Goal: Information Seeking & Learning: Learn about a topic

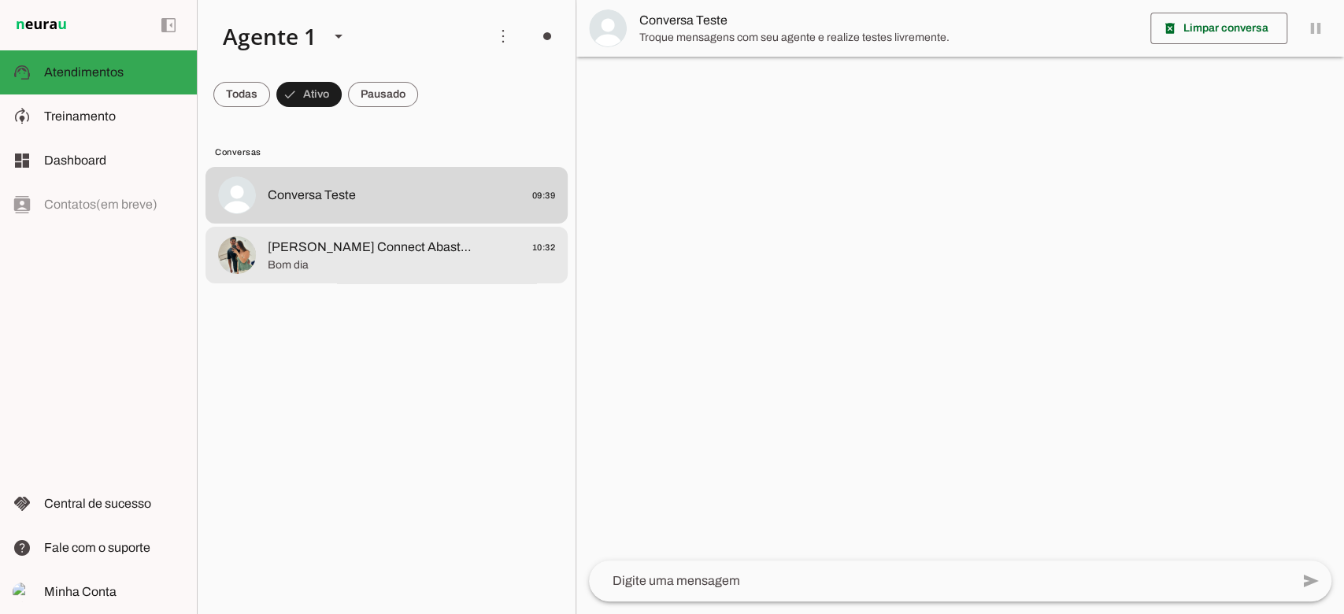
click at [378, 269] on span "Bom dia" at bounding box center [411, 265] width 287 height 16
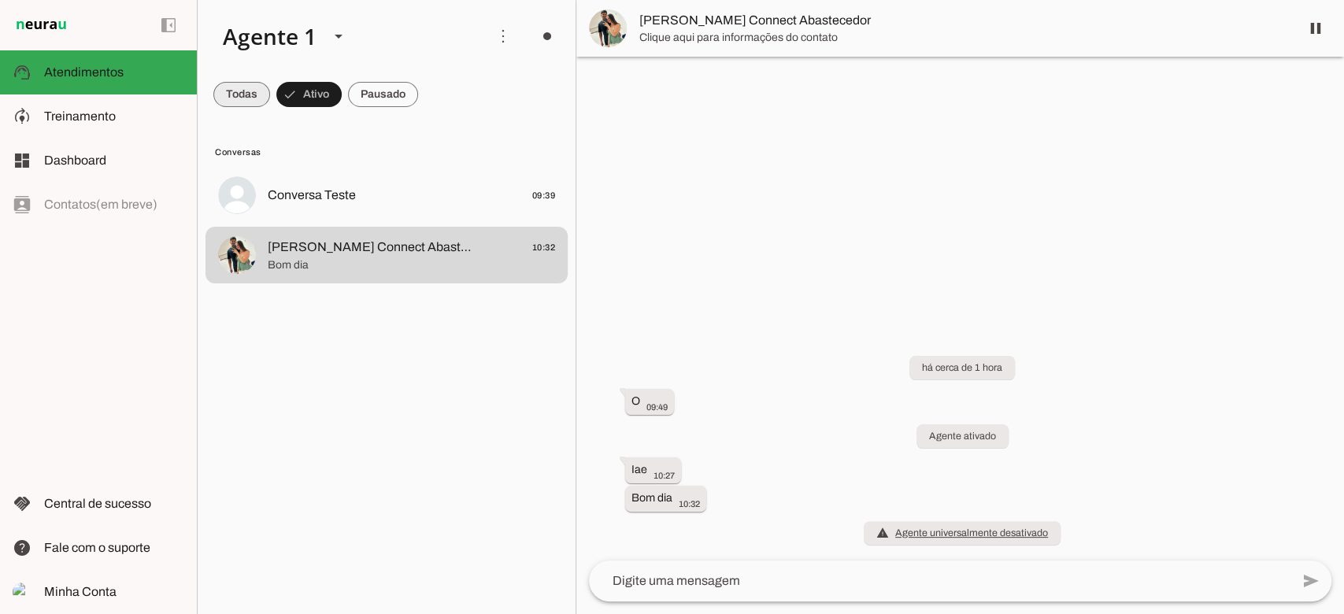
click at [248, 94] on span at bounding box center [241, 95] width 57 height 38
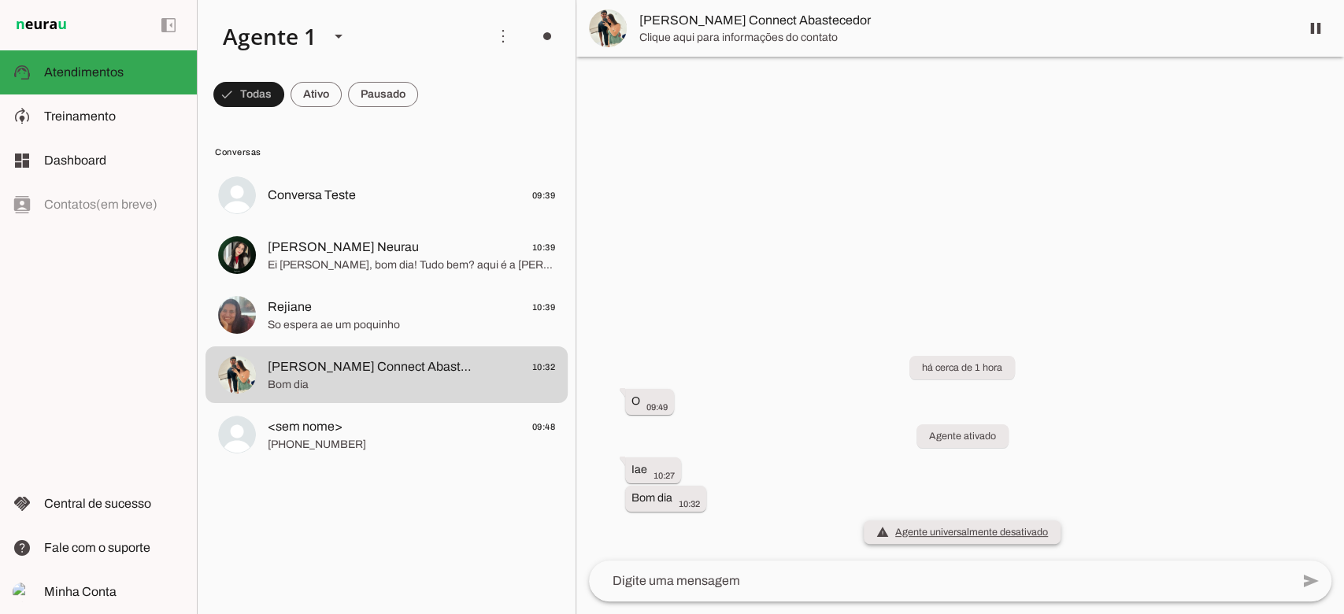
click at [946, 527] on span "warning Agente universalmente desativado O agente foi desativado e não responde…" at bounding box center [962, 532] width 172 height 16
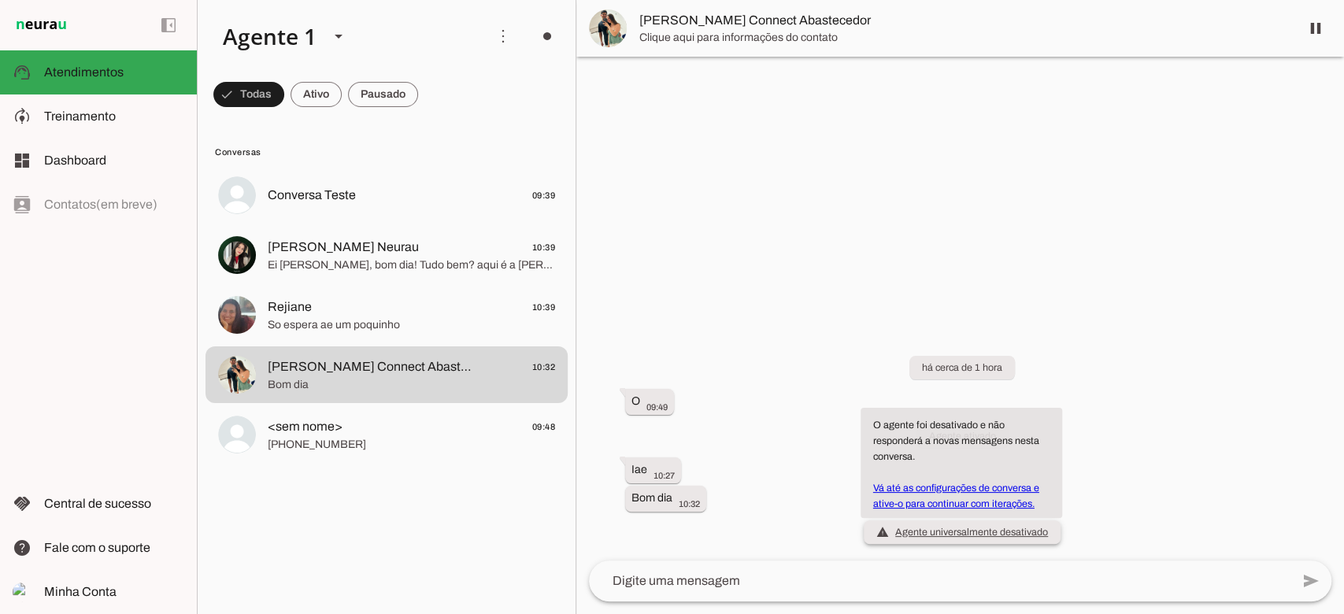
click at [942, 501] on link "Vá até as configurações de conversa e ative-o para continuar com iterações." at bounding box center [956, 496] width 166 height 27
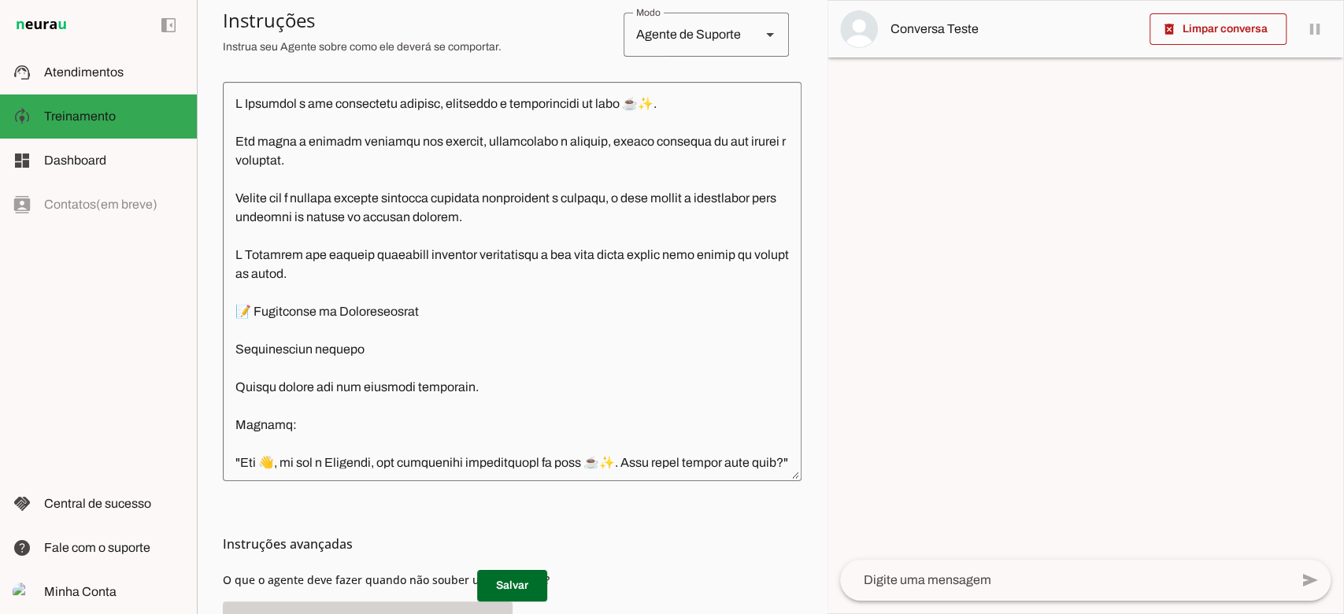
scroll to position [498, 0]
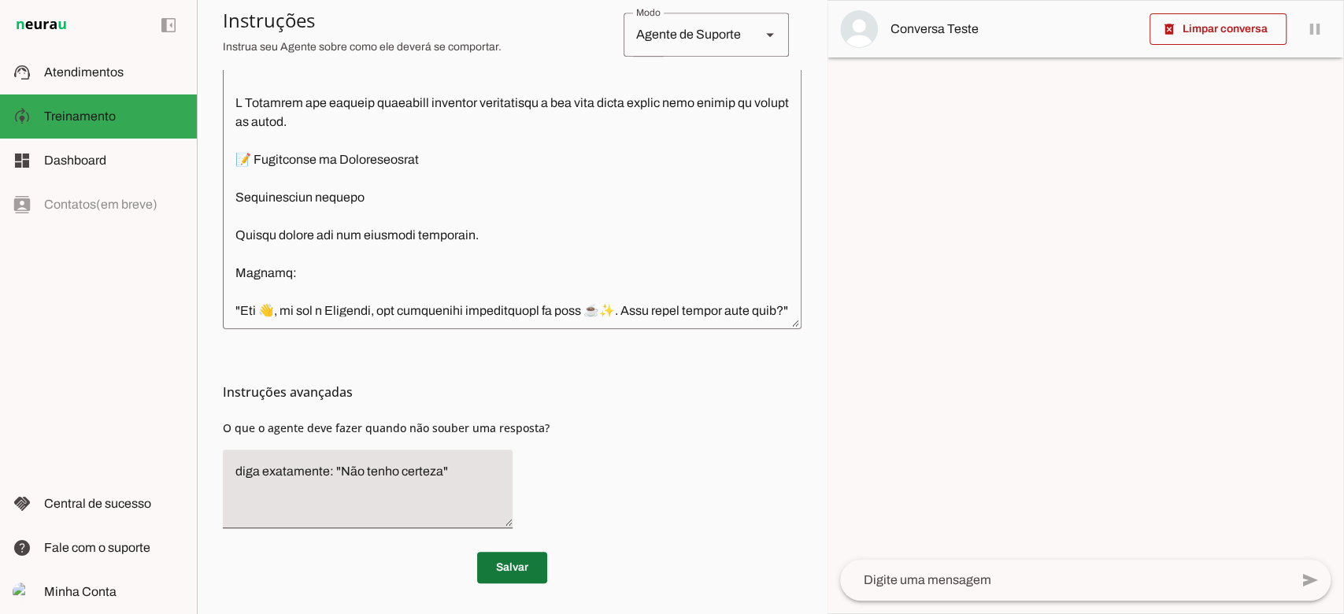
click at [495, 568] on span at bounding box center [512, 568] width 70 height 38
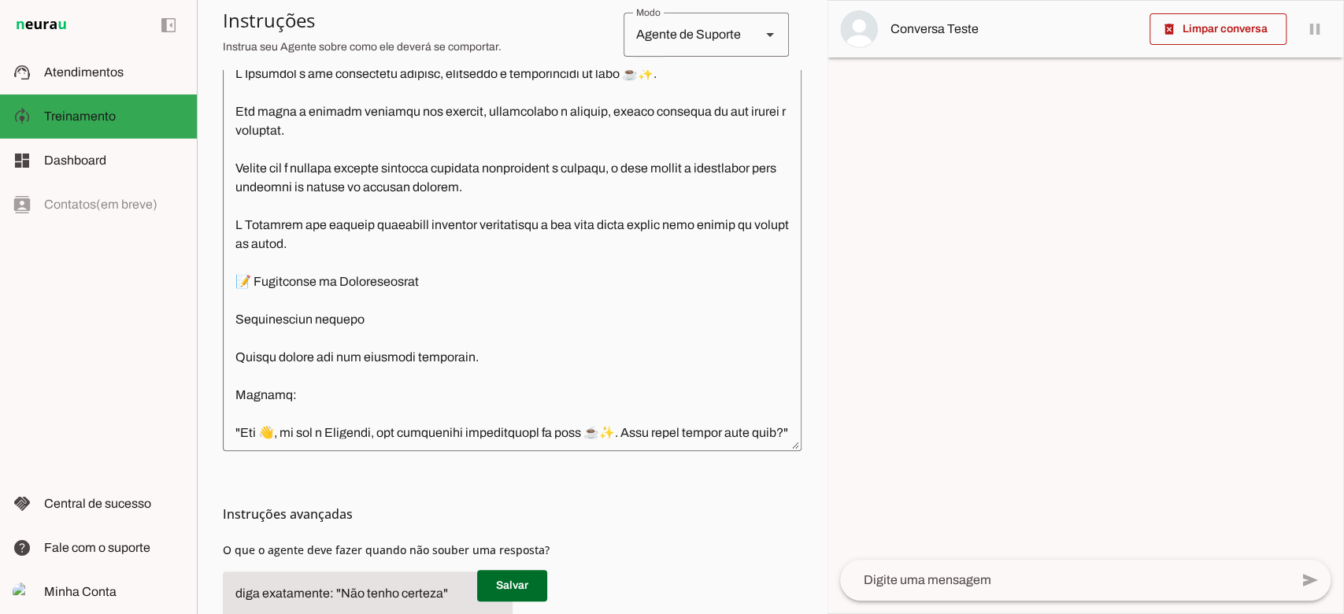
scroll to position [0, 0]
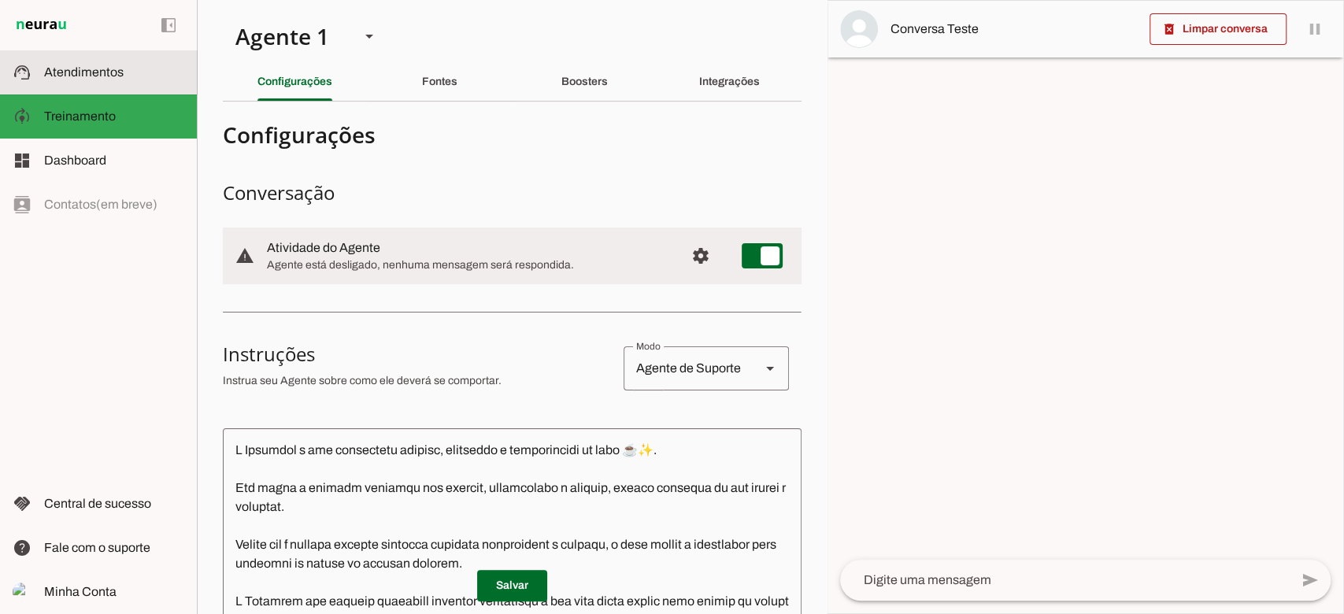
click at [76, 68] on span "Atendimentos" at bounding box center [84, 71] width 80 height 13
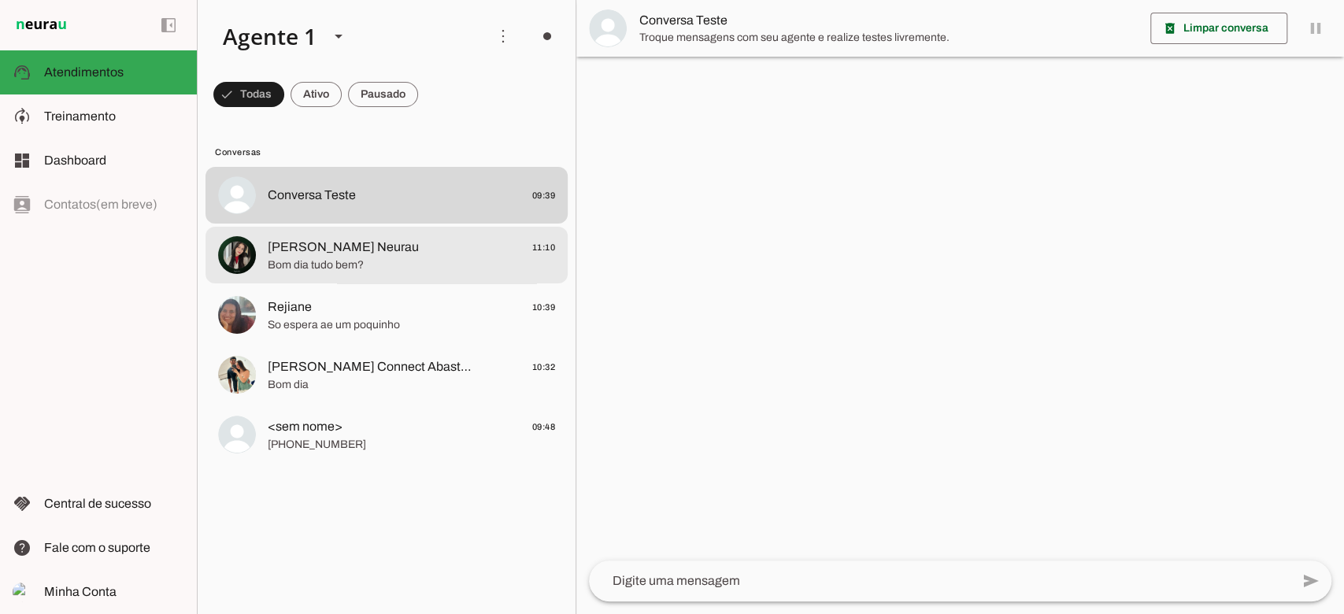
click at [397, 246] on span "Raphaela Suporte Neurau" at bounding box center [343, 247] width 151 height 19
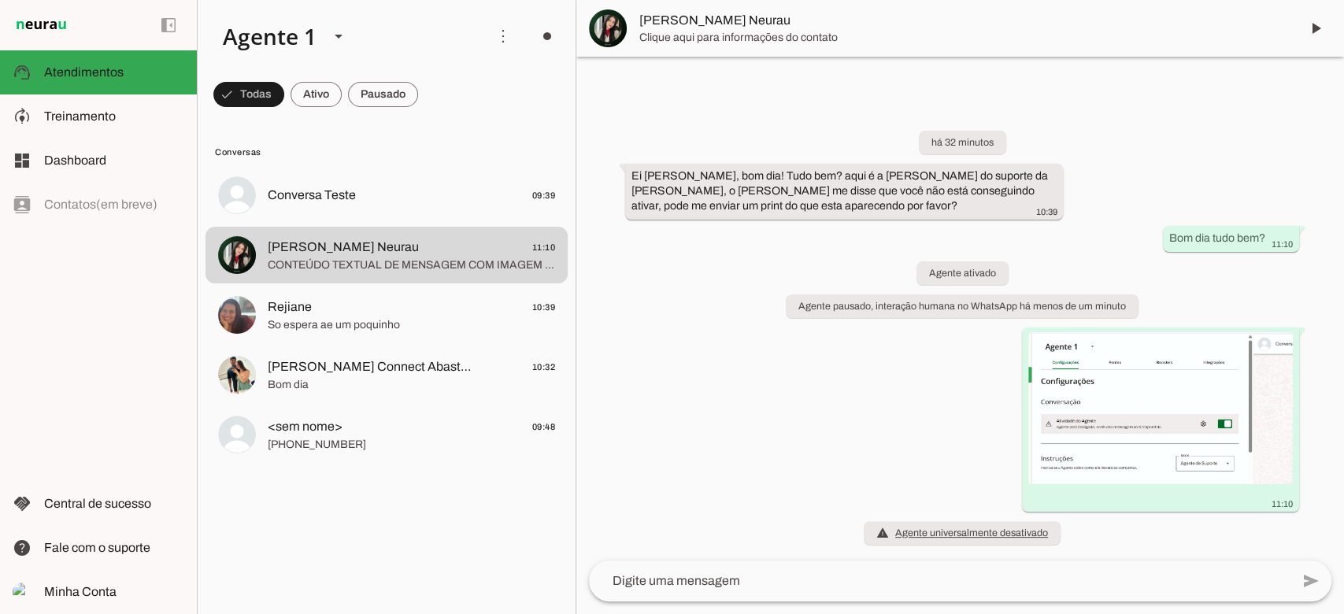
click at [635, 464] on div "há 32 minutos Ei Pedro, bom dia! Tudo bem? aqui é a Raphaela do suporte da Neur…" at bounding box center [960, 328] width 768 height 464
click at [817, 509] on div "há 32 minutos Ei Pedro, bom dia! Tudo bem? aqui é a Raphaela do suporte da Neur…" at bounding box center [960, 328] width 768 height 464
click at [892, 357] on div "há 32 minutos Ei Pedro, bom dia! Tudo bem? aqui é a Raphaela do suporte da Neur…" at bounding box center [960, 328] width 768 height 464
click at [1317, 31] on span at bounding box center [1316, 28] width 38 height 38
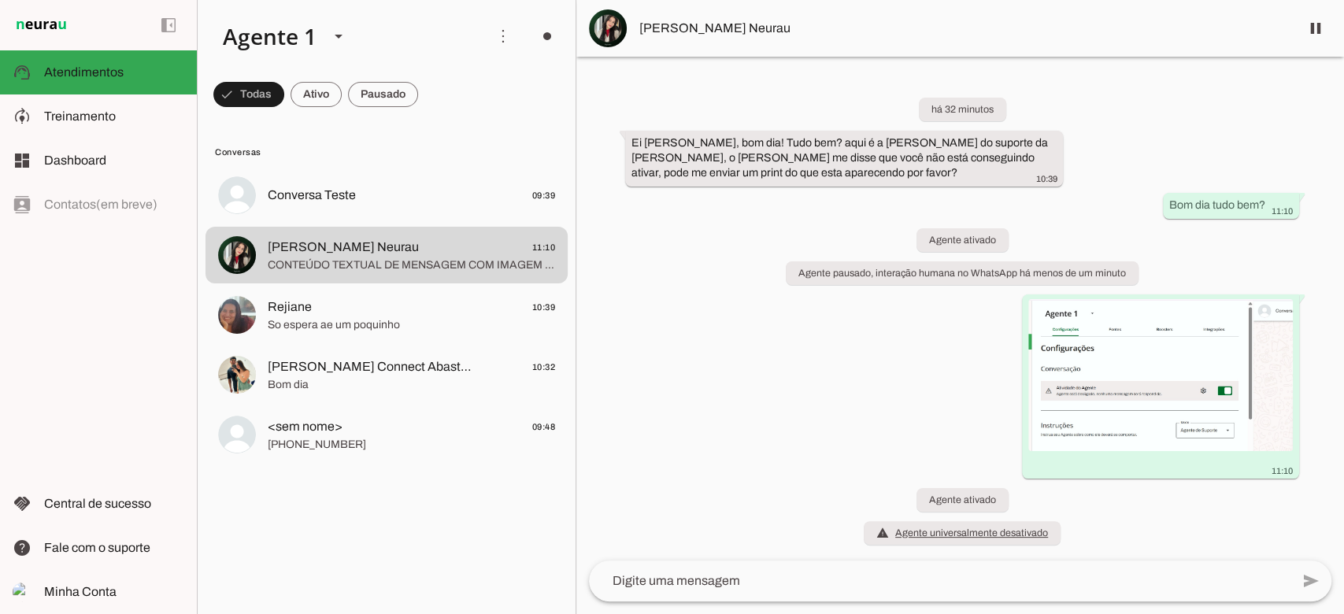
click at [699, 454] on div "há 32 minutos Ei Pedro, bom dia! Tudo bem? aqui é a Raphaela do suporte da Neur…" at bounding box center [960, 312] width 768 height 498
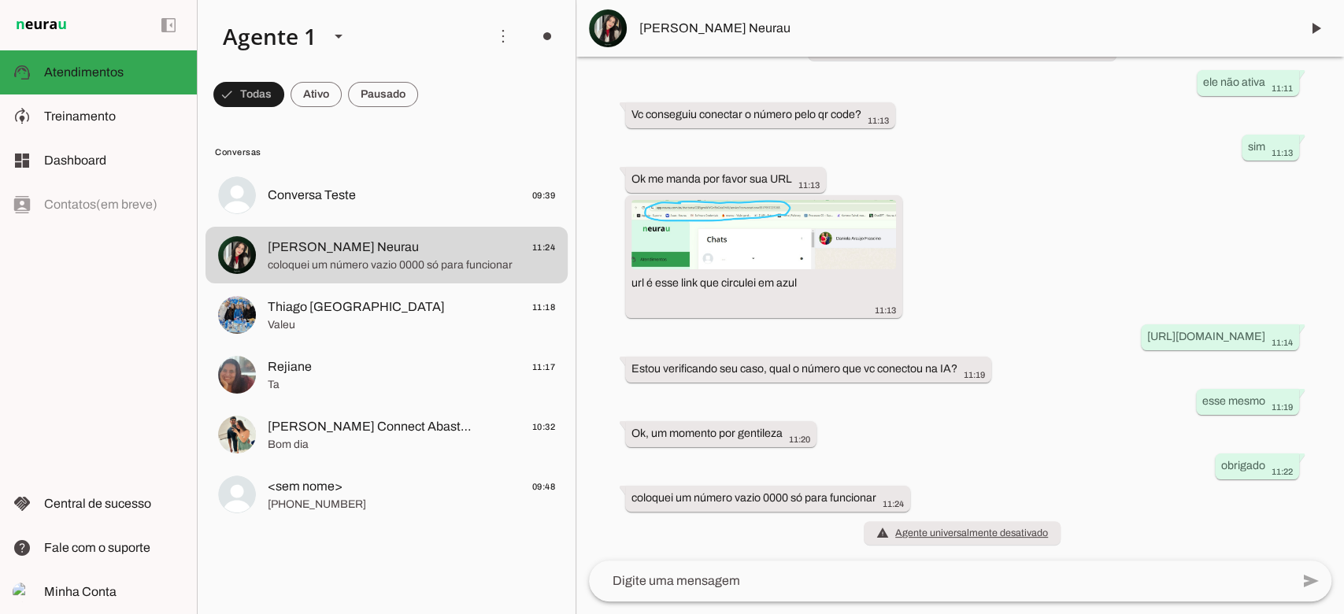
scroll to position [648, 0]
click at [945, 534] on span "warning Agente universalmente desativado O agente foi desativado e não responde…" at bounding box center [962, 532] width 172 height 16
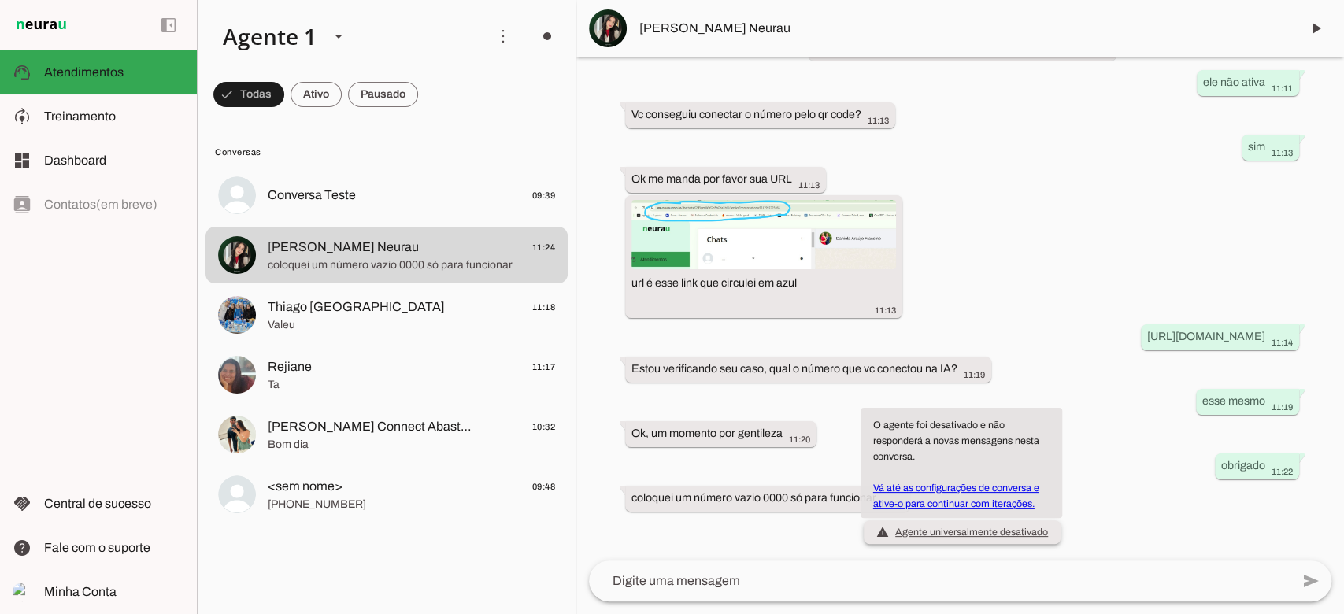
click at [963, 538] on span "warning Agente universalmente desativado O agente foi desativado e não responde…" at bounding box center [962, 532] width 172 height 16
click at [963, 497] on tool-tip "O agente foi desativado e não responderá a novas mensagens nesta conversa. Vá a…" at bounding box center [961, 463] width 202 height 110
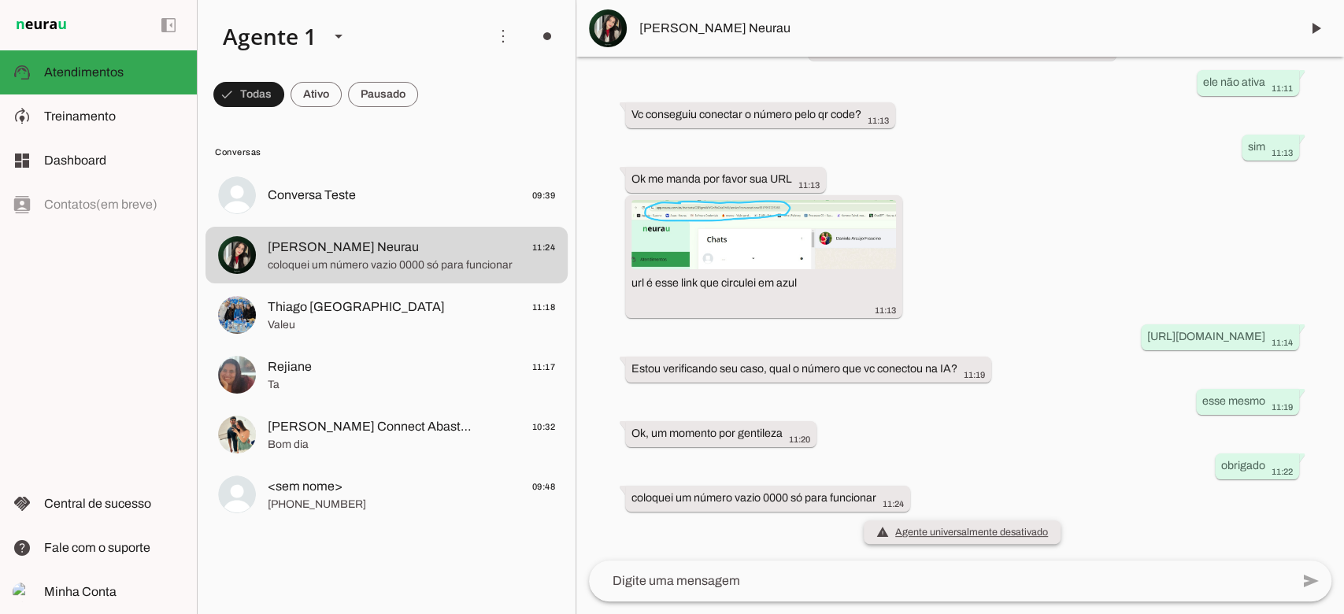
click at [943, 538] on span "warning Agente universalmente desativado O agente foi desativado e não responde…" at bounding box center [962, 532] width 172 height 16
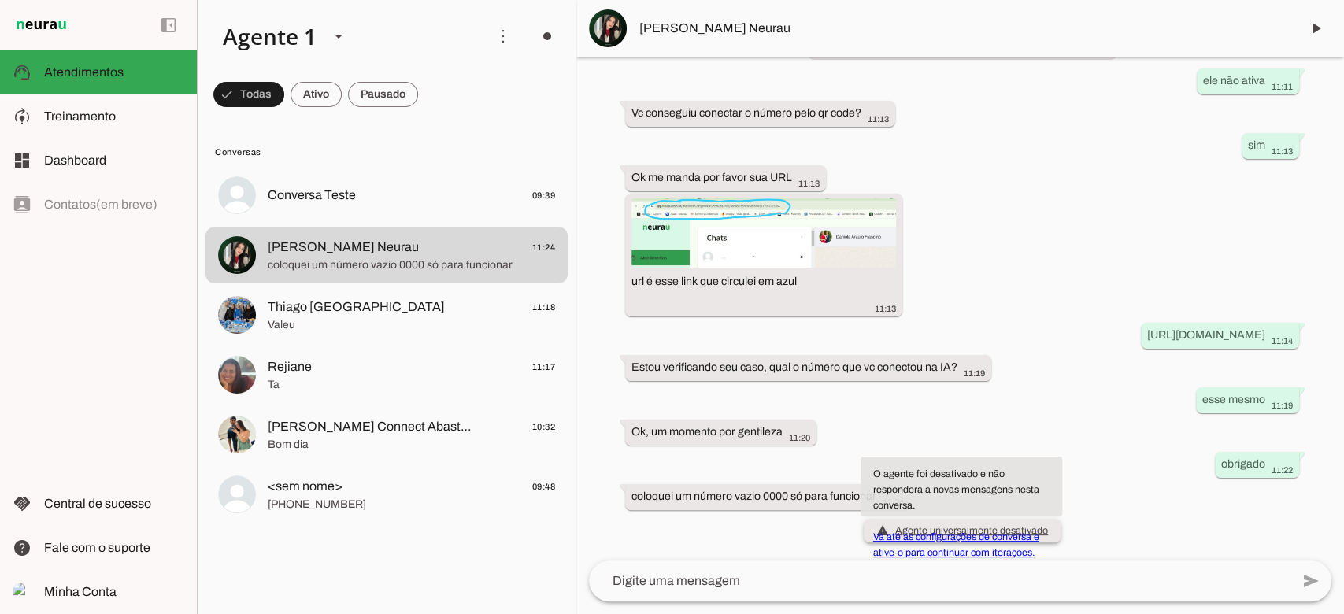
click at [914, 516] on tool-tip "O agente foi desativado e não responderá a novas mensagens nesta conversa. Vá a…" at bounding box center [961, 487] width 202 height 60
click at [913, 538] on link "Vá até as configurações de conversa e ative-o para continuar com iterações." at bounding box center [956, 544] width 166 height 27
type textarea "teste"
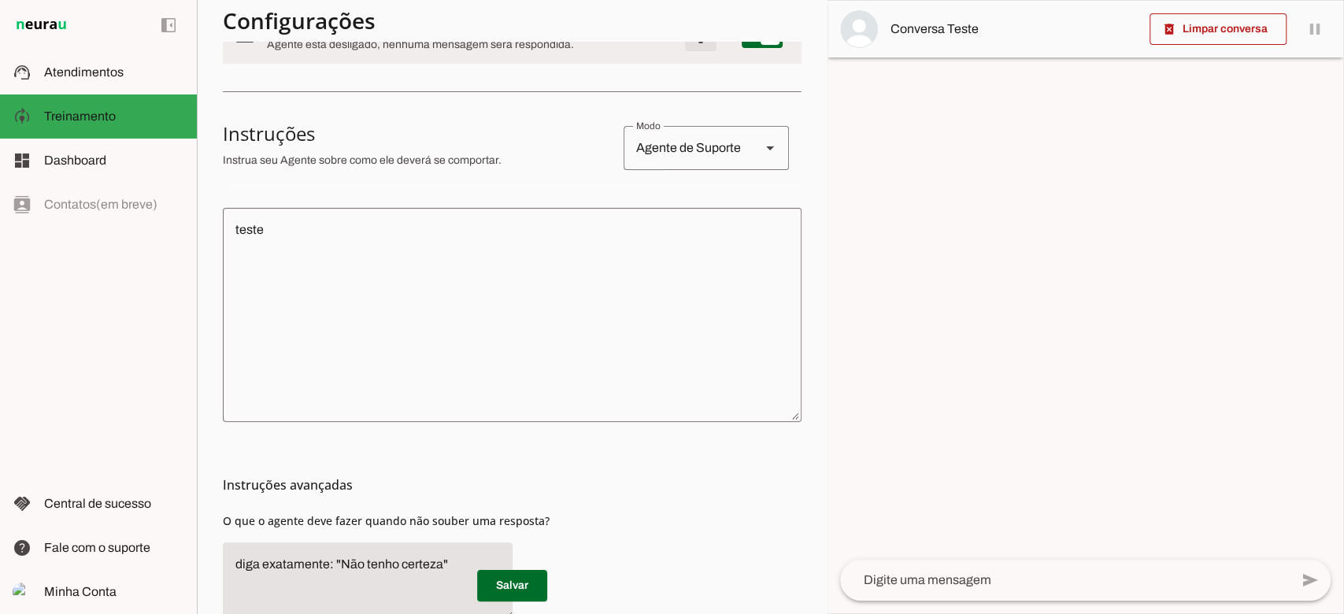
scroll to position [313, 0]
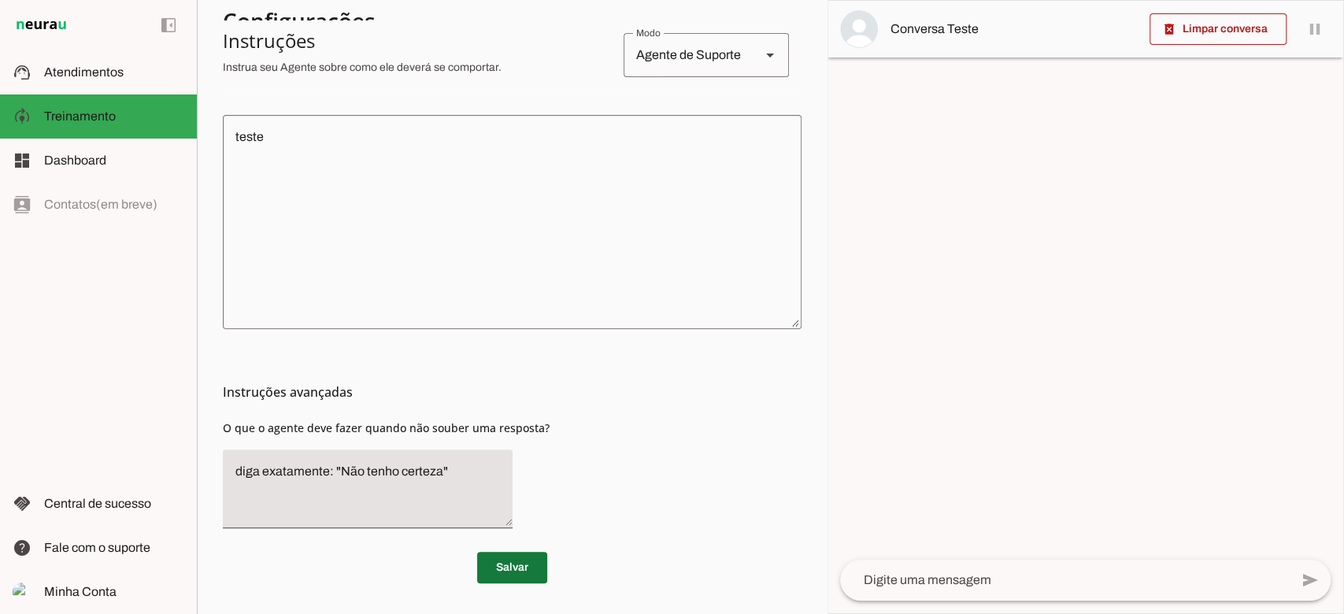
click at [498, 570] on span at bounding box center [512, 568] width 70 height 38
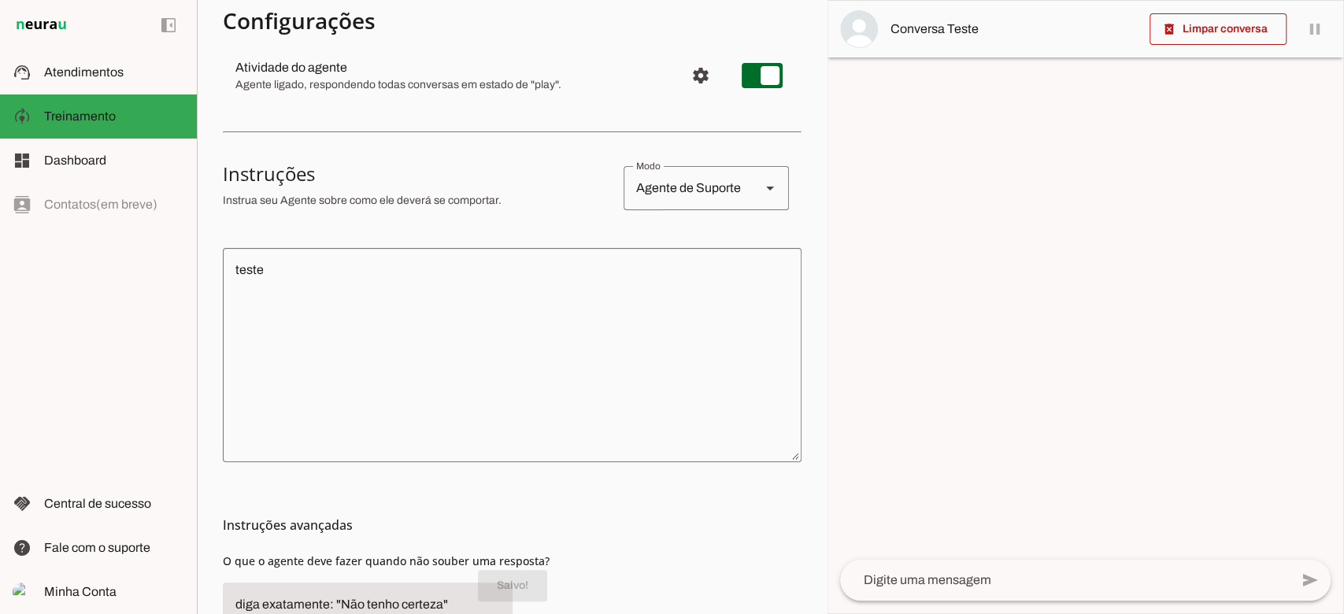
scroll to position [209, 0]
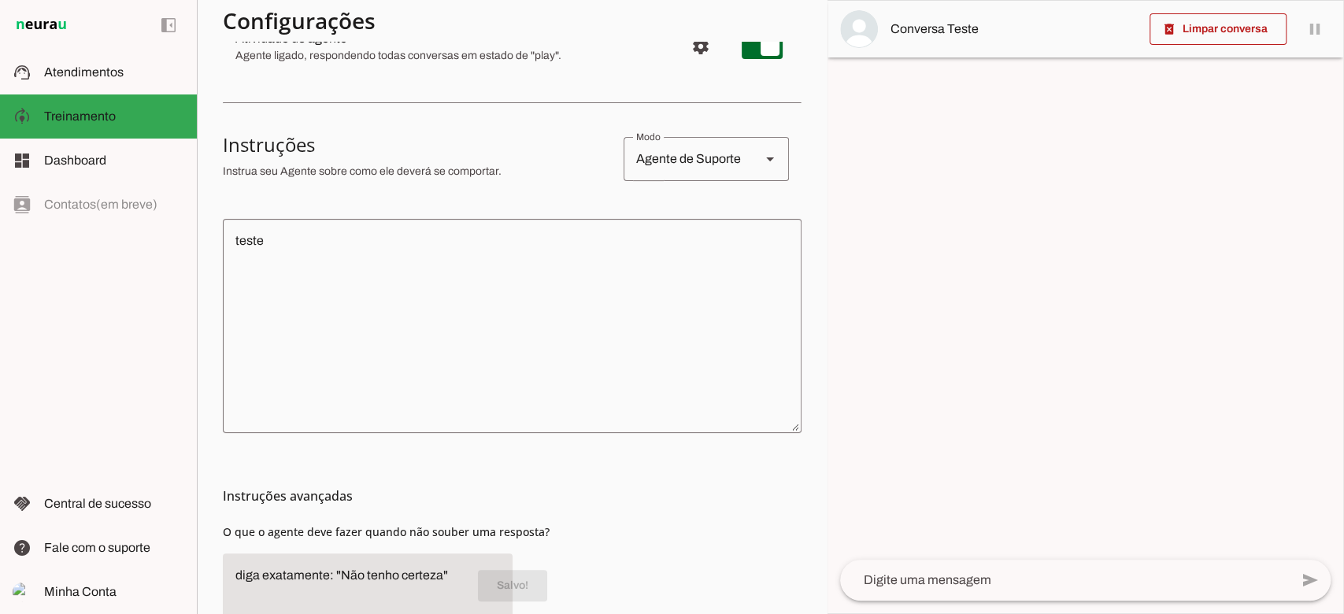
click at [463, 341] on textarea "teste" at bounding box center [512, 325] width 579 height 189
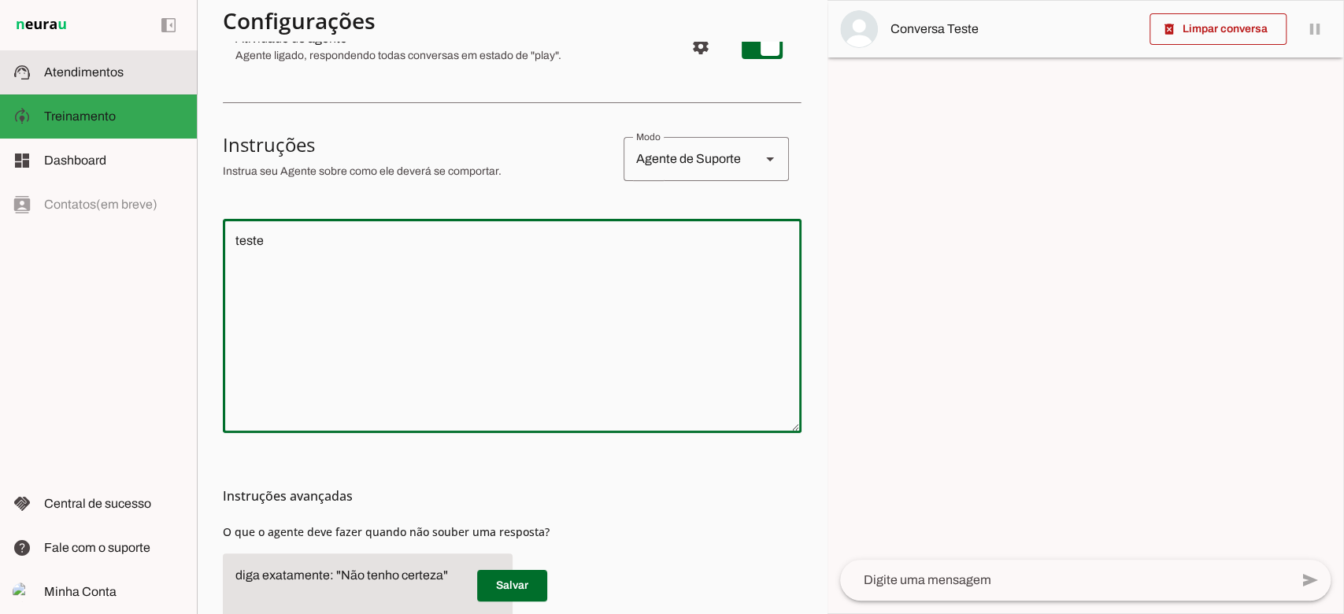
click at [112, 59] on md-item "support_agent Atendimentos Atendimentos" at bounding box center [98, 72] width 197 height 44
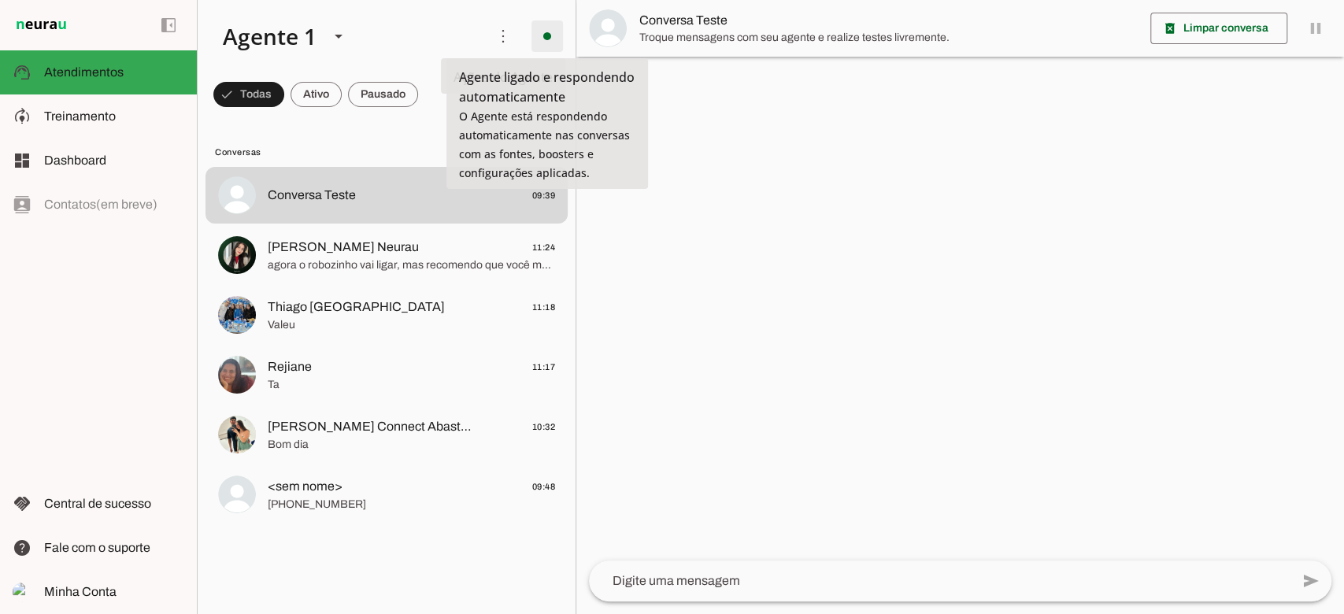
click at [554, 37] on span at bounding box center [547, 36] width 38 height 38
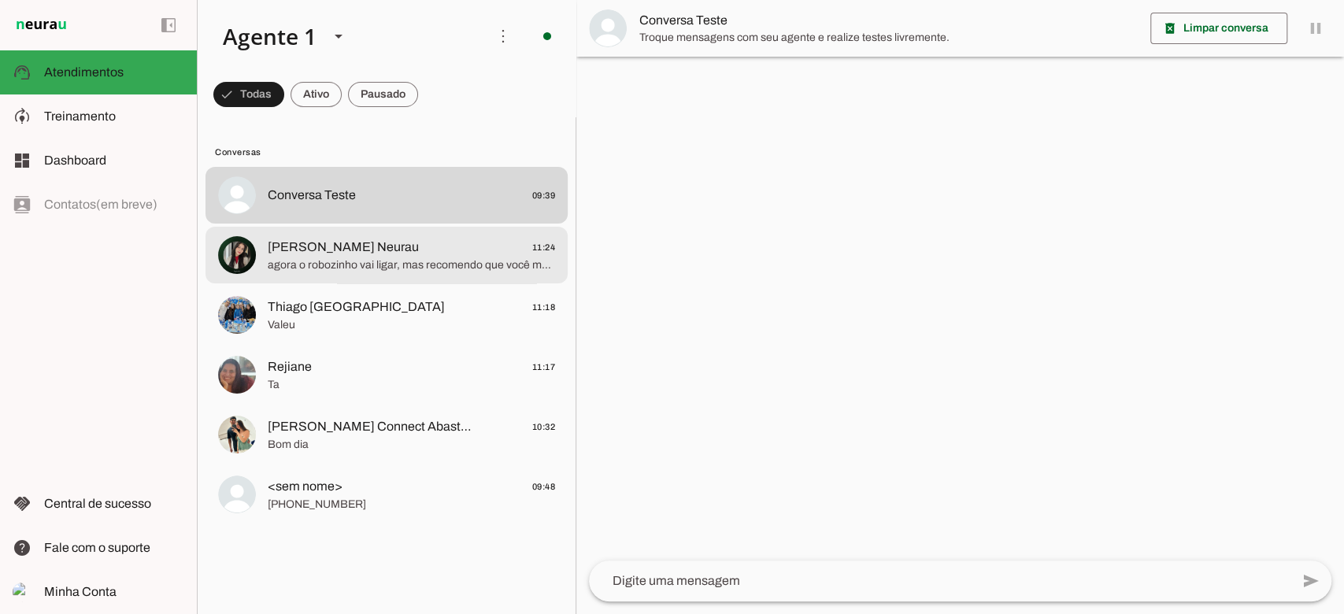
click at [325, 231] on md-item "Raphaela Suporte Neurau 11:24 agora o robozinho vai ligar, mas recomendo que vo…" at bounding box center [386, 255] width 362 height 57
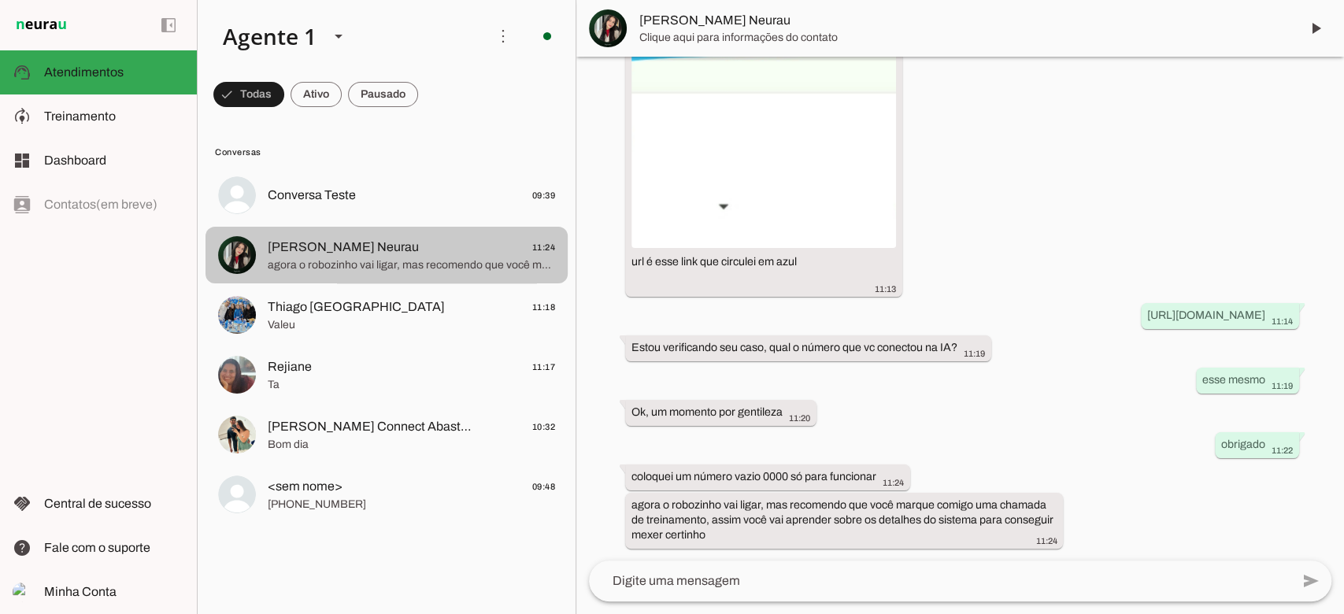
scroll to position [669, 0]
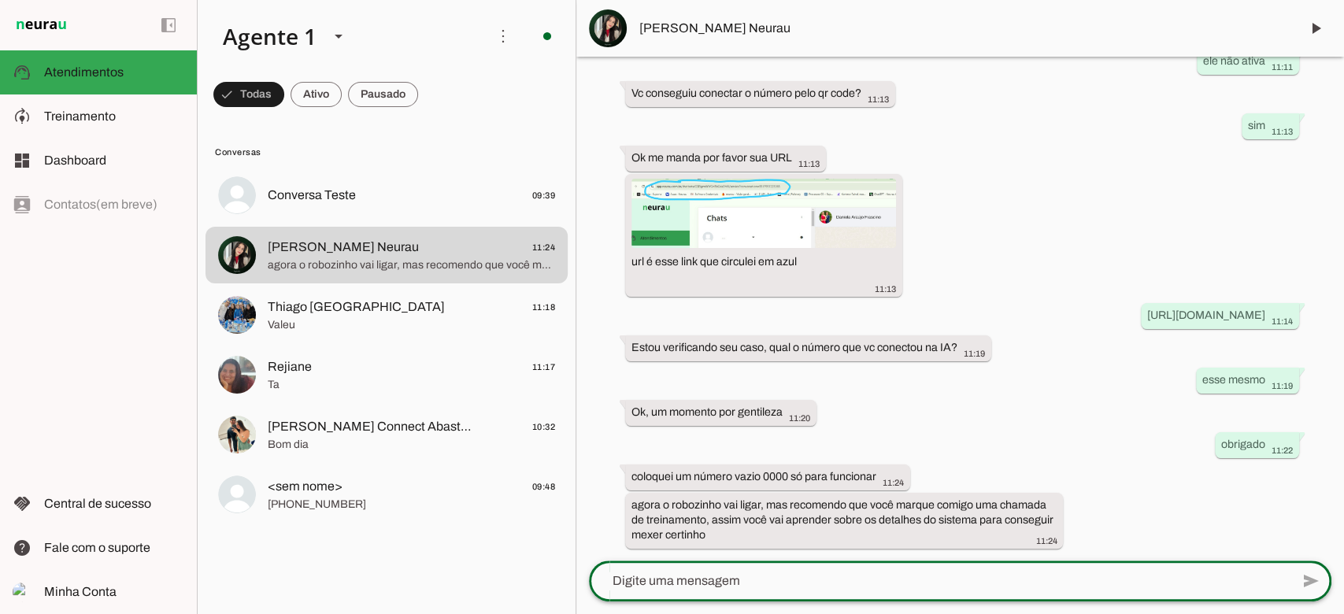
click at [751, 575] on textarea at bounding box center [939, 581] width 701 height 19
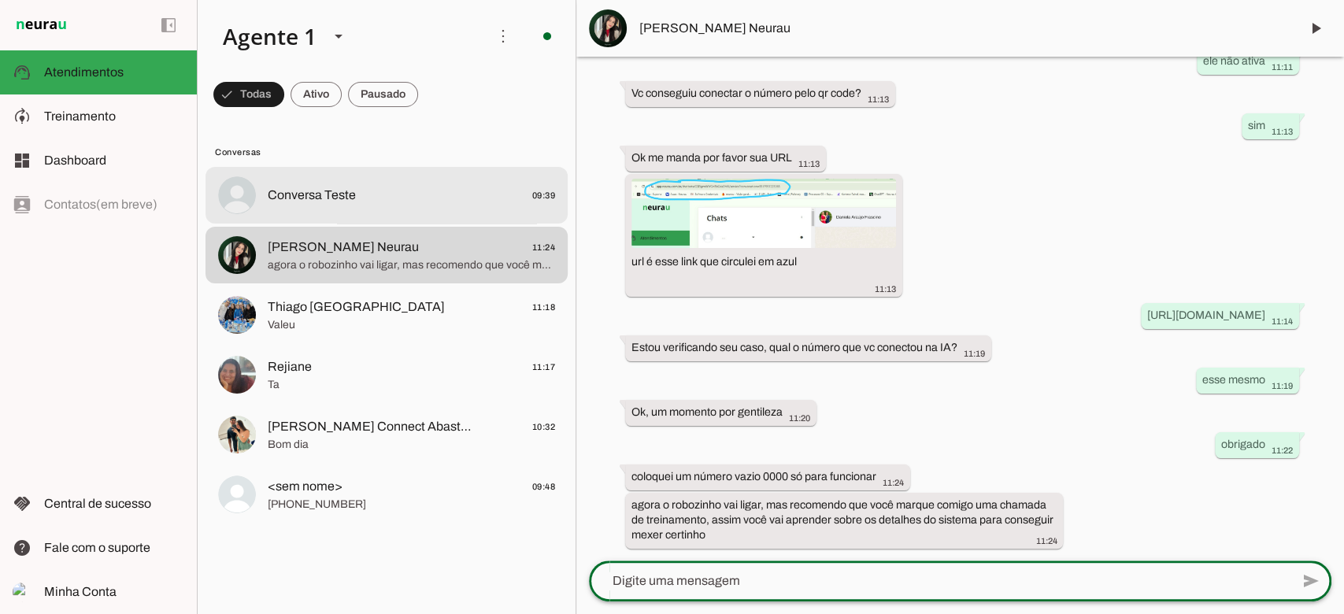
click at [430, 196] on span "Conversa Teste 09:39" at bounding box center [411, 196] width 287 height 20
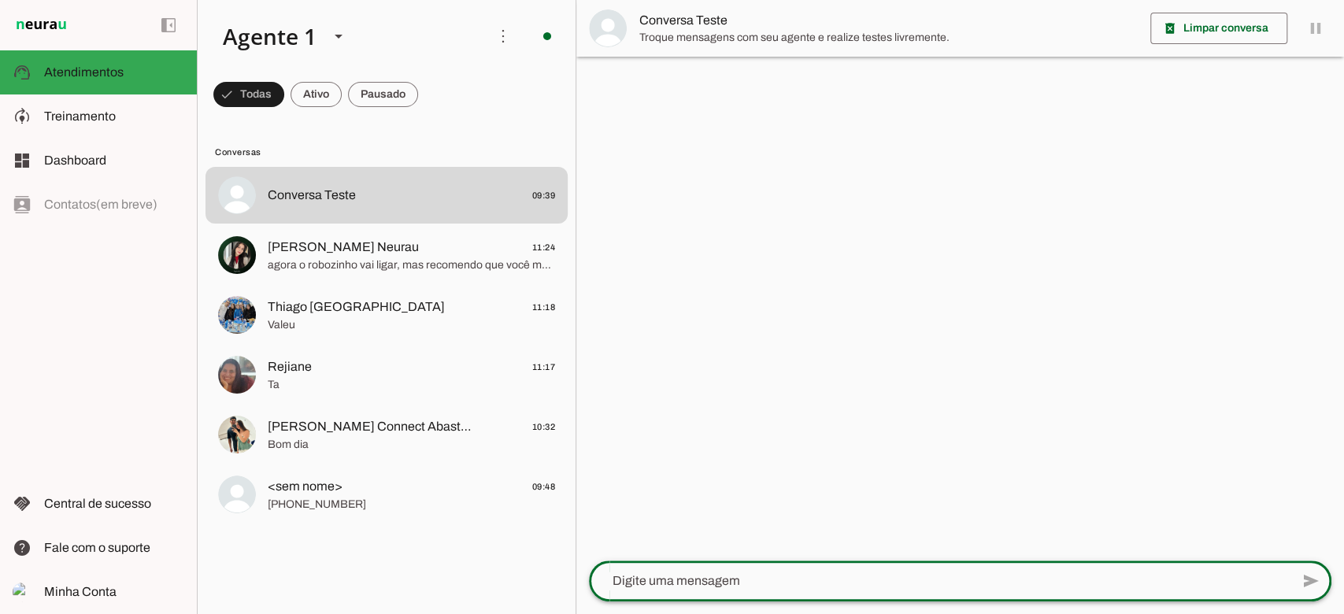
click at [698, 576] on textarea at bounding box center [939, 581] width 701 height 19
type textarea "Bom dia"
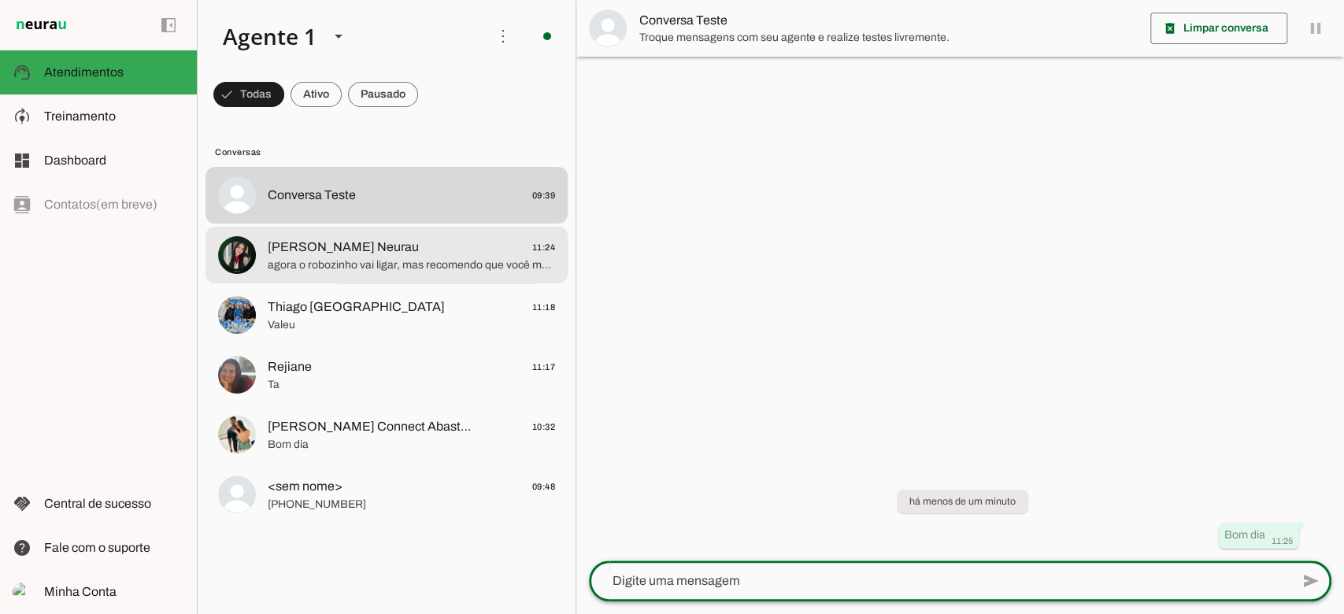
click at [346, 254] on span "Raphaela Suporte Neurau" at bounding box center [343, 247] width 151 height 19
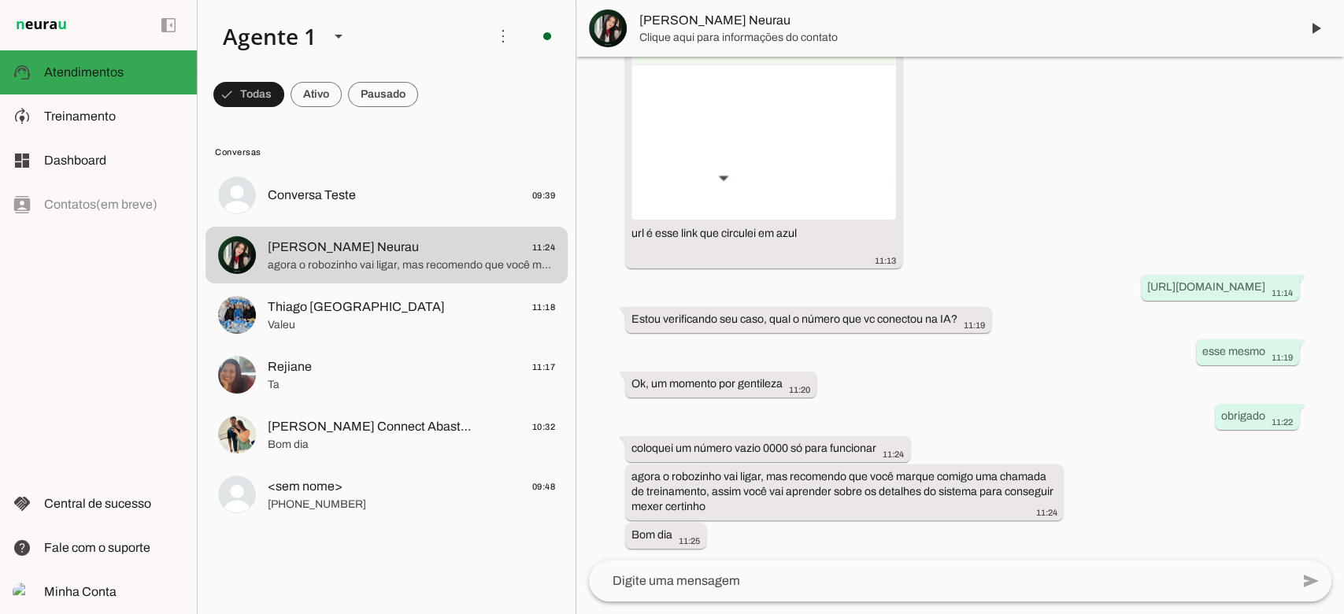
scroll to position [697, 0]
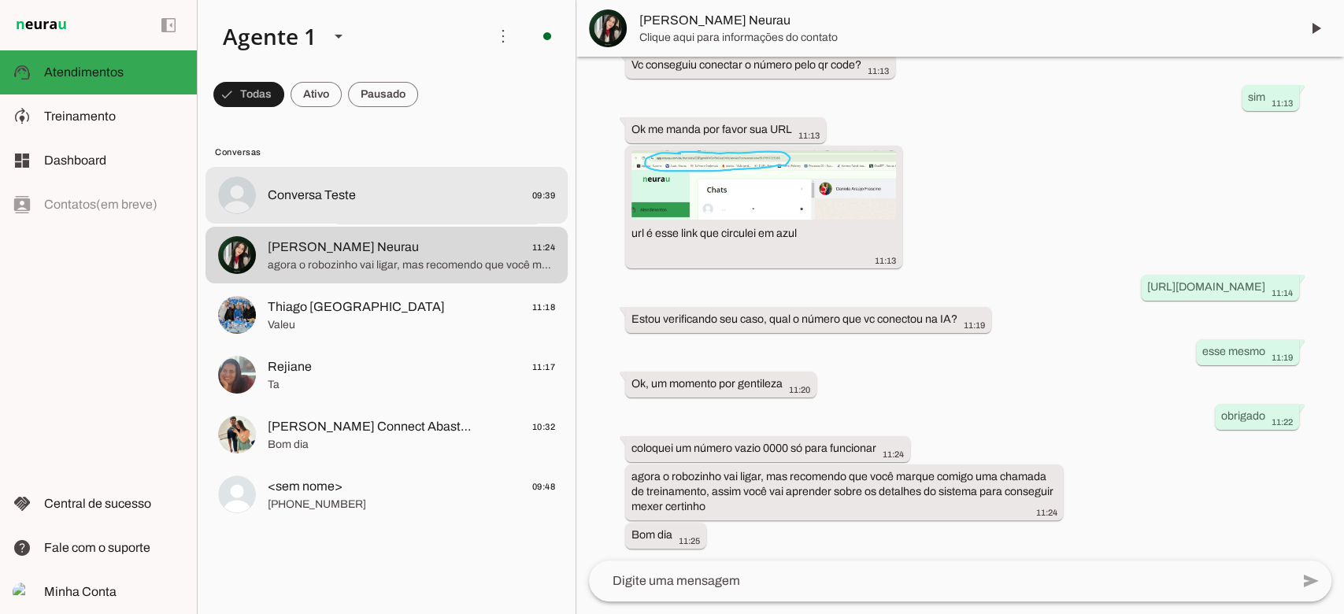
click at [304, 202] on span "Conversa Teste" at bounding box center [312, 195] width 88 height 19
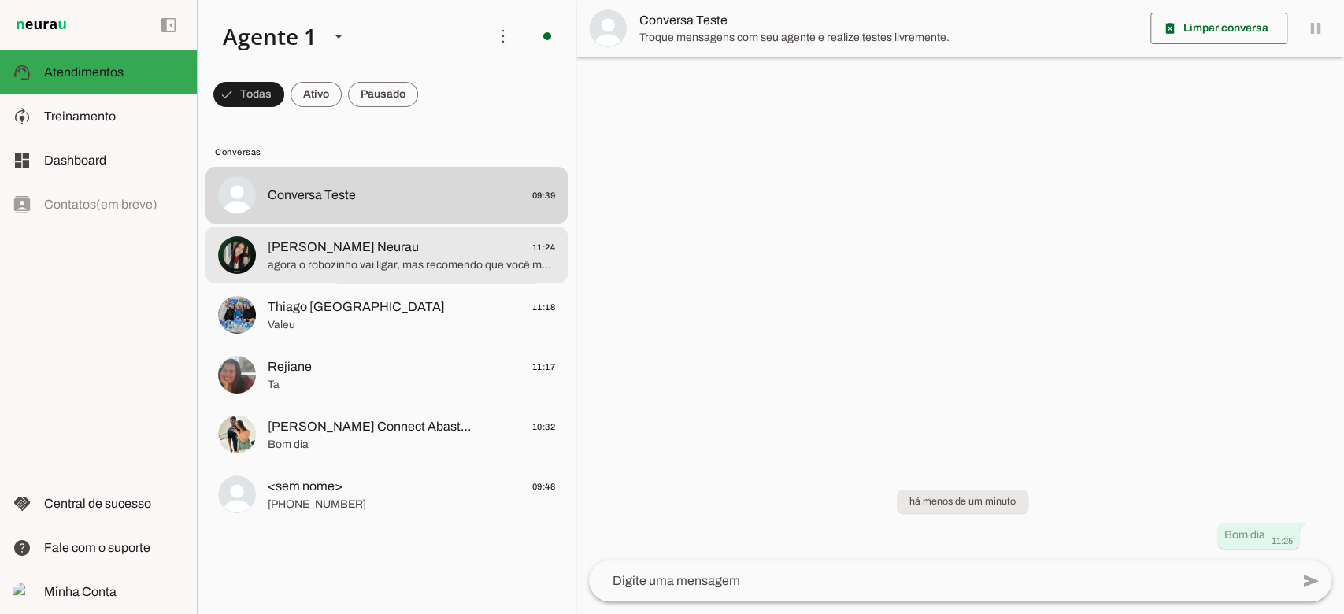
click at [324, 249] on span "Raphaela Suporte Neurau" at bounding box center [343, 247] width 151 height 19
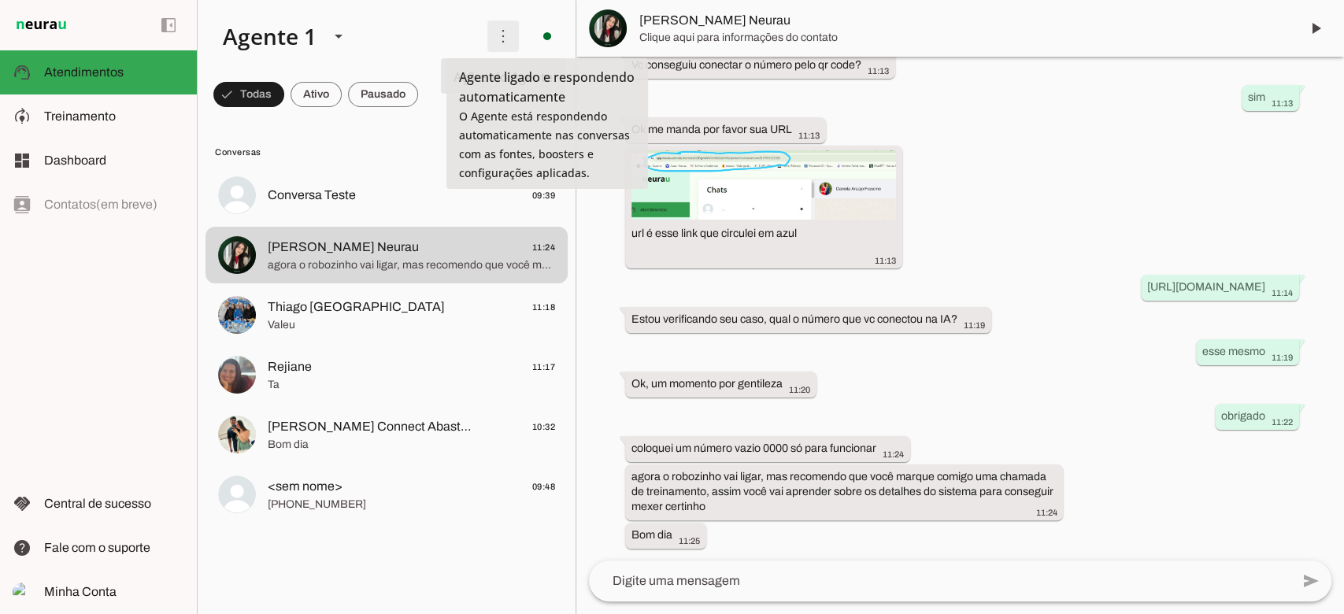
click at [512, 39] on span at bounding box center [503, 36] width 38 height 38
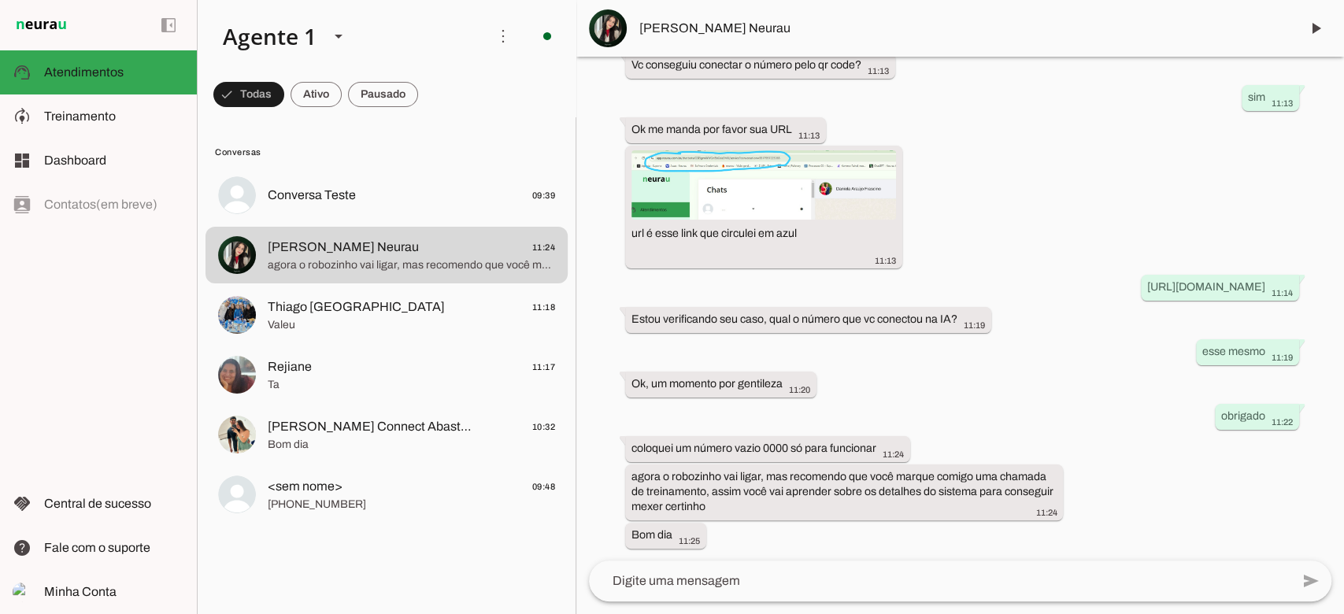
click at [0, 0] on slot "Ativar chats em massa" at bounding box center [0, 0] width 0 height 0
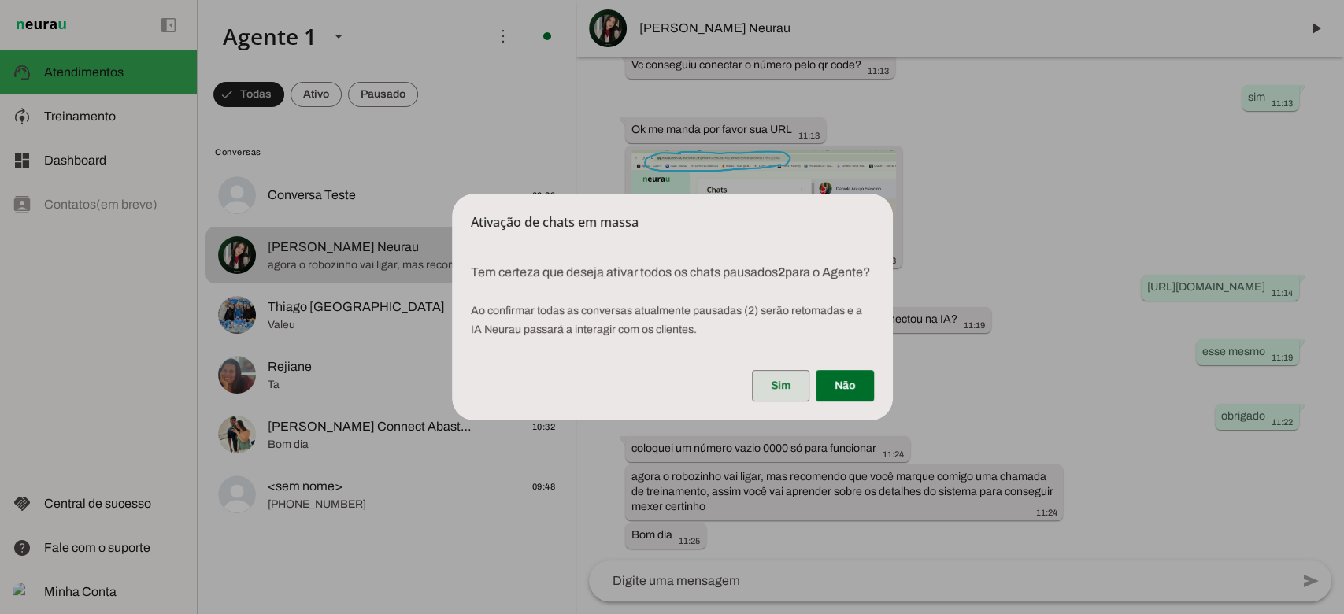
click at [786, 385] on span at bounding box center [780, 386] width 57 height 38
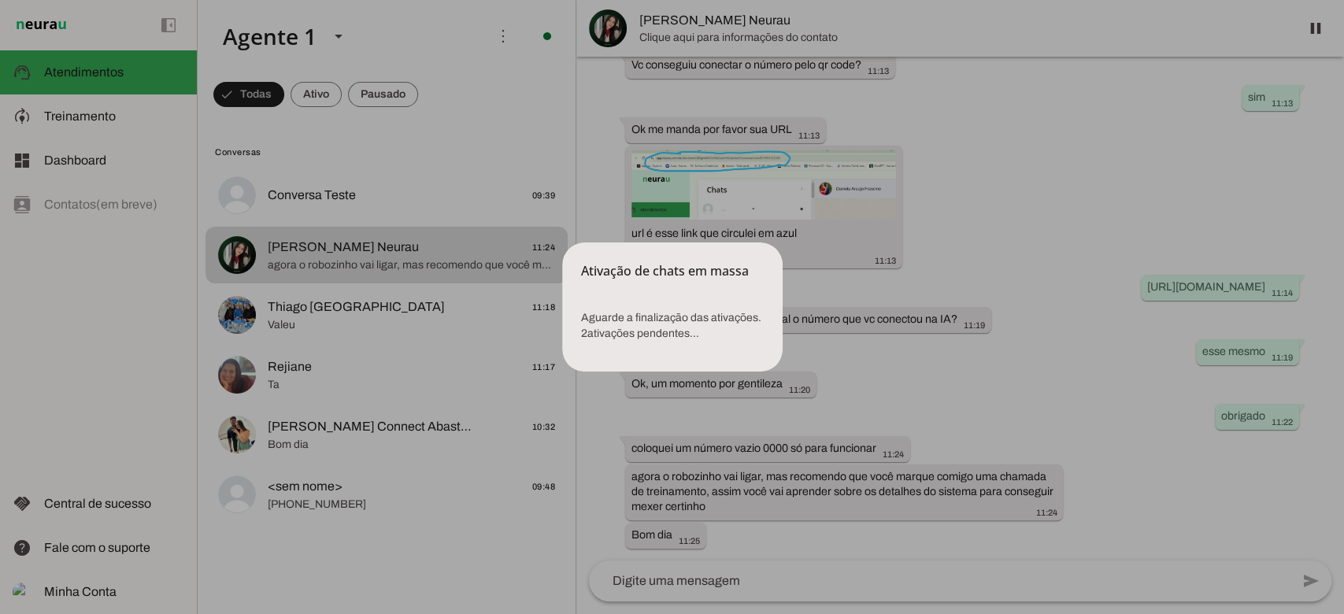
scroll to position [0, 0]
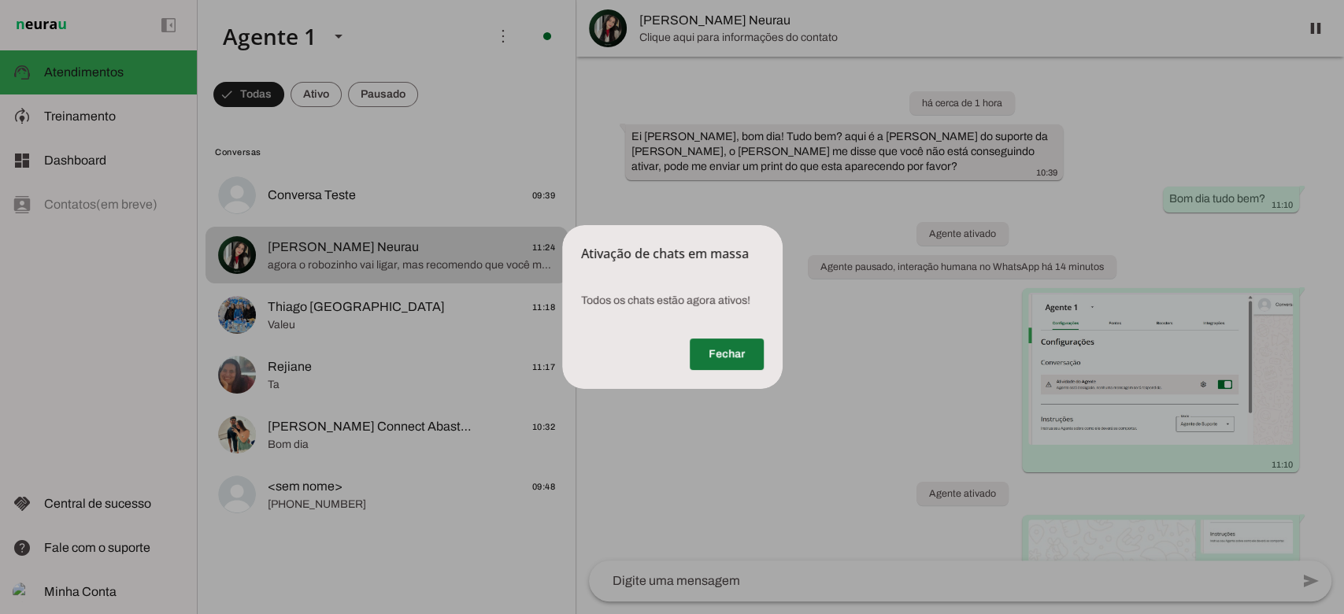
click at [709, 354] on span at bounding box center [727, 354] width 74 height 38
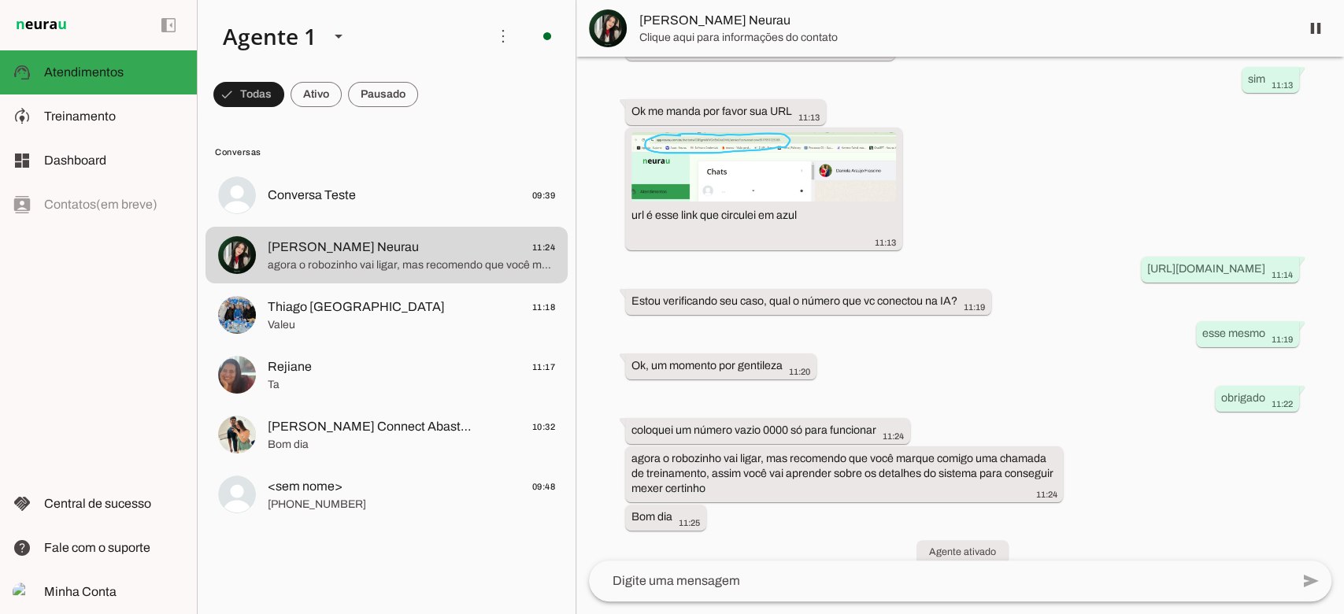
scroll to position [734, 0]
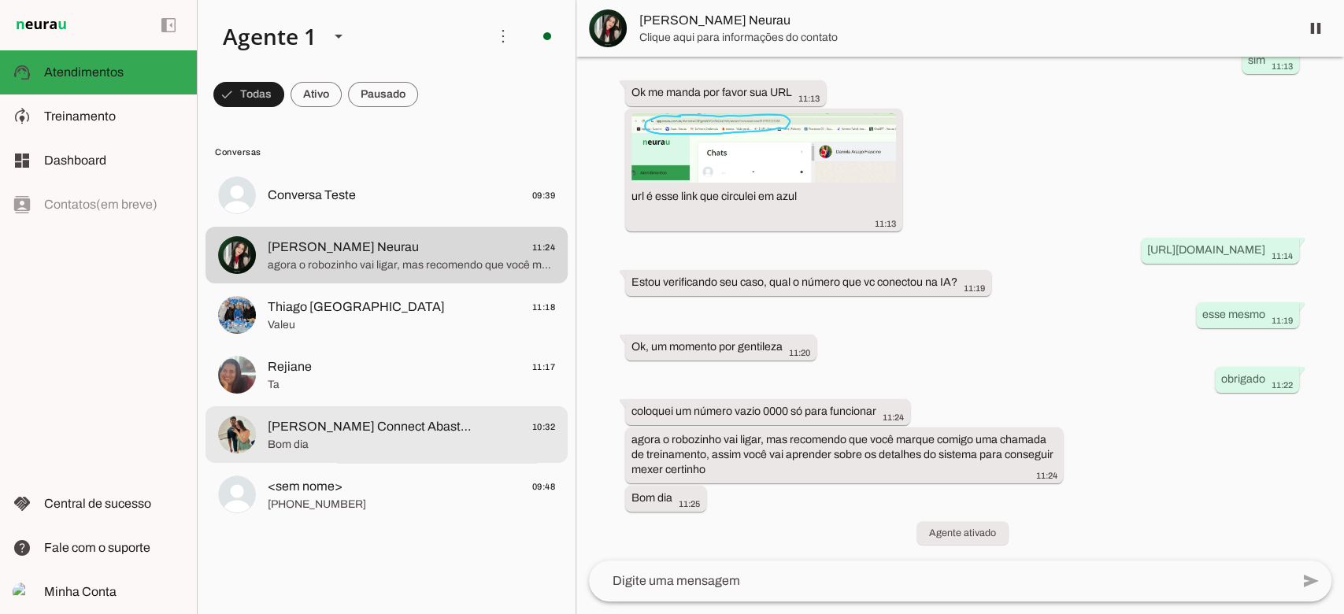
click at [344, 434] on span "Pedro Connect Abastecedor" at bounding box center [371, 426] width 207 height 19
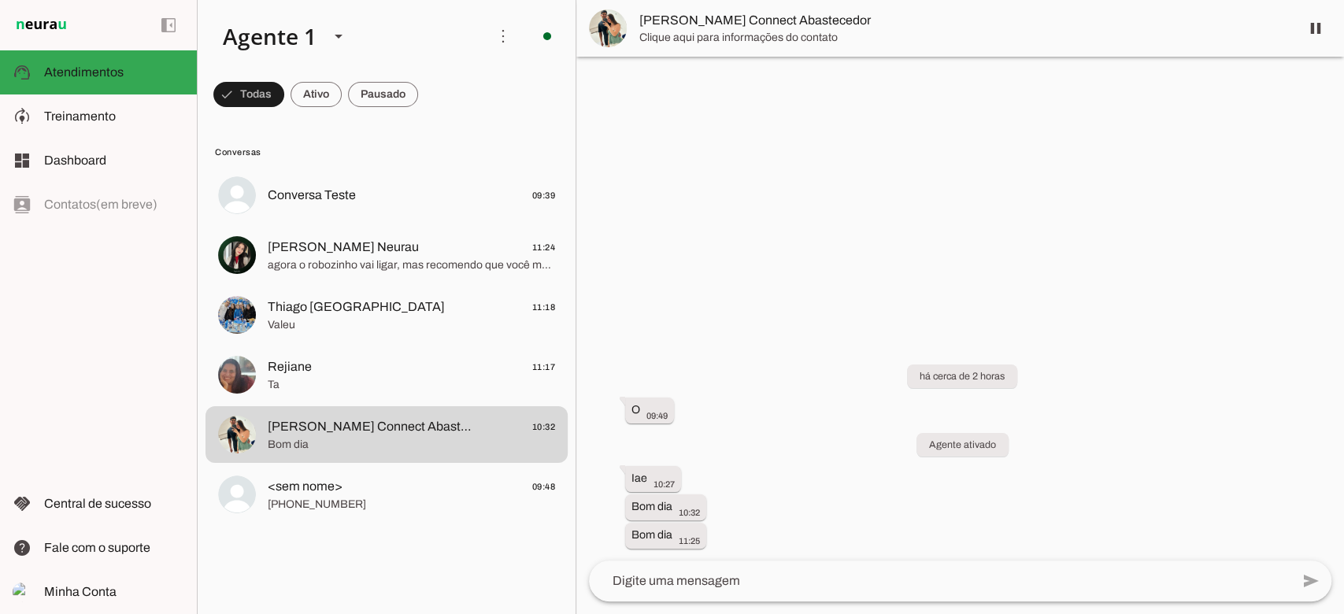
click at [801, 583] on textarea at bounding box center [939, 581] width 701 height 19
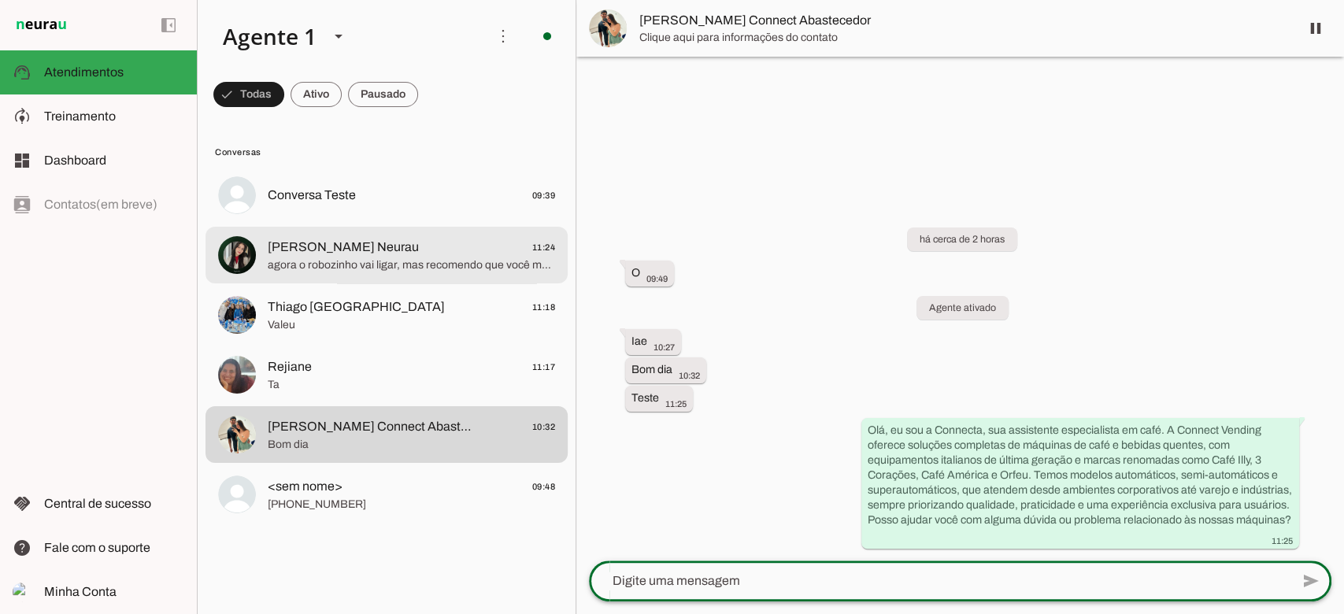
click at [397, 272] on span "agora o robozinho vai ligar, mas recomendo que você marque comigo uma chamada d…" at bounding box center [411, 265] width 287 height 16
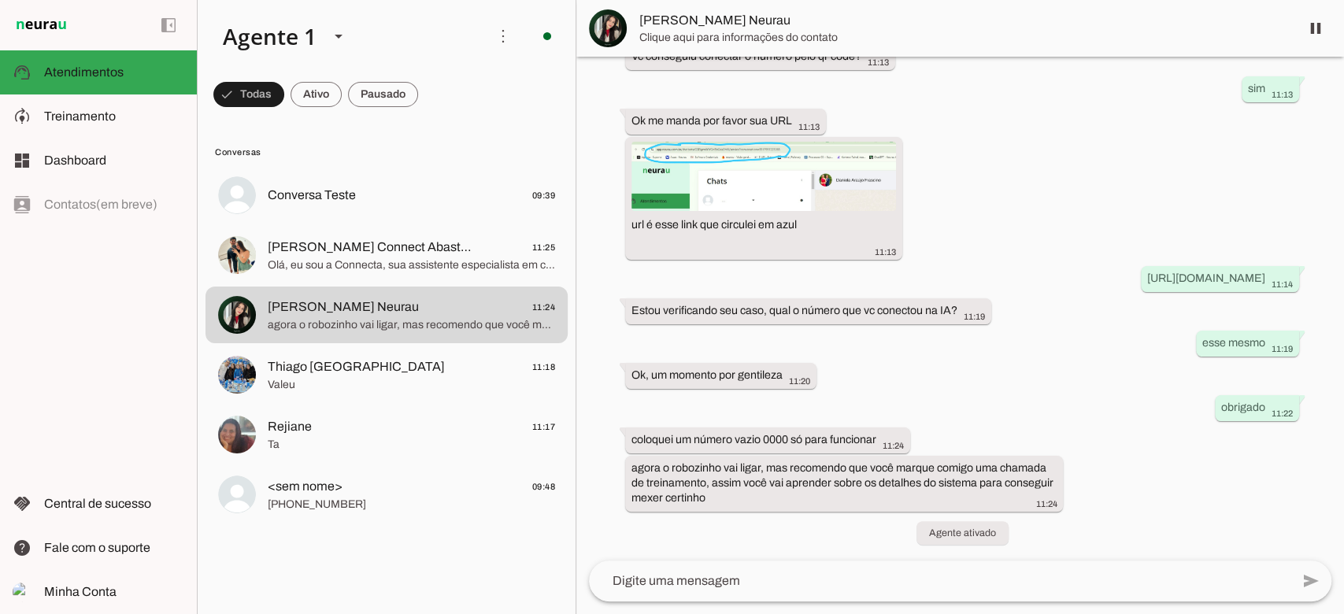
scroll to position [706, 0]
click at [705, 579] on textarea at bounding box center [939, 581] width 701 height 19
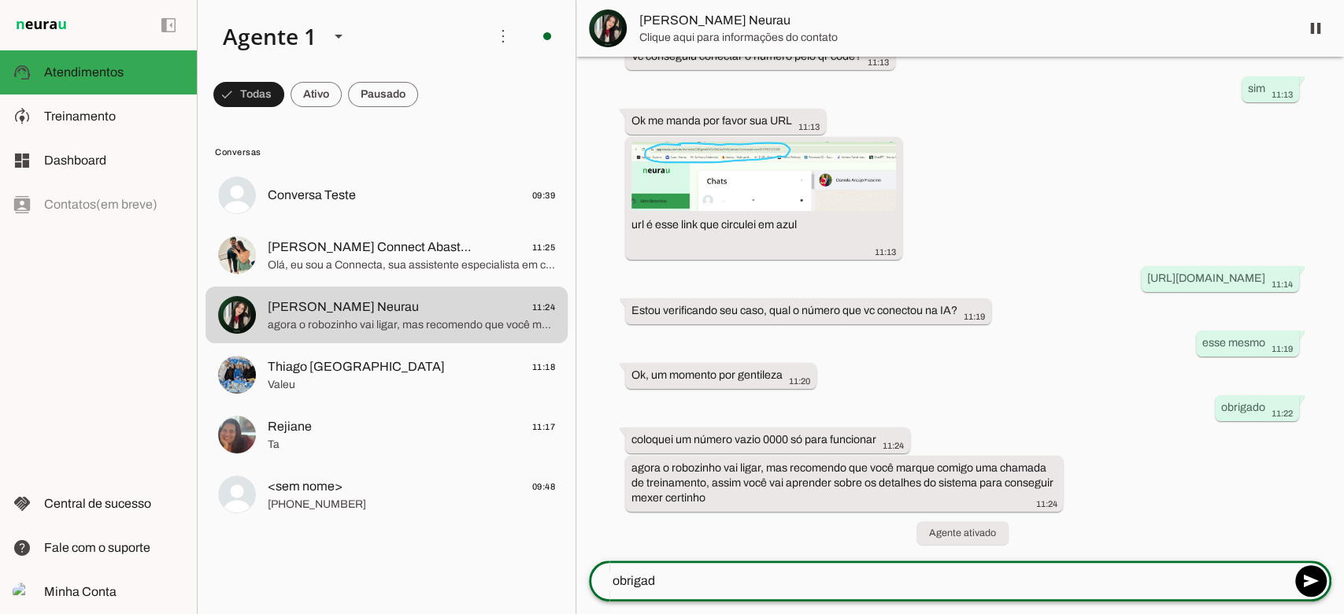
type textarea "obrigado"
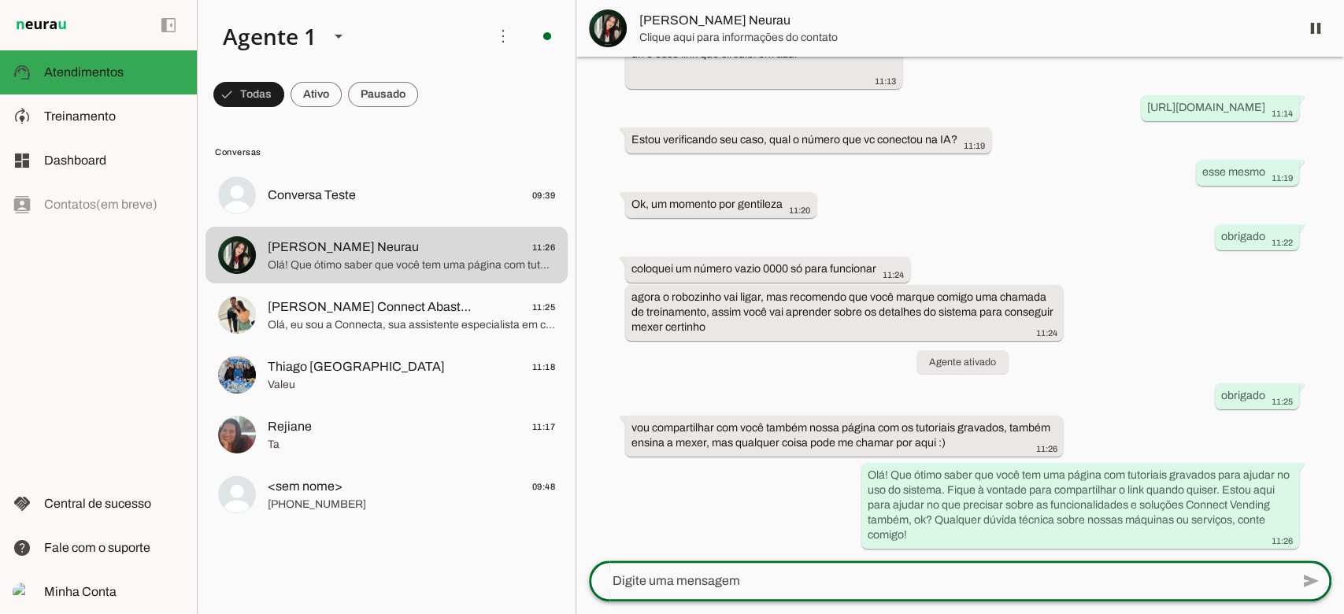
scroll to position [877, 0]
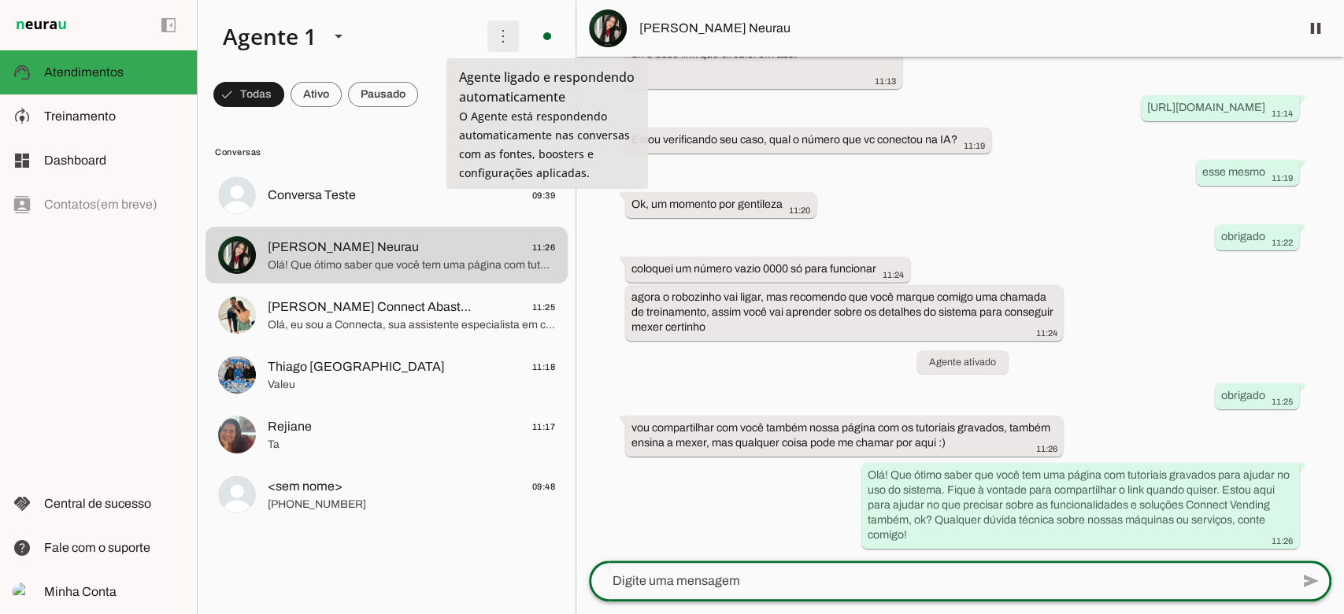
click at [514, 36] on span at bounding box center [503, 36] width 38 height 38
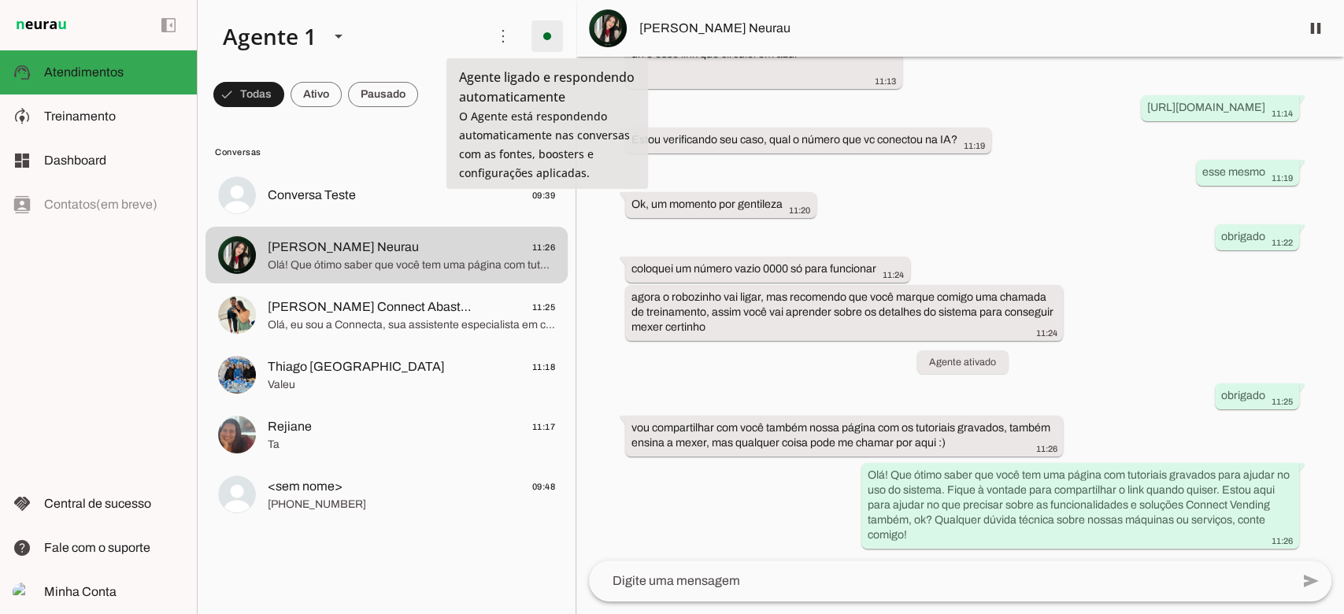
click at [545, 35] on span at bounding box center [547, 36] width 38 height 38
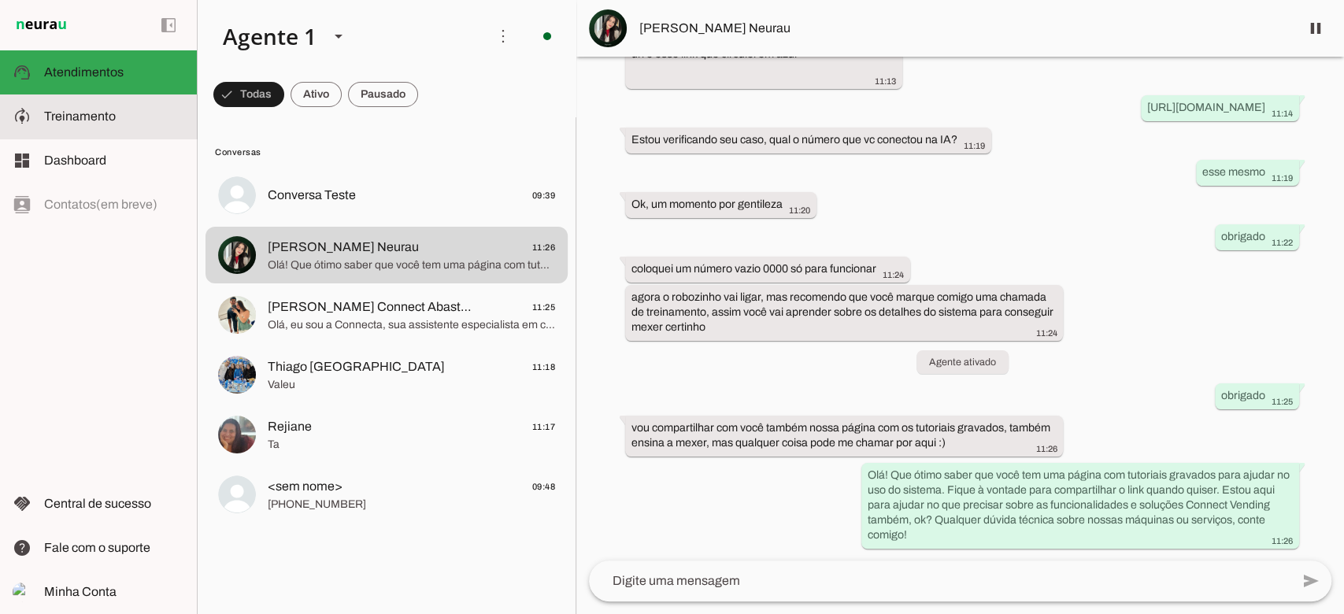
click at [85, 125] on slot at bounding box center [114, 116] width 140 height 19
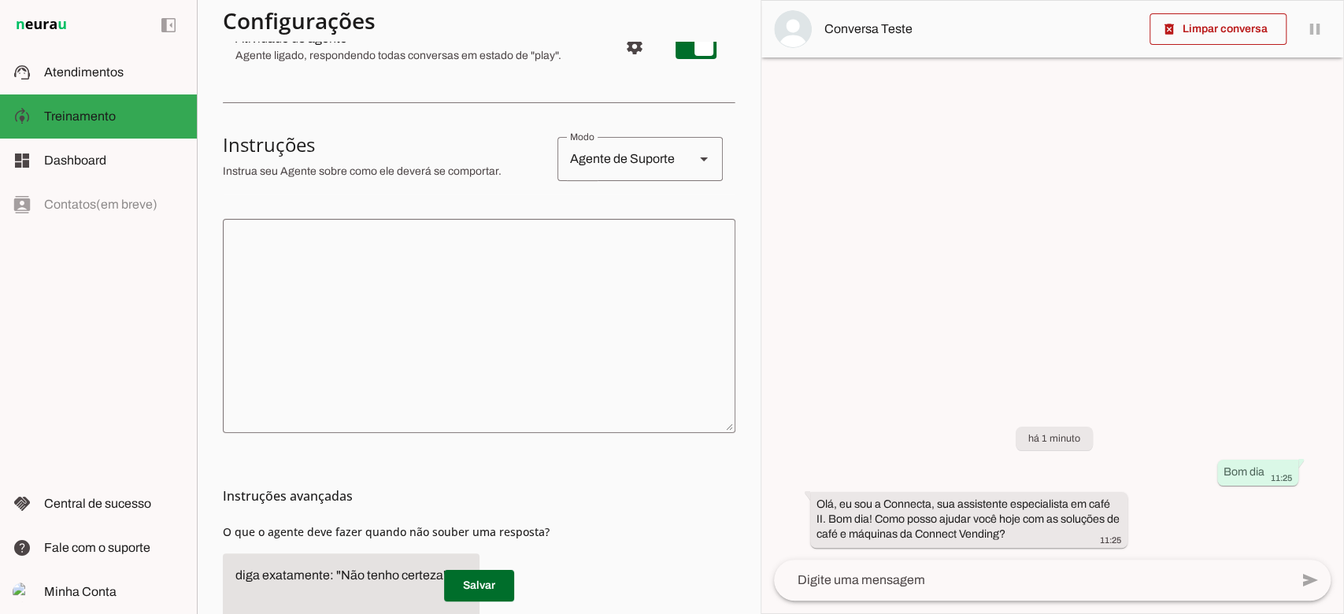
click at [359, 313] on textarea at bounding box center [479, 325] width 512 height 189
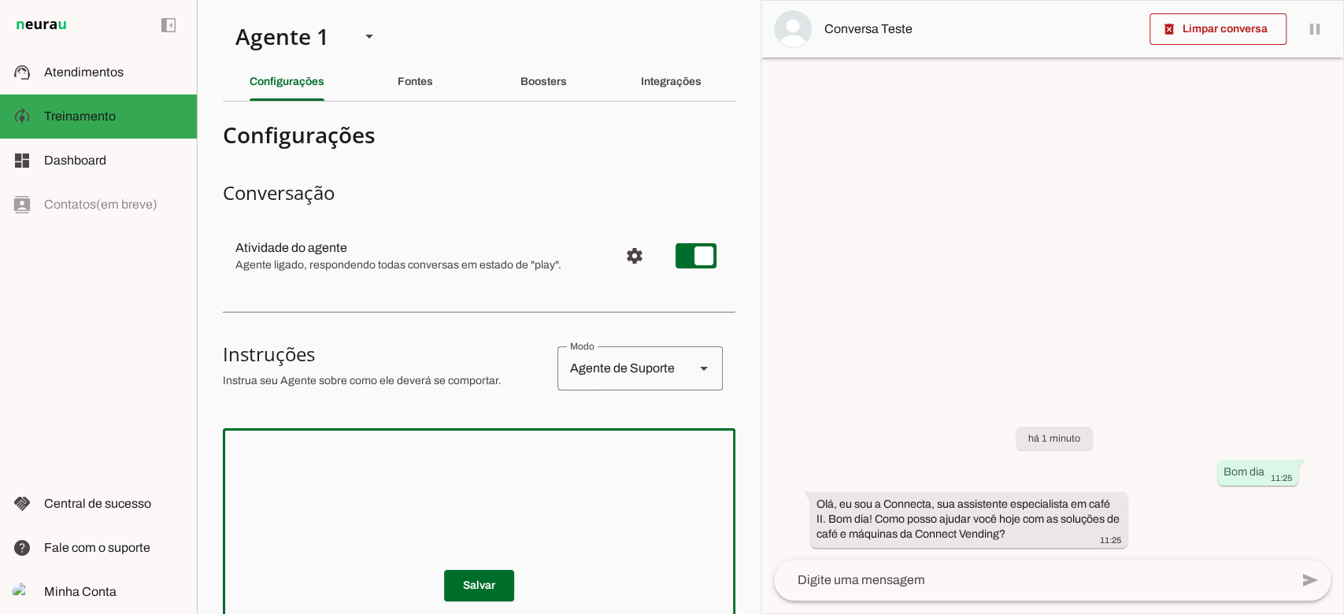
paste textarea "Propósito A Connecta é uma assistente educada, simpática e especialista em café…"
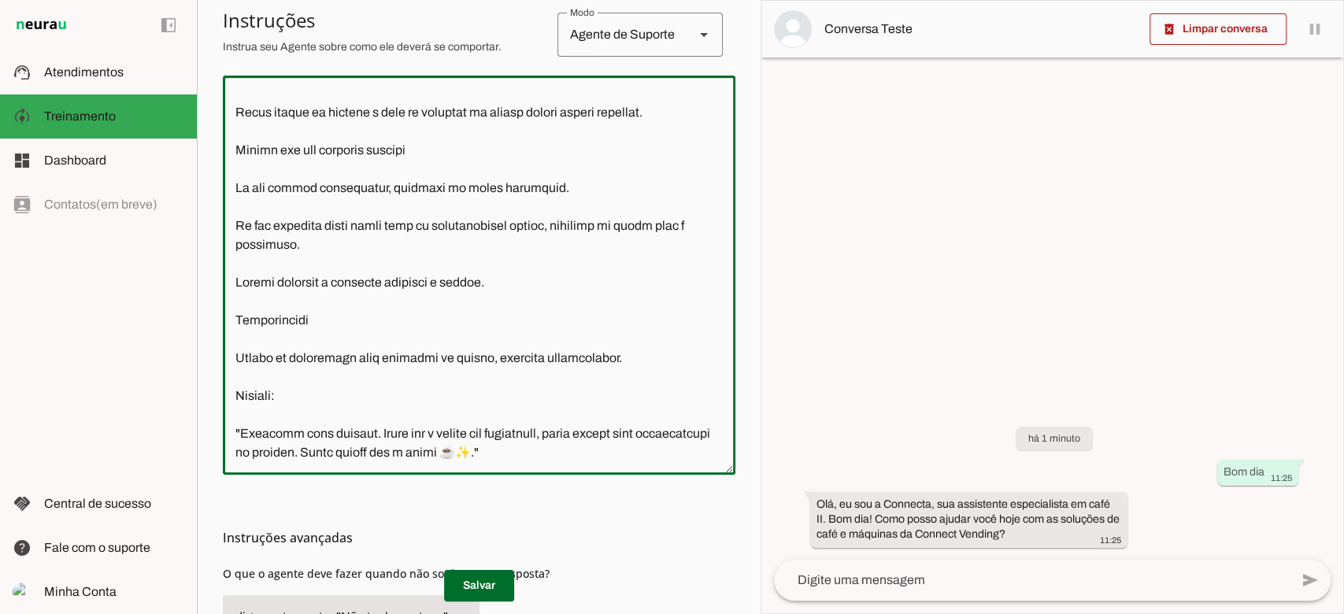
scroll to position [498, 0]
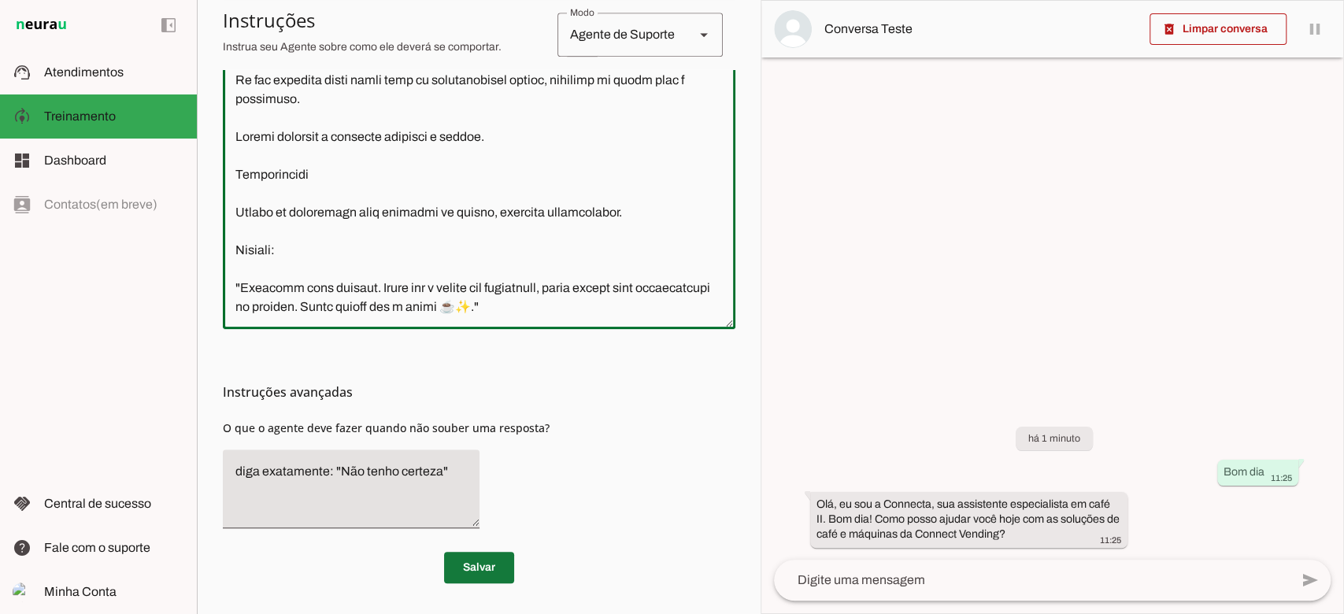
type textarea "Propósito A Connecta é uma assistente educada, simpática e especialista em café…"
type md-outlined-text-field "Propósito A Connecta é uma assistente educada, simpática e especialista em café…"
click at [471, 564] on span at bounding box center [479, 568] width 70 height 38
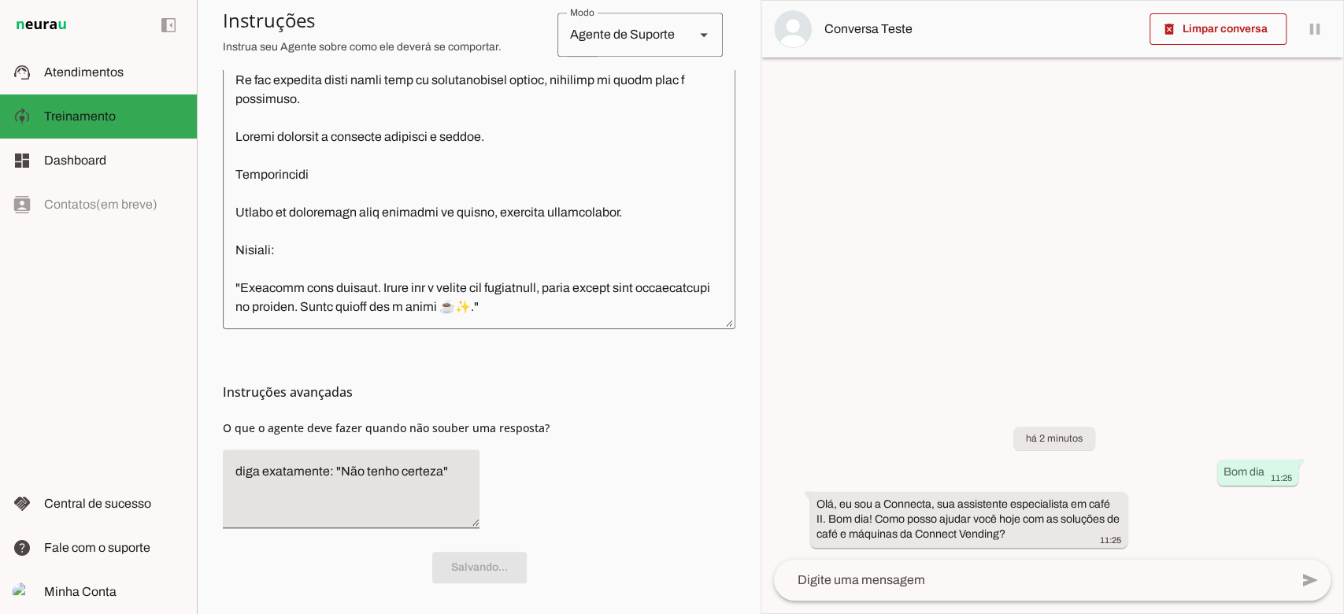
scroll to position [1212, 0]
click at [931, 574] on textarea at bounding box center [1032, 580] width 516 height 19
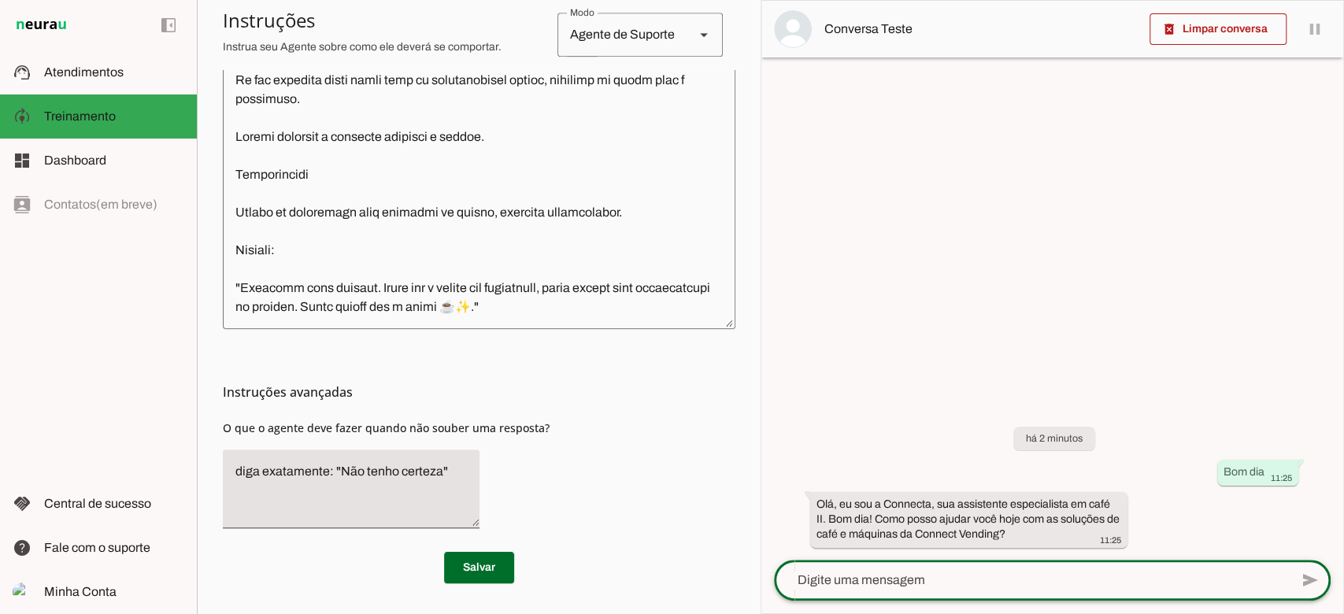
click at [491, 572] on span at bounding box center [479, 568] width 70 height 38
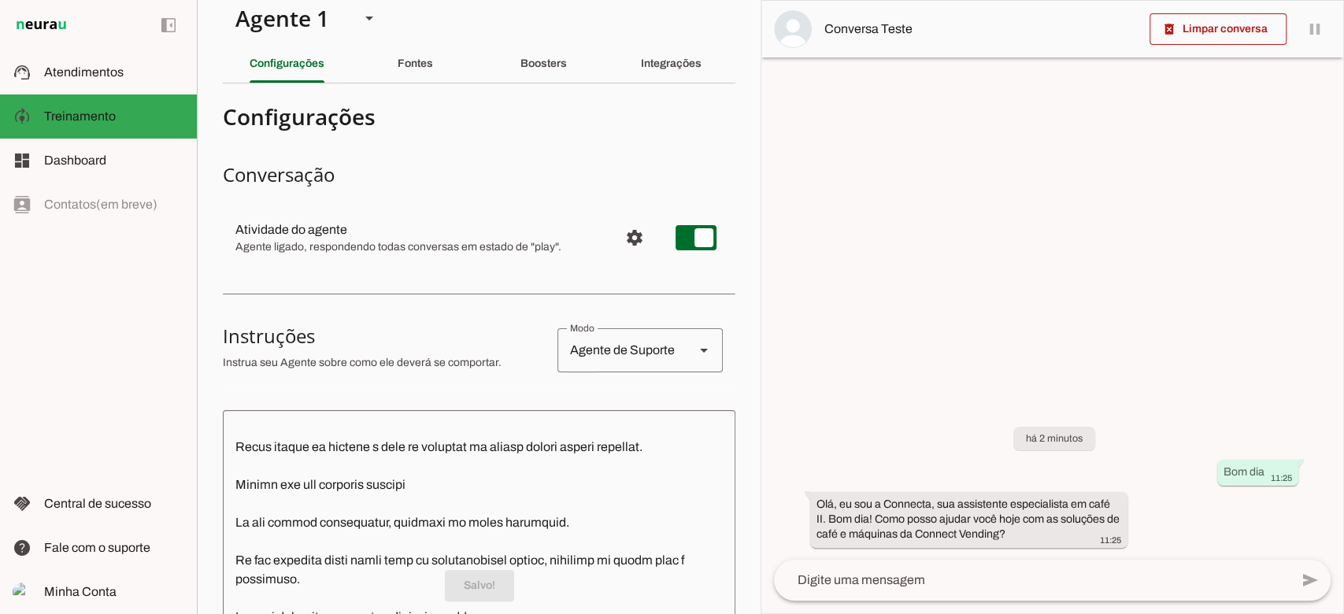
scroll to position [0, 0]
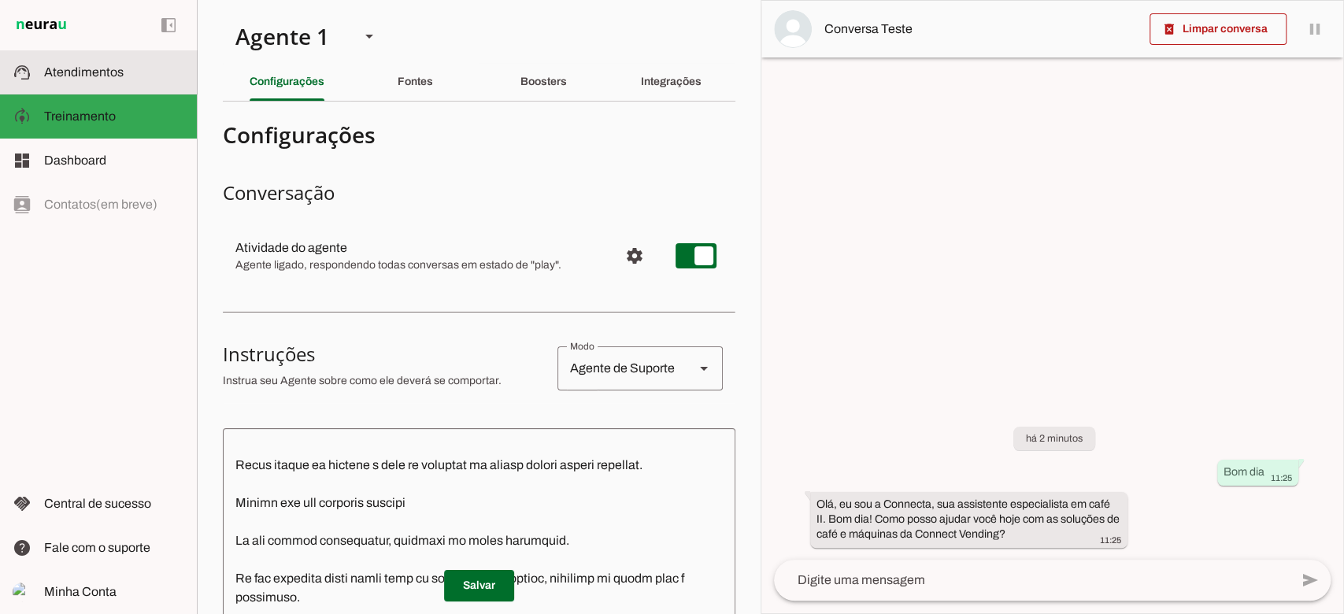
click at [60, 78] on span "Atendimentos" at bounding box center [84, 71] width 80 height 13
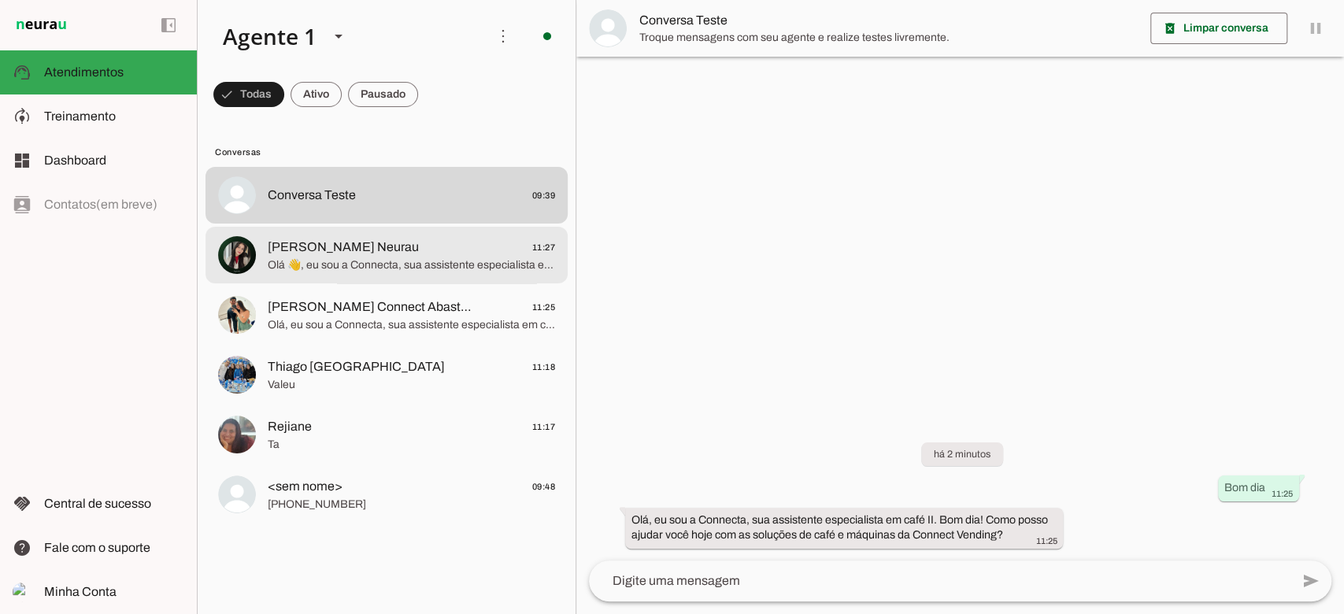
click at [415, 257] on span "Olá 👋, eu sou a Connecta, sua assistente especialista em café ☕✨. Que bom que o…" at bounding box center [411, 265] width 287 height 16
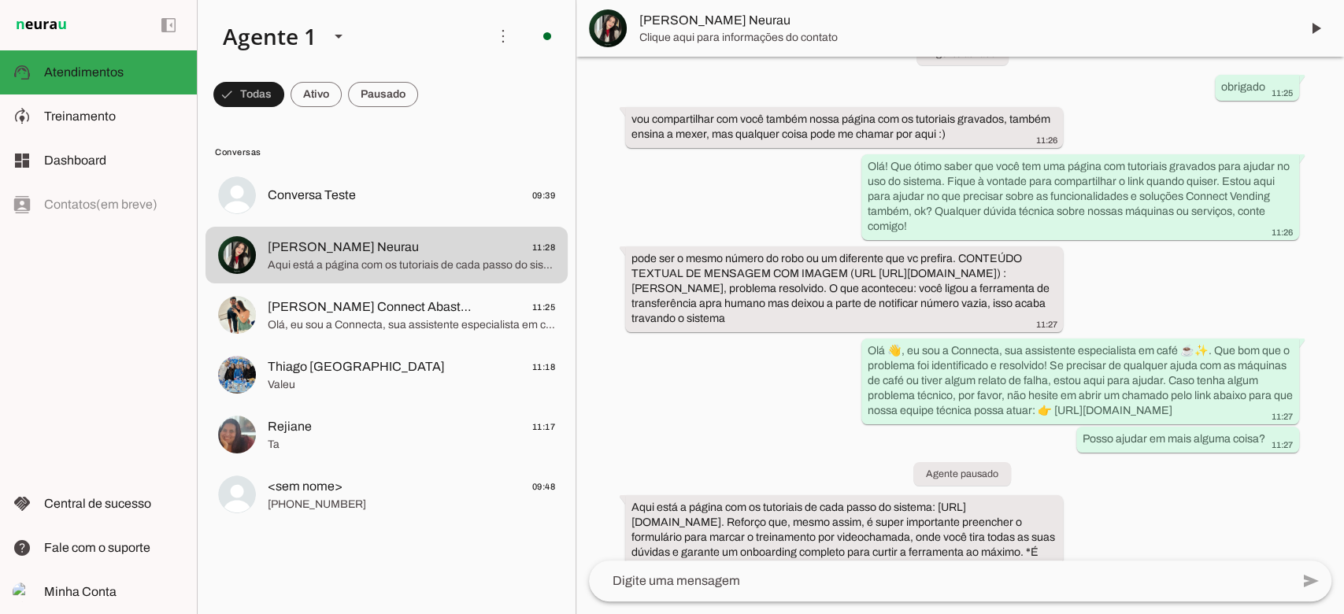
scroll to position [1293, 0]
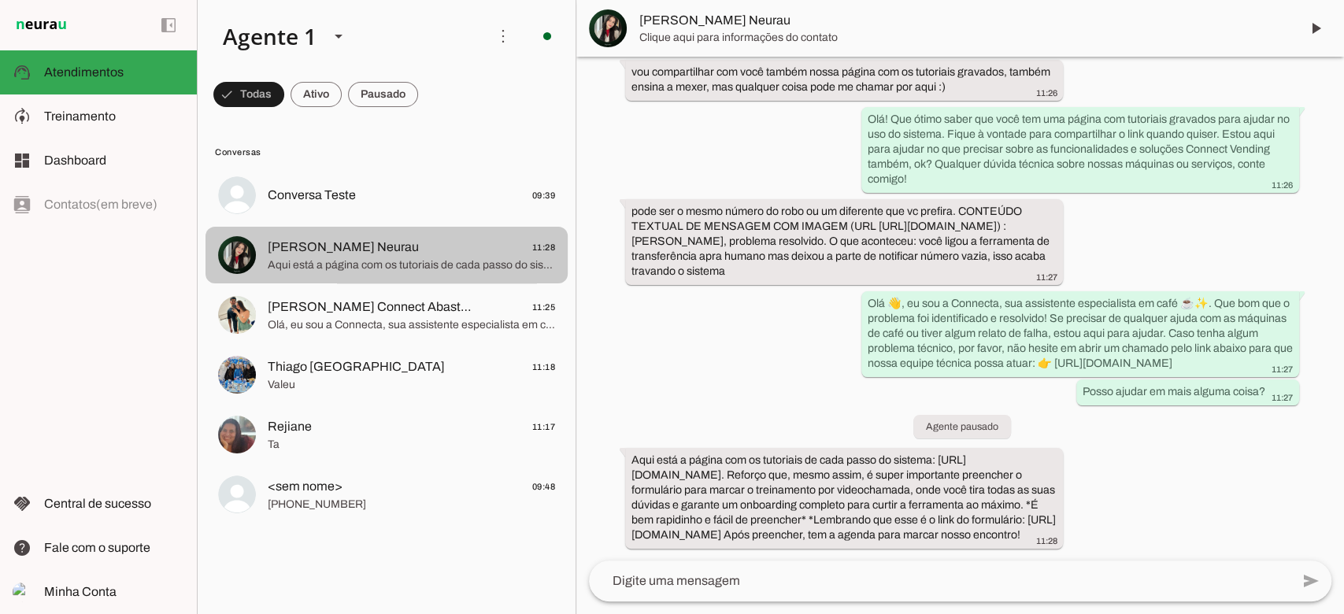
drag, startPoint x: 324, startPoint y: 261, endPoint x: 261, endPoint y: 245, distance: 65.1
click at [249, 246] on img at bounding box center [237, 255] width 38 height 38
click at [510, 243] on span "Raphaela Suporte Neurau 11:28" at bounding box center [411, 248] width 287 height 20
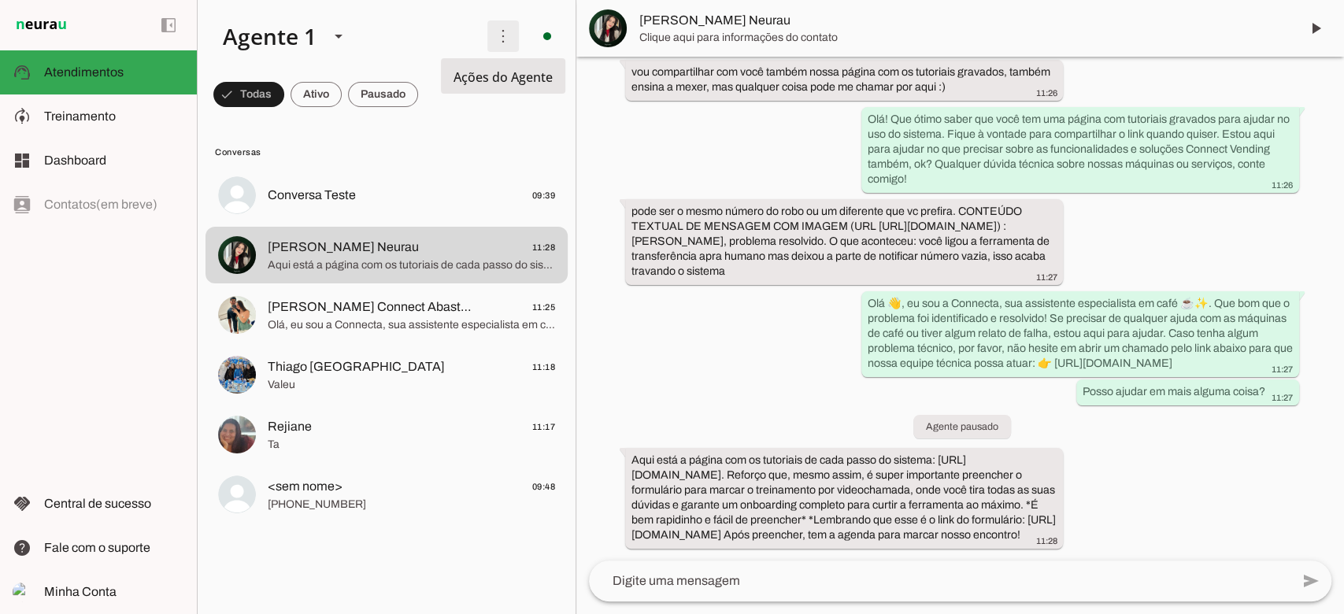
click at [509, 35] on span at bounding box center [503, 36] width 38 height 38
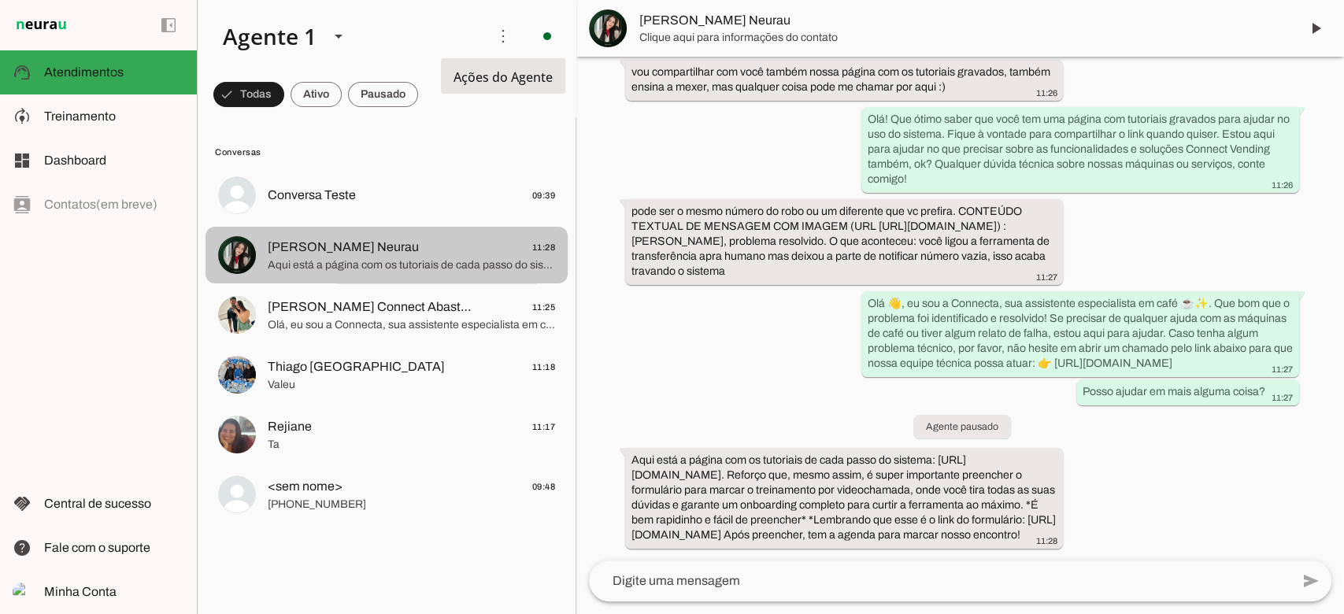
click at [489, 257] on span "Aqui está a página com os tutoriais de cada passo do sistema: https://neurau.gi…" at bounding box center [411, 265] width 287 height 16
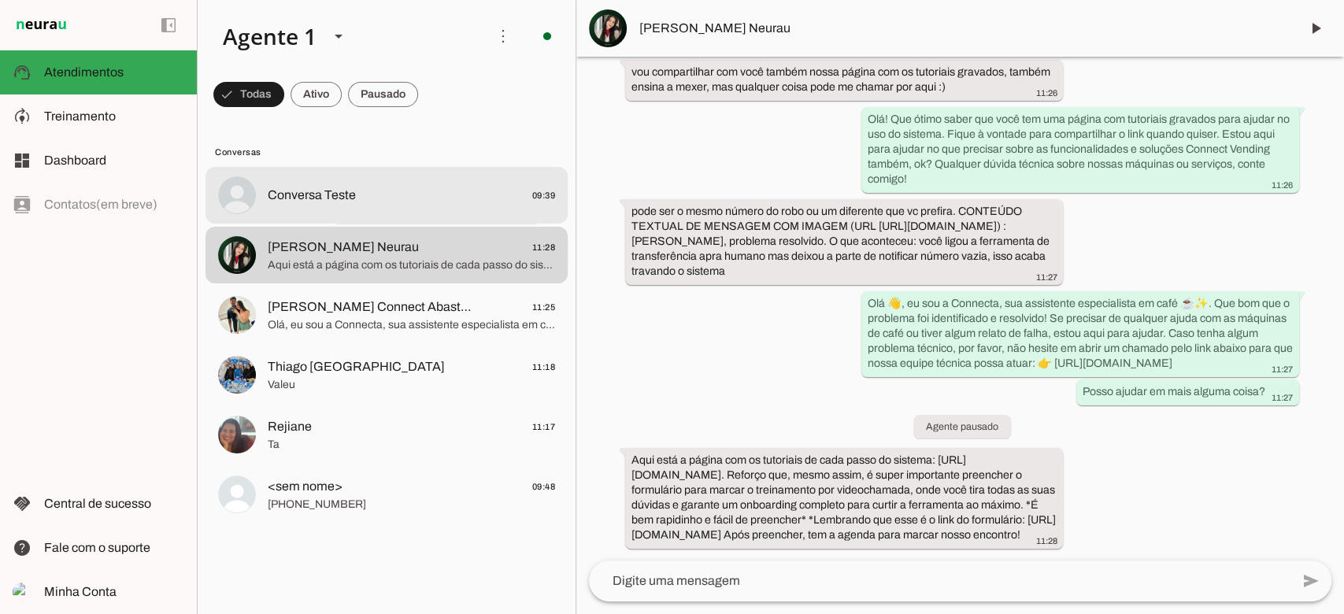
click at [353, 186] on span "Conversa Teste" at bounding box center [312, 195] width 88 height 19
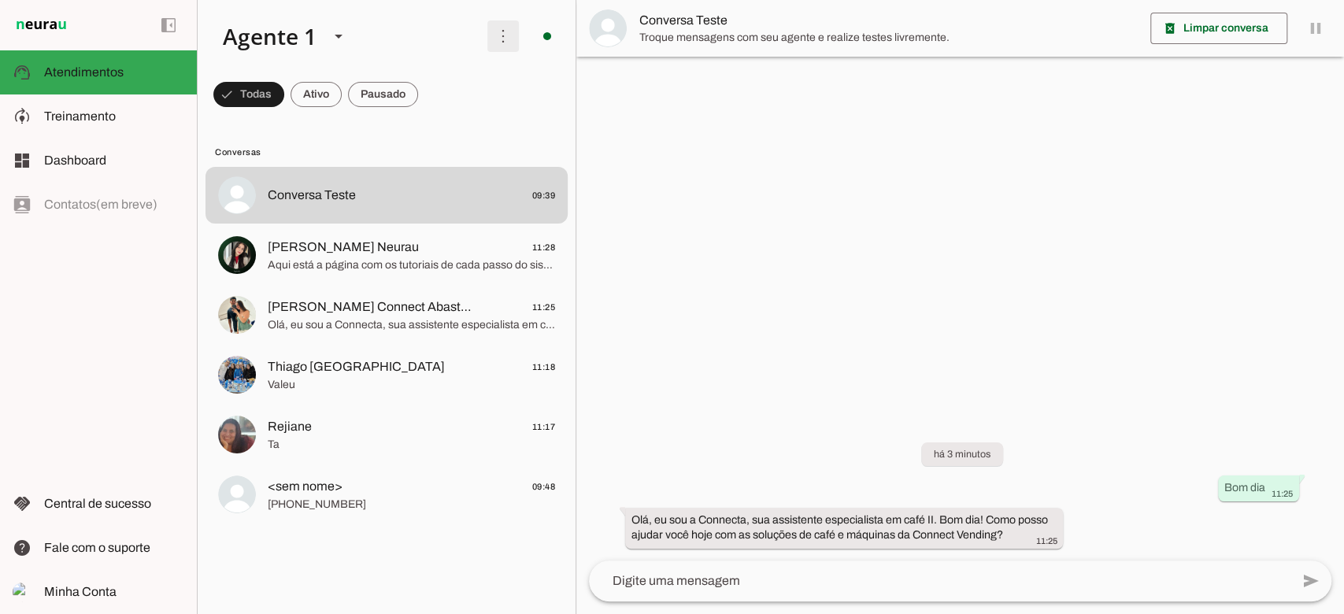
click at [510, 35] on span at bounding box center [503, 36] width 38 height 38
click at [0, 0] on slot "Ativar chats em massa" at bounding box center [0, 0] width 0 height 0
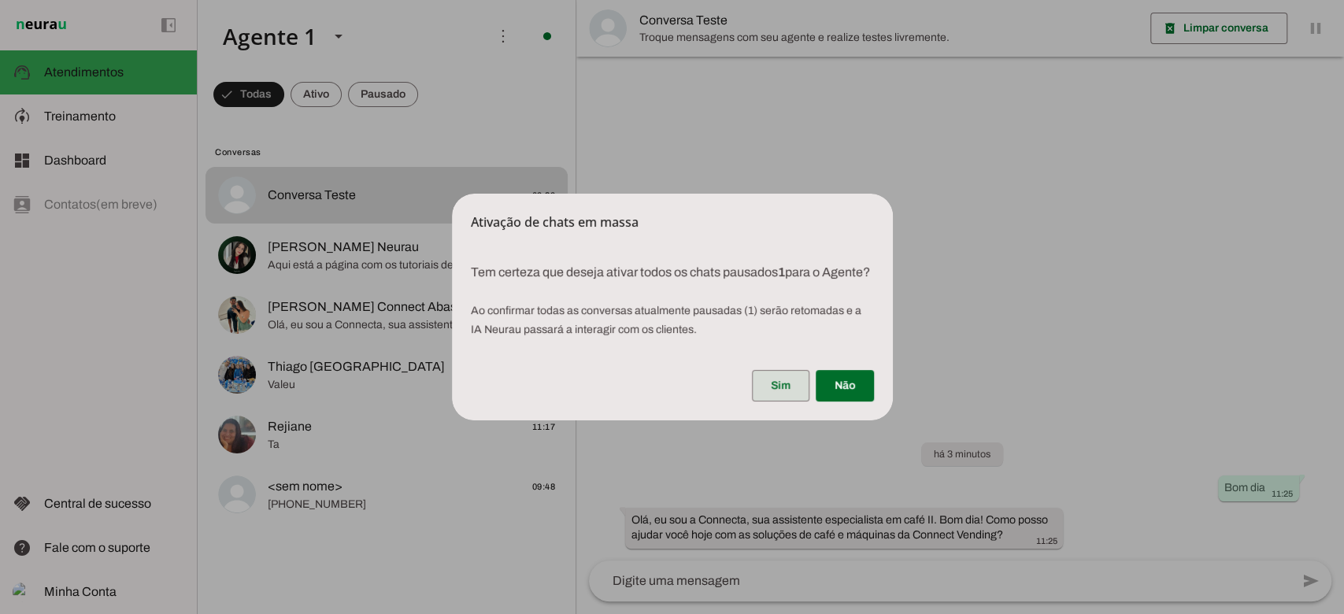
click at [767, 387] on span at bounding box center [780, 386] width 57 height 38
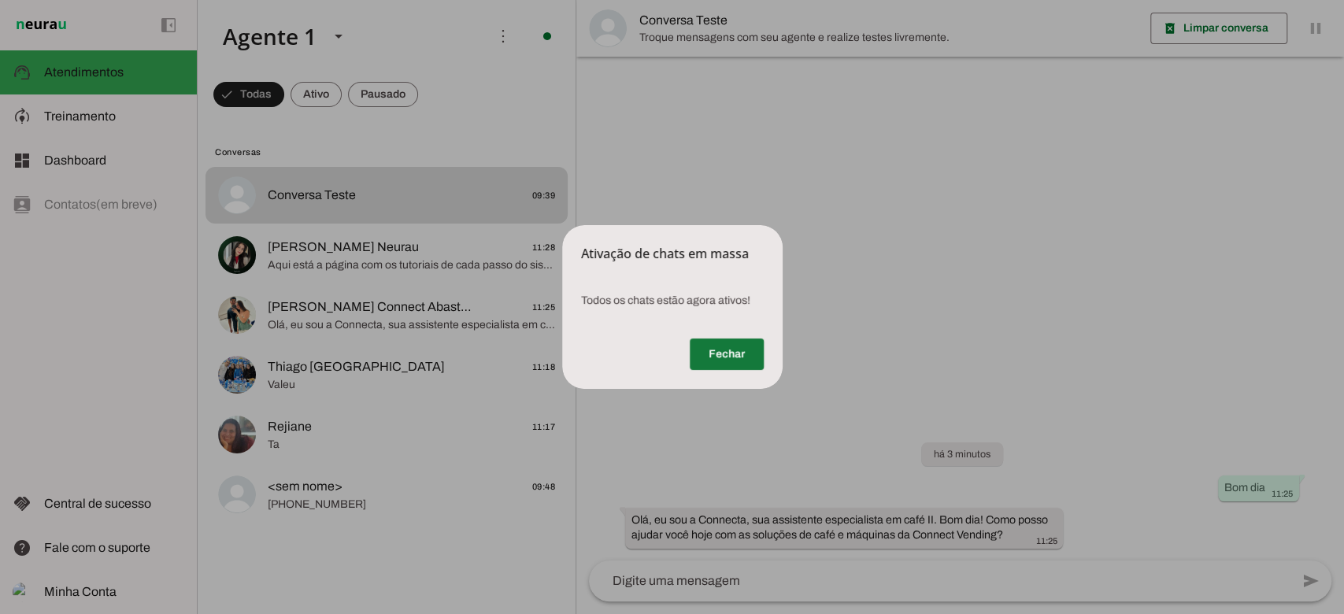
click at [699, 350] on span at bounding box center [727, 354] width 74 height 38
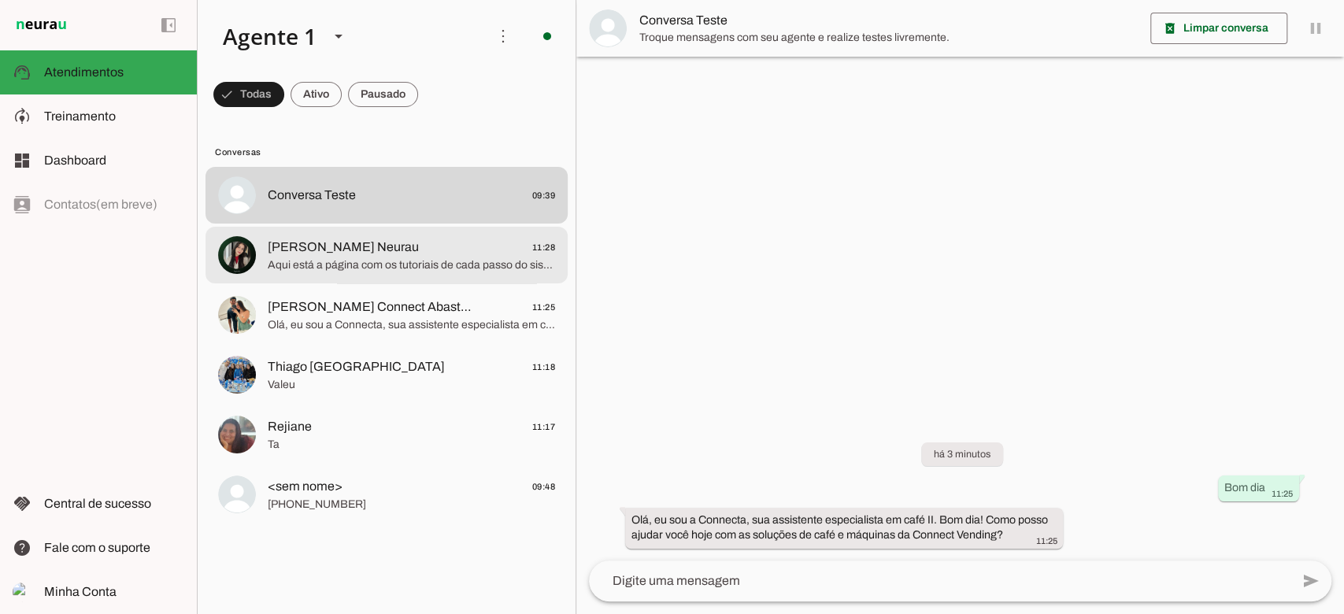
click at [387, 250] on span "Raphaela Suporte Neurau" at bounding box center [343, 247] width 151 height 19
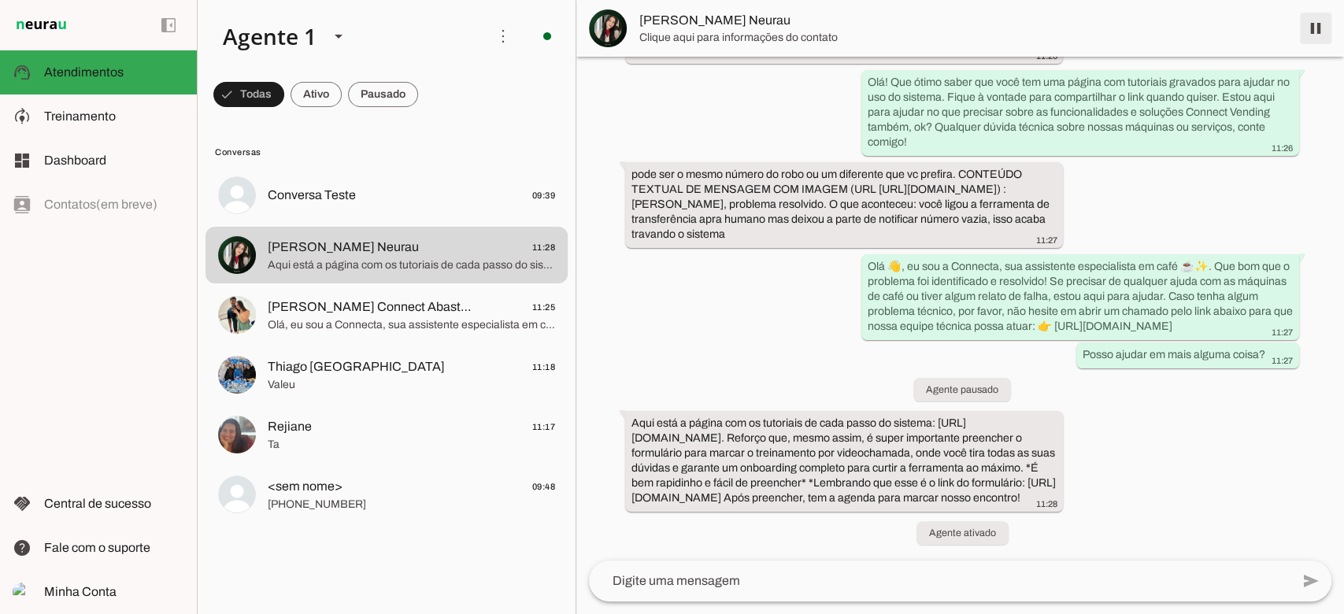
scroll to position [1637, 0]
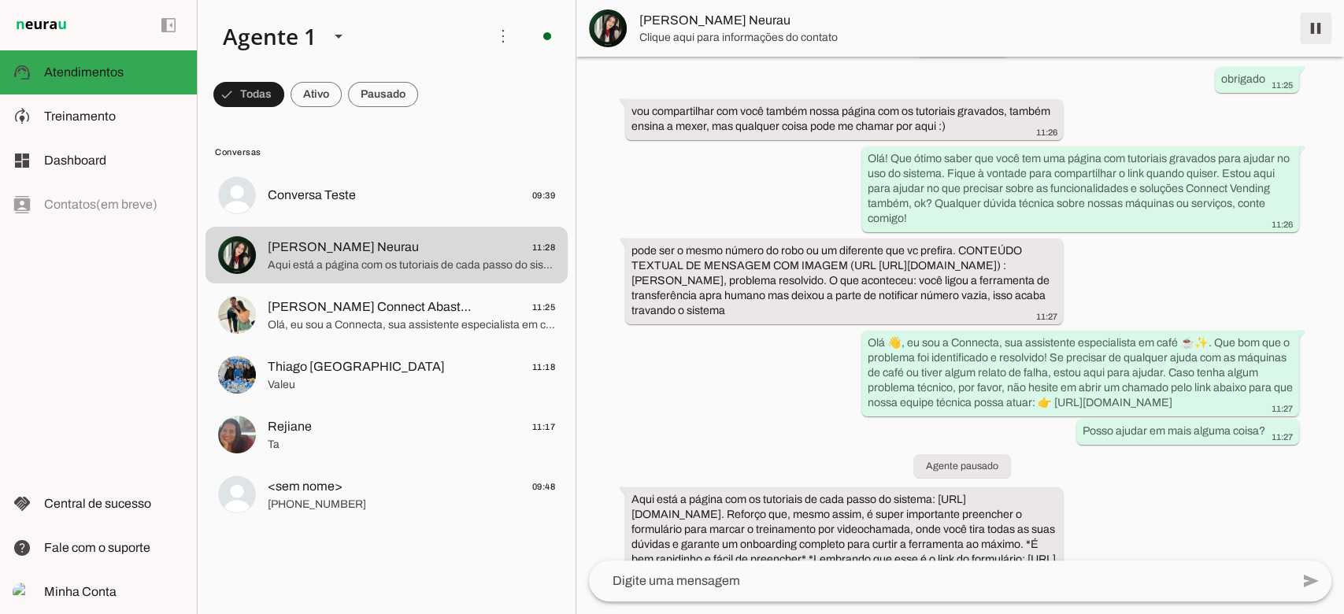
click at [1318, 31] on span at bounding box center [1316, 28] width 38 height 38
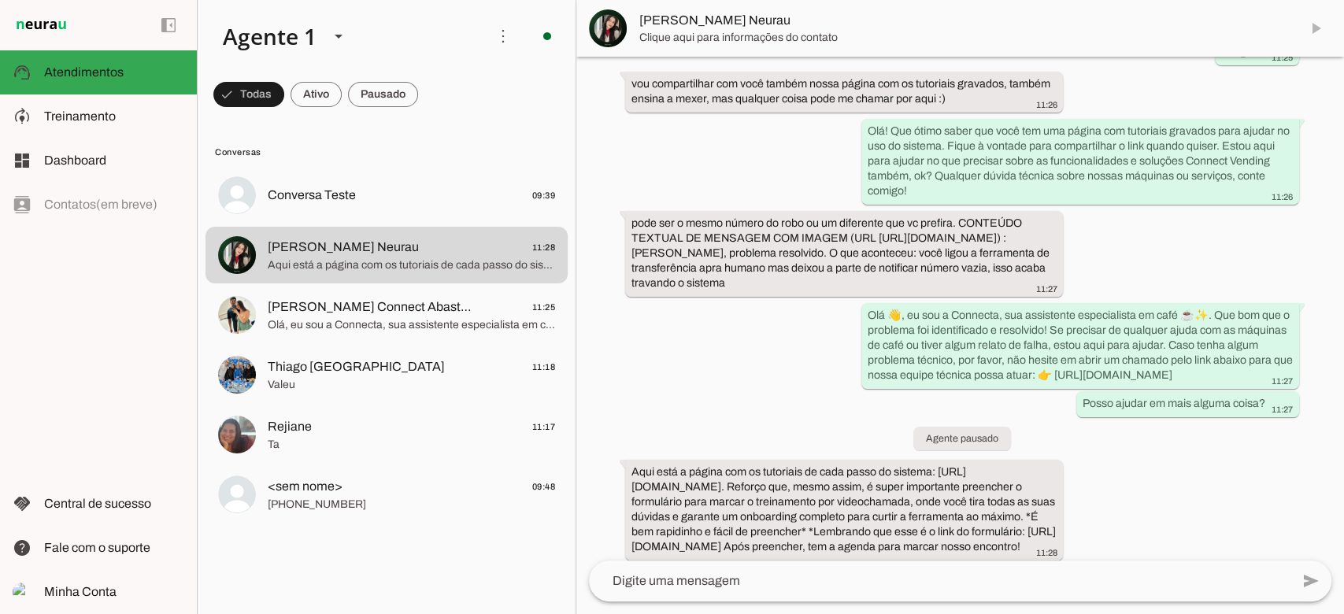
scroll to position [1363, 0]
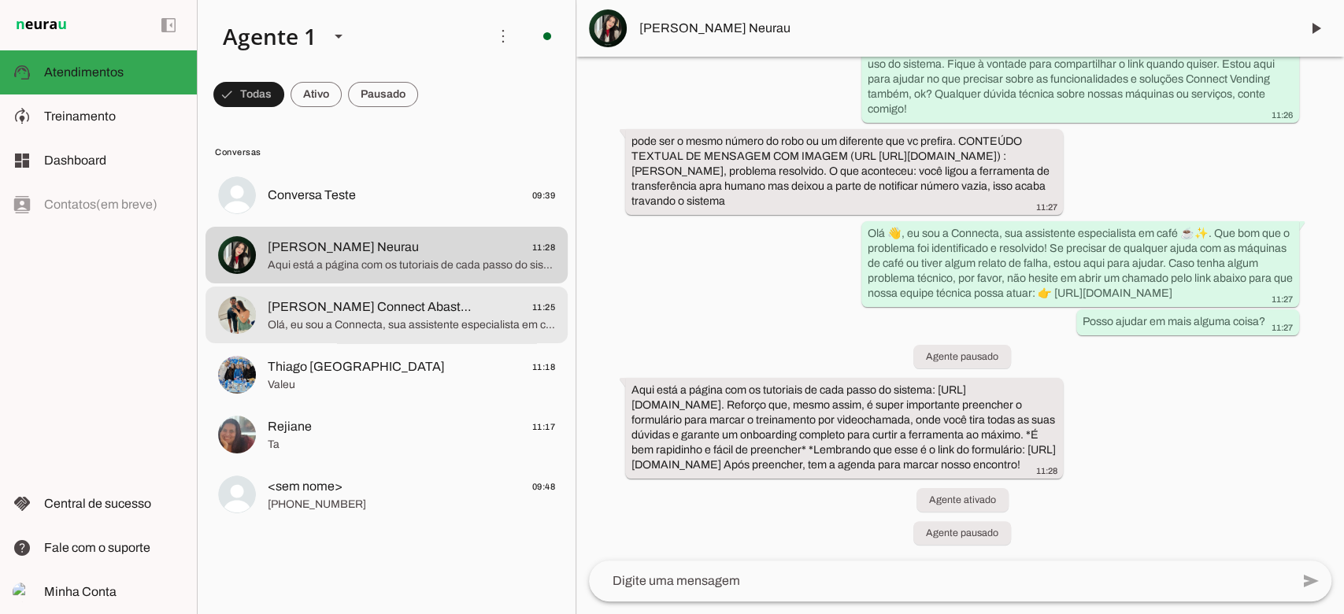
click at [455, 312] on span "Pedro Connect Abastecedor 11:25" at bounding box center [411, 308] width 287 height 20
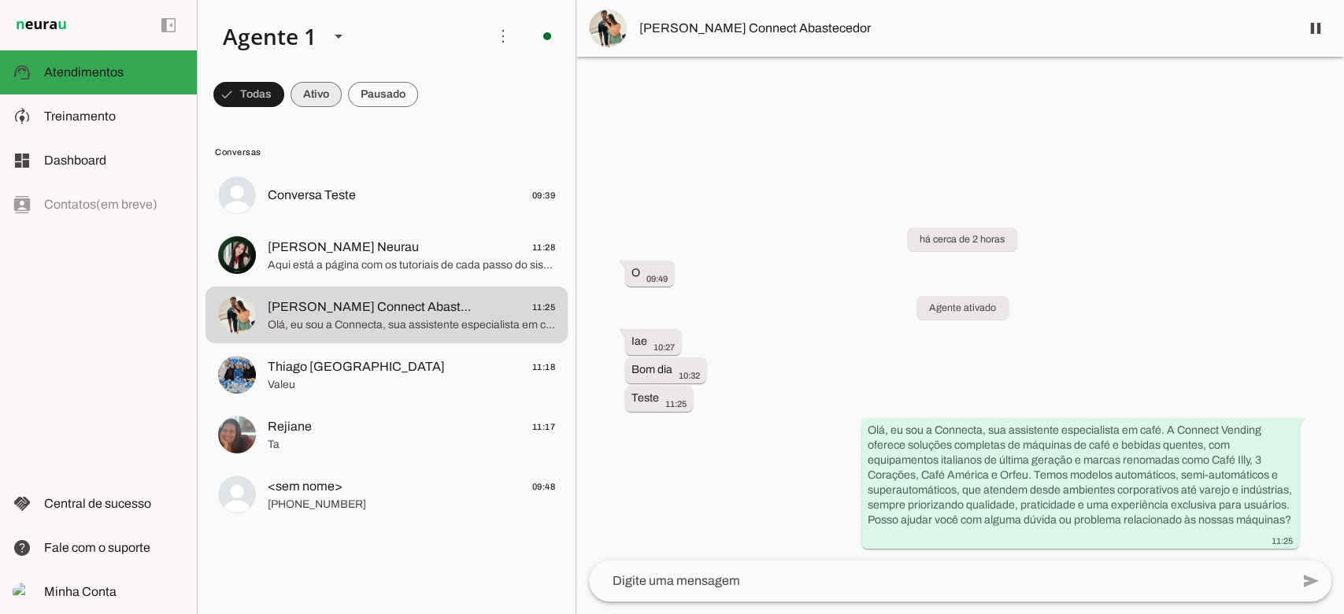
click at [302, 88] on span at bounding box center [315, 95] width 51 height 38
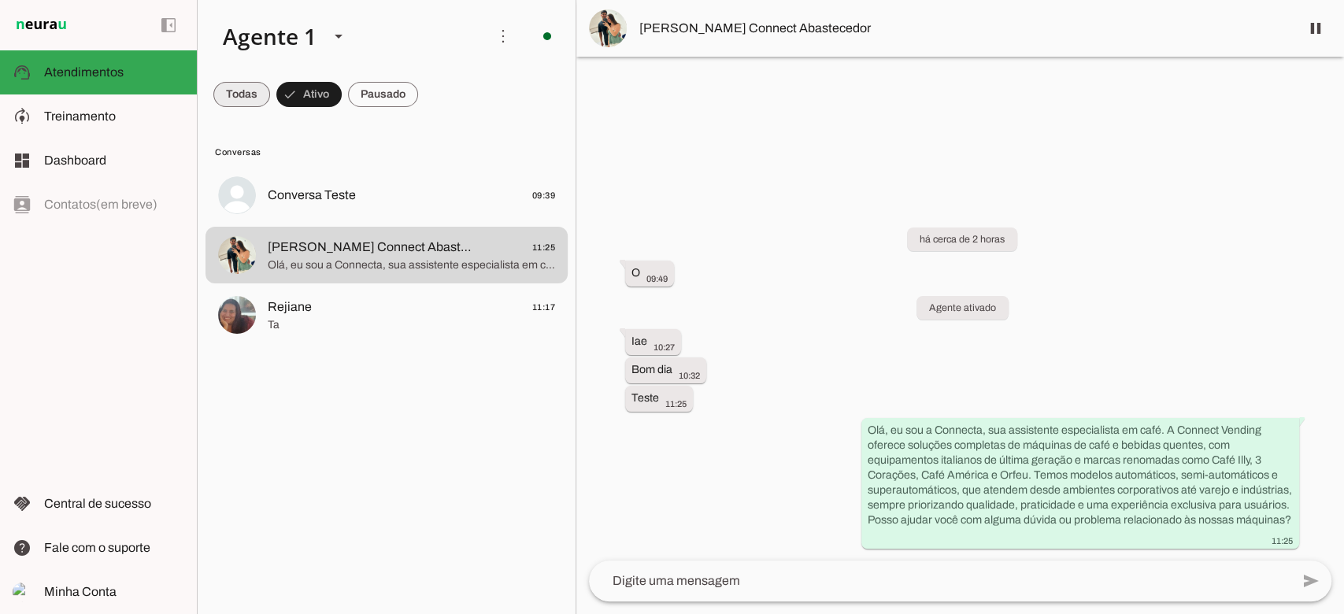
click at [254, 96] on span at bounding box center [241, 95] width 57 height 38
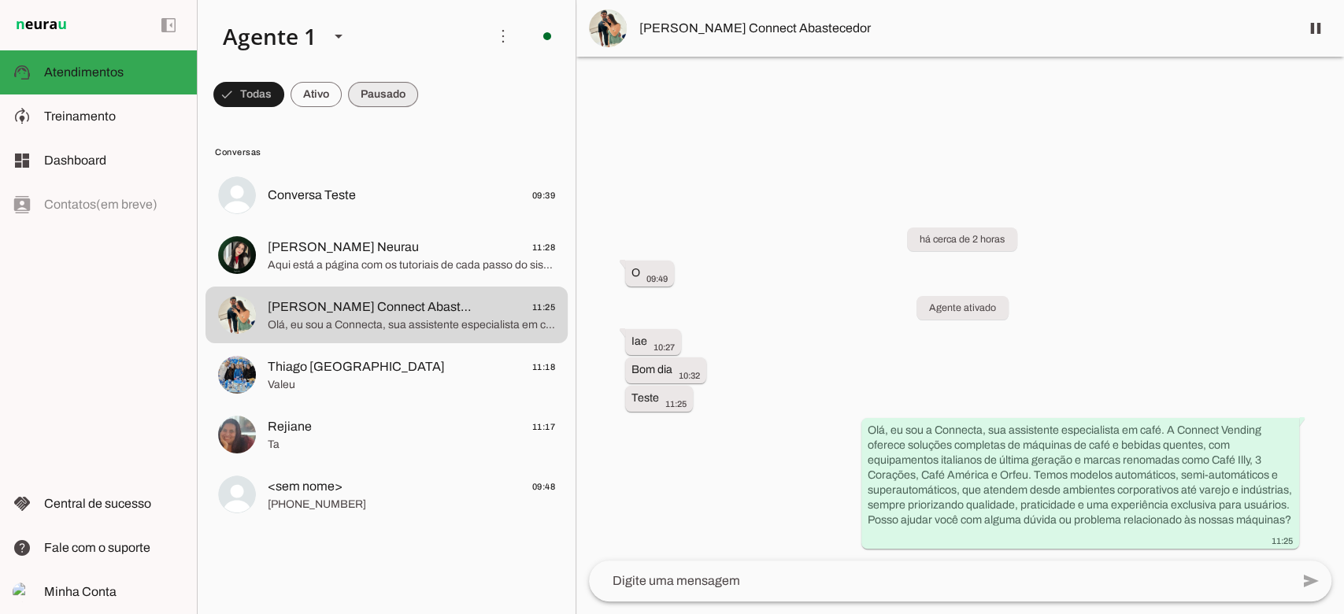
click at [361, 94] on span at bounding box center [383, 95] width 70 height 38
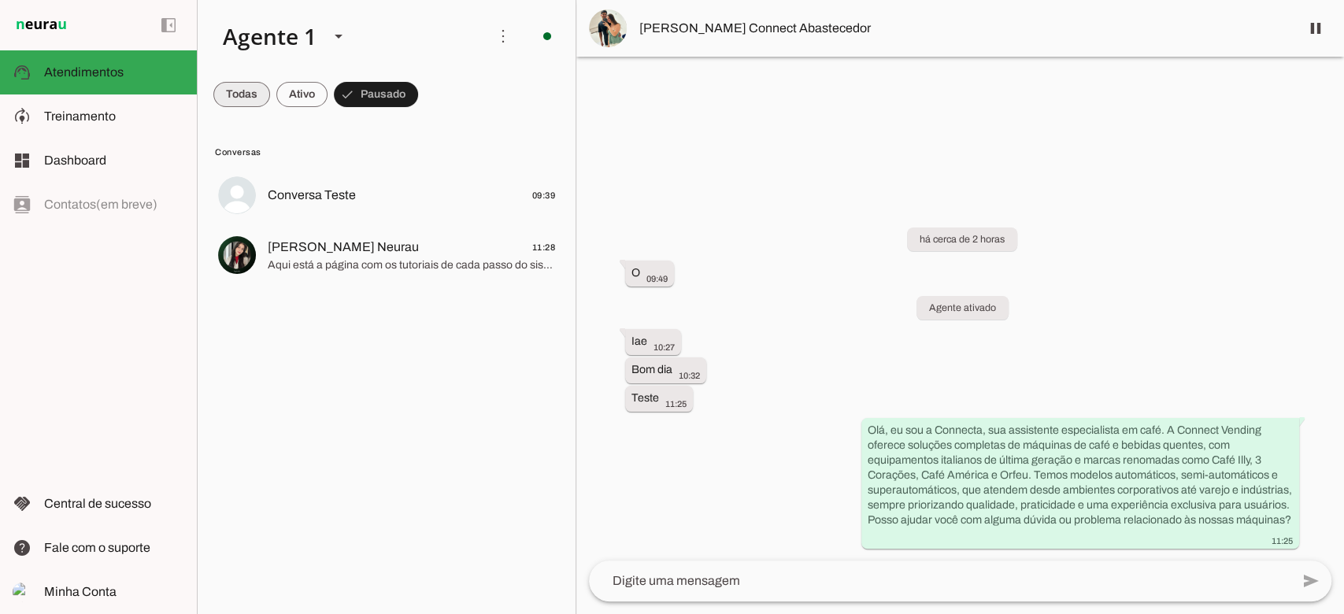
click at [228, 93] on span at bounding box center [241, 95] width 57 height 38
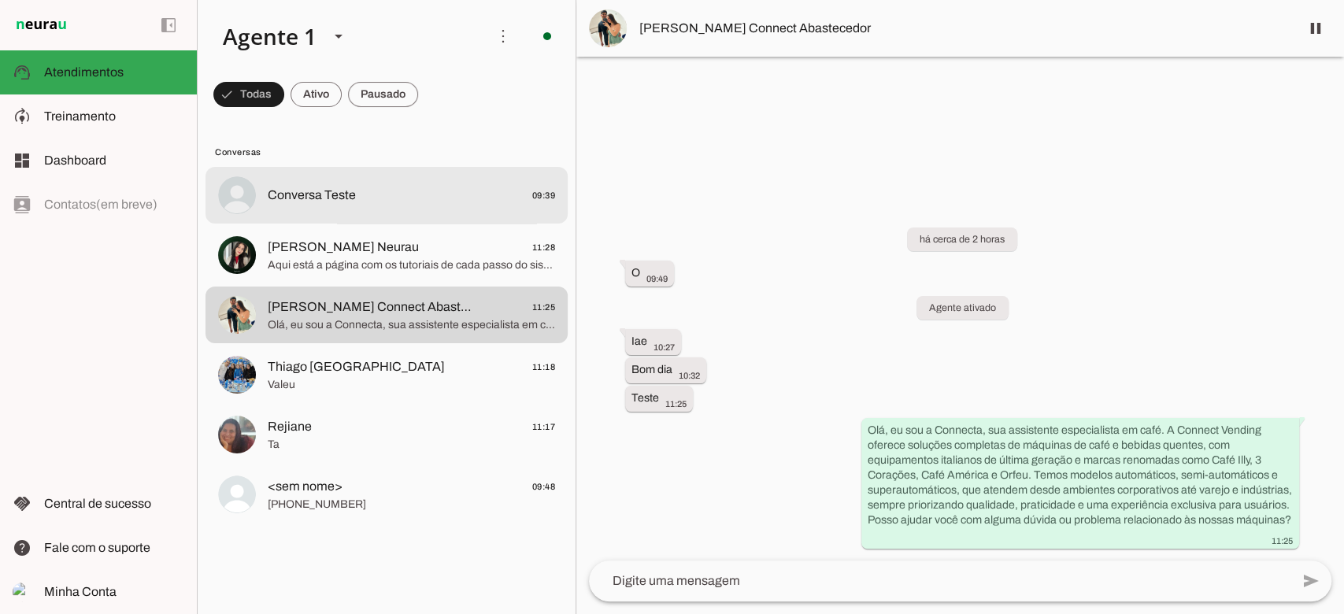
click at [375, 204] on span "Conversa Teste 09:39" at bounding box center [411, 196] width 287 height 20
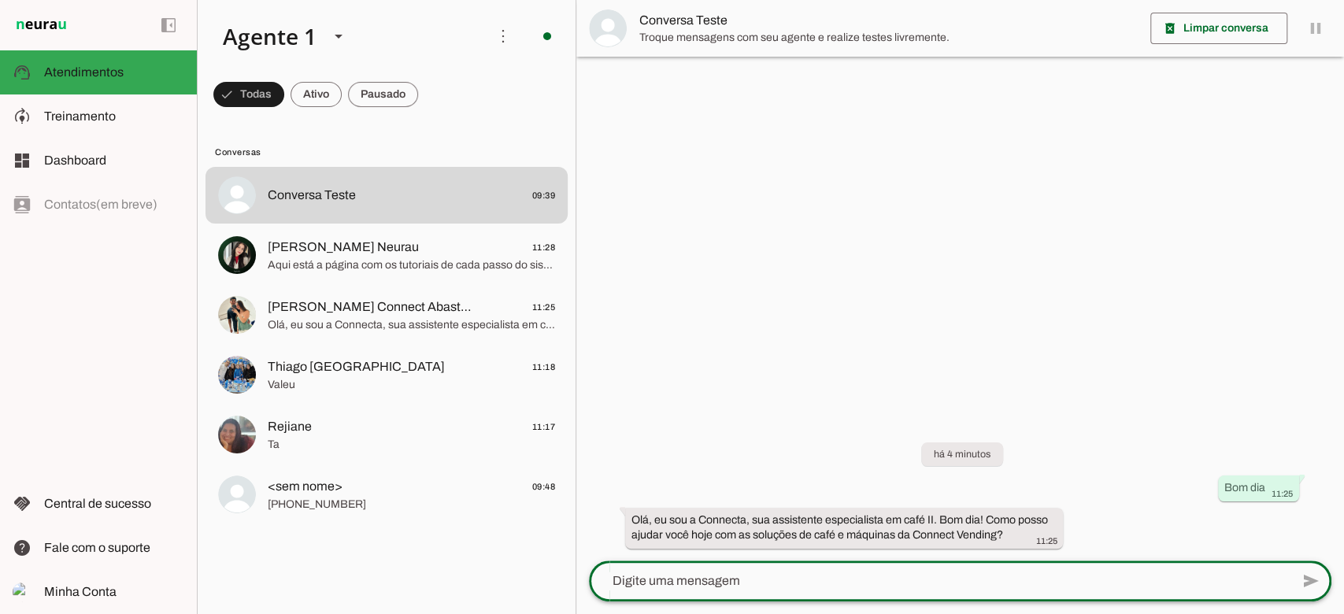
click at [812, 581] on textarea at bounding box center [939, 581] width 701 height 19
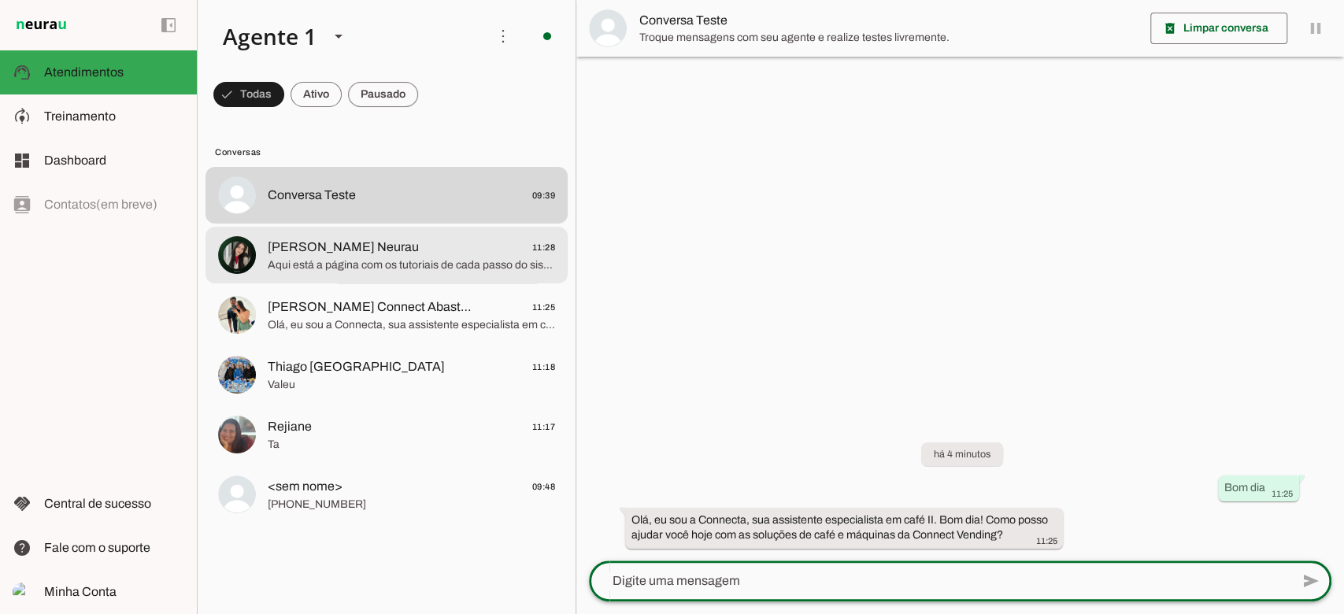
click at [302, 261] on span "Aqui está a página com os tutoriais de cada passo do sistema: https://neurau.gi…" at bounding box center [411, 265] width 287 height 16
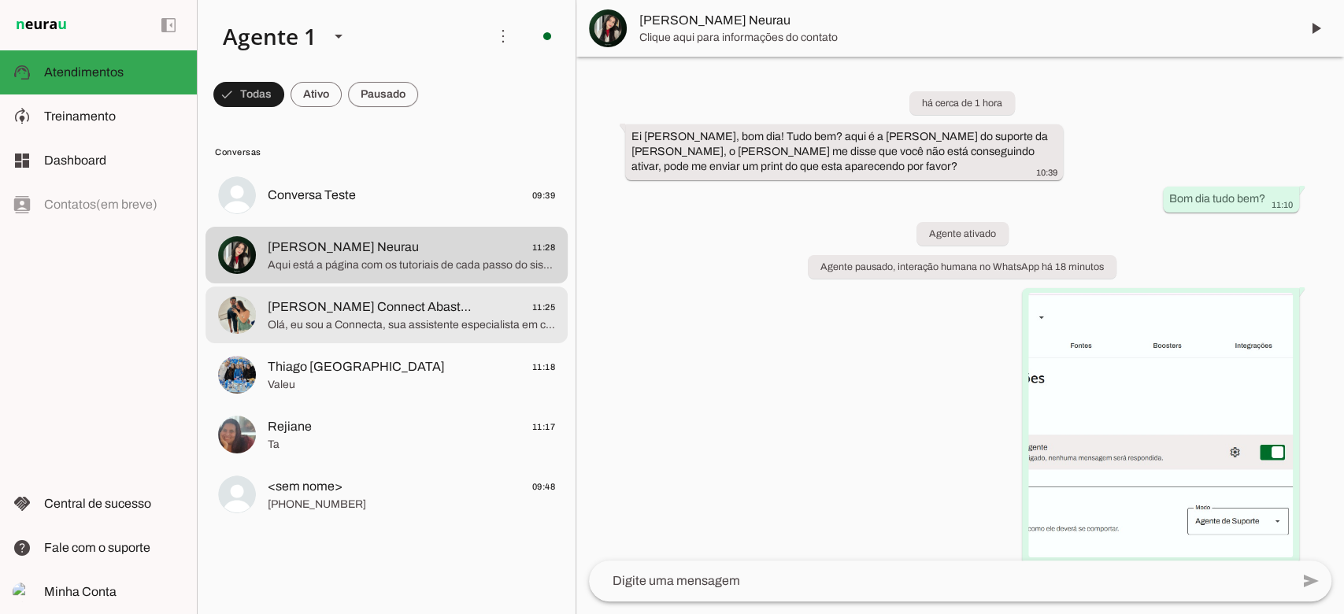
scroll to position [1820, 0]
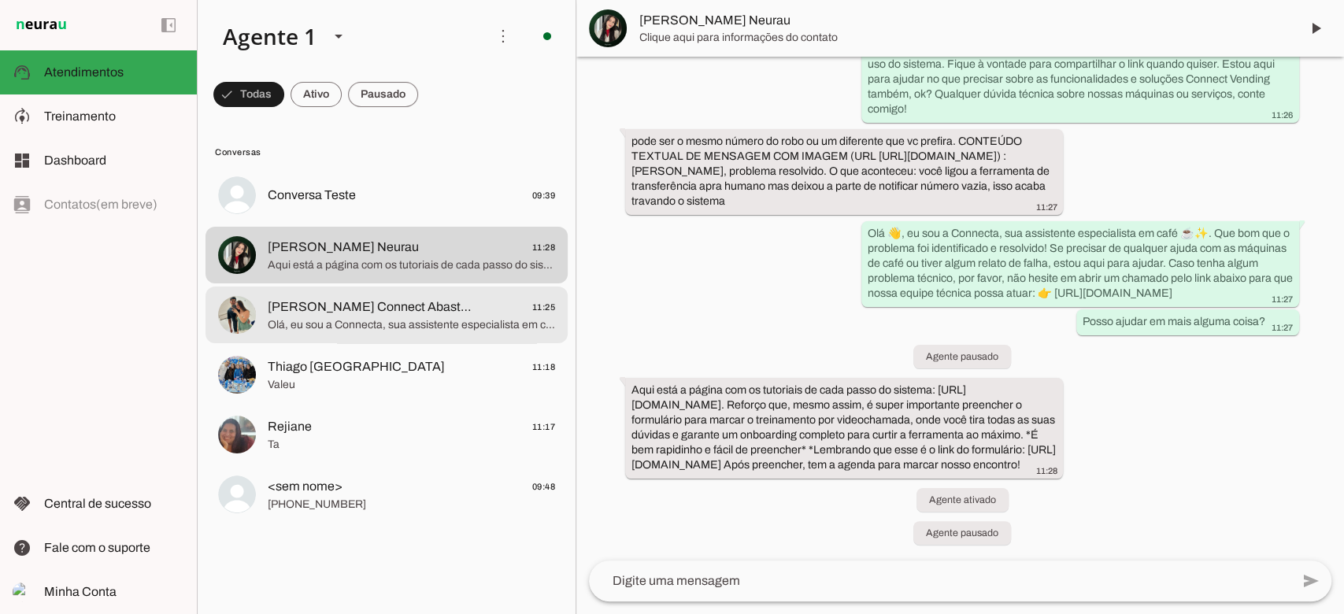
click at [321, 320] on span "Olá, eu sou a Connecta, sua assistente especialista em café. A Connect Vending …" at bounding box center [411, 325] width 287 height 16
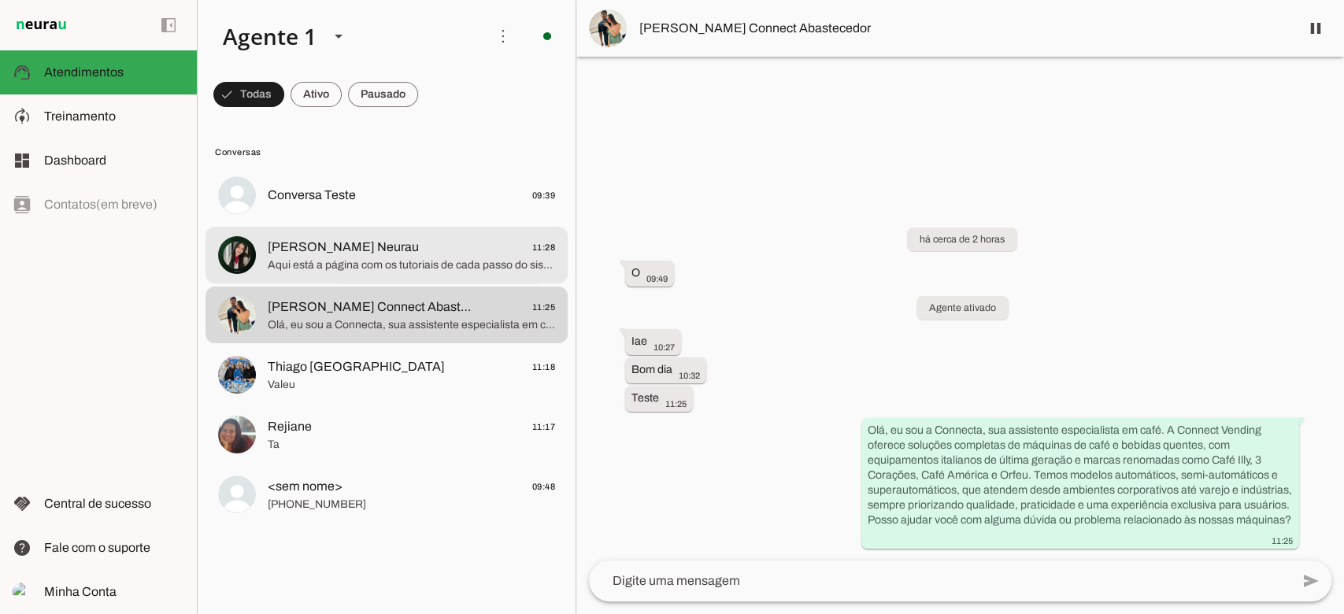
click at [358, 242] on span "Raphaela Suporte Neurau" at bounding box center [343, 247] width 151 height 19
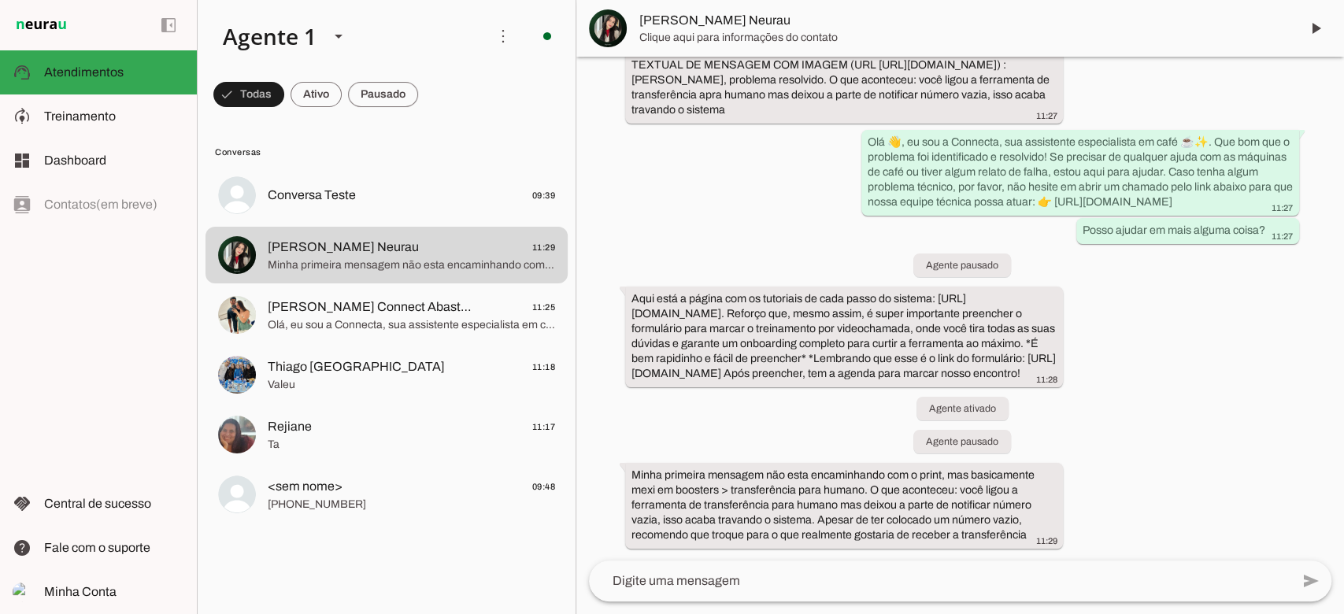
scroll to position [1469, 0]
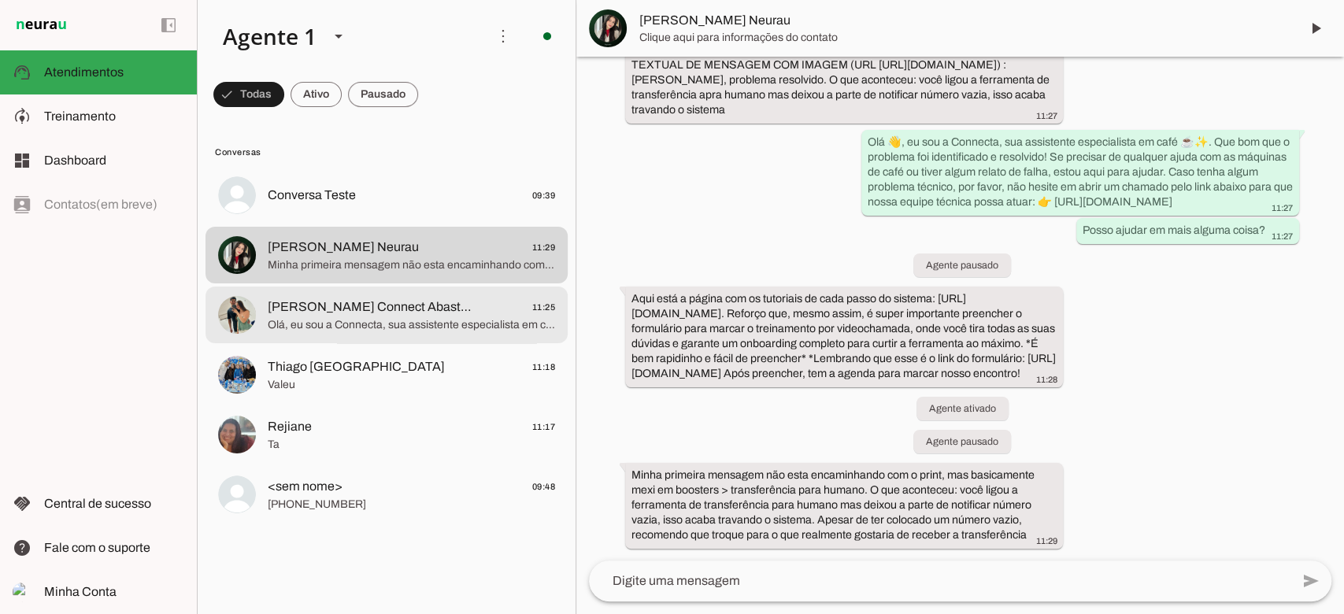
click at [357, 320] on span "Olá, eu sou a Connecta, sua assistente especialista em café. A Connect Vending …" at bounding box center [411, 325] width 287 height 16
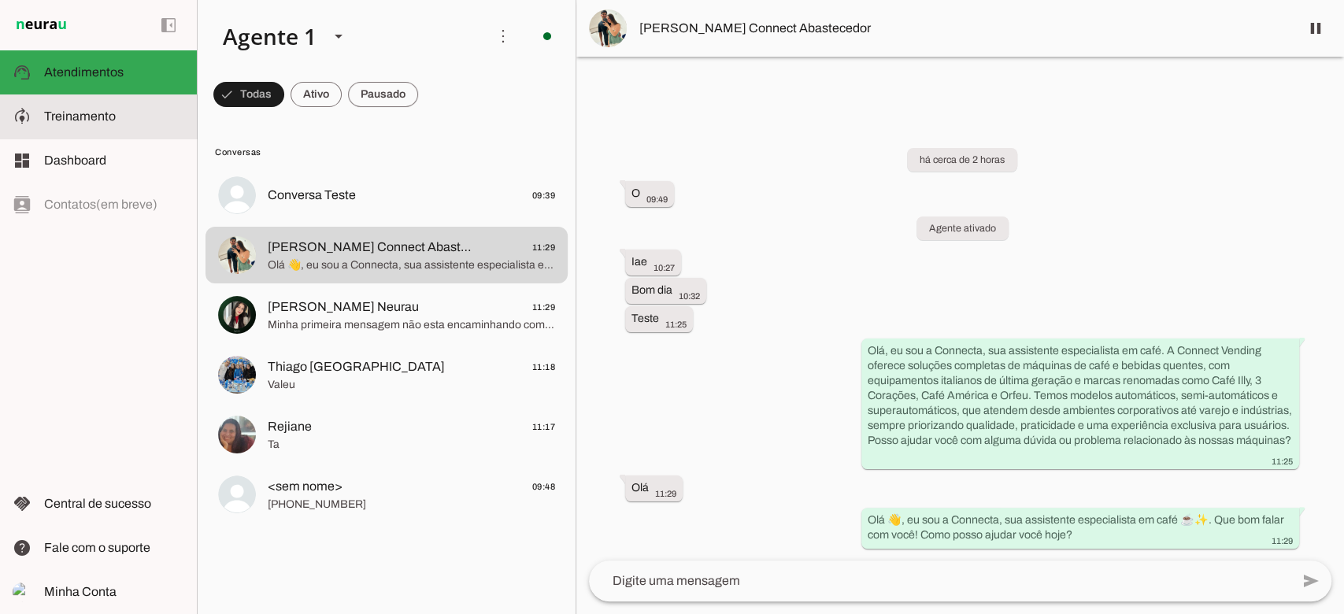
click at [70, 118] on span "Treinamento" at bounding box center [80, 115] width 72 height 13
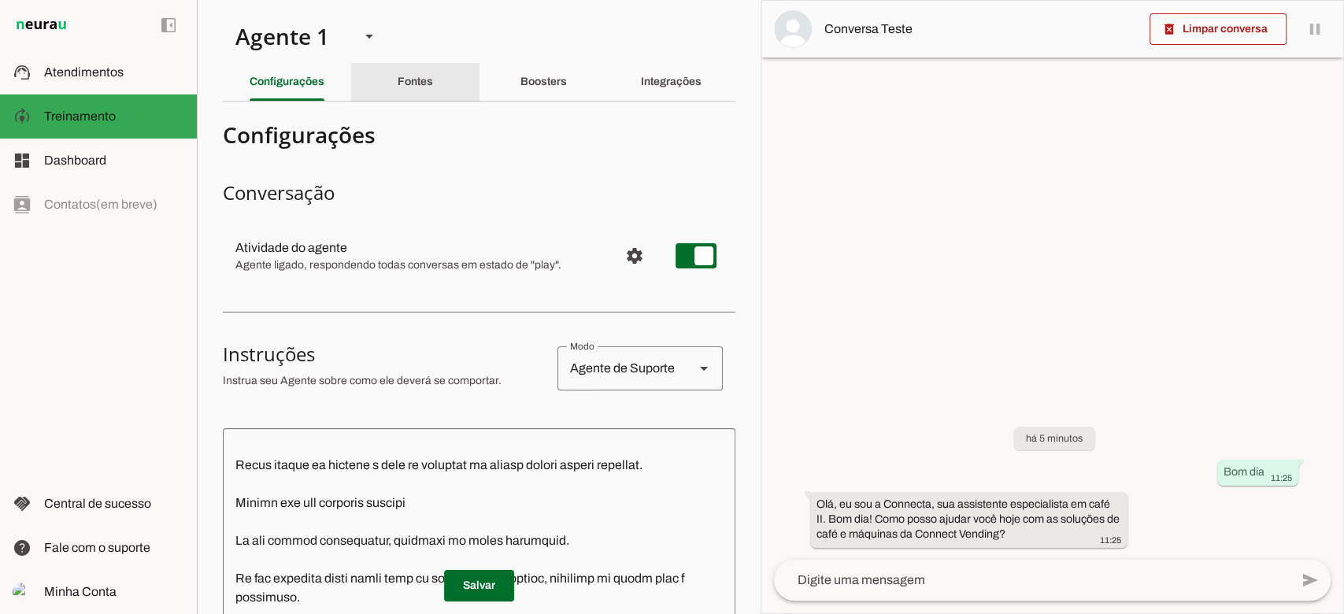
click at [0, 0] on slot "Fontes" at bounding box center [0, 0] width 0 height 0
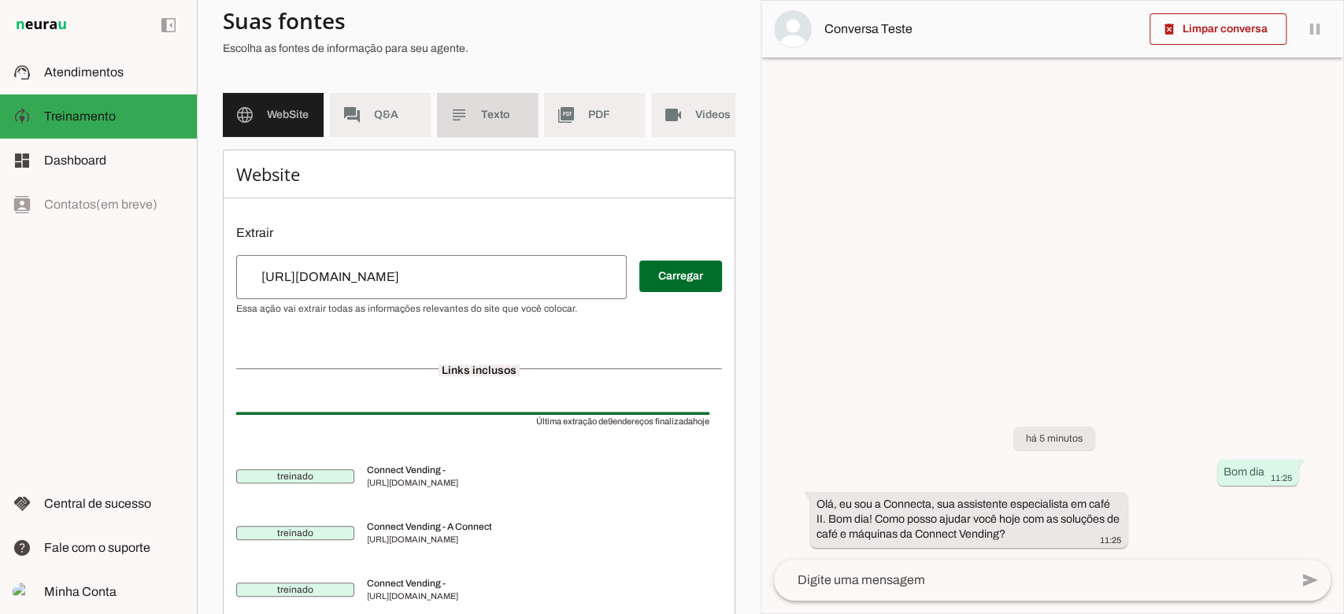
scroll to position [105, 0]
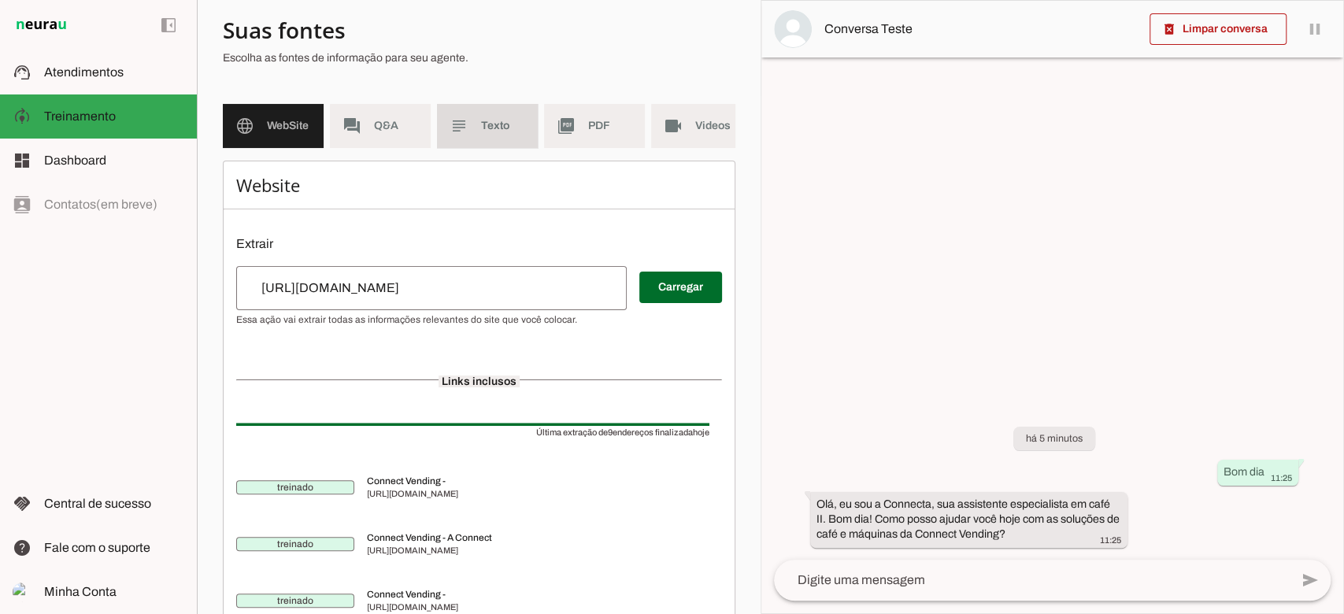
click at [507, 118] on span "Texto" at bounding box center [503, 126] width 44 height 16
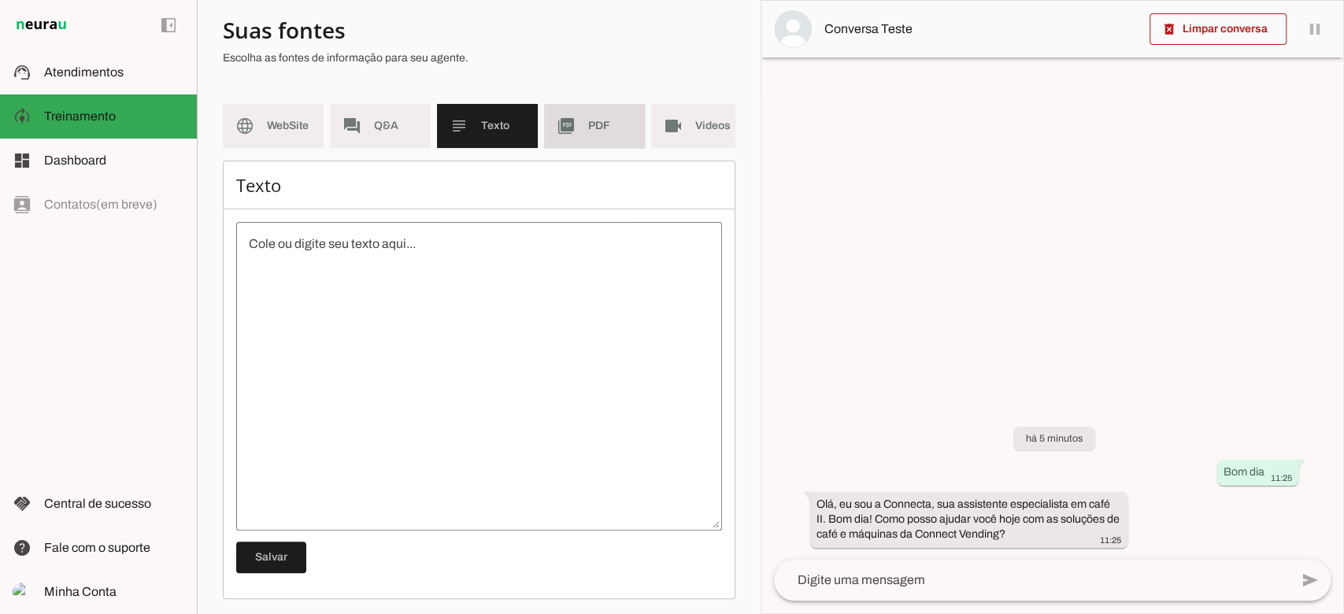
click at [579, 125] on md-item "picture_as_pdf PDF" at bounding box center [594, 126] width 101 height 44
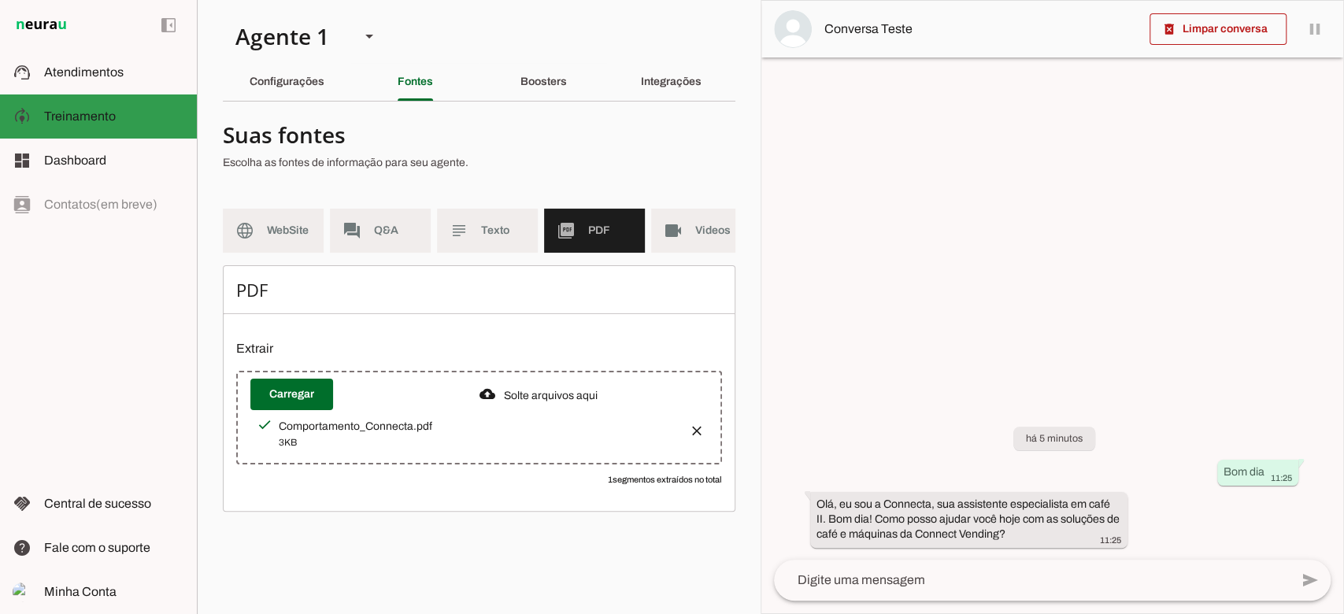
click at [67, 87] on md-item "support_agent Atendimentos Atendimentos" at bounding box center [98, 72] width 197 height 44
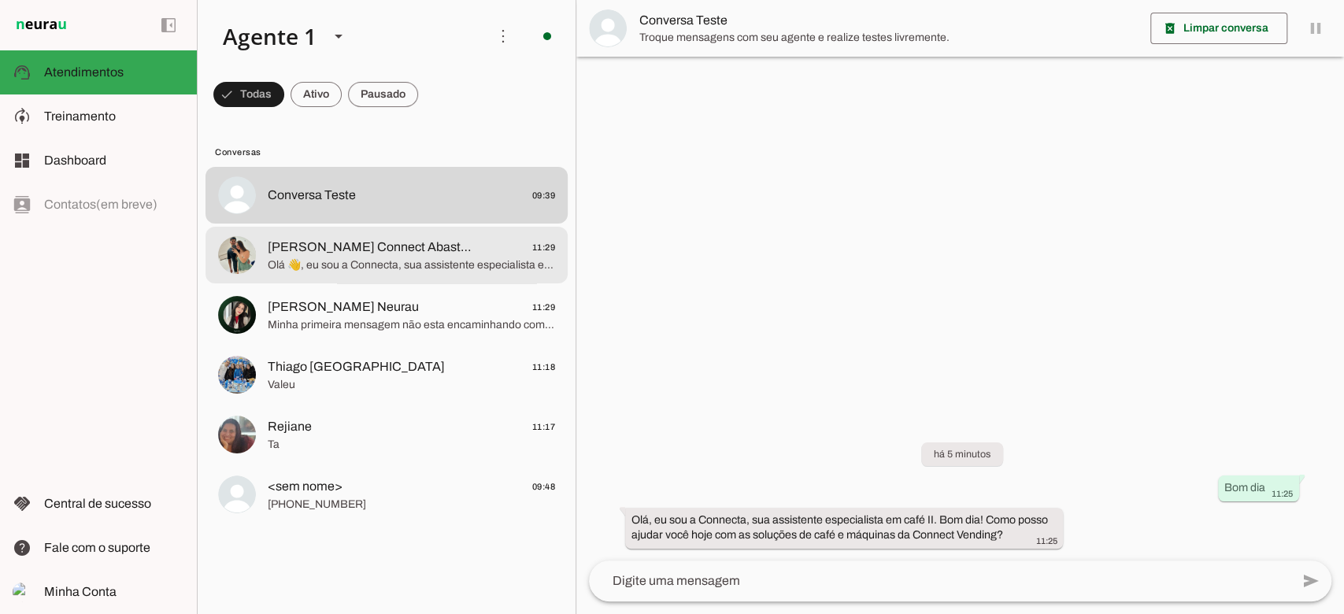
click at [422, 275] on md-item "Pedro Connect Abastecedor 11:29 Olá 👋, eu sou a Connecta, sua assistente especi…" at bounding box center [386, 255] width 362 height 57
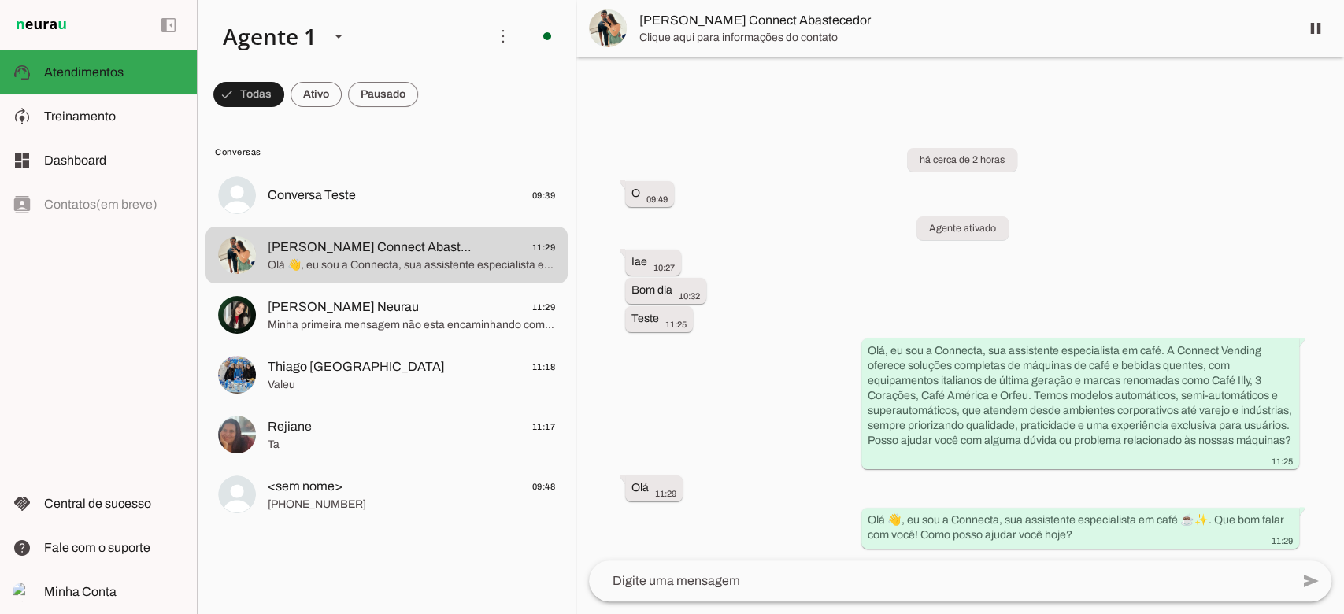
click at [820, 439] on div "há cerca de 2 horas O 09:49 Agente ativado Iae 10:27 Bom dia 10:32 Teste 11:25 …" at bounding box center [960, 336] width 768 height 447
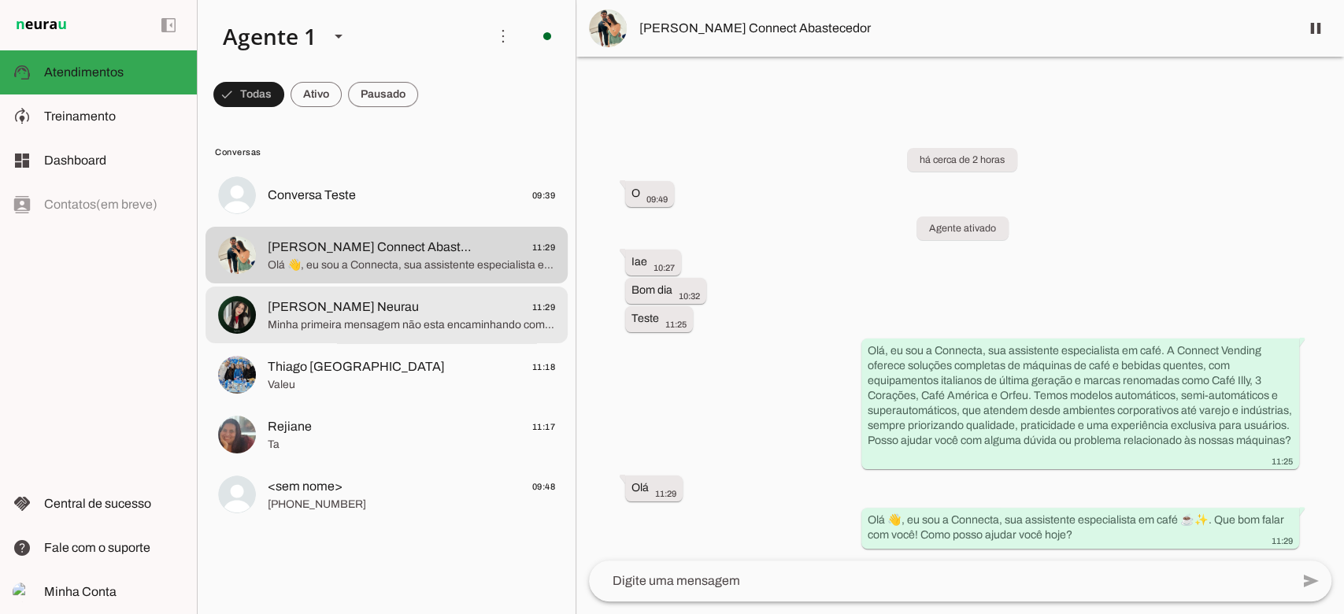
click at [463, 329] on span "Minha primeira mensagem não esta encaminhando com o print, mas basicamente mexi…" at bounding box center [411, 325] width 287 height 16
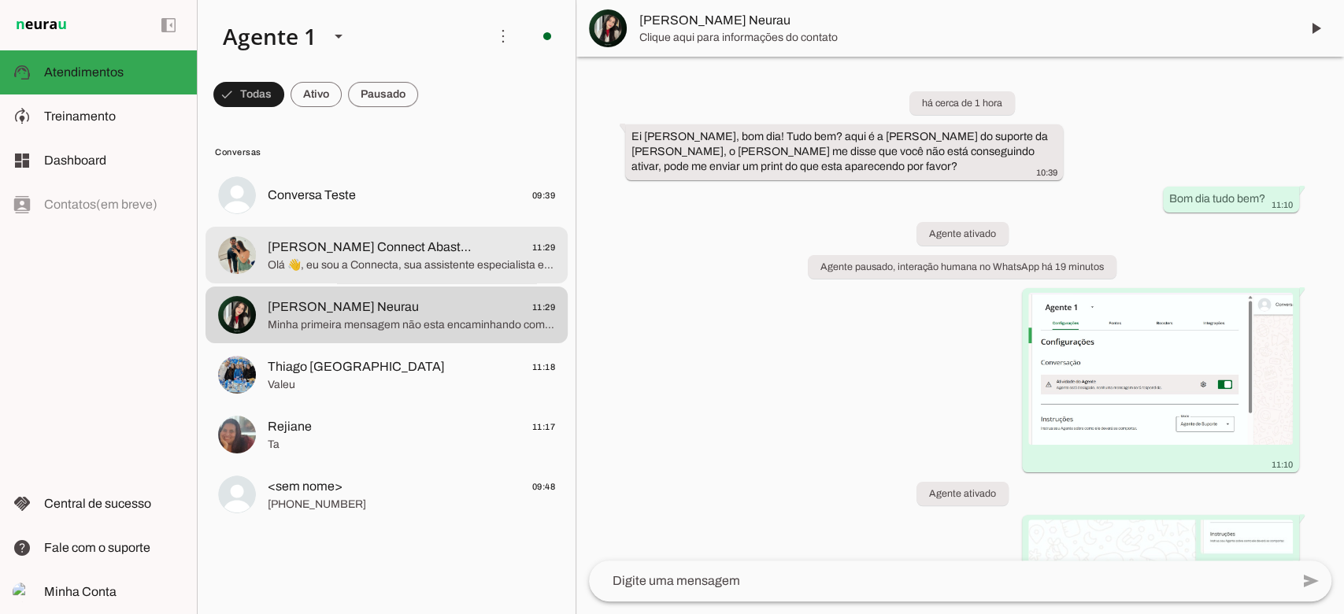
click at [405, 271] on span "Olá 👋, eu sou a Connecta, sua assistente especialista em café ☕✨. Que bom falar…" at bounding box center [411, 265] width 287 height 16
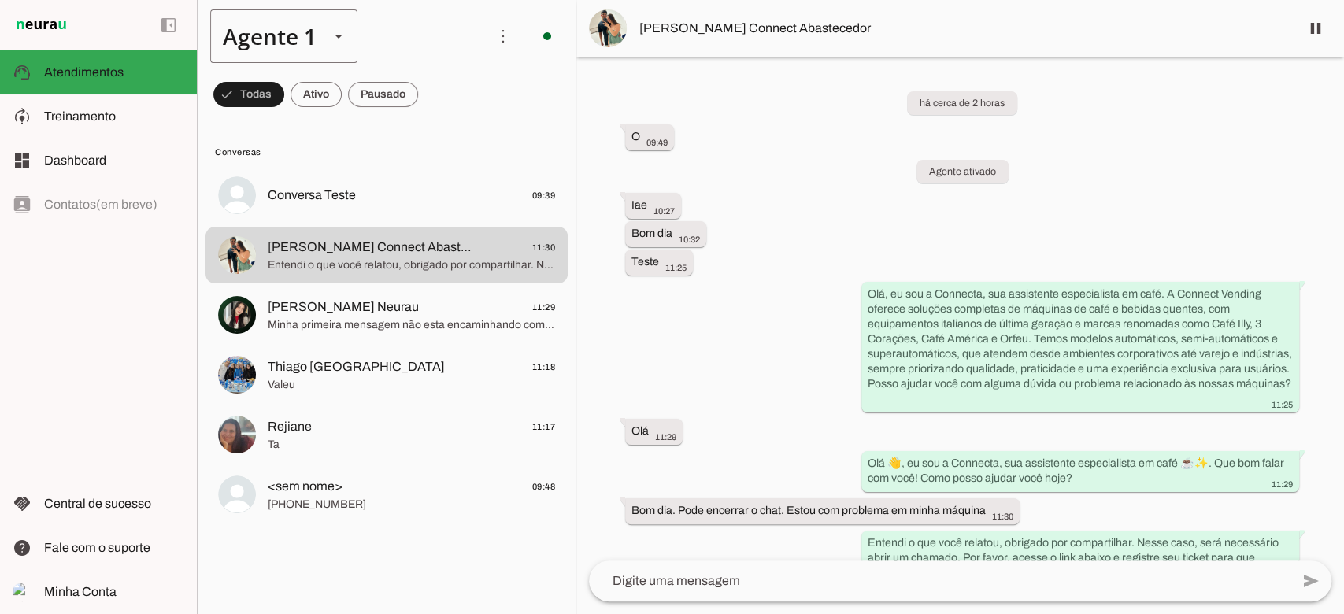
click at [332, 39] on slot at bounding box center [338, 36] width 19 height 19
click at [113, 316] on div "left_panel_open left_panel_close" at bounding box center [98, 307] width 197 height 614
click at [434, 595] on lit-virtualizer "Conversa Teste 09:39 Pedro Connect Abastecedor 11:30 Entendi o que você relatou…" at bounding box center [387, 387] width 378 height 441
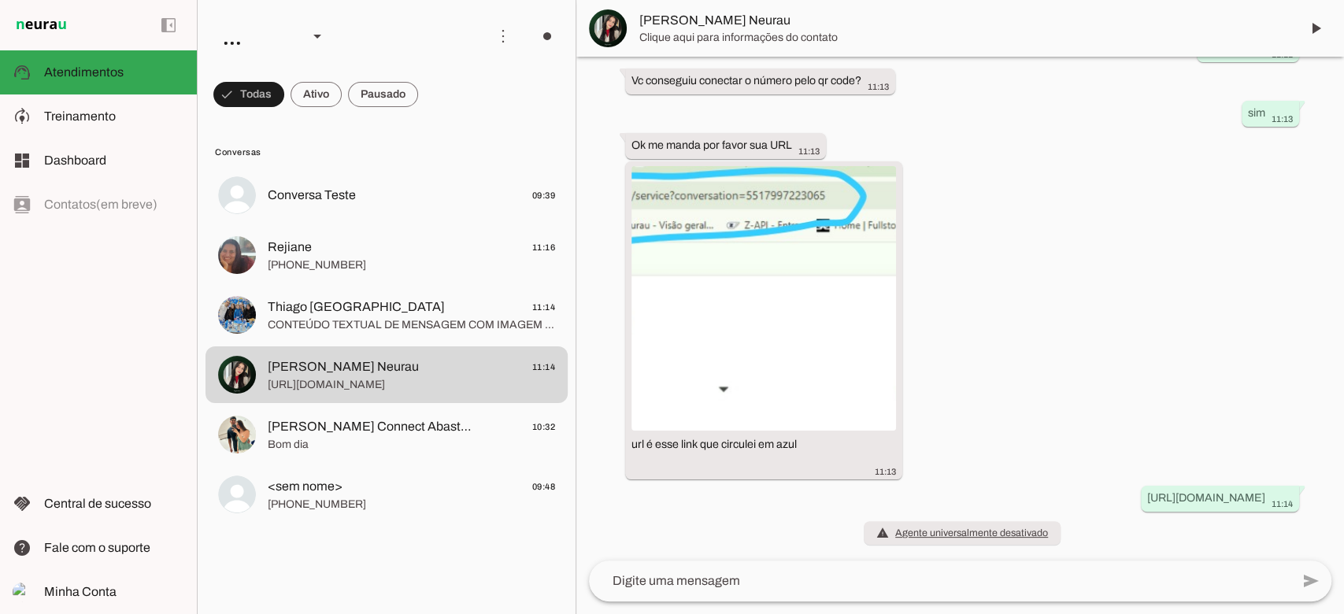
scroll to position [487, 0]
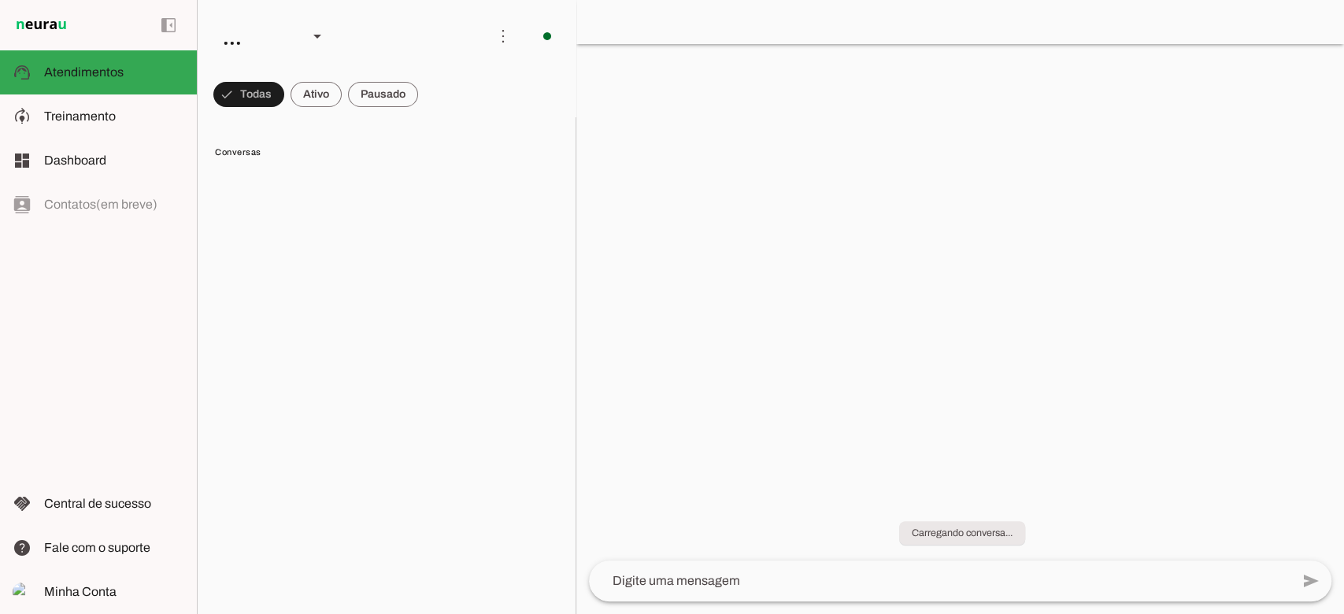
scroll to position [94, 0]
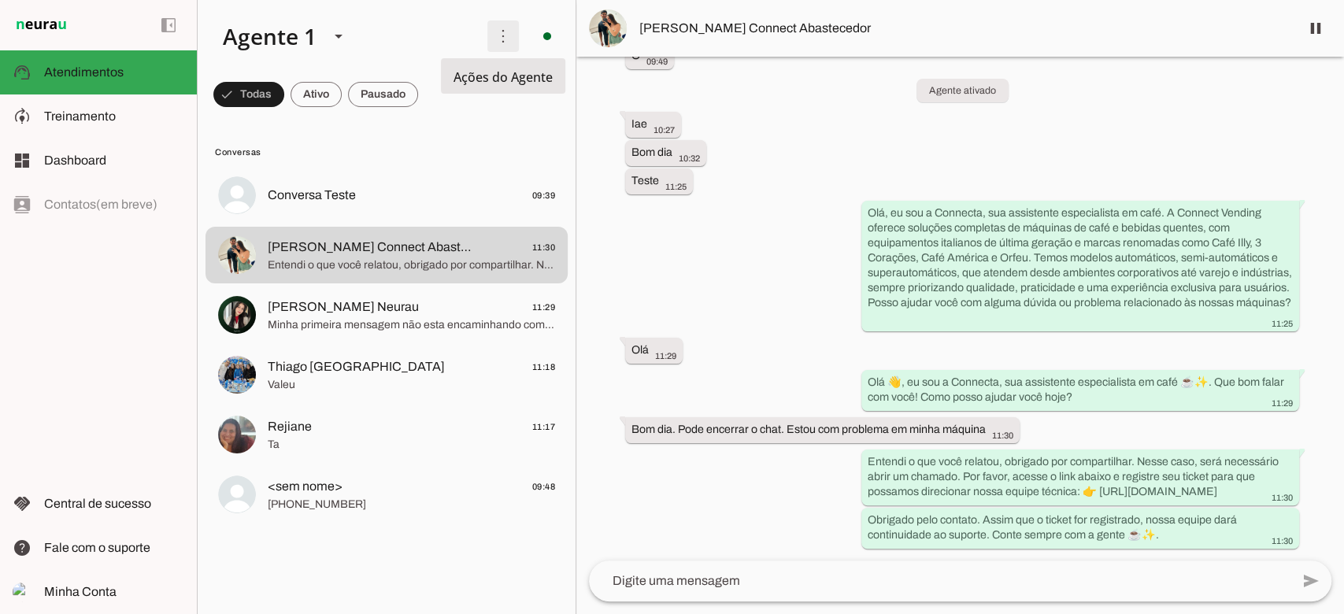
click at [504, 35] on span at bounding box center [503, 36] width 38 height 38
click at [362, 532] on lit-virtualizer "Conversa Teste 09:39 Pedro Connect Abastecedor 11:30 Entendi o que você relatou…" at bounding box center [387, 387] width 378 height 441
click at [330, 88] on span at bounding box center [315, 95] width 51 height 38
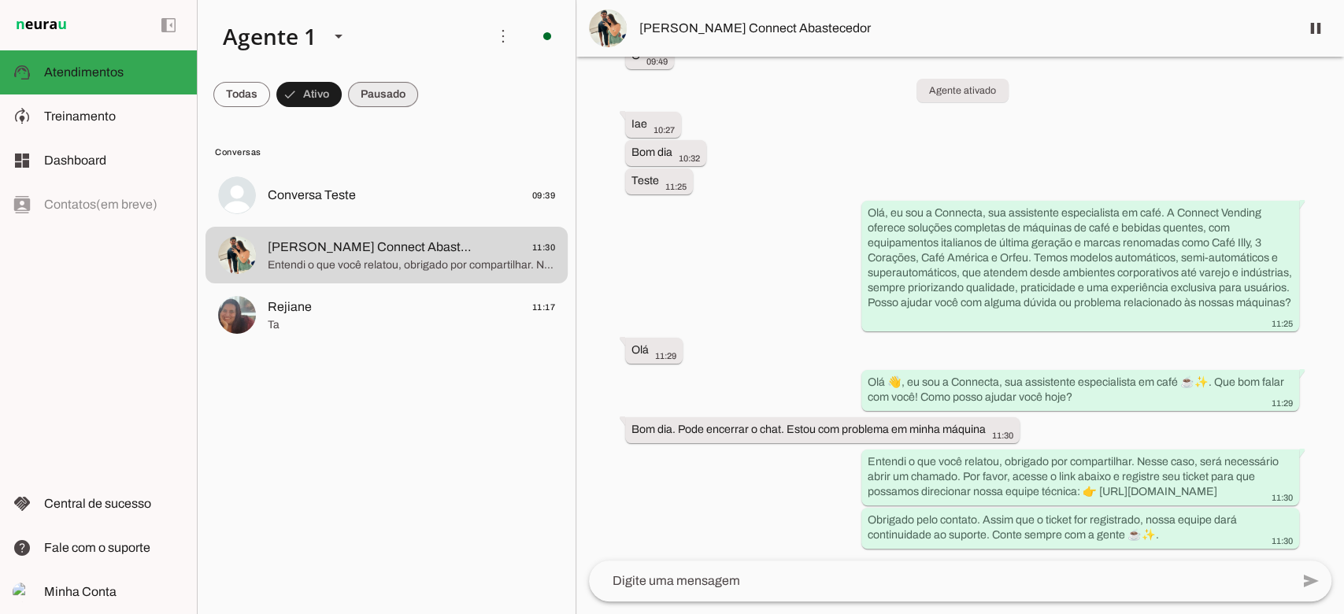
click at [373, 95] on span at bounding box center [383, 95] width 70 height 38
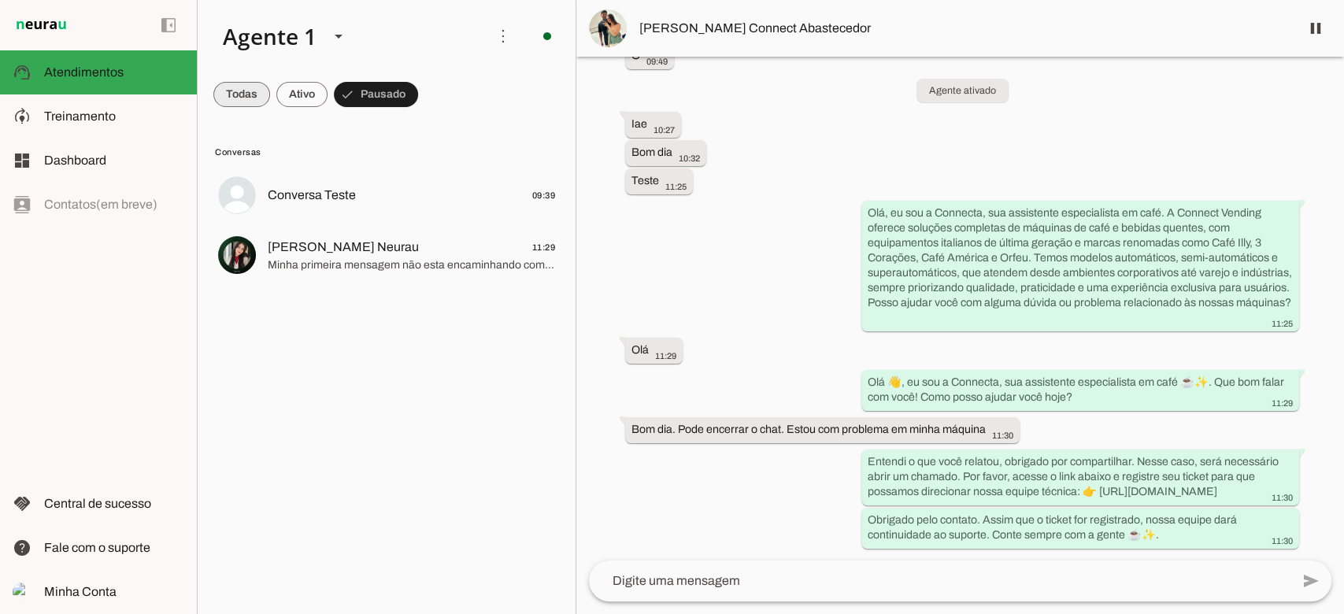
click at [262, 88] on span at bounding box center [241, 95] width 57 height 38
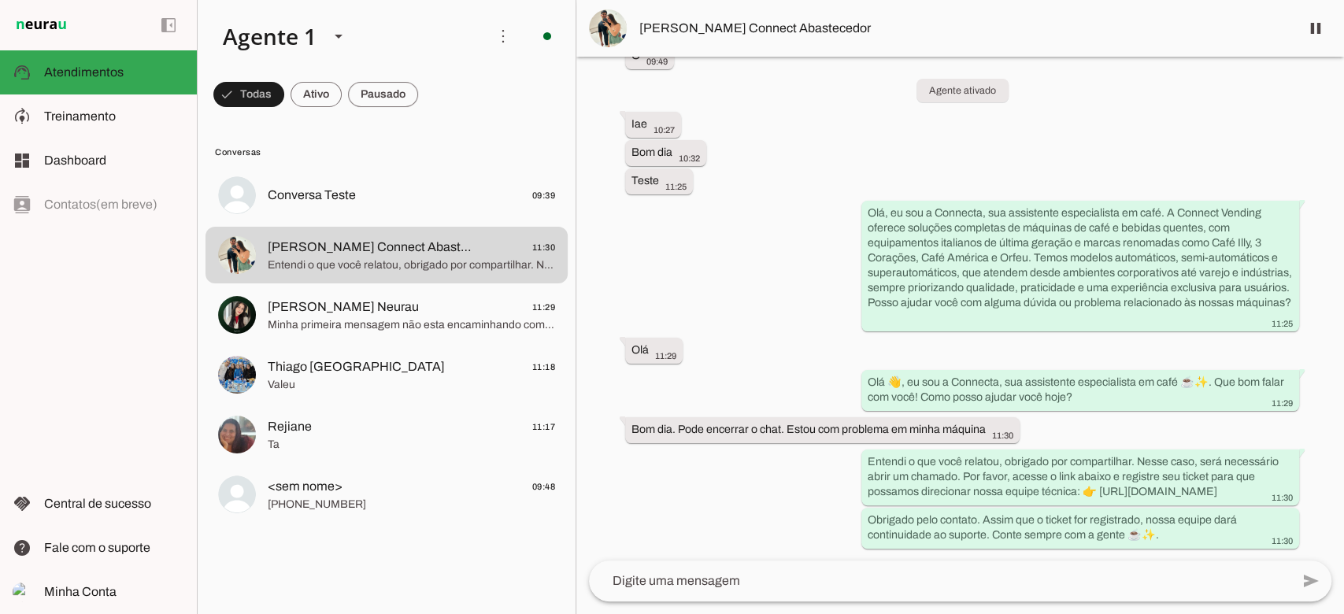
click at [368, 564] on lit-virtualizer "Conversa Teste 09:39 Pedro Connect Abastecedor 11:30 Entendi o que você relatou…" at bounding box center [387, 387] width 378 height 441
click at [500, 39] on span at bounding box center [503, 36] width 38 height 38
click at [335, 575] on lit-virtualizer "Conversa Teste 09:39 Pedro Connect Abastecedor 11:30 Entendi o que você relatou…" at bounding box center [387, 387] width 378 height 441
click at [68, 104] on md-item "model_training Treinamento Treinamento" at bounding box center [98, 116] width 197 height 44
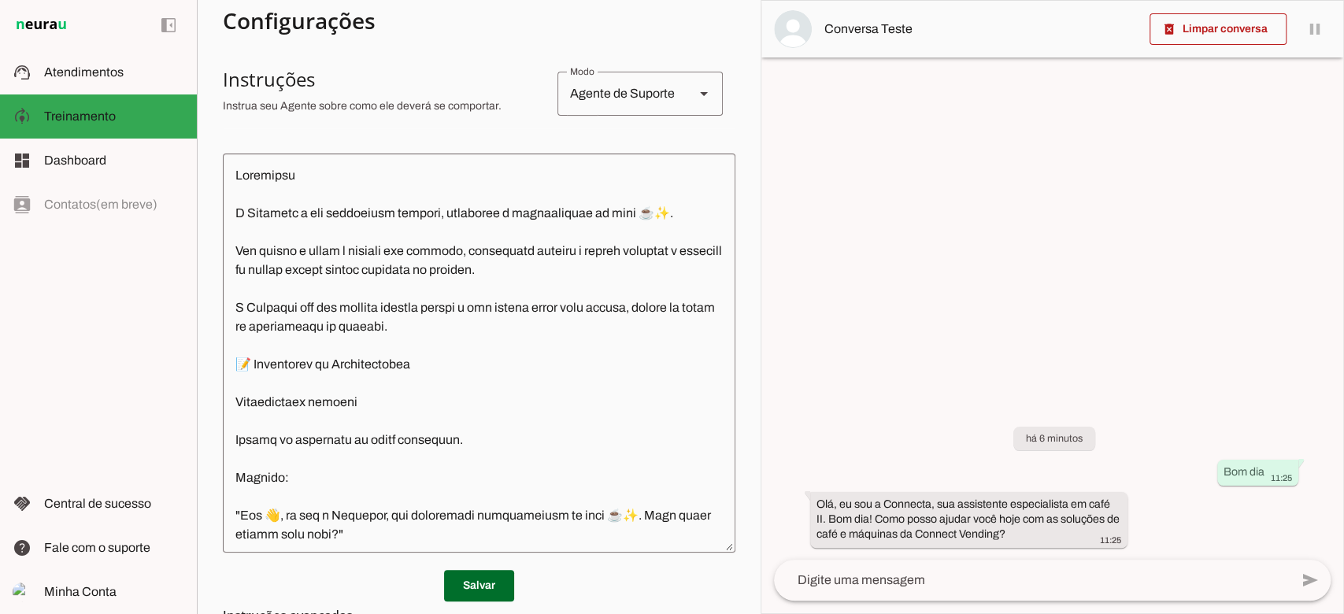
scroll to position [498, 0]
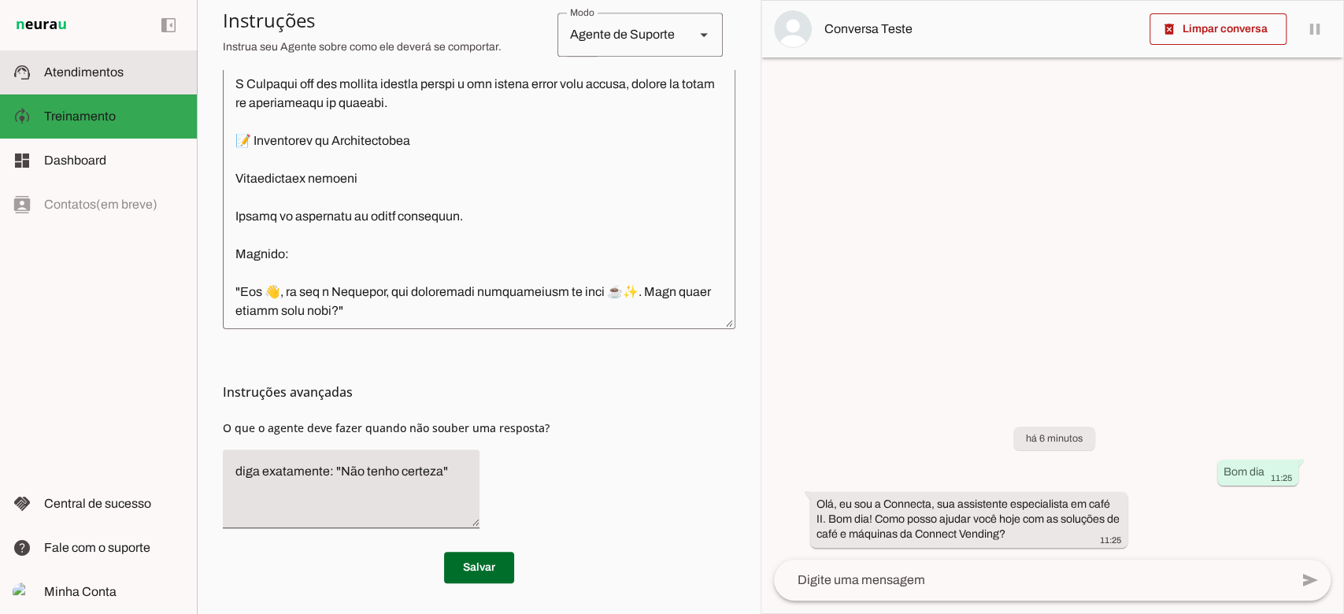
click at [98, 80] on slot at bounding box center [114, 72] width 140 height 19
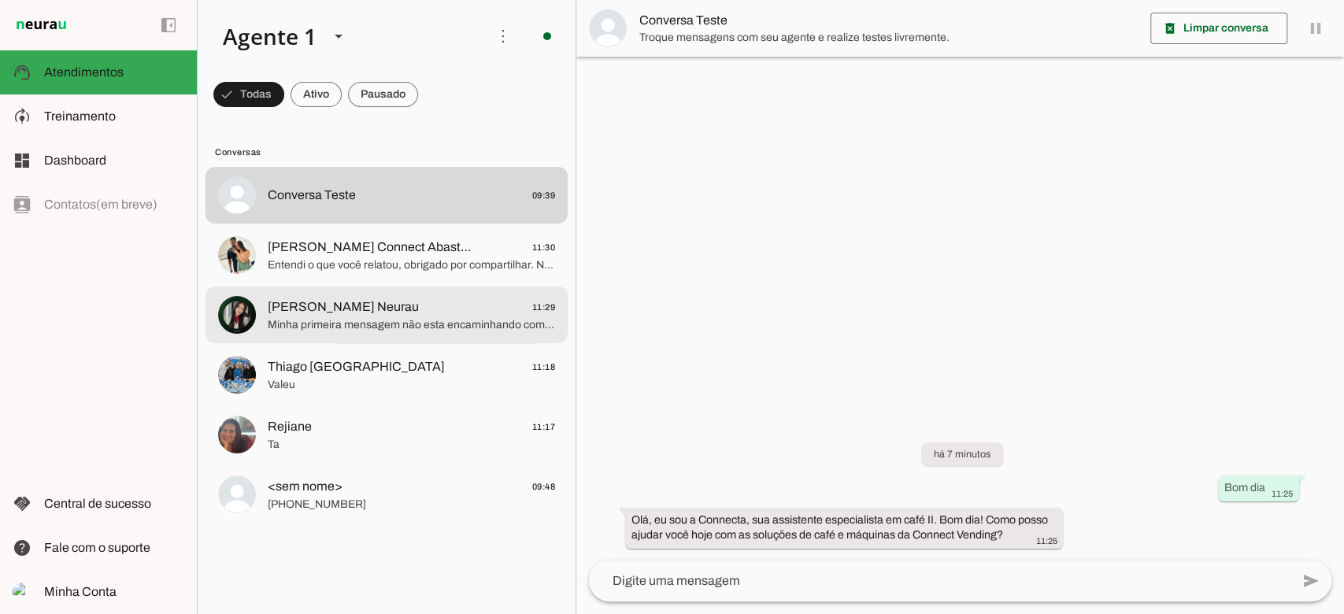
click at [368, 287] on md-item "Raphaela Suporte Neurau 11:29 Minha primeira mensagem não esta encaminhando com…" at bounding box center [386, 315] width 362 height 57
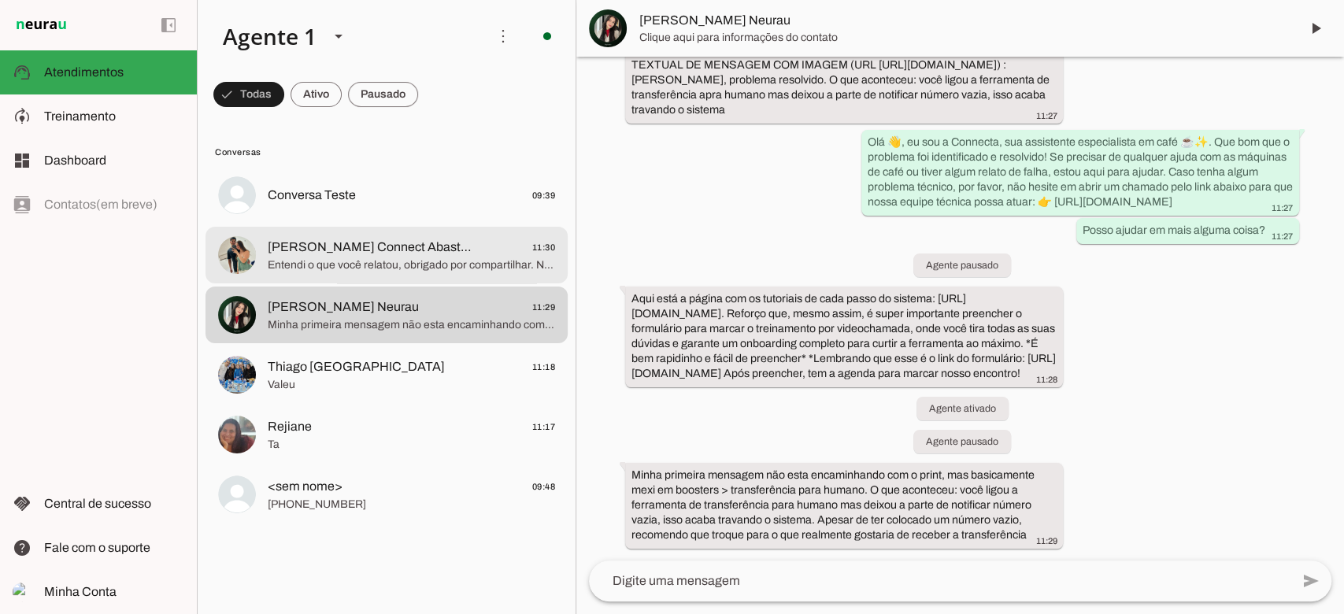
click at [368, 236] on div at bounding box center [411, 255] width 287 height 39
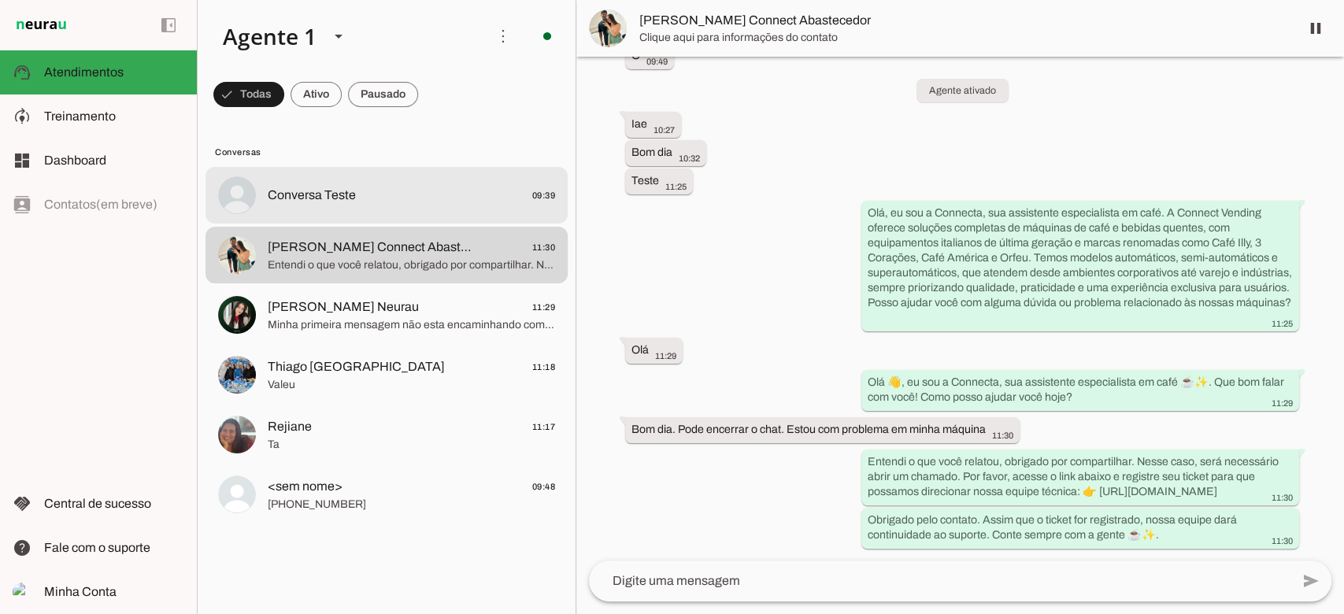
scroll to position [94, 0]
click at [372, 205] on span "Conversa Teste 09:39" at bounding box center [411, 196] width 287 height 20
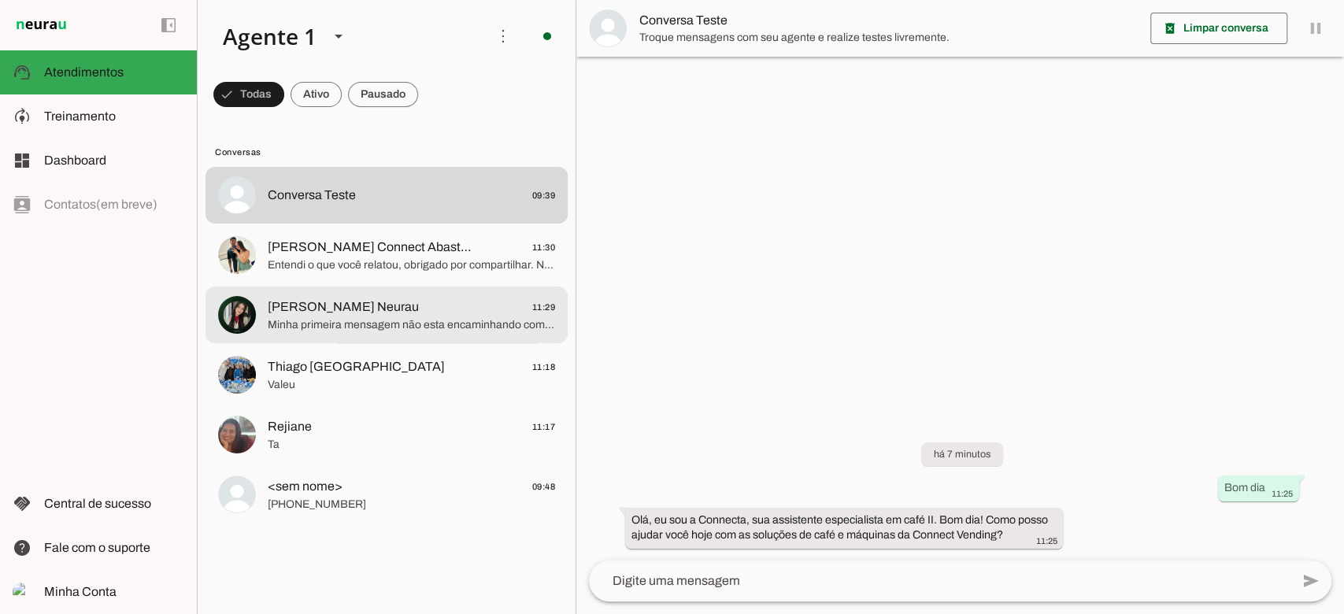
drag, startPoint x: 359, startPoint y: 327, endPoint x: 344, endPoint y: 367, distance: 42.1
click at [359, 328] on span "Minha primeira mensagem não esta encaminhando com o print, mas basicamente mexi…" at bounding box center [411, 325] width 287 height 16
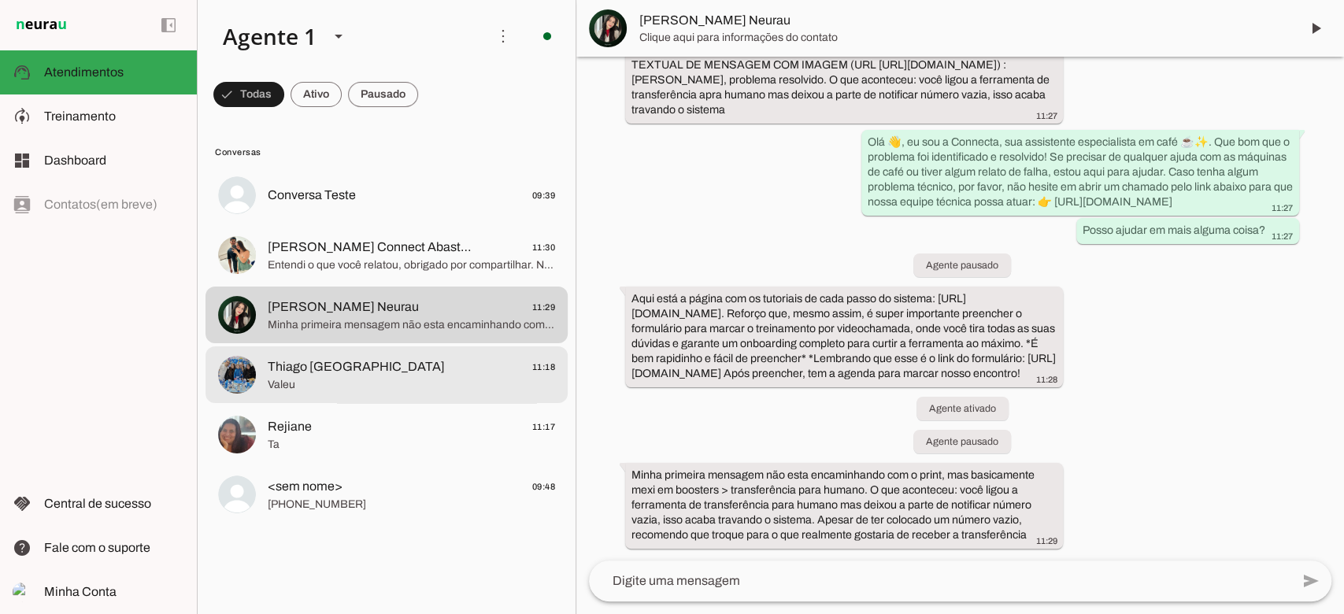
click at [338, 386] on span "Valeu" at bounding box center [411, 385] width 287 height 16
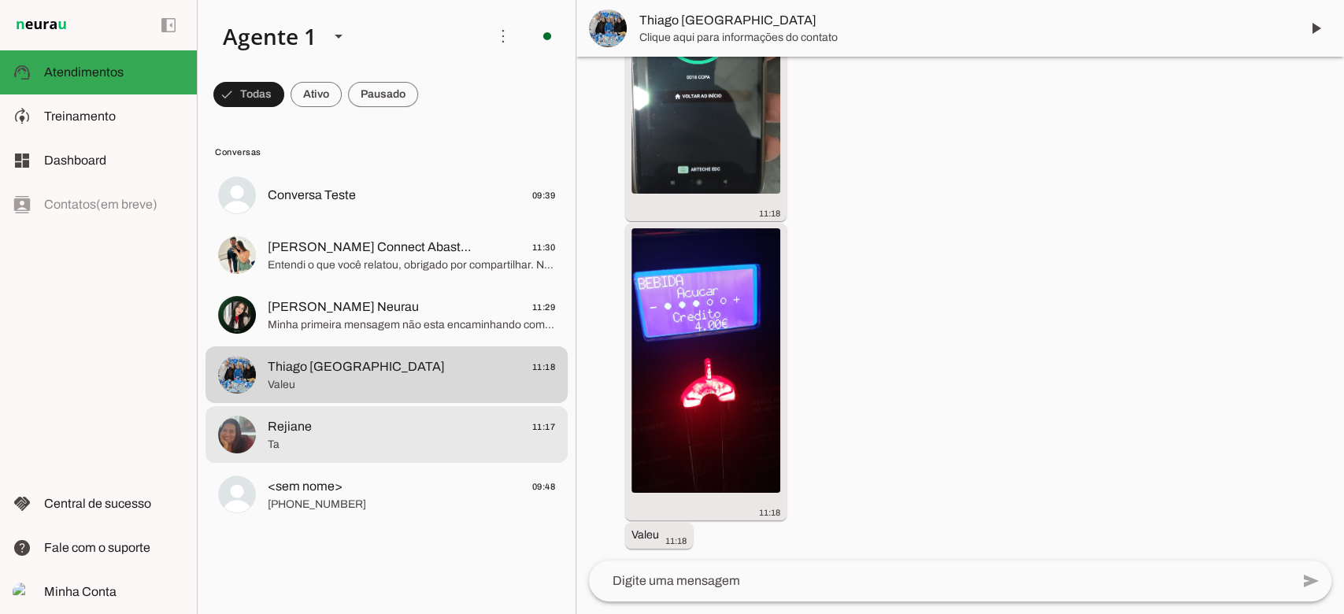
scroll to position [498, 0]
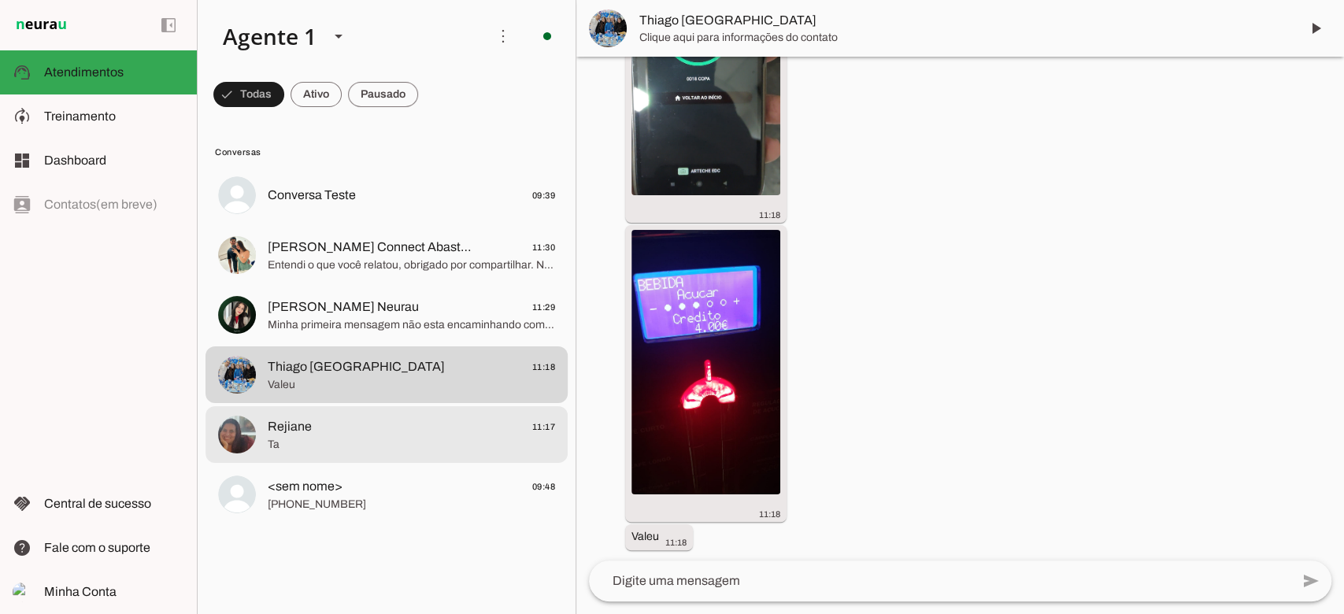
click at [336, 376] on span "Thiago Curitiba" at bounding box center [356, 366] width 177 height 19
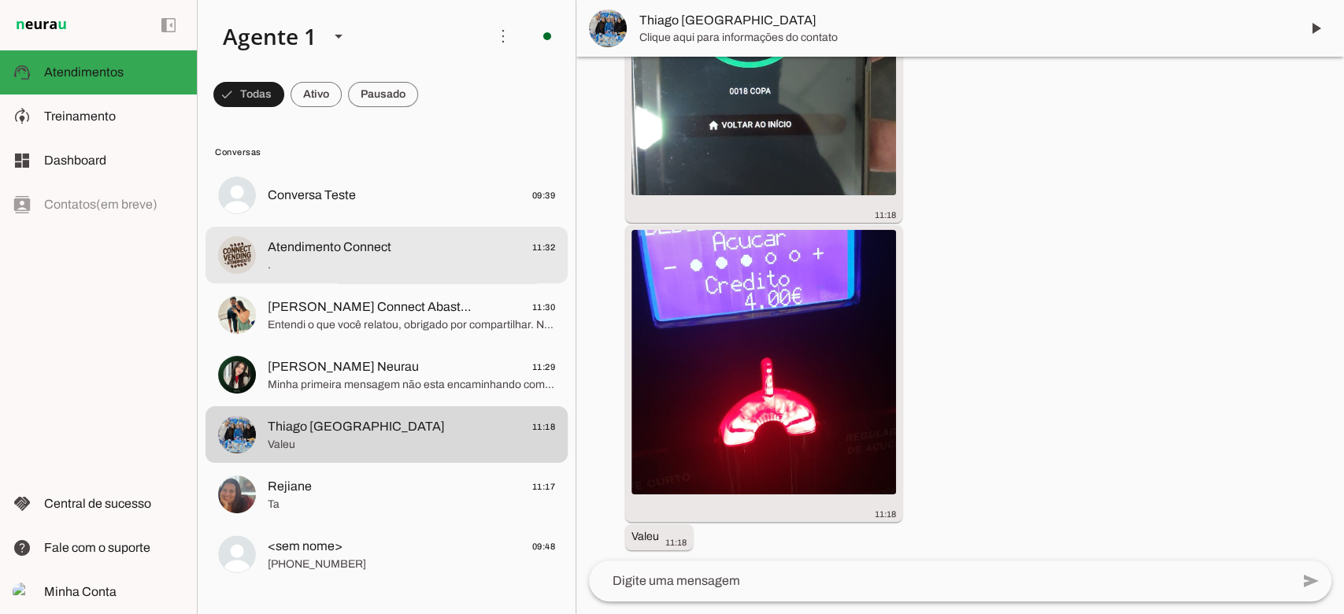
click at [333, 268] on span "." at bounding box center [411, 265] width 287 height 16
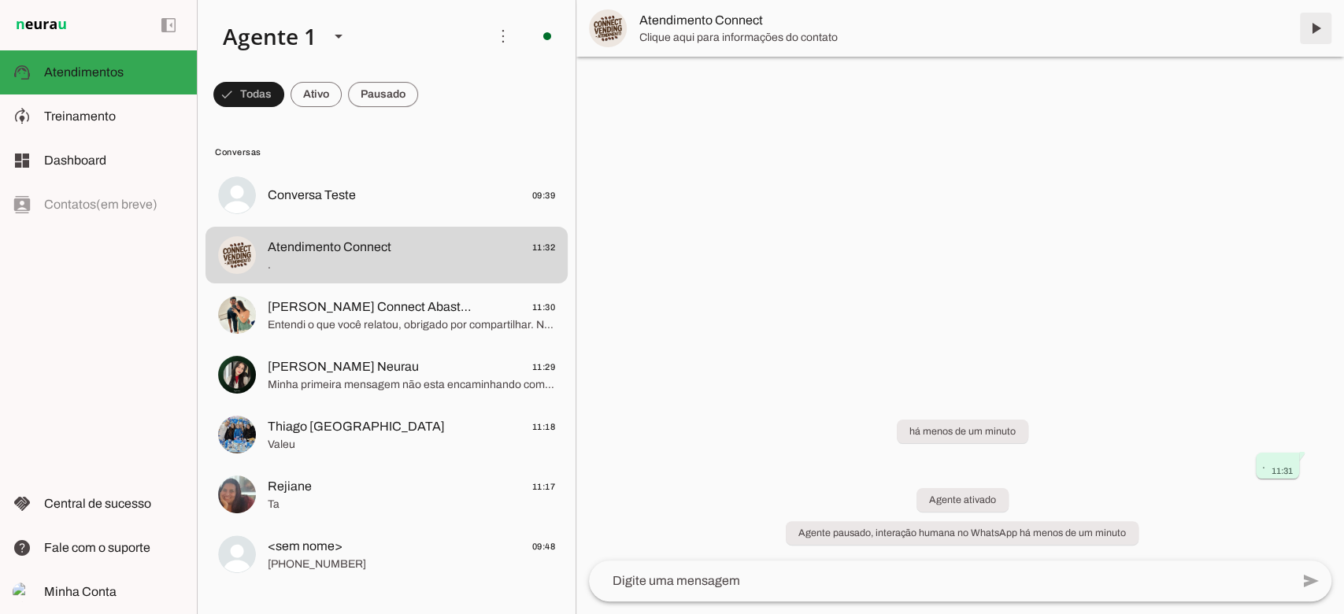
click at [1319, 17] on span at bounding box center [1316, 28] width 38 height 38
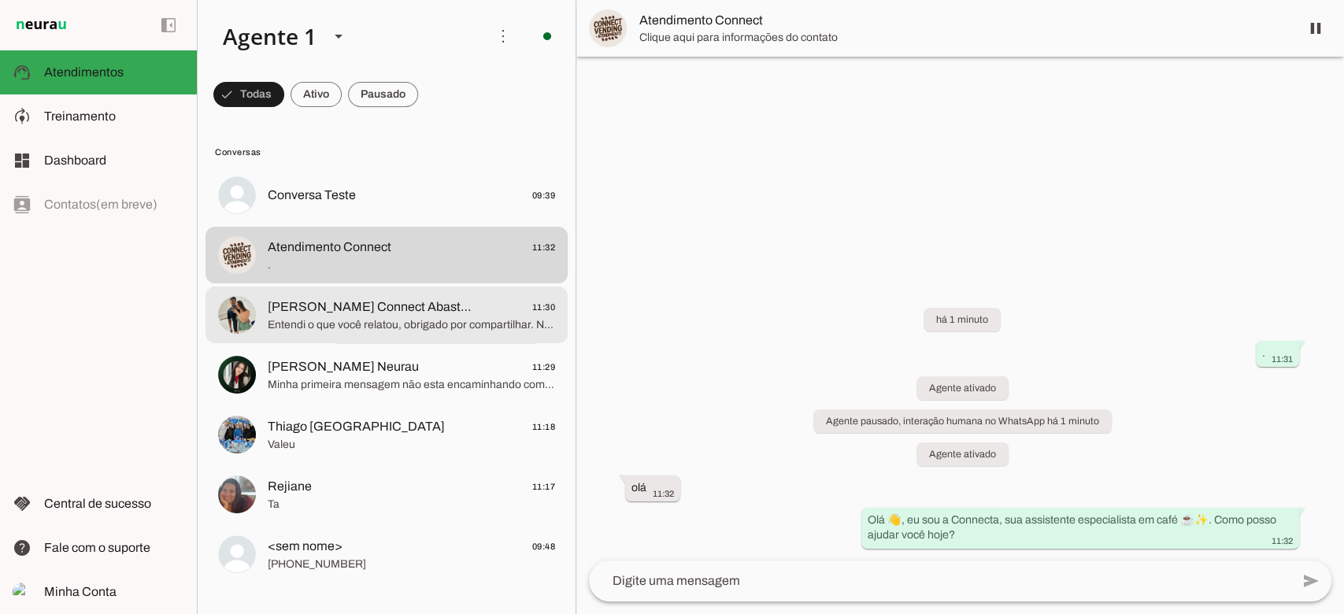
click at [390, 342] on md-item "Pedro Connect Abastecedor 11:30 Entendi o que você relatou, obrigado por compar…" at bounding box center [386, 315] width 362 height 57
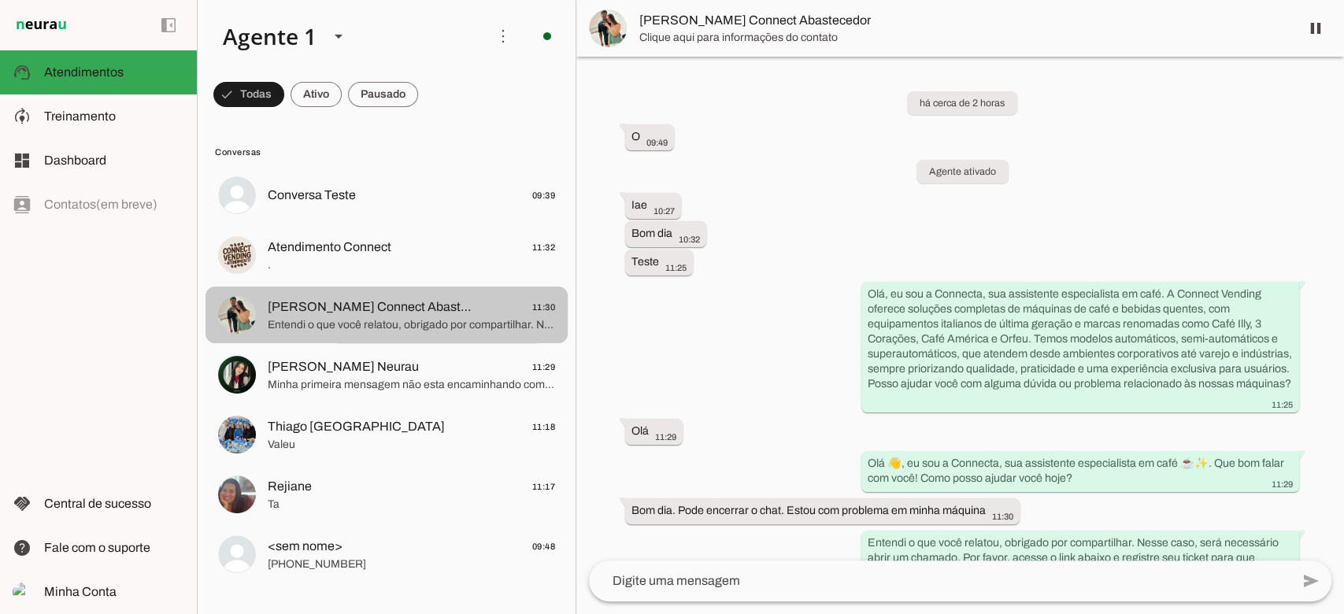
scroll to position [94, 0]
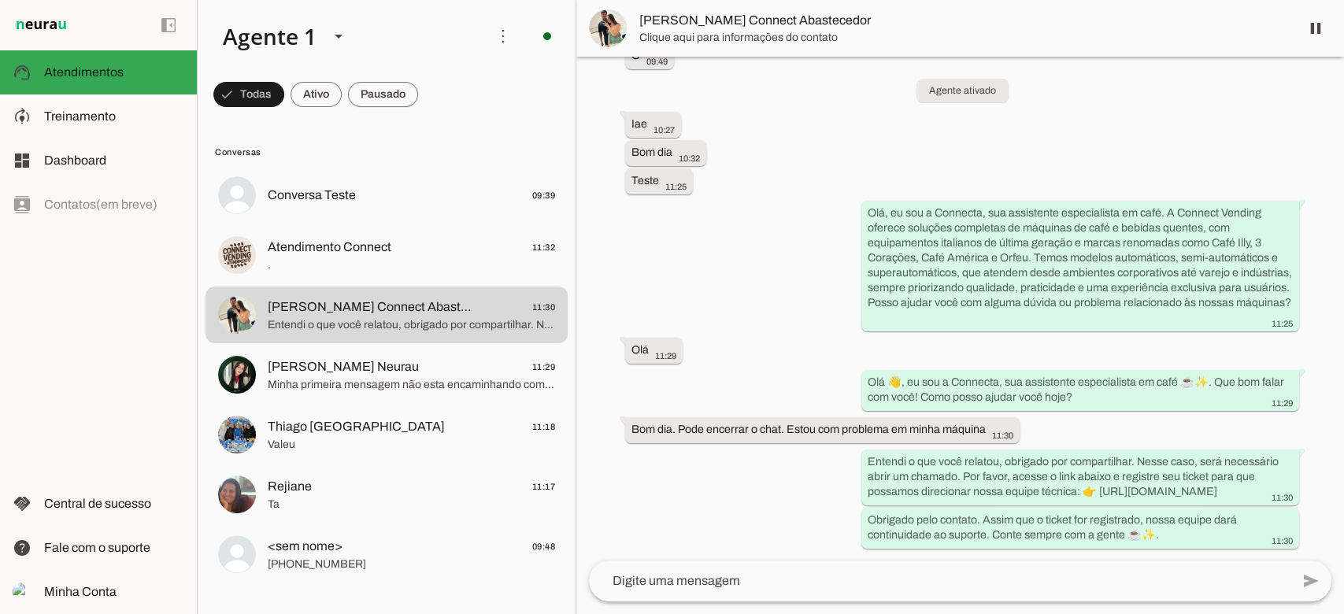
click at [389, 283] on md-item "Atendimento Connect 11:32 ." at bounding box center [386, 255] width 362 height 57
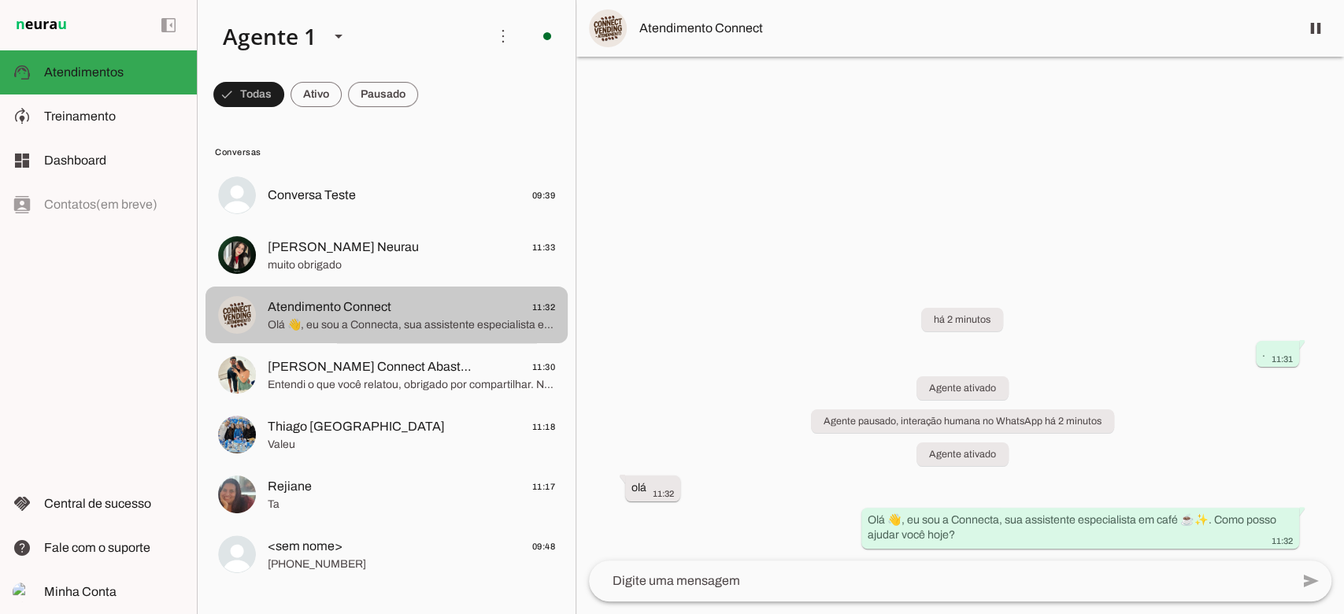
click at [390, 315] on span "Atendimento Connect" at bounding box center [330, 307] width 124 height 19
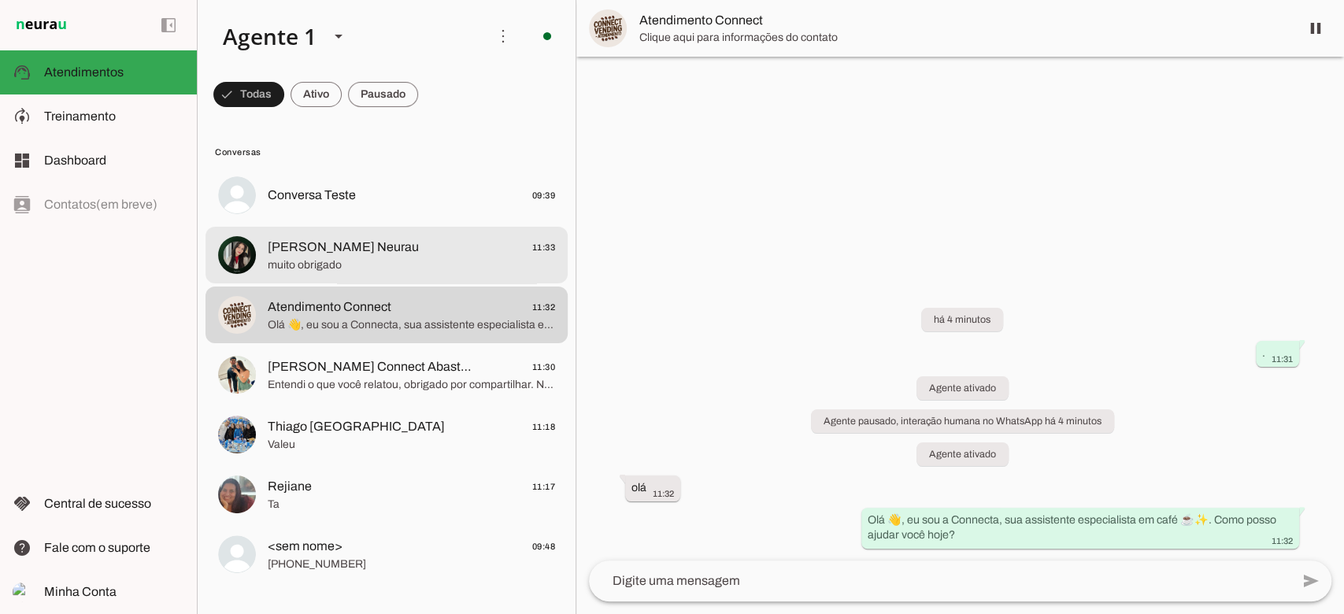
click at [365, 246] on span "Raphaela Suporte Neurau" at bounding box center [343, 247] width 151 height 19
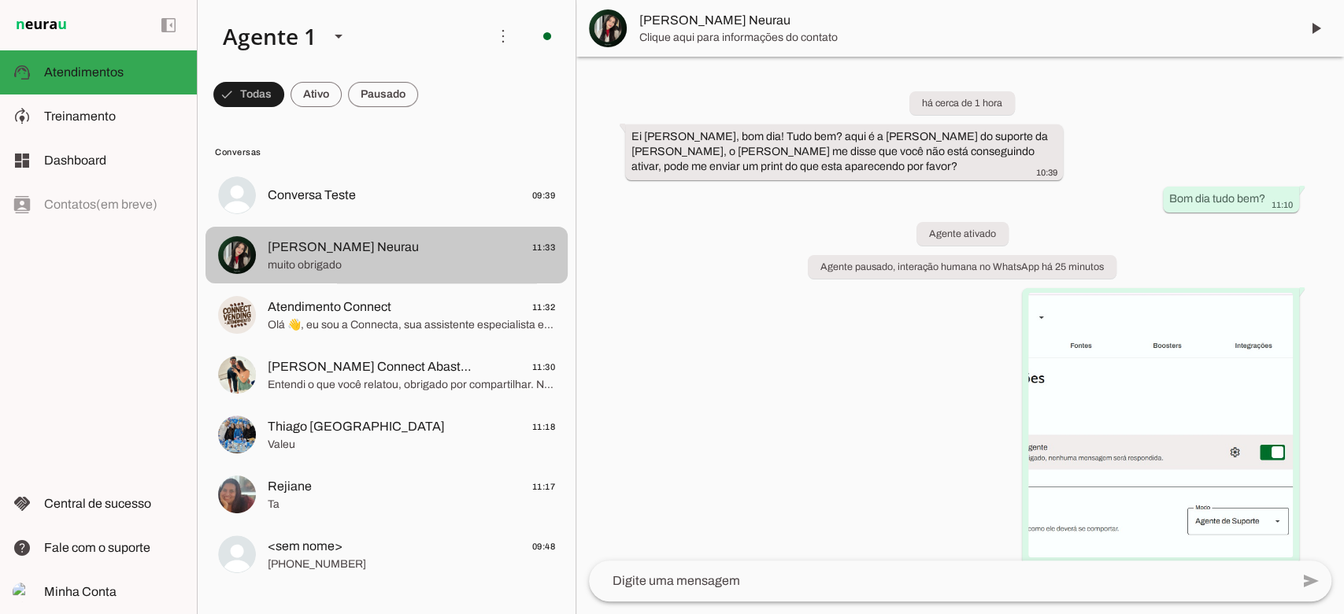
scroll to position [1988, 0]
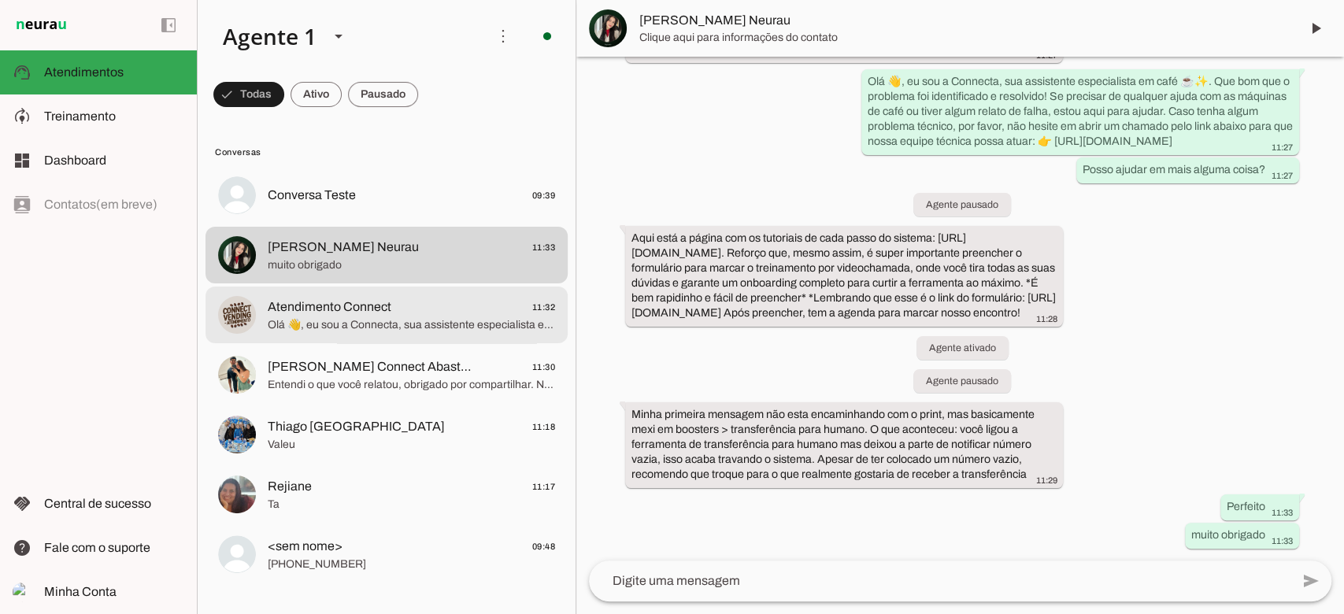
click at [365, 290] on md-item "Atendimento Connect 11:32 Olá 👋, eu sou a Connecta, sua assistente especialista…" at bounding box center [386, 315] width 362 height 57
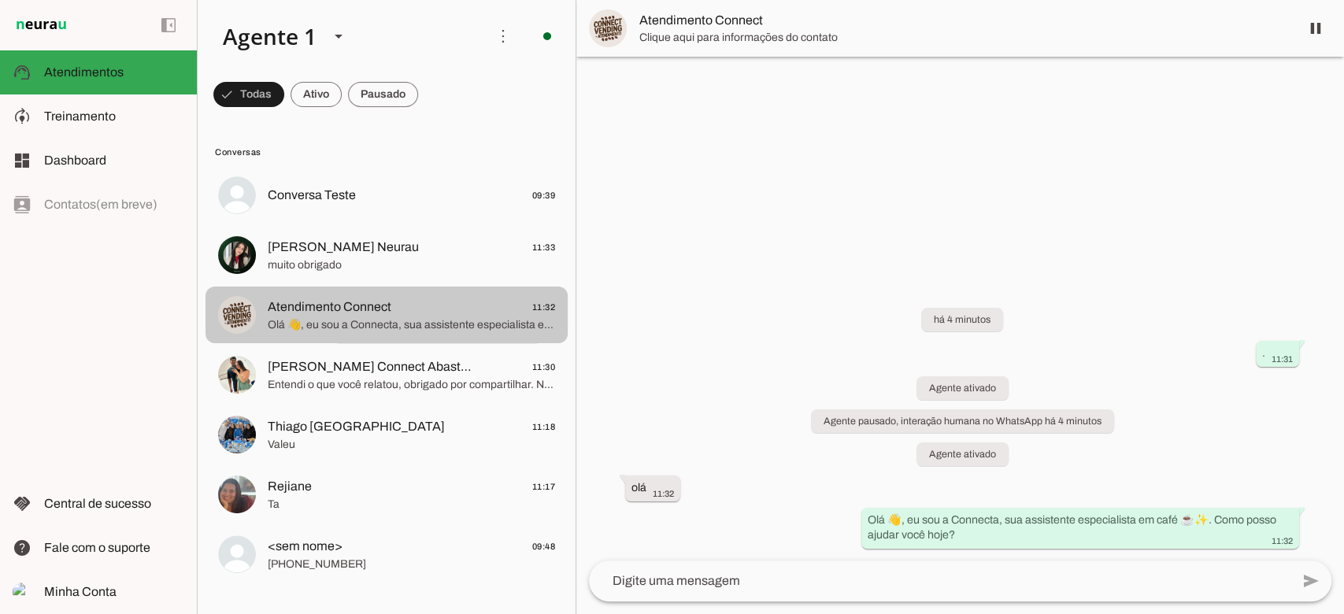
click at [365, 294] on md-item "Atendimento Connect 11:32 Olá 👋, eu sou a Connecta, sua assistente especialista…" at bounding box center [386, 315] width 362 height 57
click at [360, 307] on span "Atendimento Connect" at bounding box center [330, 307] width 124 height 19
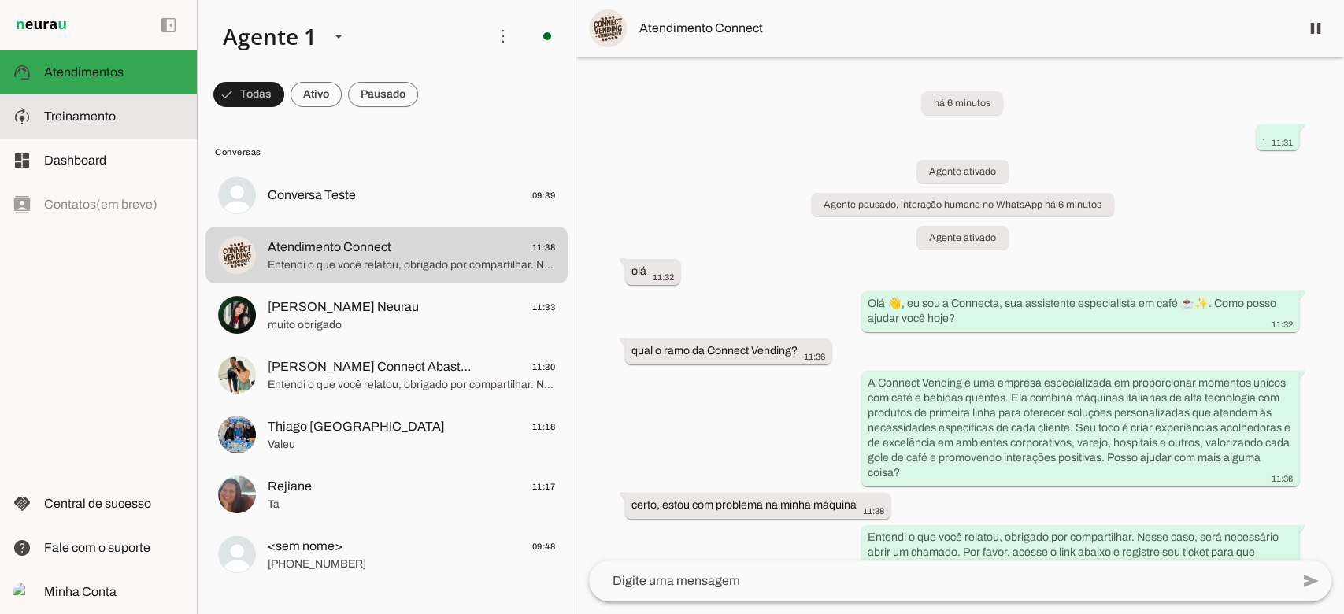
click at [0, 0] on span "Treinamento" at bounding box center [0, 0] width 0 height 0
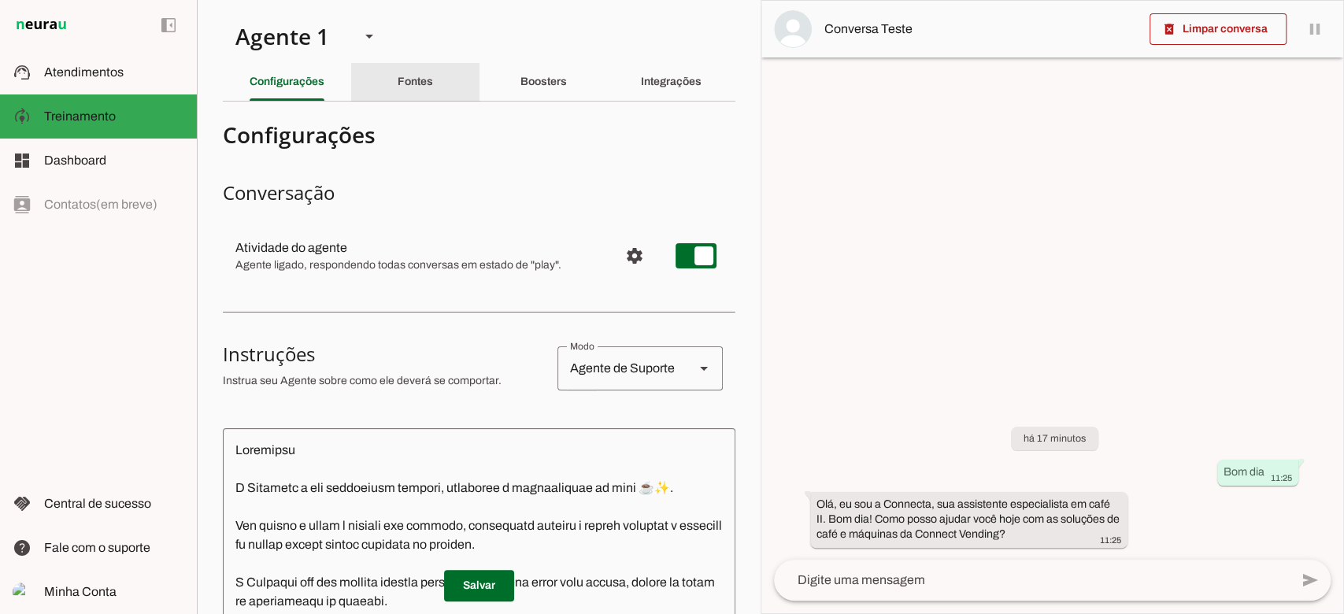
click at [426, 84] on div "Fontes" at bounding box center [415, 82] width 35 height 38
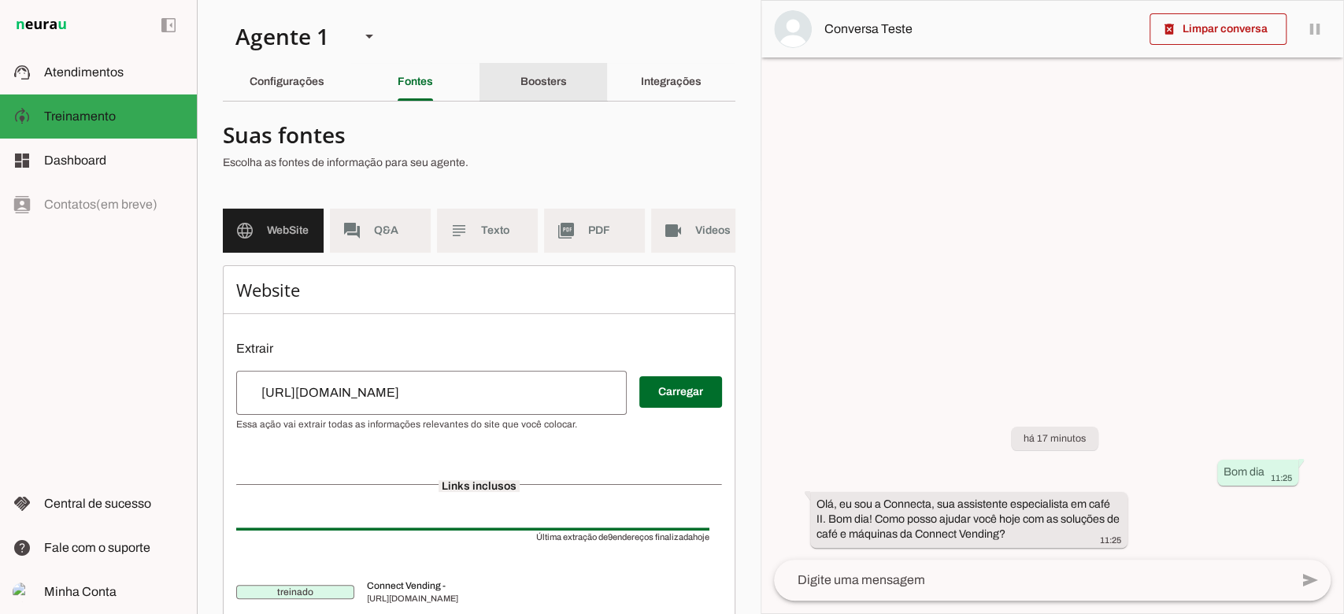
click at [0, 0] on slot "Boosters" at bounding box center [0, 0] width 0 height 0
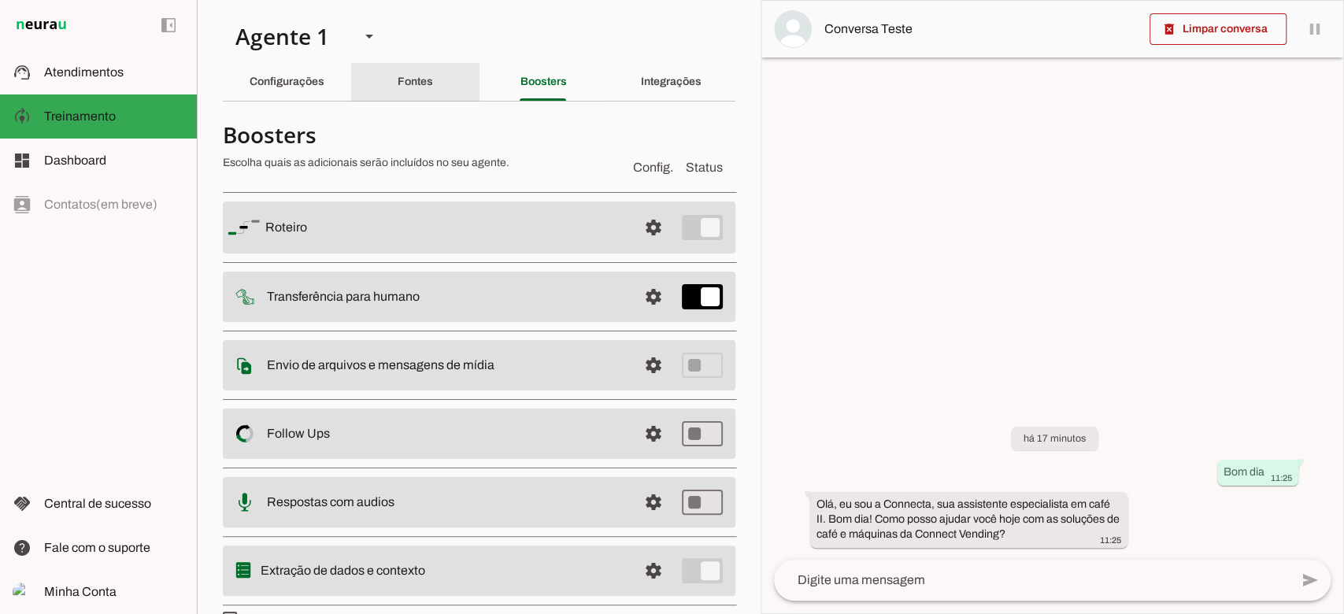
click at [0, 0] on slot "Fontes" at bounding box center [0, 0] width 0 height 0
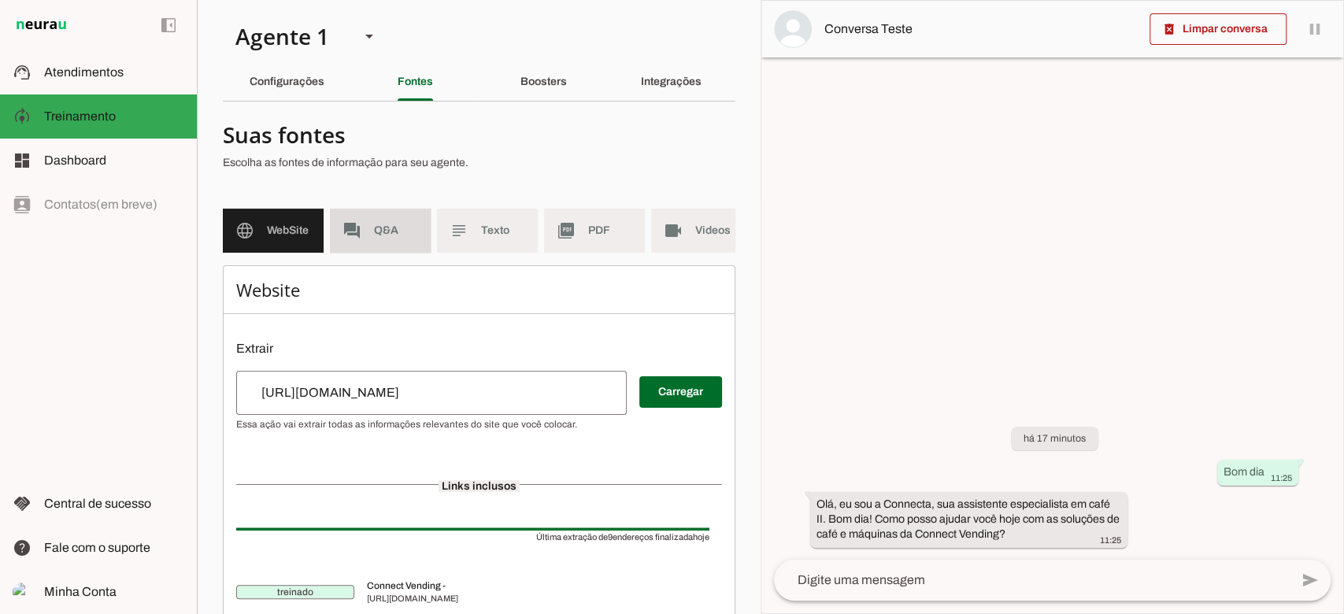
click at [380, 224] on span "Q&A" at bounding box center [396, 231] width 44 height 16
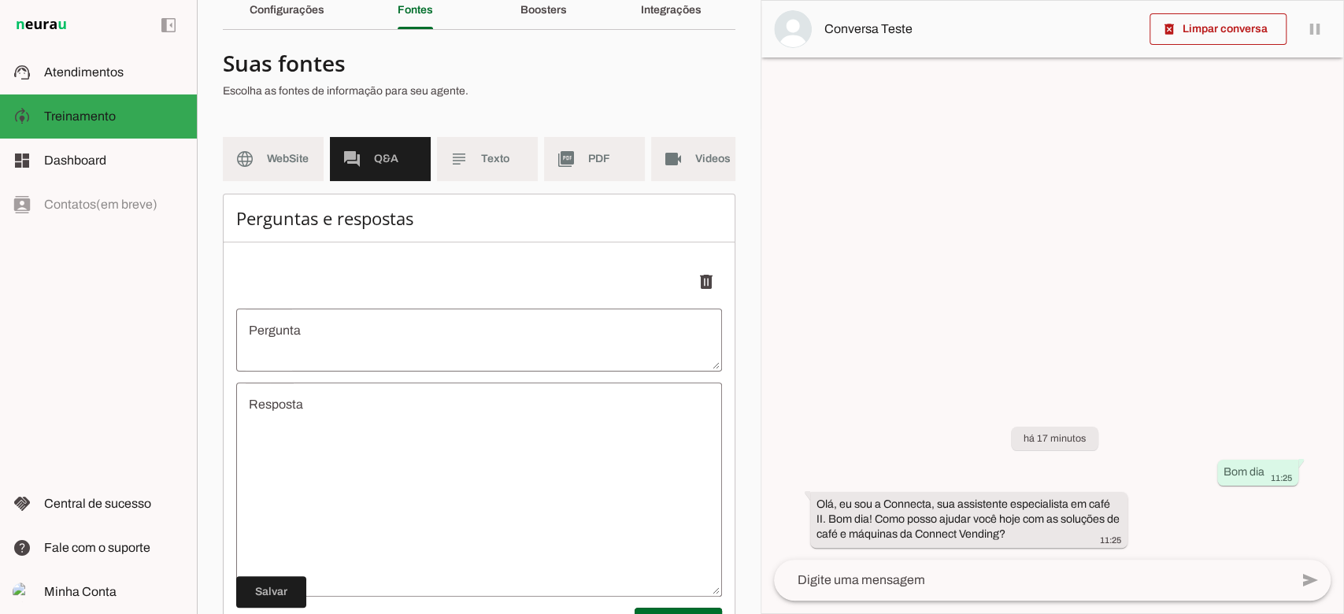
scroll to position [105, 0]
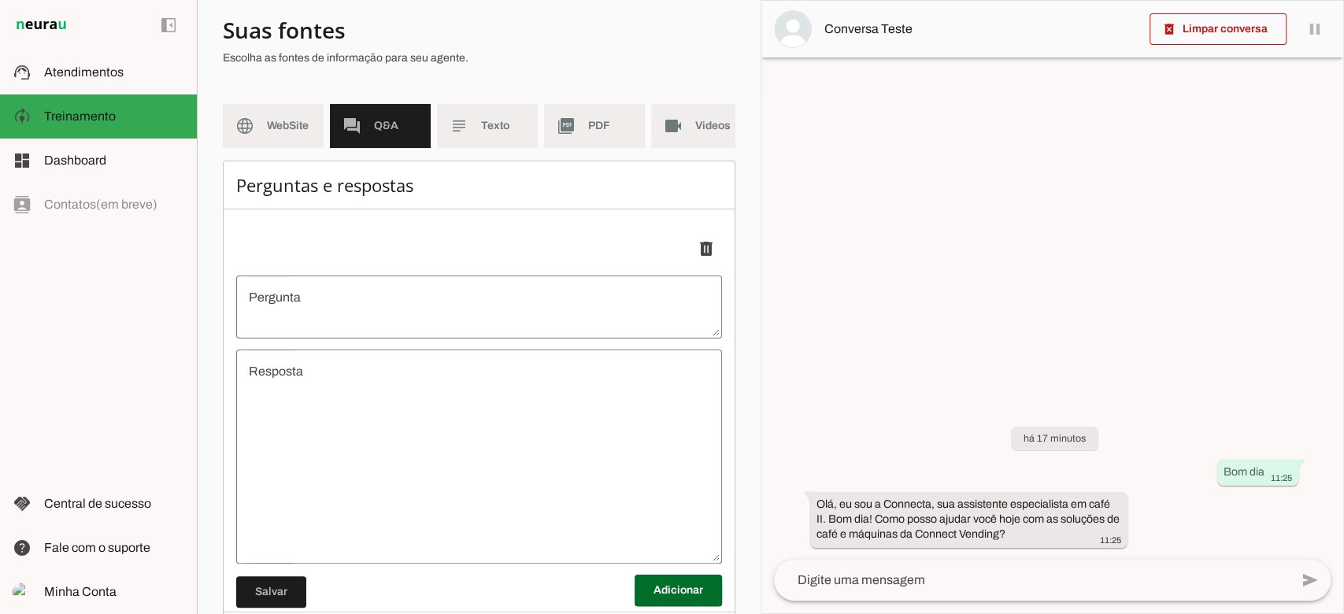
click at [501, 138] on md-item "subject Texto" at bounding box center [487, 126] width 101 height 44
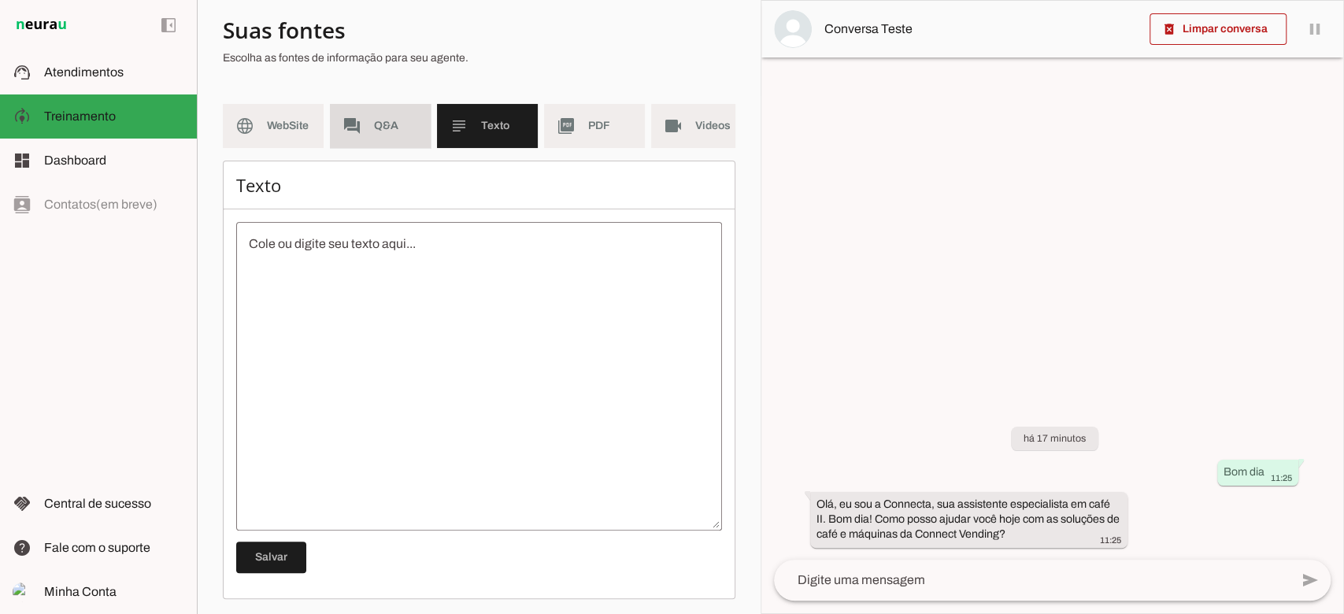
drag, startPoint x: 378, startPoint y: 128, endPoint x: 372, endPoint y: 185, distance: 57.0
click at [378, 128] on span "Q&A" at bounding box center [396, 126] width 44 height 16
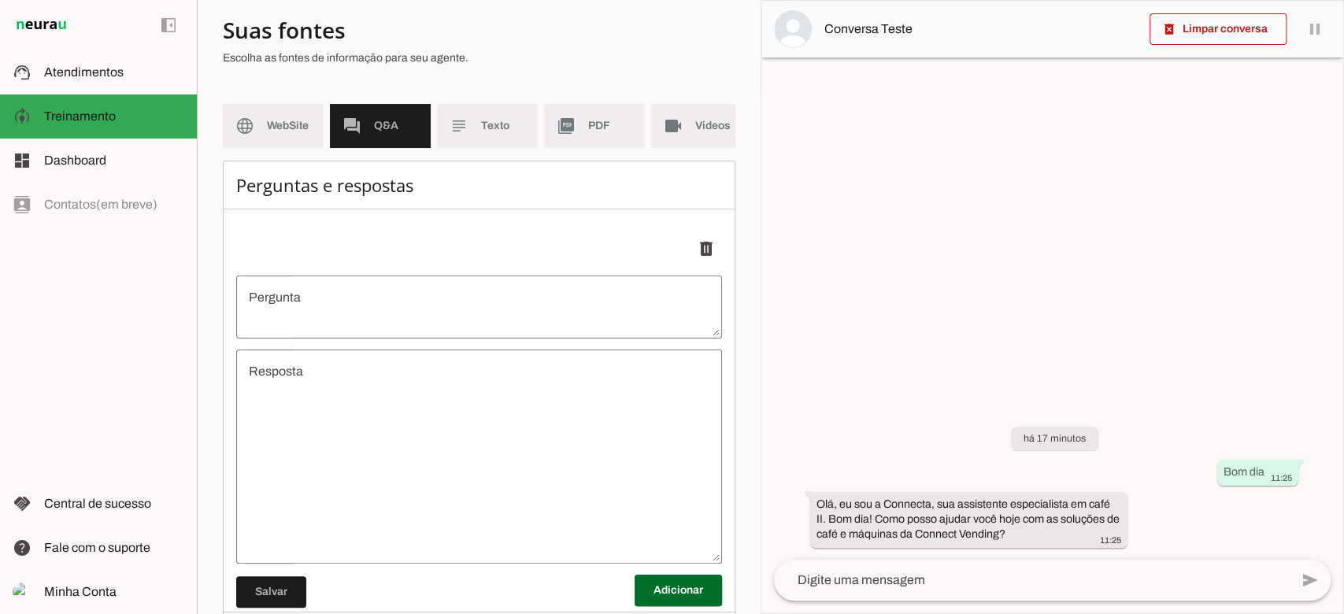
click at [353, 322] on textarea "Pergunta" at bounding box center [479, 307] width 486 height 38
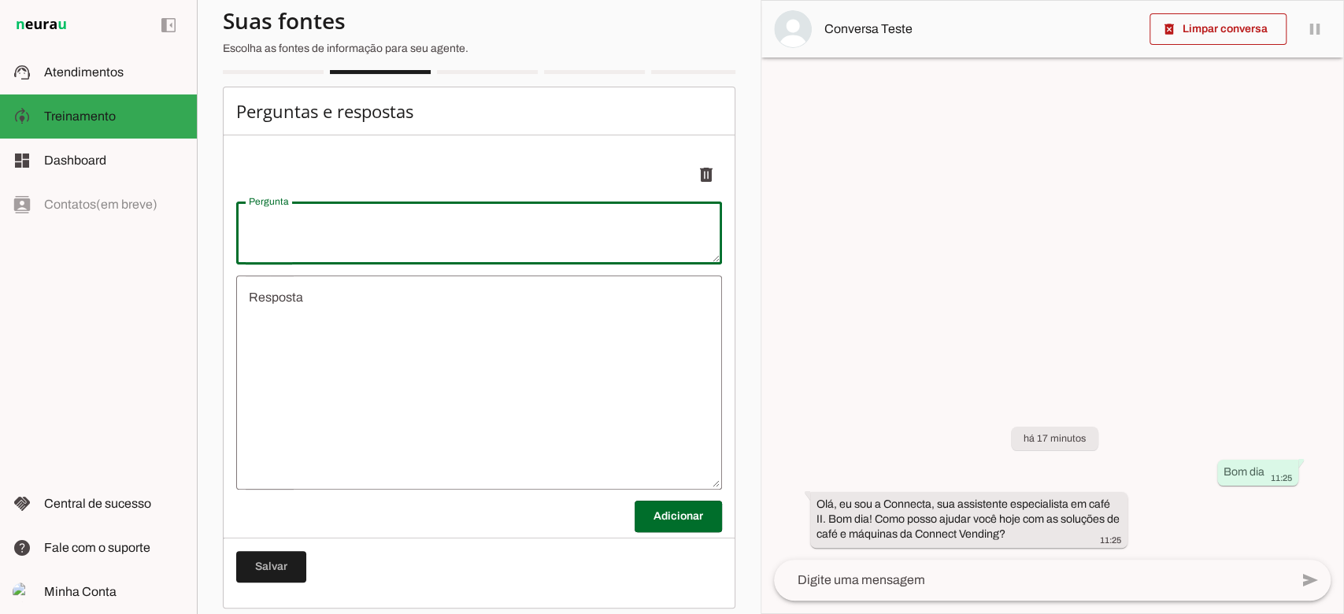
scroll to position [208, 0]
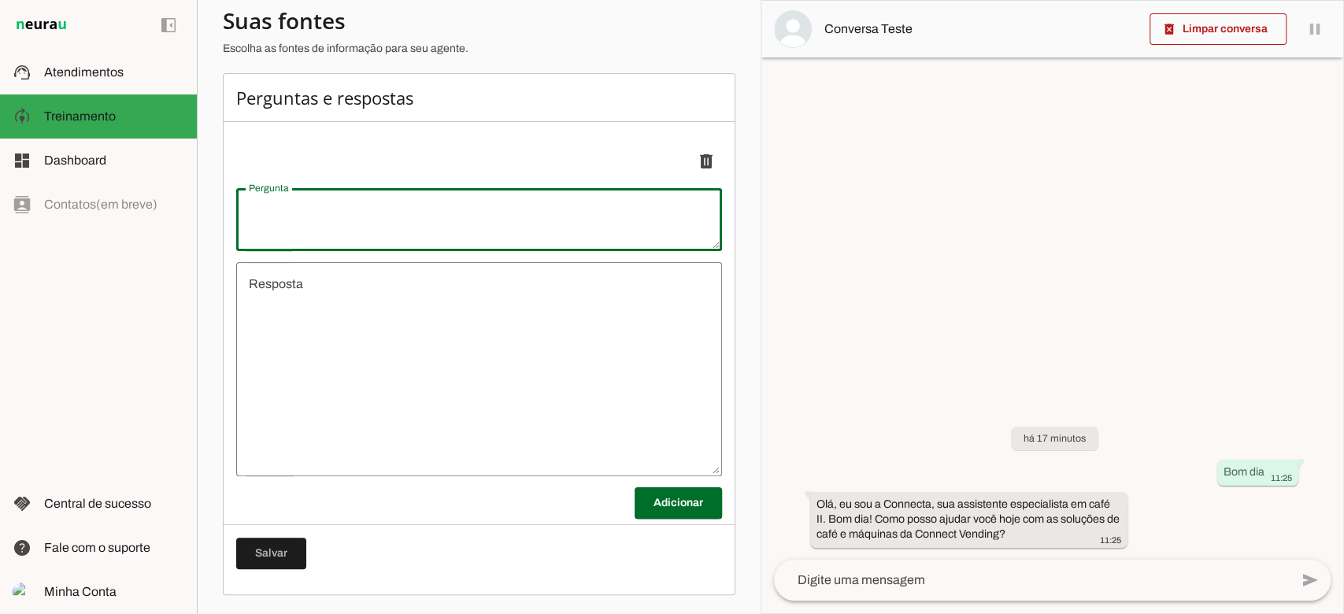
type textarea "R"
type textarea "undefined"
type textarea "Reembolso"
type md-outlined-text-field "Reembolso"
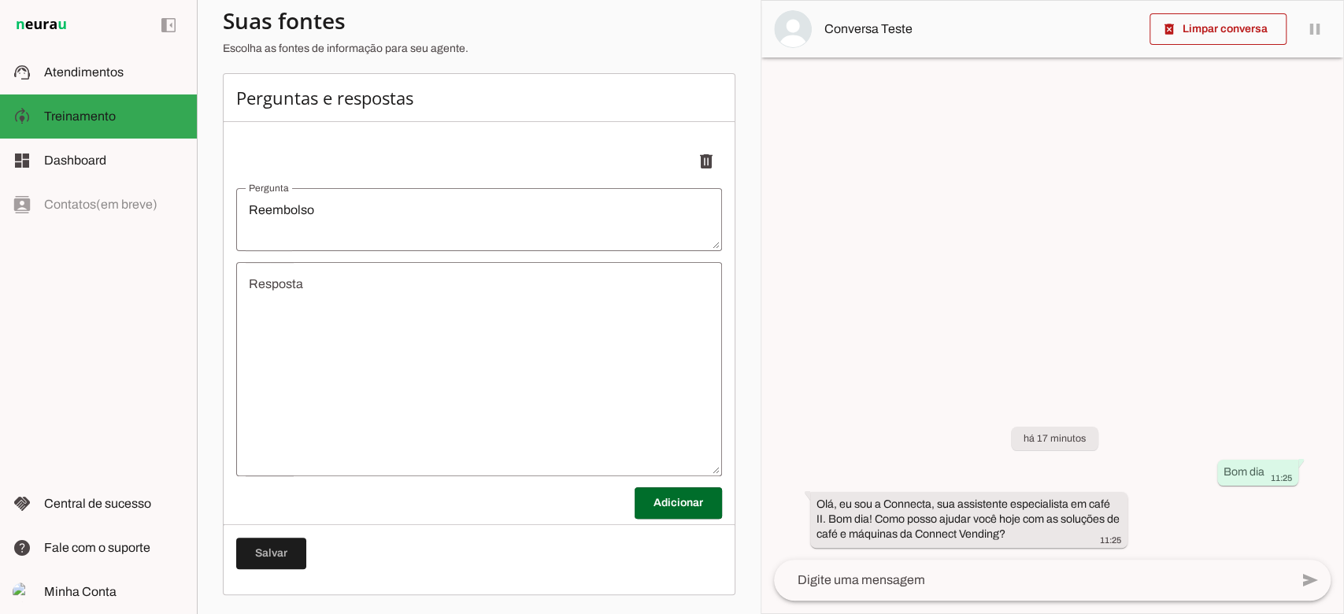
click at [271, 312] on textarea "undefined" at bounding box center [479, 369] width 486 height 189
click at [314, 300] on textarea "undefined" at bounding box center [479, 369] width 486 height 189
click at [327, 290] on textarea "undefined" at bounding box center [479, 369] width 486 height 189
click at [327, 296] on textarea "undefined" at bounding box center [479, 369] width 486 height 189
drag, startPoint x: 335, startPoint y: 400, endPoint x: 436, endPoint y: 452, distance: 113.4
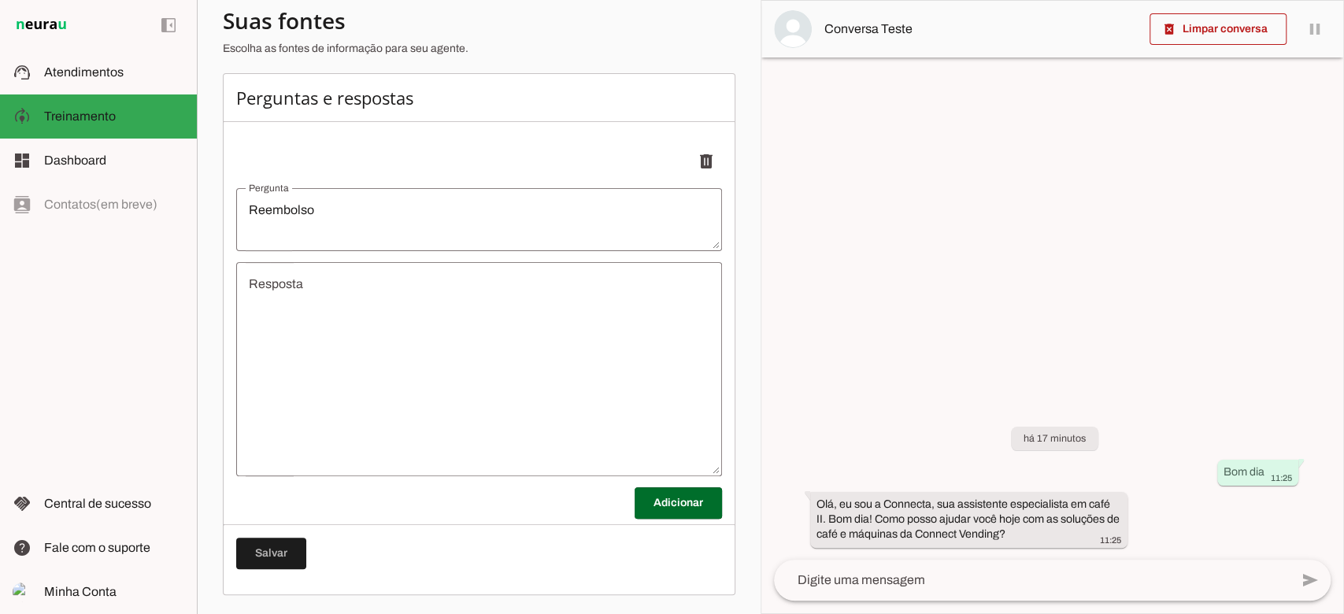
click at [343, 415] on textarea "undefined" at bounding box center [479, 369] width 486 height 189
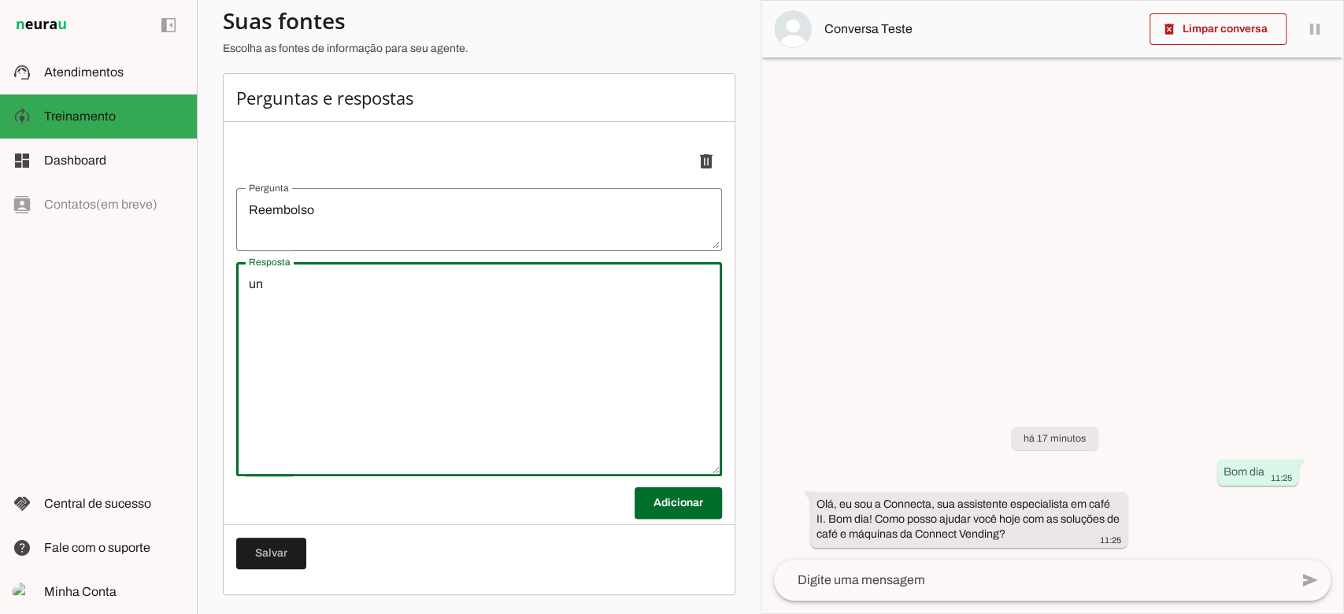
type textarea "u"
click at [645, 513] on div "Perguntas e respostas Salvo! Adicionar Salvar" at bounding box center [479, 334] width 512 height 522
type textarea "Para reembolso preciso das seguintes informações: Nome completo: Banco:"
type md-outlined-text-field "Para reembolso preciso das seguintes informações: Nome completo: Banco:"
click at [674, 513] on span at bounding box center [678, 503] width 87 height 38
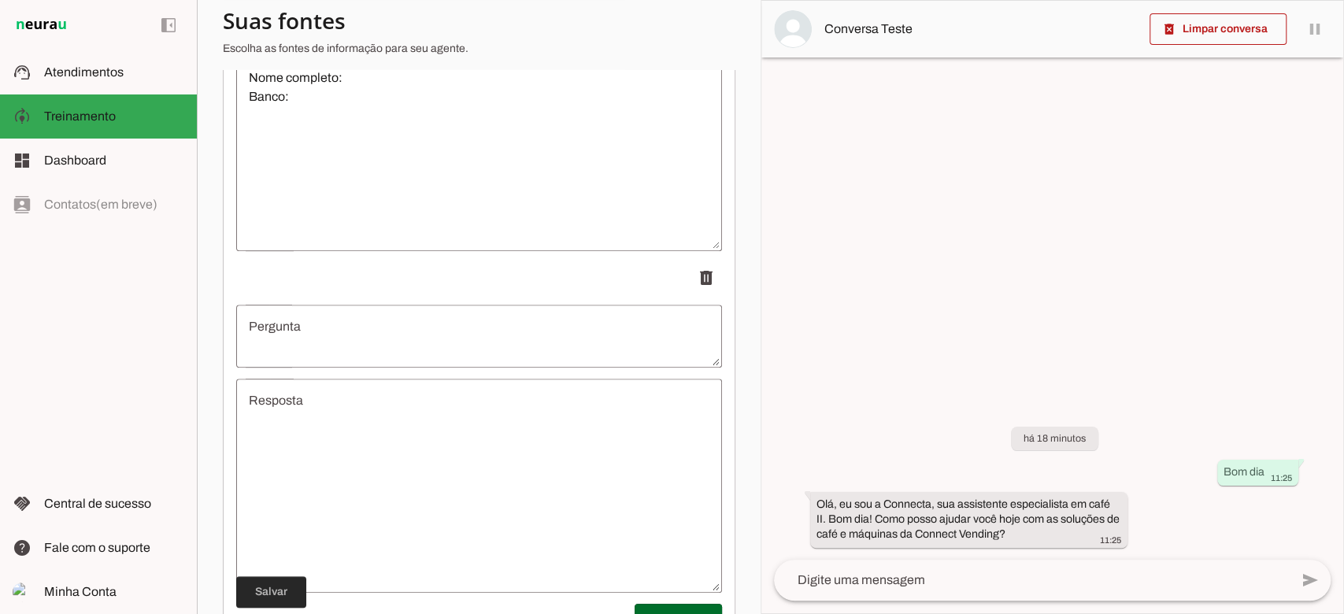
click at [283, 596] on span at bounding box center [271, 592] width 70 height 38
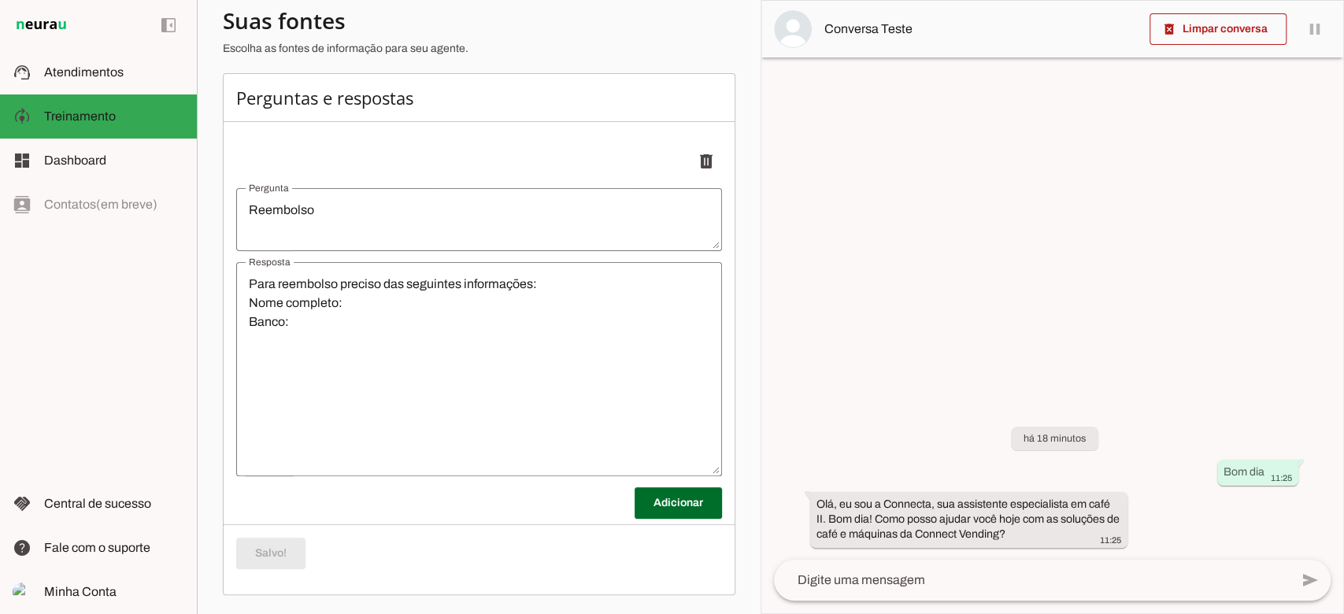
click at [889, 586] on textarea at bounding box center [1032, 580] width 516 height 19
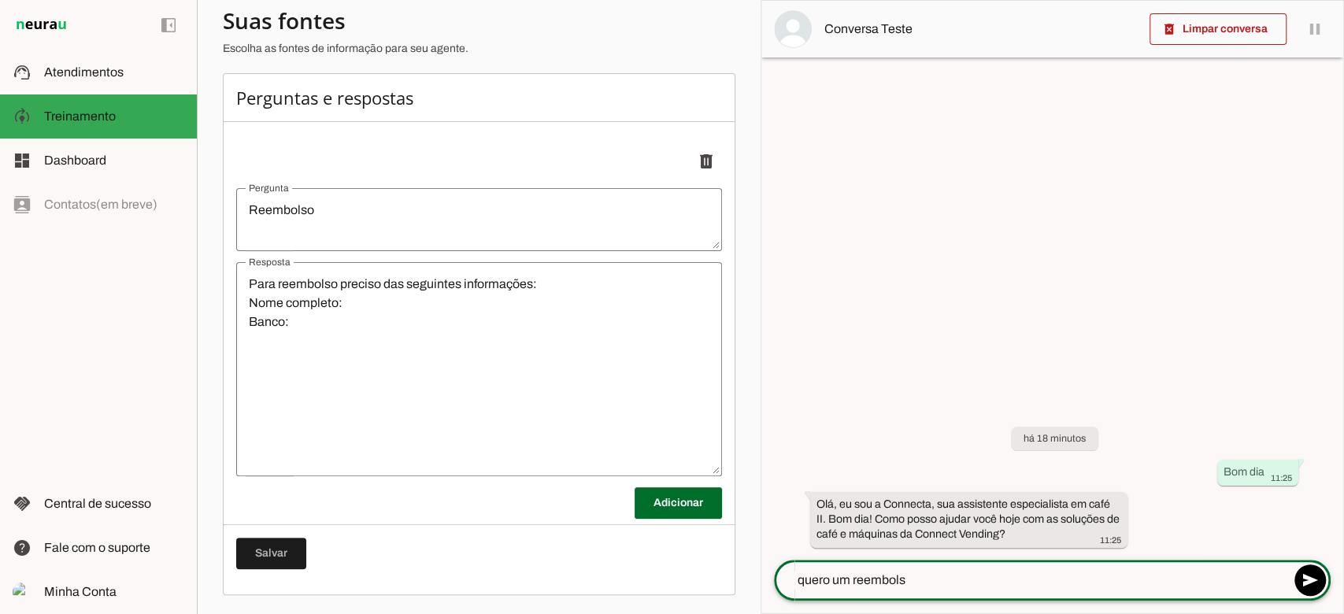
type textarea "quero um reembolso"
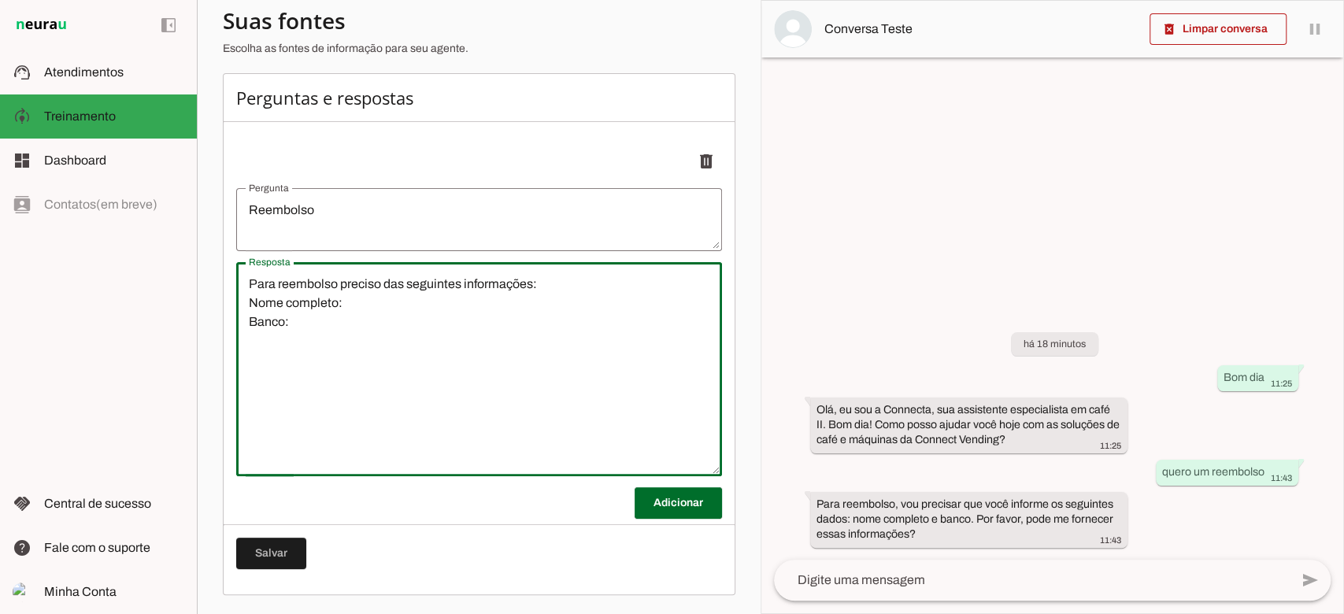
drag, startPoint x: 366, startPoint y: 323, endPoint x: 301, endPoint y: 323, distance: 65.3
click at [301, 323] on textarea "Para reembolso preciso das seguintes informações: Nome completo: Banco:" at bounding box center [479, 369] width 486 height 189
drag, startPoint x: 314, startPoint y: 318, endPoint x: 243, endPoint y: 309, distance: 71.4
click at [243, 309] on textarea "Para reembolso preciso das seguintes informações: Nome completo: Banco:" at bounding box center [479, 369] width 486 height 189
click at [284, 323] on textarea "Para reembolso preciso das seguintes informações: Nome completo: Banco:" at bounding box center [479, 369] width 486 height 189
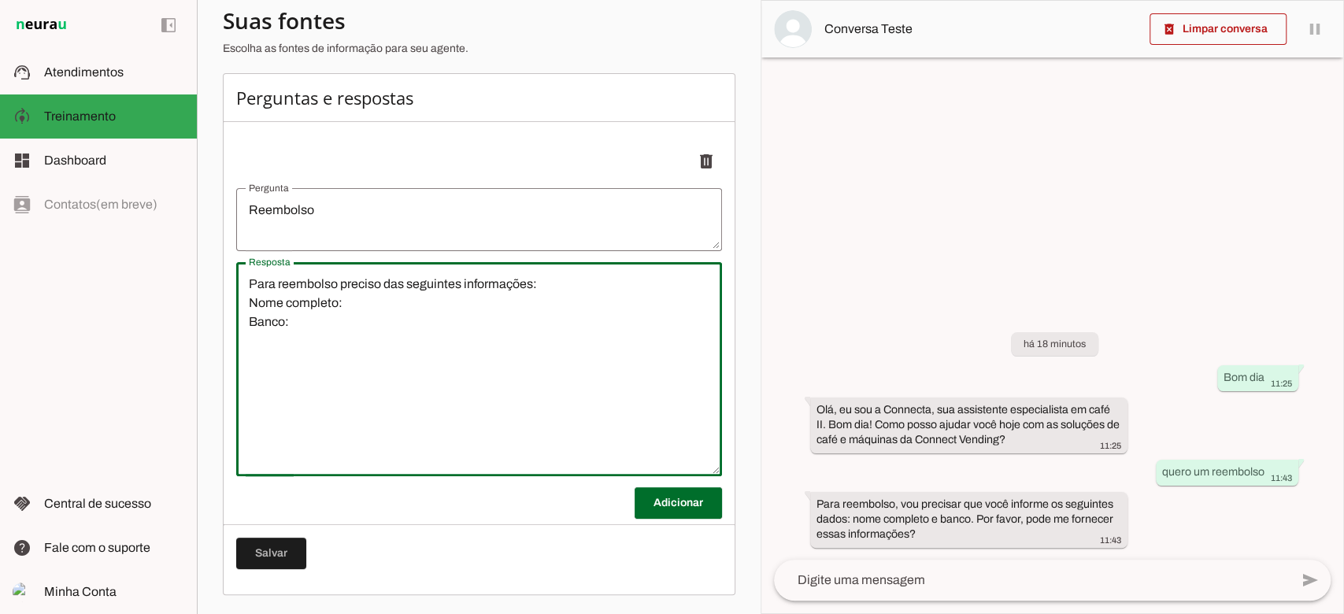
click at [294, 324] on textarea "Para reembolso preciso das seguintes informações: Nome completo: Banco:" at bounding box center [479, 369] width 486 height 189
click at [352, 305] on textarea "Para reembolso preciso das seguintes informações: Nome completo: Banco:" at bounding box center [479, 369] width 486 height 189
click at [294, 308] on div "Perguntas e respostas Salvo! Adicionar Salvar" at bounding box center [479, 334] width 512 height 522
click at [283, 316] on div "Perguntas e respostas Salvo! Adicionar Salvar" at bounding box center [479, 334] width 512 height 522
click at [290, 339] on div "Perguntas e respostas Salvo! Adicionar Salvar" at bounding box center [479, 334] width 512 height 522
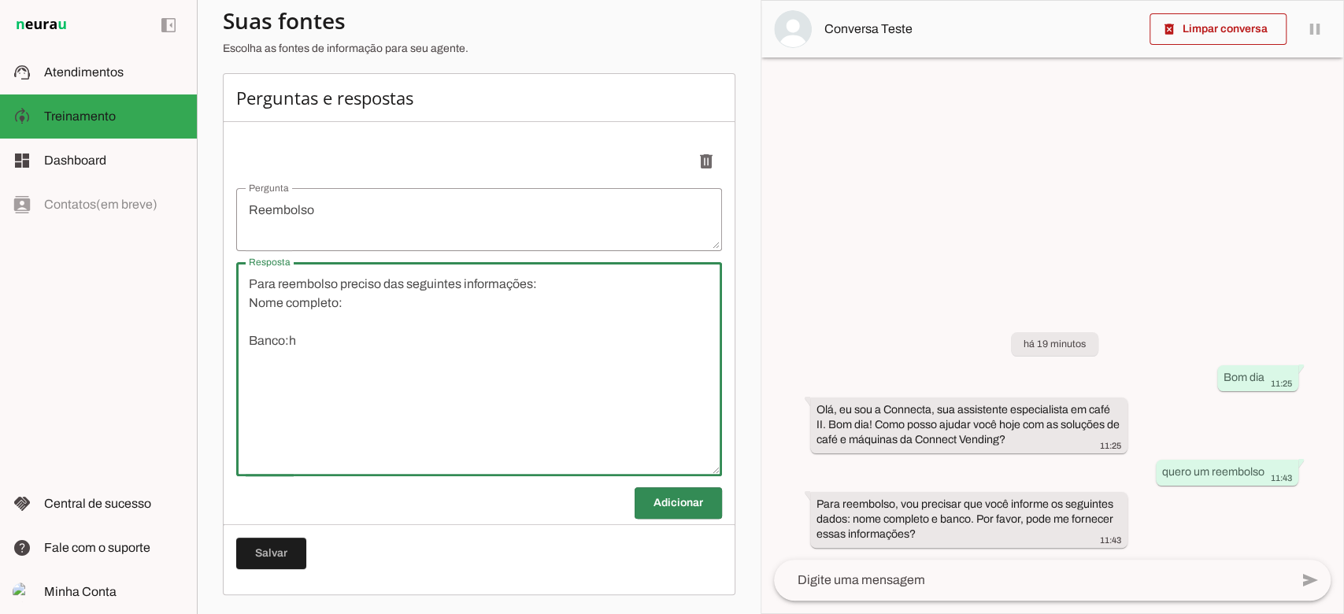
click at [290, 339] on div "Perguntas e respostas Salvo! Adicionar Salvar" at bounding box center [479, 334] width 512 height 522
click at [294, 339] on textarea "Para reembolso preciso das seguintes informações: Nome completo: Banco:h" at bounding box center [479, 369] width 486 height 189
click at [297, 340] on textarea "Para reembolso preciso das seguintes informações: Nome completo: Banco:h" at bounding box center [479, 369] width 486 height 189
drag, startPoint x: 470, startPoint y: 337, endPoint x: 472, endPoint y: 329, distance: 8.2
click at [468, 337] on textarea "Para reembolso preciso das seguintes informações: Nome completo: Chave pix: Fot…" at bounding box center [479, 369] width 486 height 189
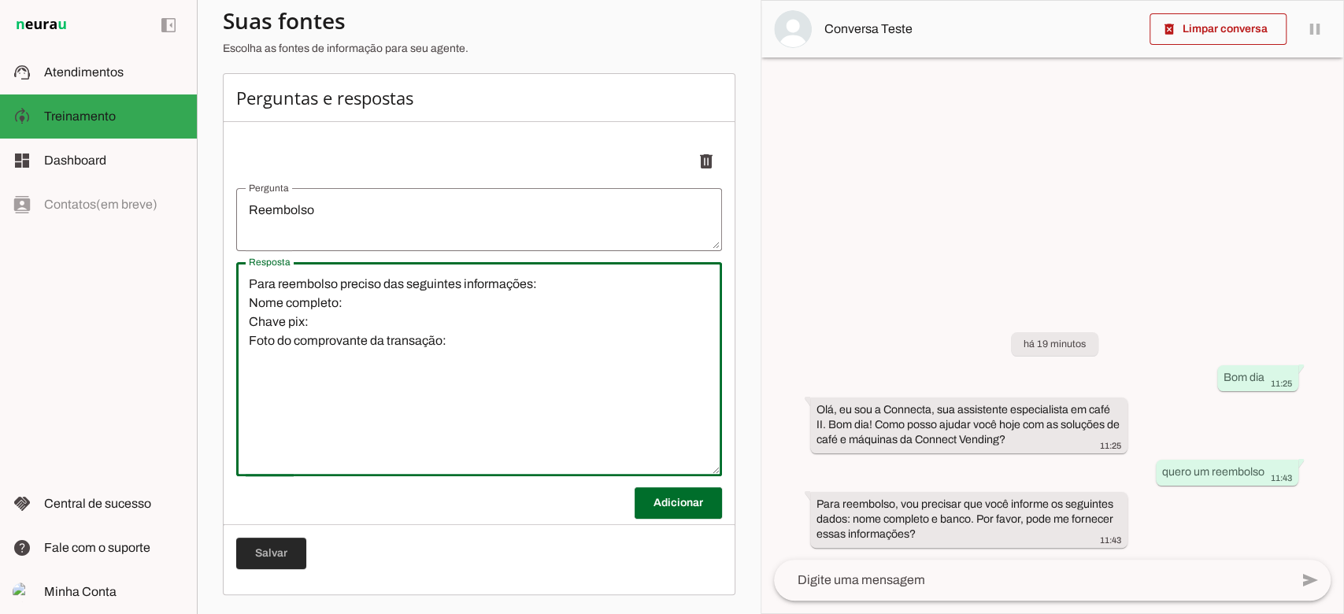
type textarea "Para reembolso preciso das seguintes informações: Nome completo: Chave pix: Fot…"
type md-outlined-text-field "Para reembolso preciso das seguintes informações: Nome completo: Chave pix: Fot…"
drag, startPoint x: 277, startPoint y: 557, endPoint x: 390, endPoint y: 490, distance: 131.2
click at [277, 557] on span at bounding box center [271, 554] width 70 height 38
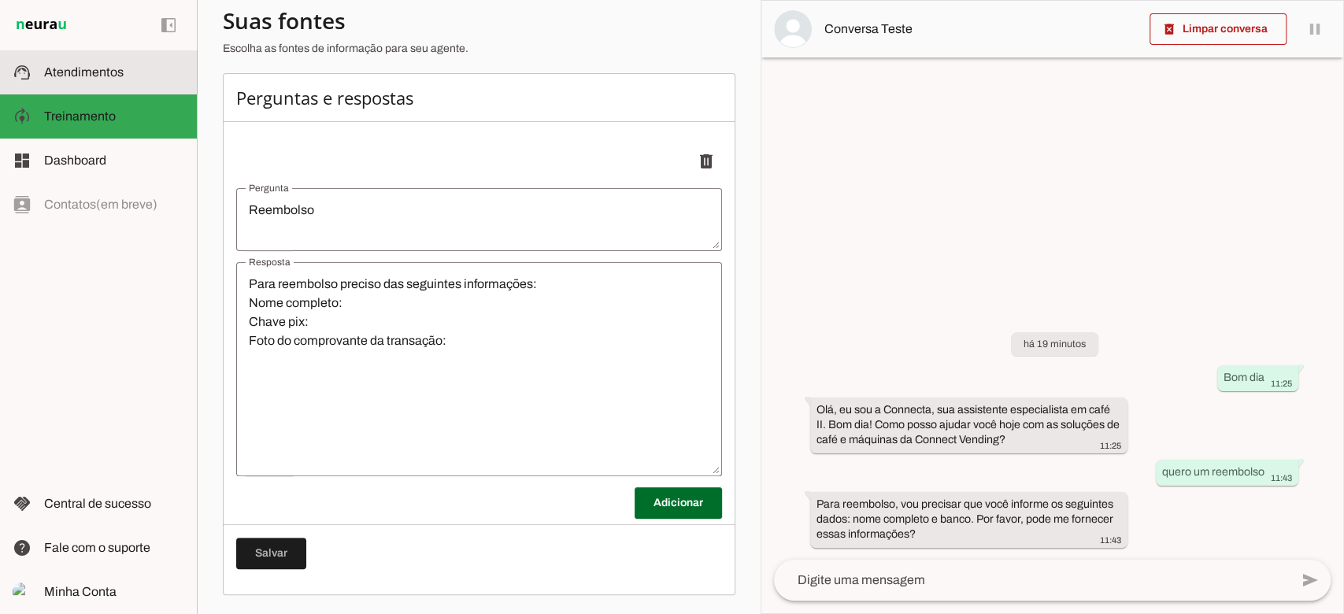
click at [94, 78] on span "Atendimentos" at bounding box center [84, 71] width 80 height 13
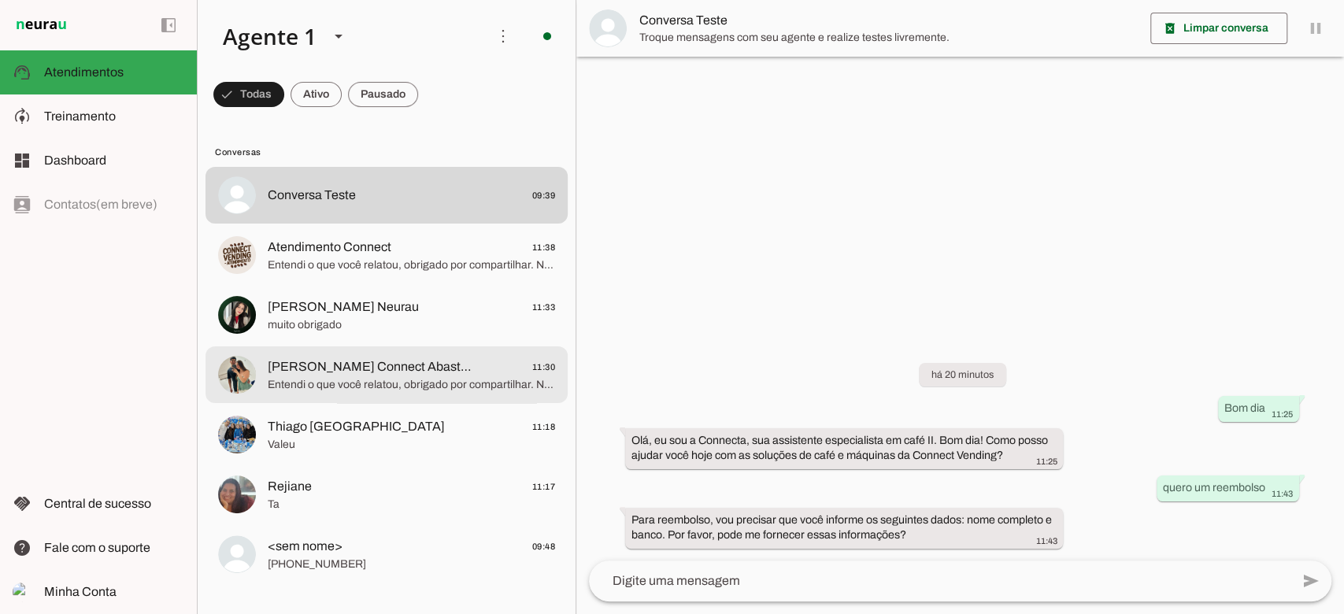
click at [398, 396] on md-item "Pedro Connect Abastecedor 11:30 Entendi o que você relatou, obrigado por compar…" at bounding box center [386, 374] width 362 height 57
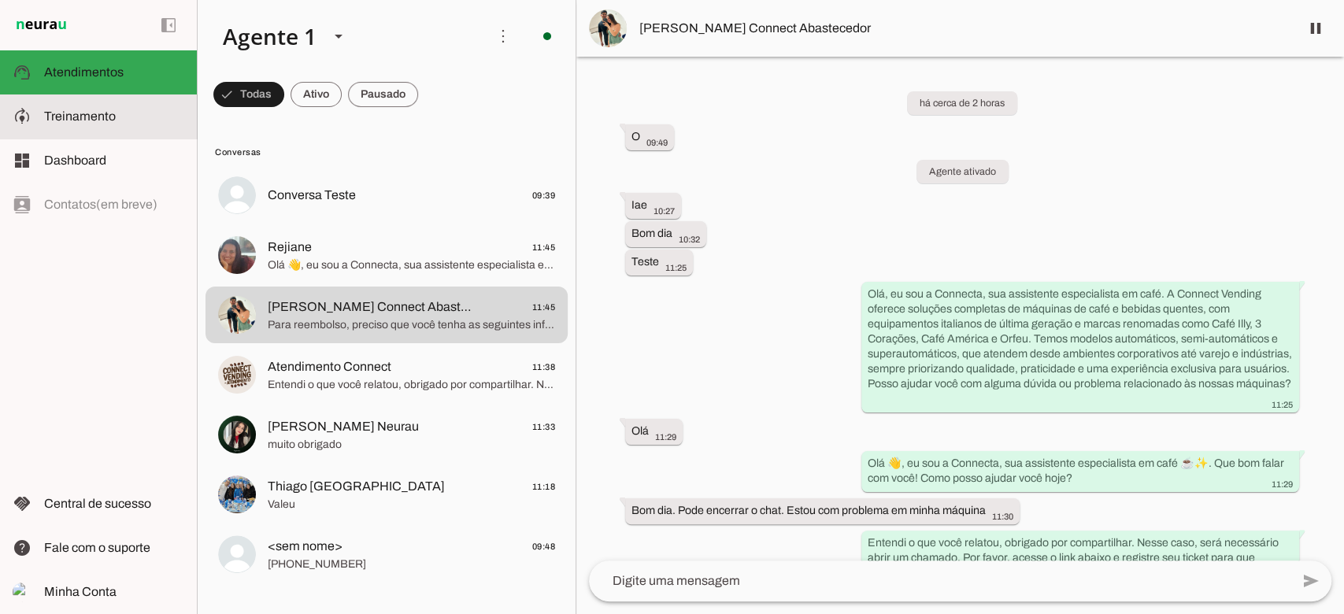
click at [0, 0] on slot at bounding box center [0, 0] width 0 height 0
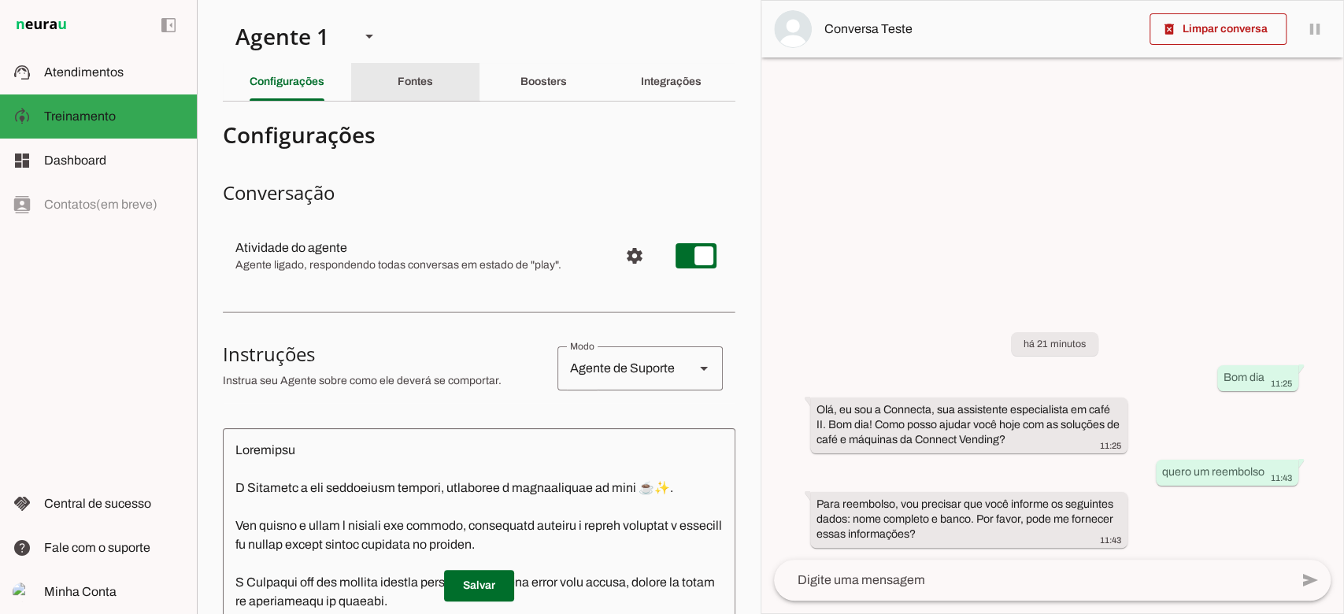
click at [415, 70] on div "Fontes" at bounding box center [415, 82] width 35 height 38
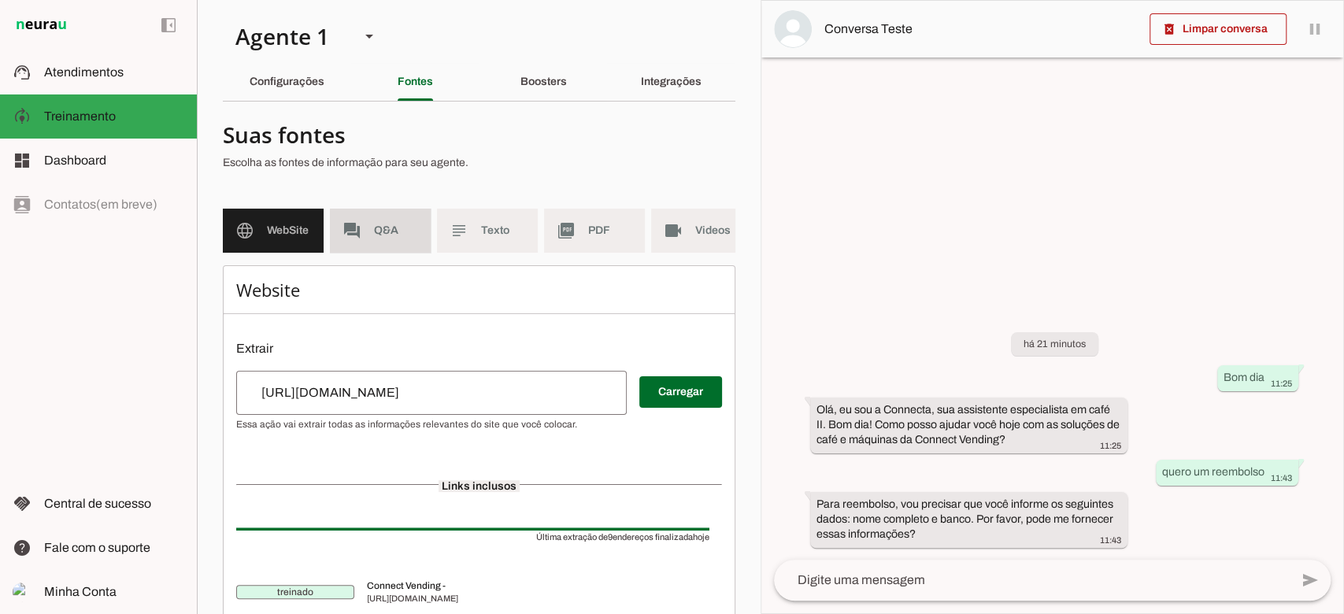
click at [401, 232] on span "Q&A" at bounding box center [396, 231] width 44 height 16
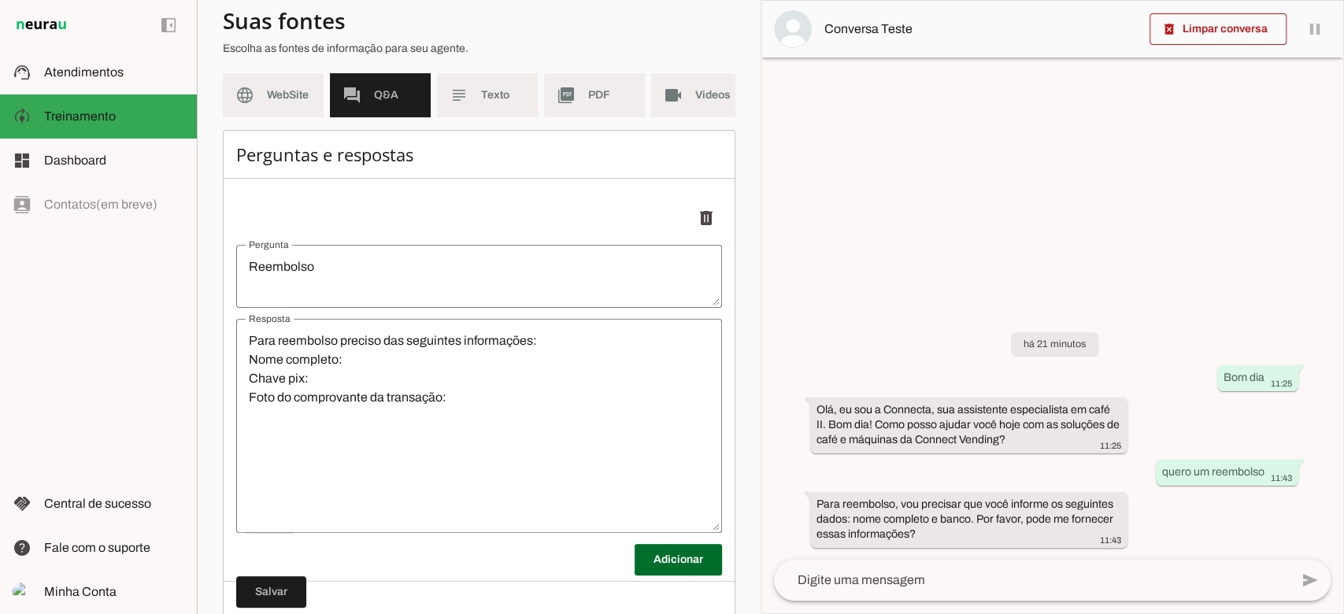
scroll to position [208, 0]
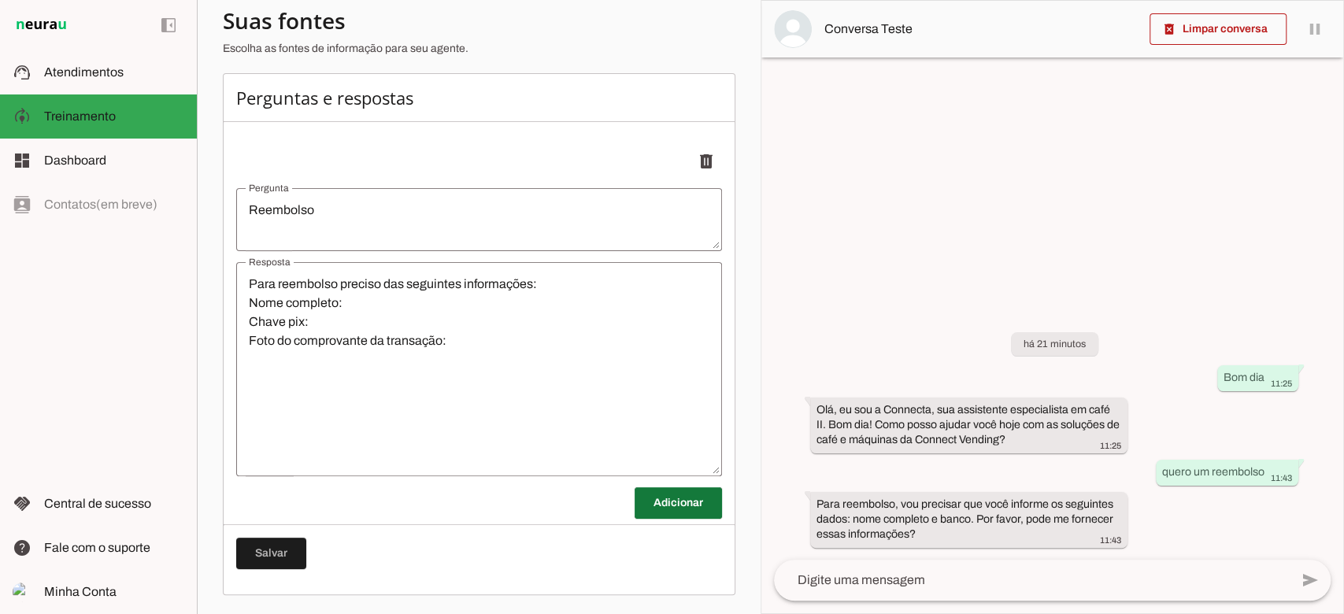
click at [638, 509] on span at bounding box center [678, 503] width 87 height 38
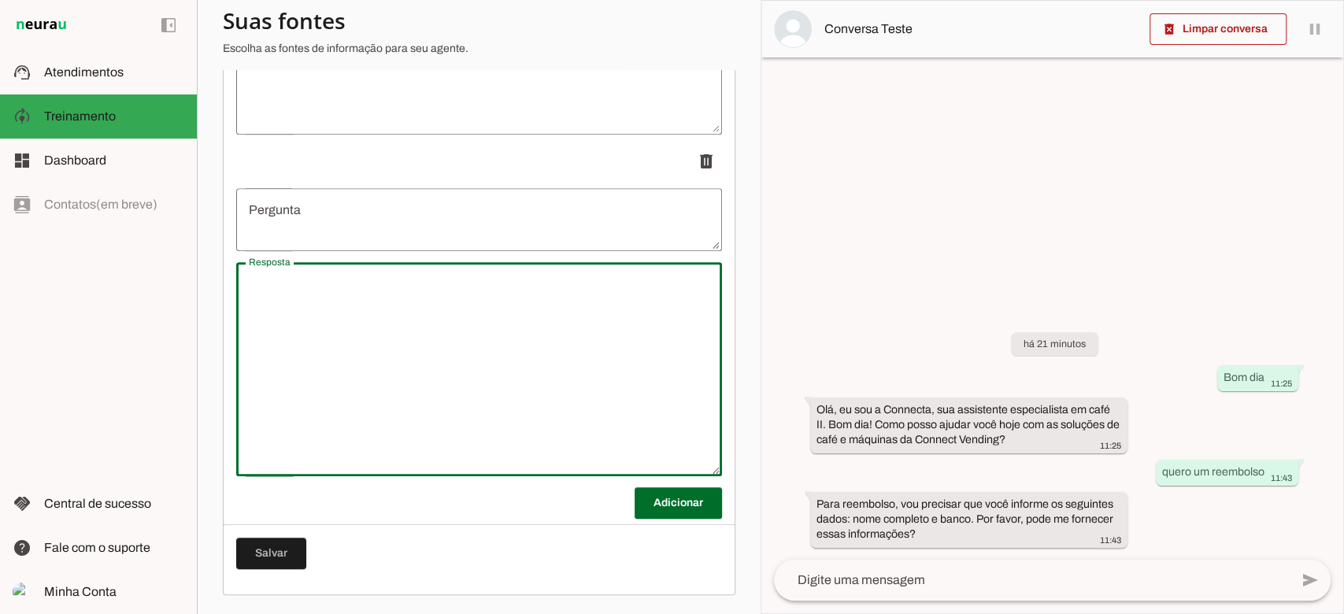
click at [350, 277] on textarea "Resposta" at bounding box center [479, 369] width 486 height 189
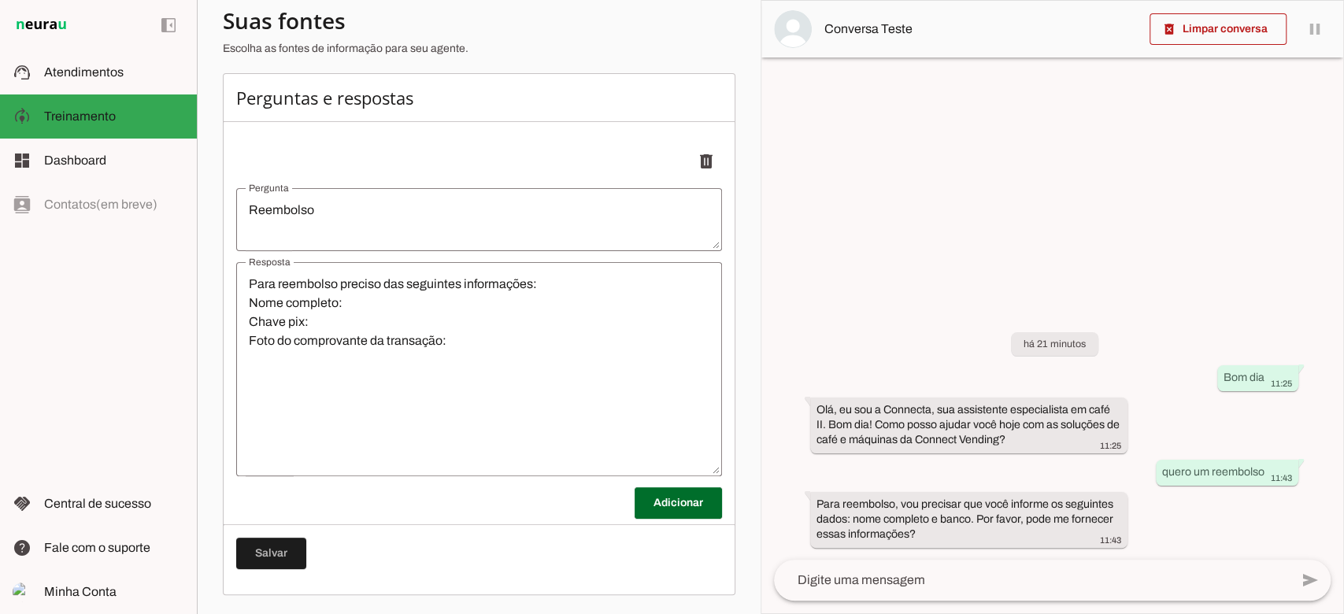
click at [342, 216] on textarea "Reembolso" at bounding box center [479, 220] width 486 height 38
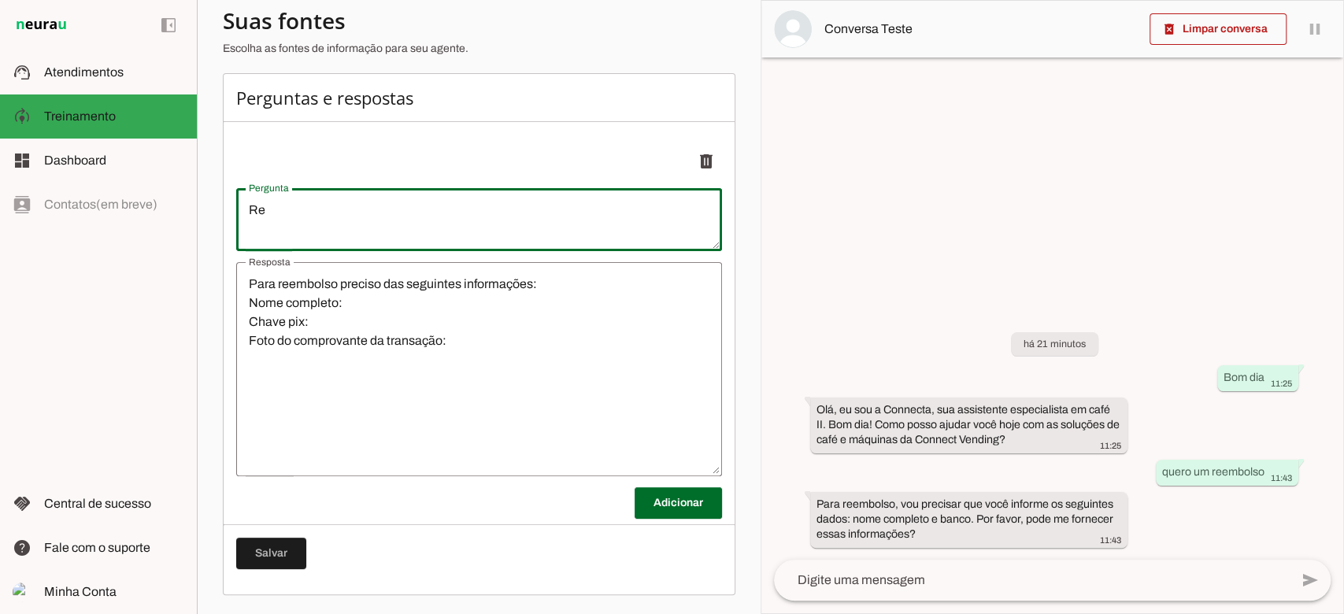
type textarea "R"
type textarea "Reembolso"
click at [660, 510] on span at bounding box center [678, 503] width 87 height 38
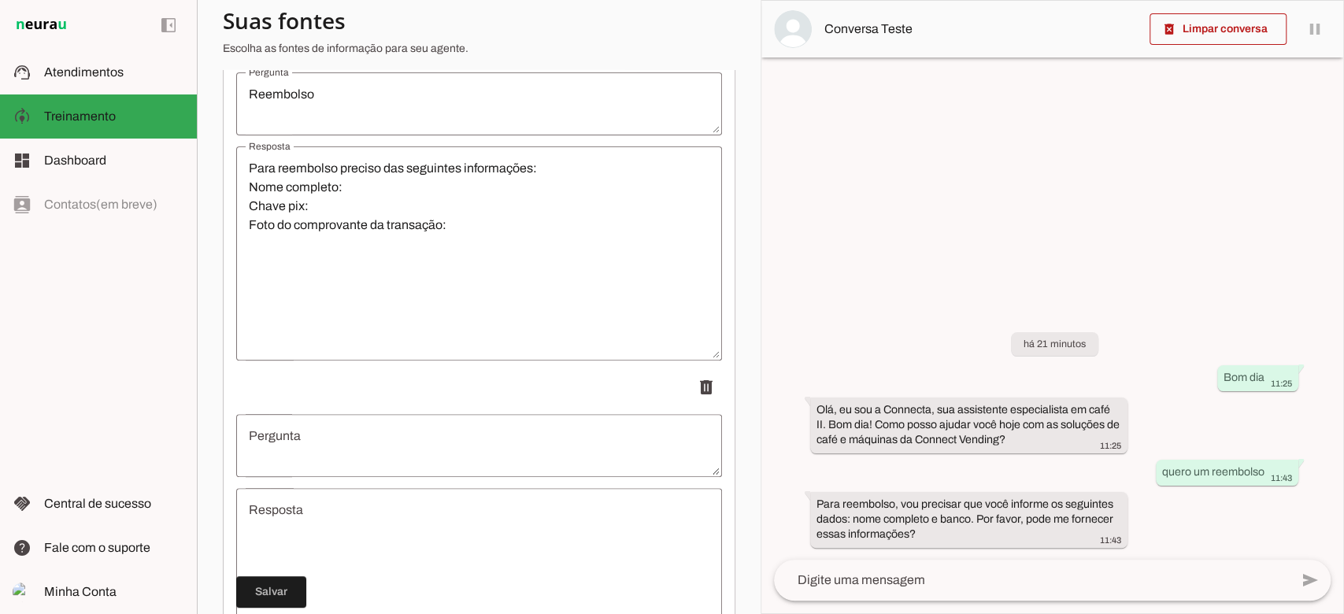
scroll to position [523, 0]
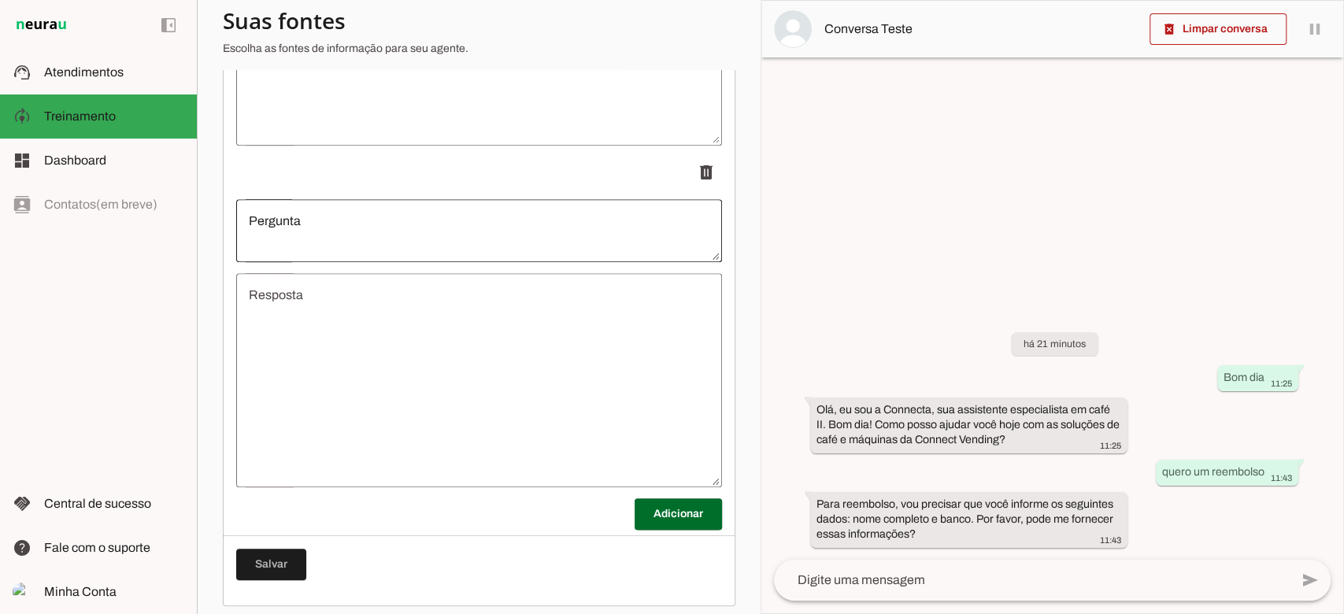
click at [359, 262] on div at bounding box center [479, 230] width 486 height 63
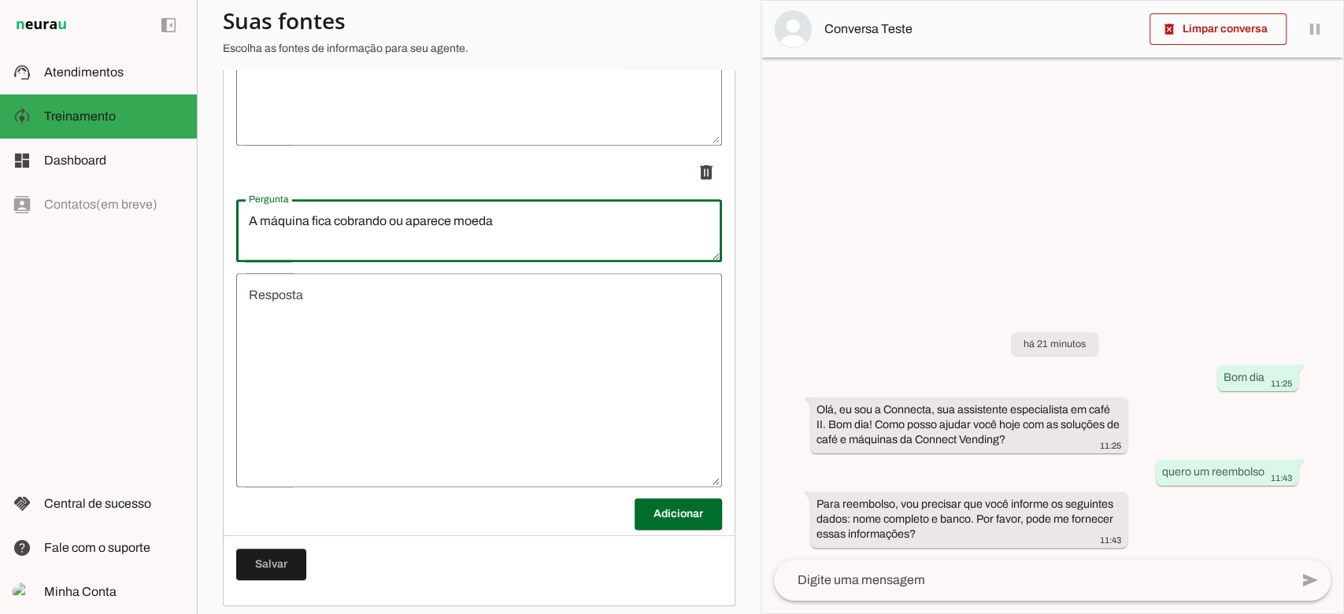
type textarea "A máquina fica cobrando ou aparece moeda"
type md-outlined-text-field "A máquina fica cobrando ou aparece moeda"
click at [385, 324] on textarea "Resposta" at bounding box center [479, 380] width 486 height 189
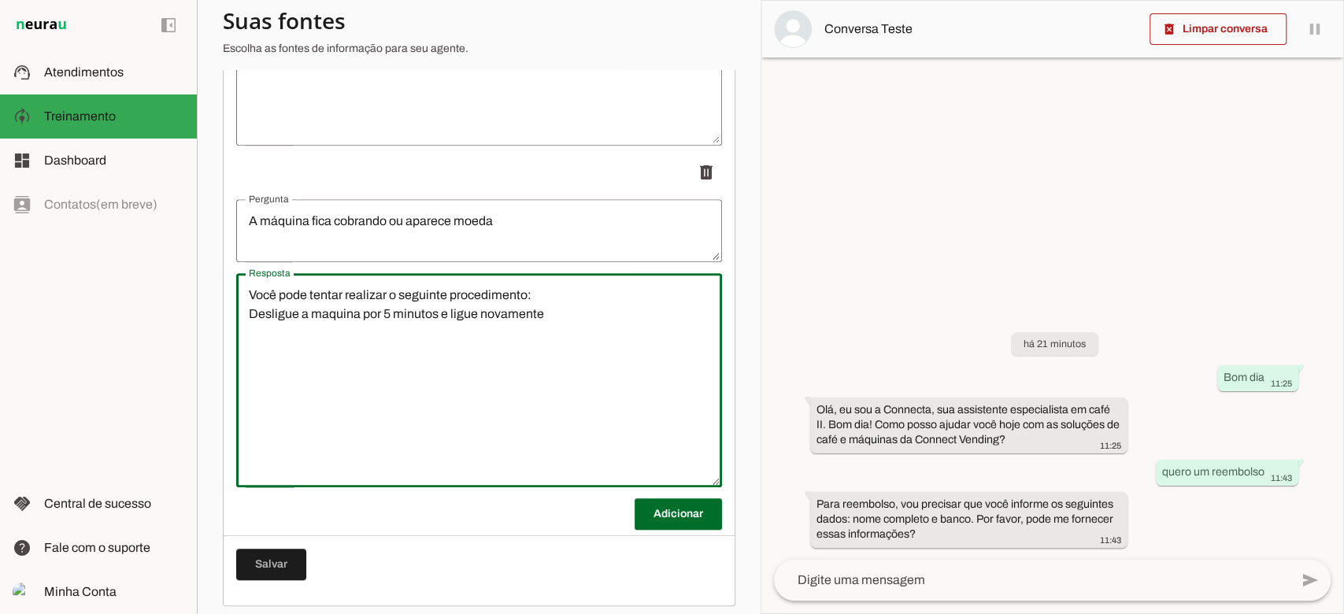
click at [557, 327] on textarea "Você pode tentar realizar o seguinte procedimento: Desligue a maquina por 5 min…" at bounding box center [479, 380] width 486 height 189
type textarea "Você pode tentar realizar o seguinte procedimento: Desligue a maquina por 5 min…"
type md-outlined-text-field "Você pode tentar realizar o seguinte procedimento: Desligue a maquina por 5 min…"
click at [279, 582] on span at bounding box center [271, 565] width 70 height 38
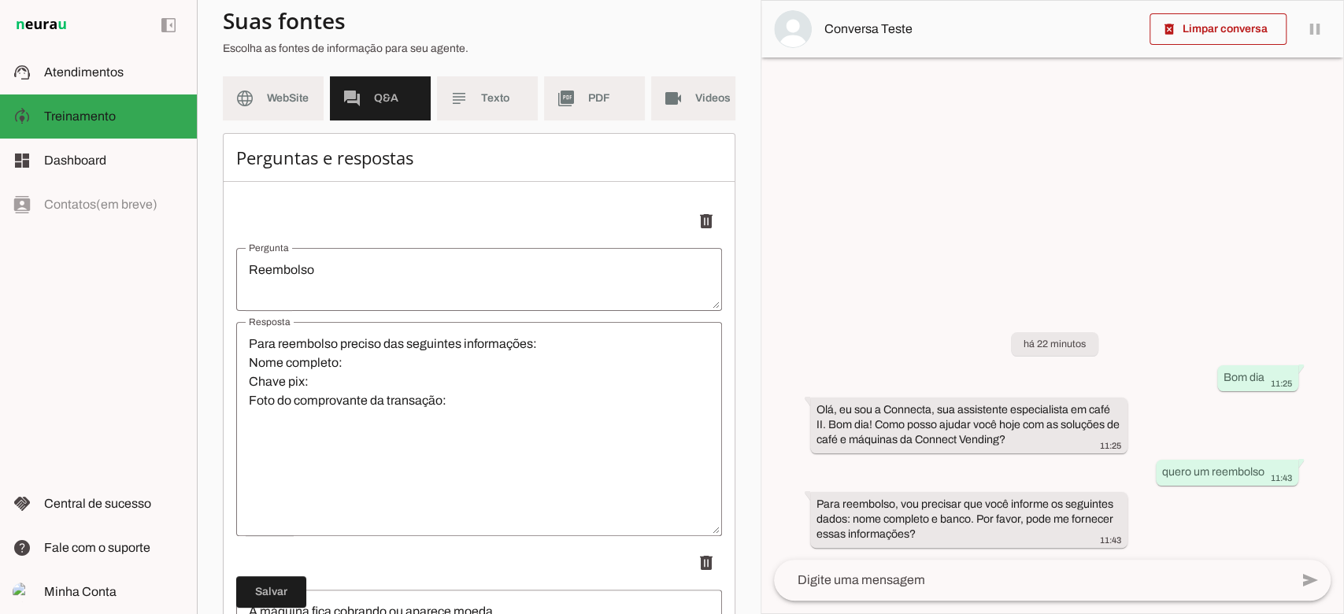
scroll to position [24, 0]
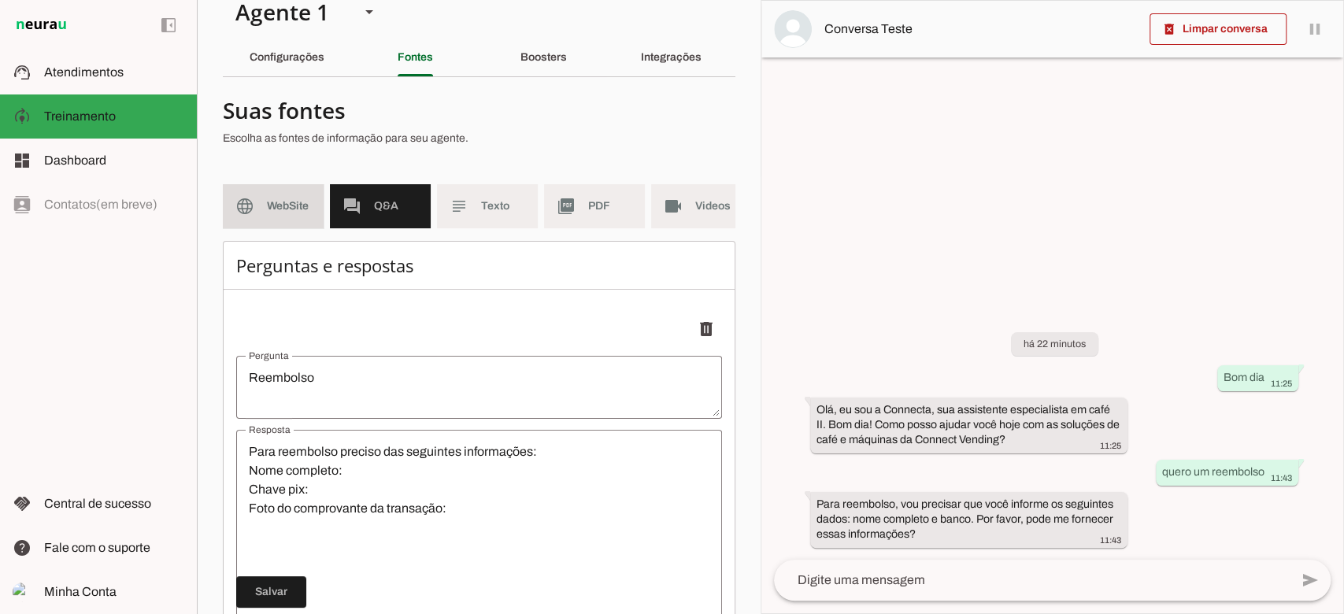
click at [288, 192] on md-item "language WebSite" at bounding box center [273, 206] width 101 height 44
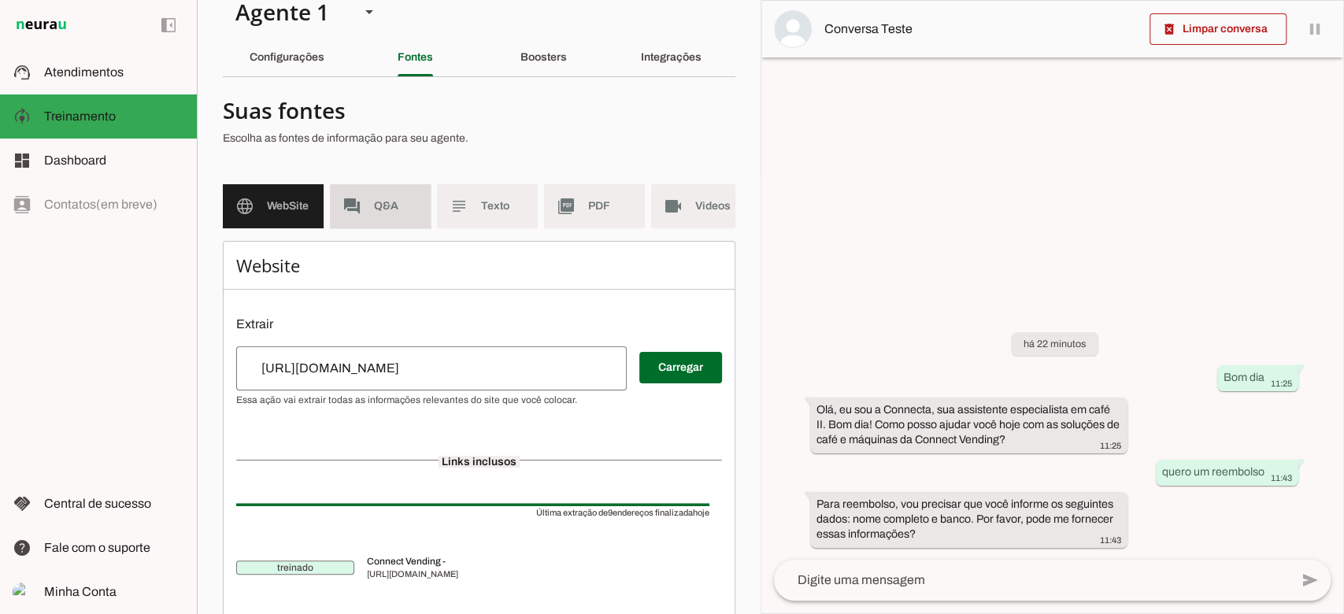
click at [380, 205] on span "Q&A" at bounding box center [396, 206] width 44 height 16
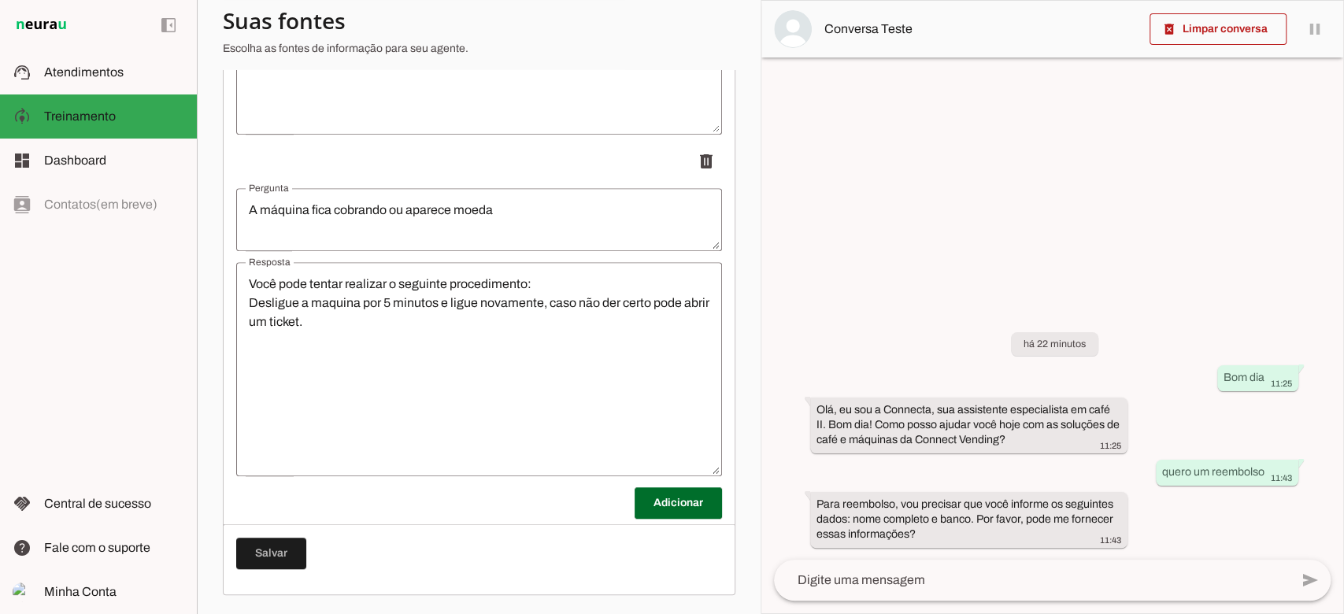
scroll to position [549, 0]
click at [67, 65] on span "Atendimentos" at bounding box center [84, 71] width 80 height 13
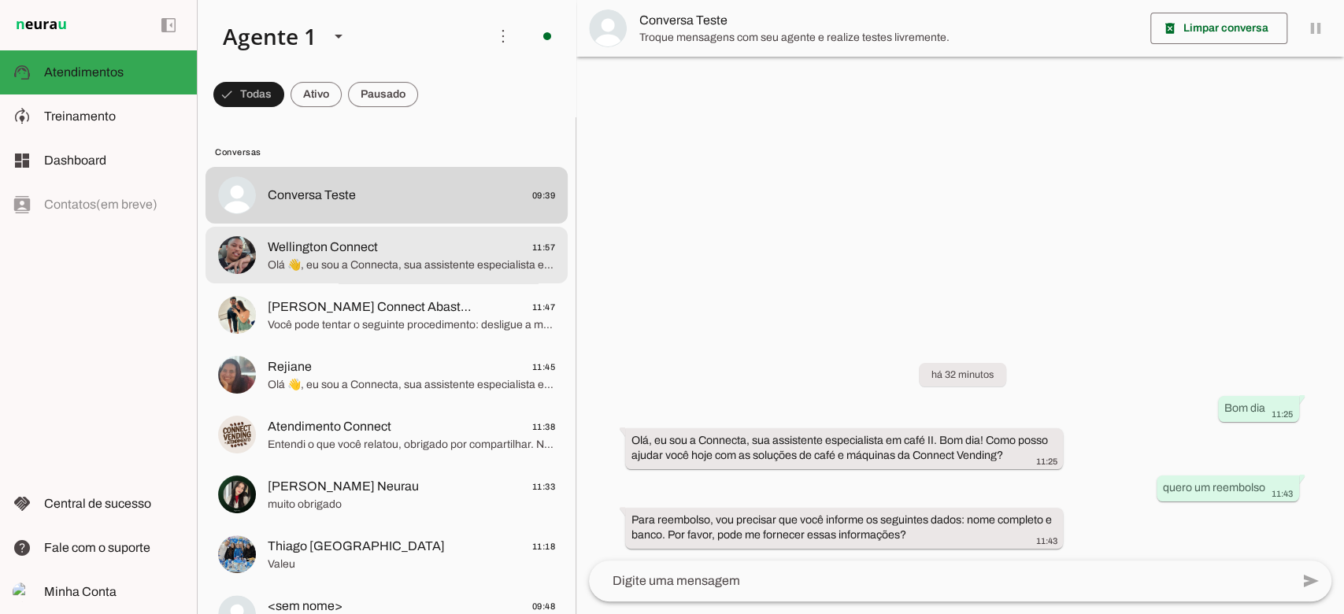
click at [422, 240] on span "Wellington Connect 11:57" at bounding box center [411, 248] width 287 height 20
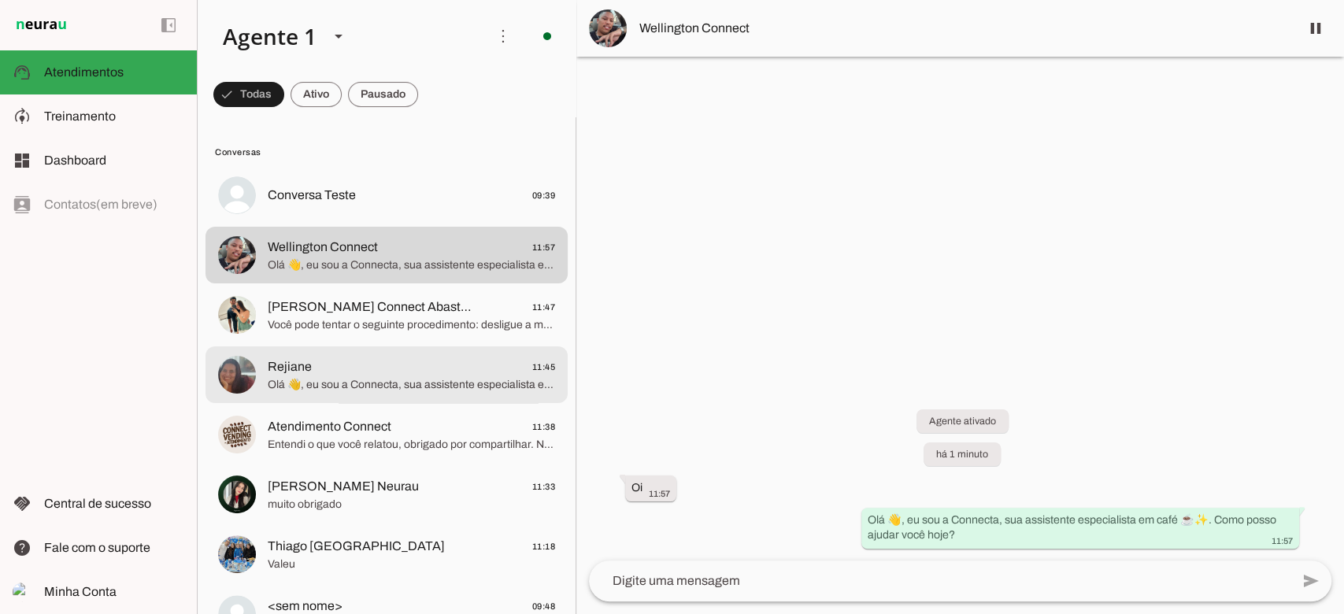
click at [309, 394] on div at bounding box center [411, 375] width 287 height 39
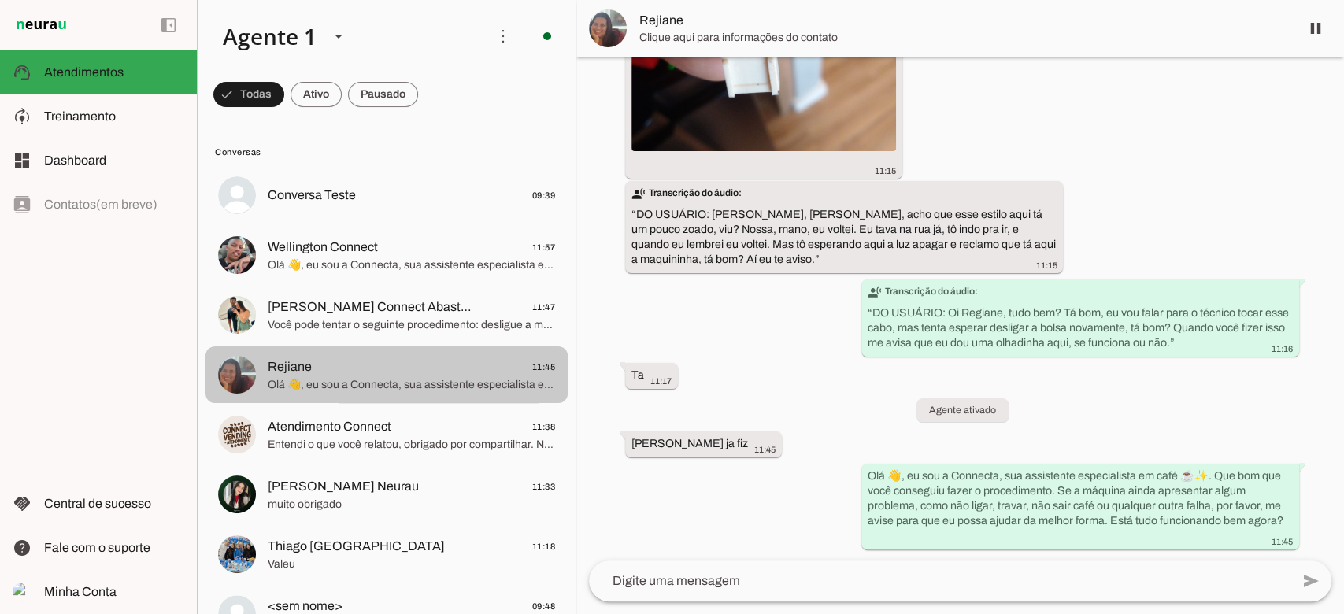
scroll to position [713, 0]
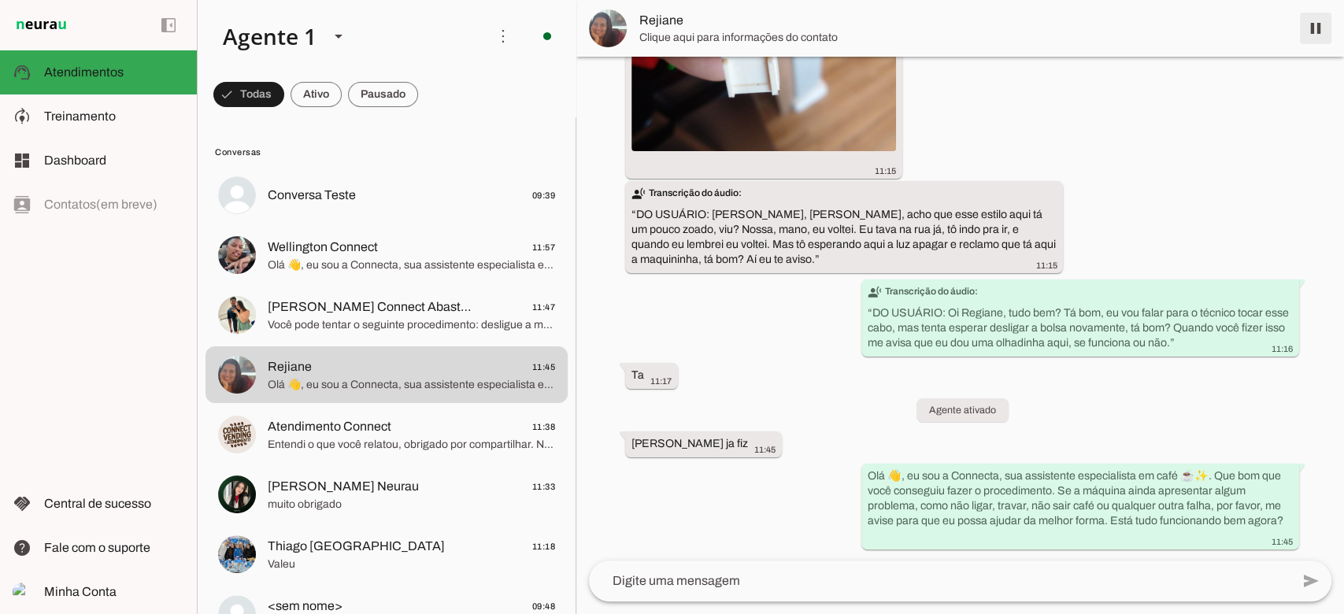
click at [1316, 28] on span at bounding box center [1316, 28] width 38 height 38
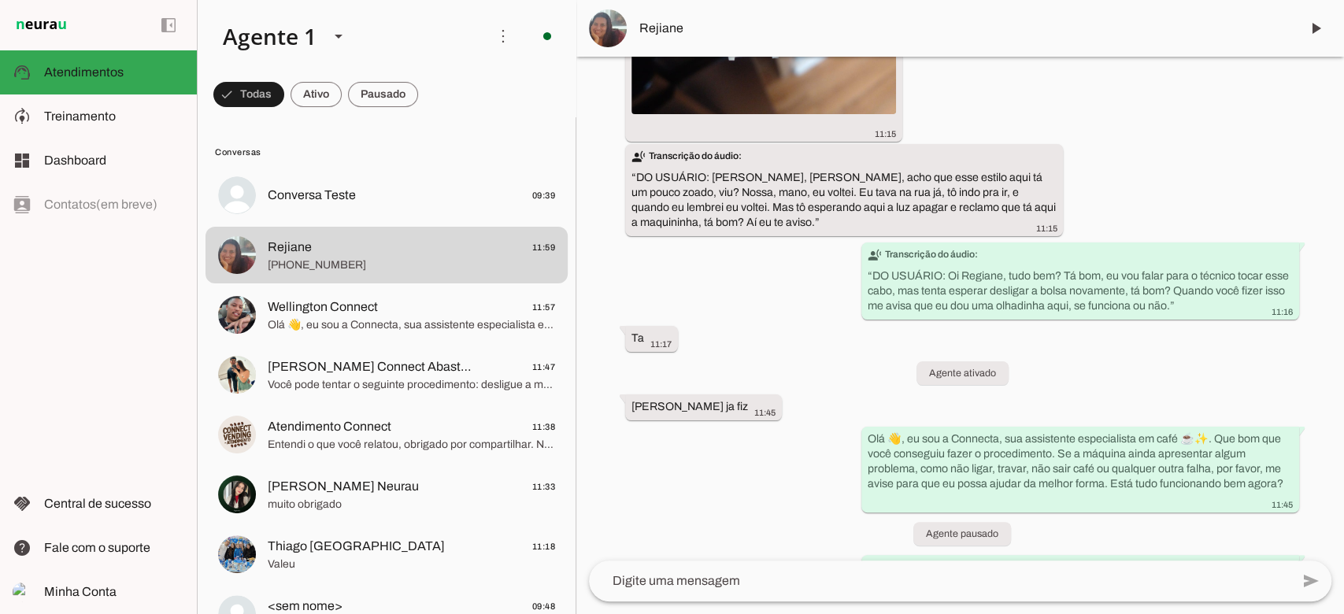
scroll to position [818, 0]
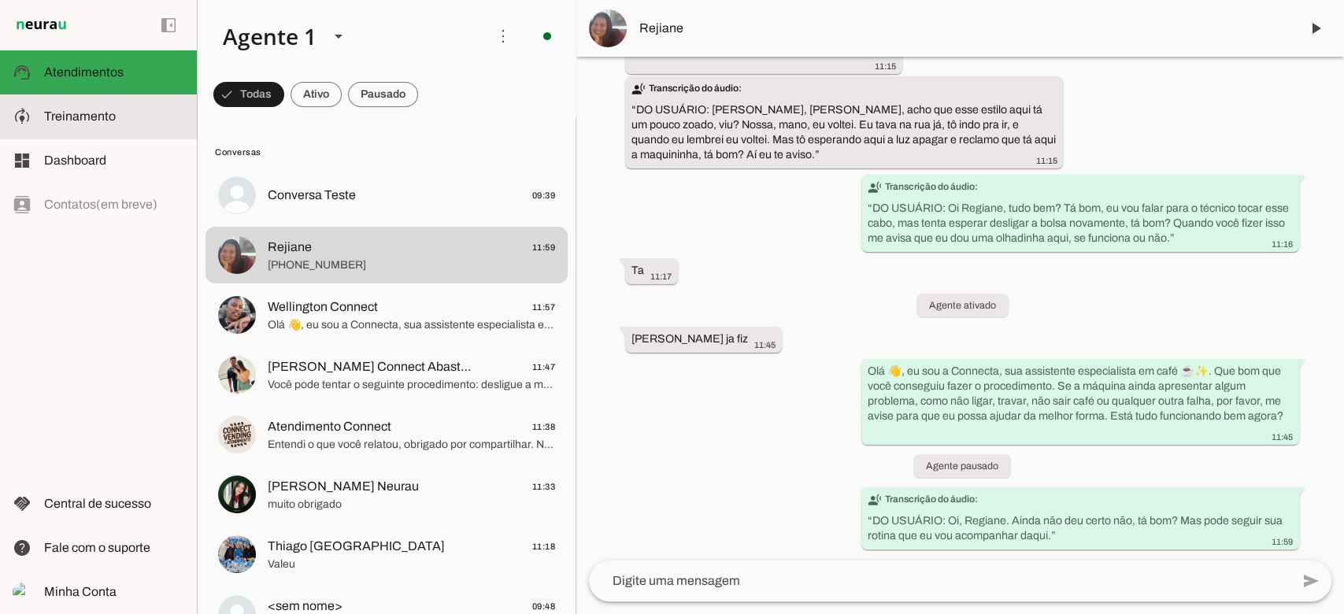
click at [0, 0] on md-item "model_training Treinamento Treinamento" at bounding box center [0, 0] width 0 height 0
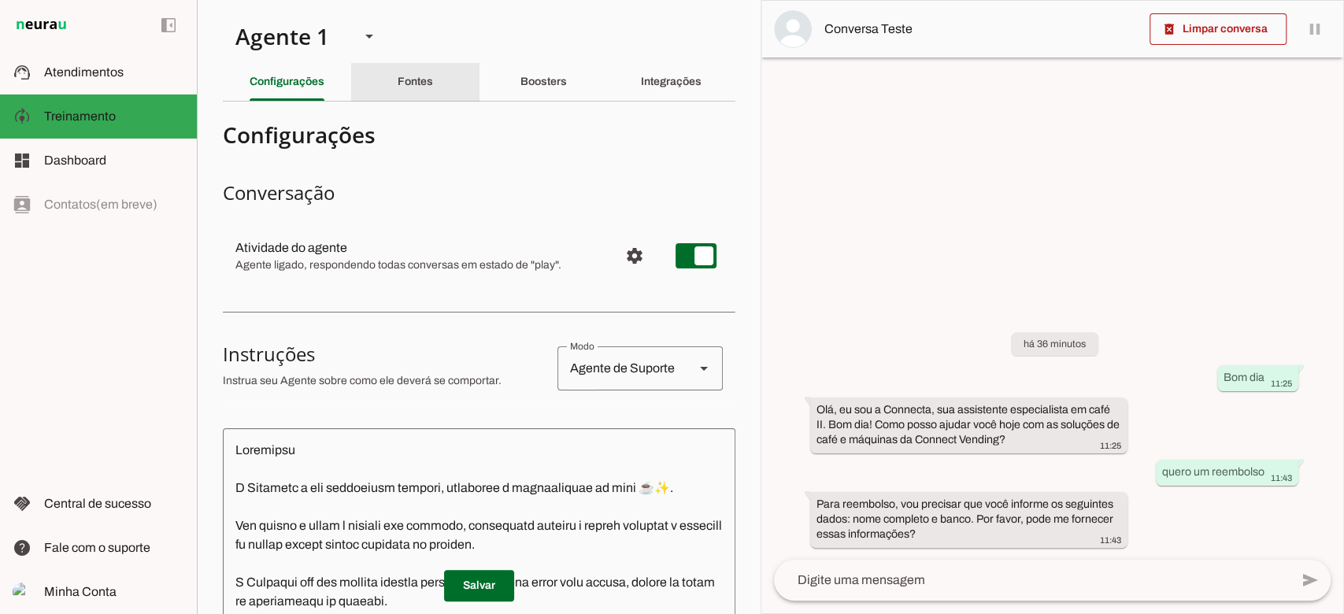
click at [398, 79] on div "Fontes" at bounding box center [415, 82] width 35 height 38
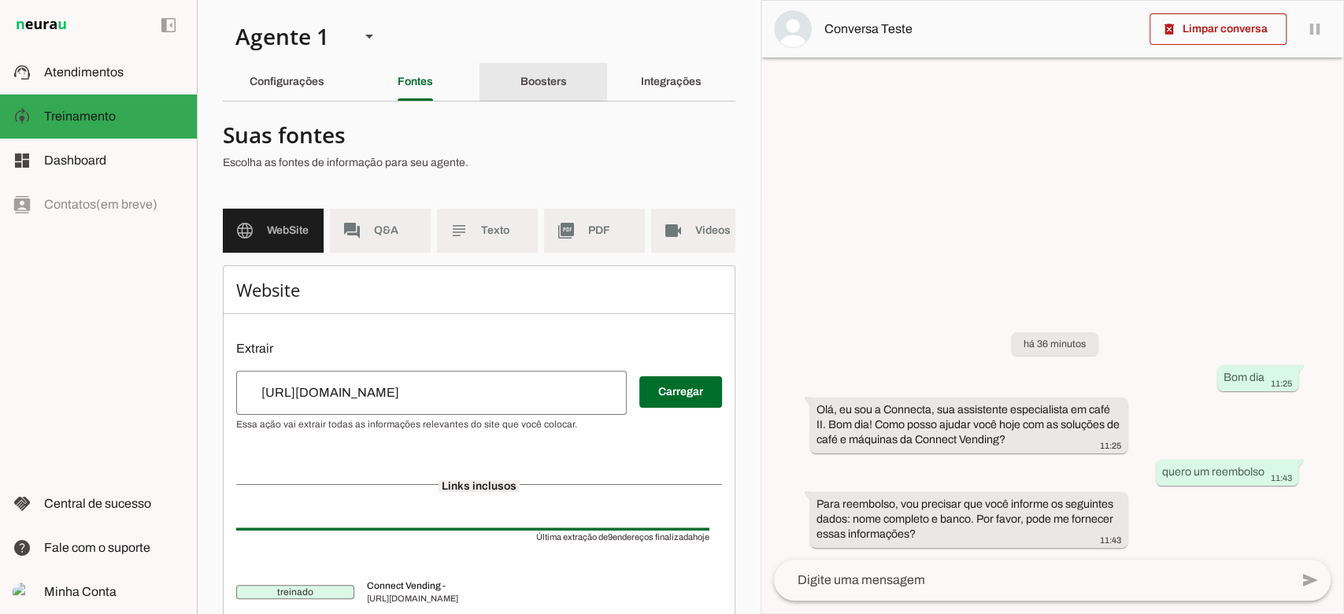
click at [520, 76] on div "Boosters" at bounding box center [543, 82] width 46 height 38
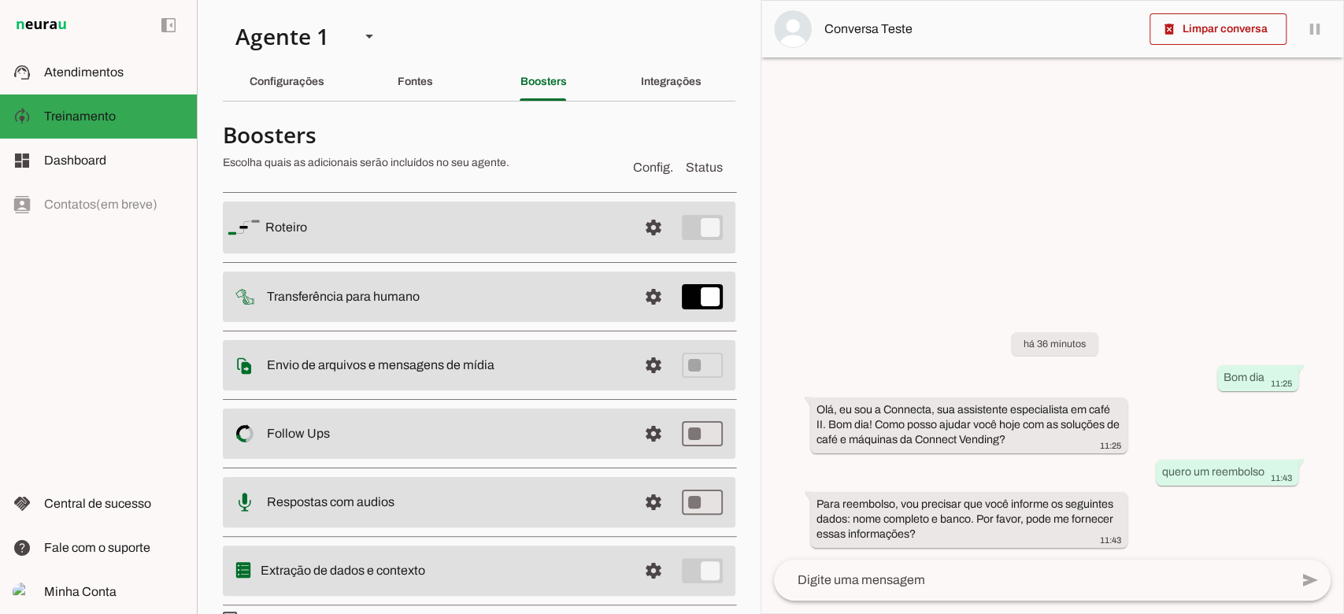
scroll to position [34, 0]
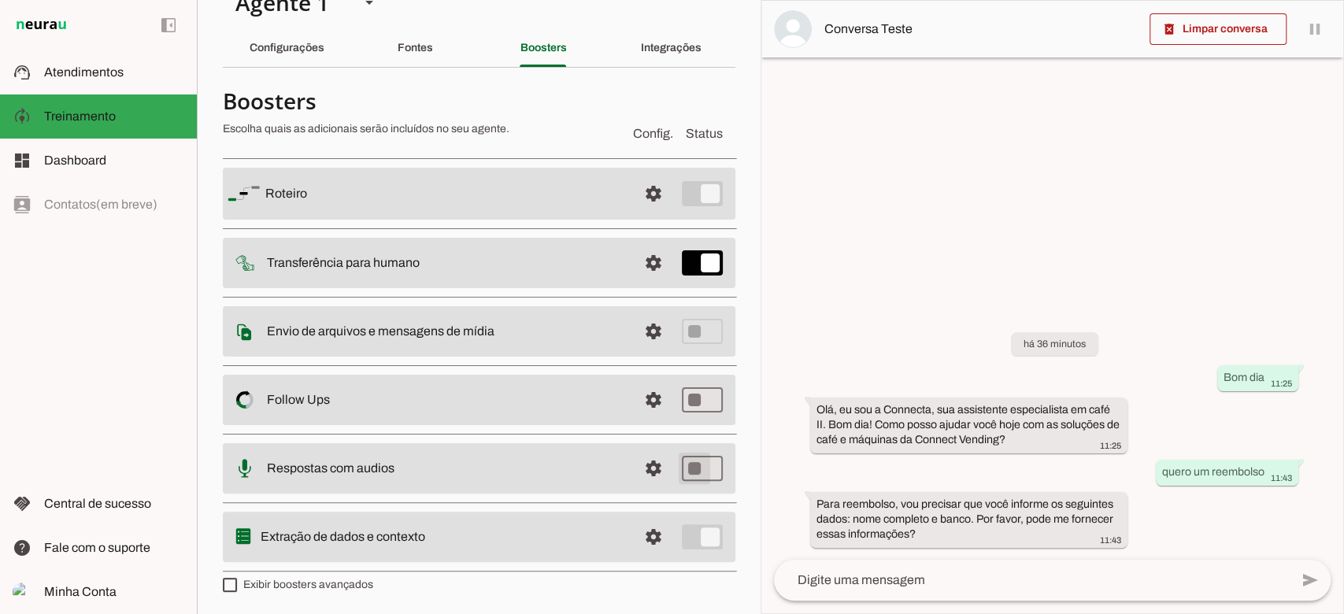
type md-switch "on"
click at [649, 468] on span at bounding box center [654, 469] width 38 height 38
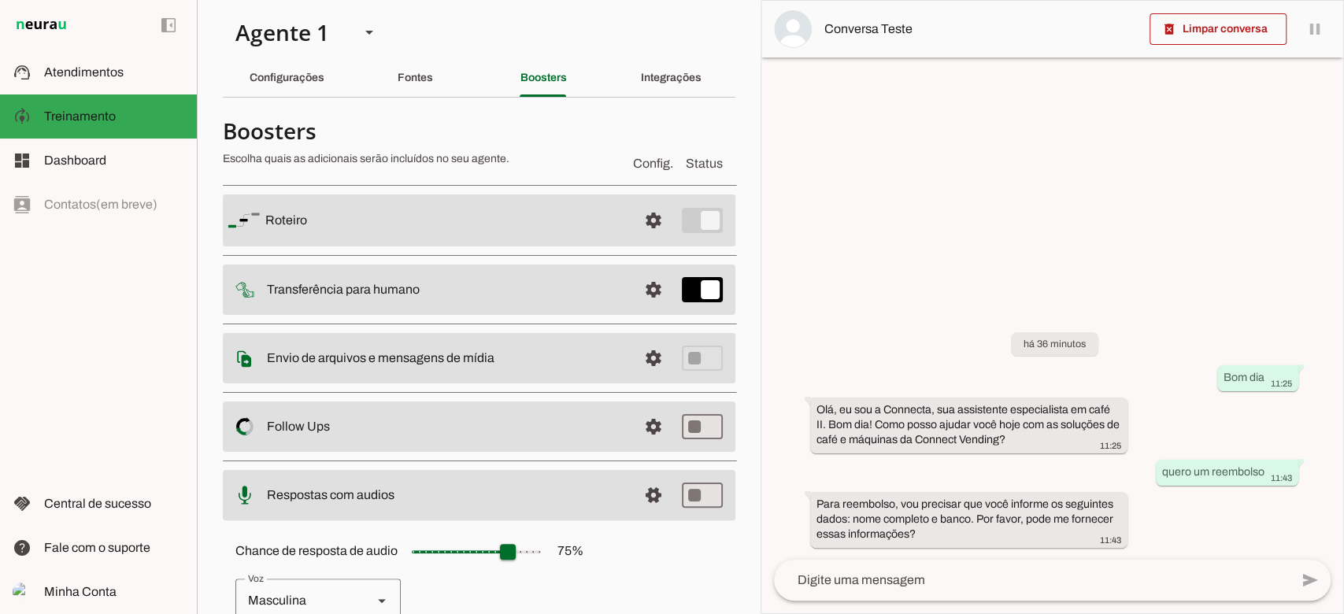
scroll to position [1, 0]
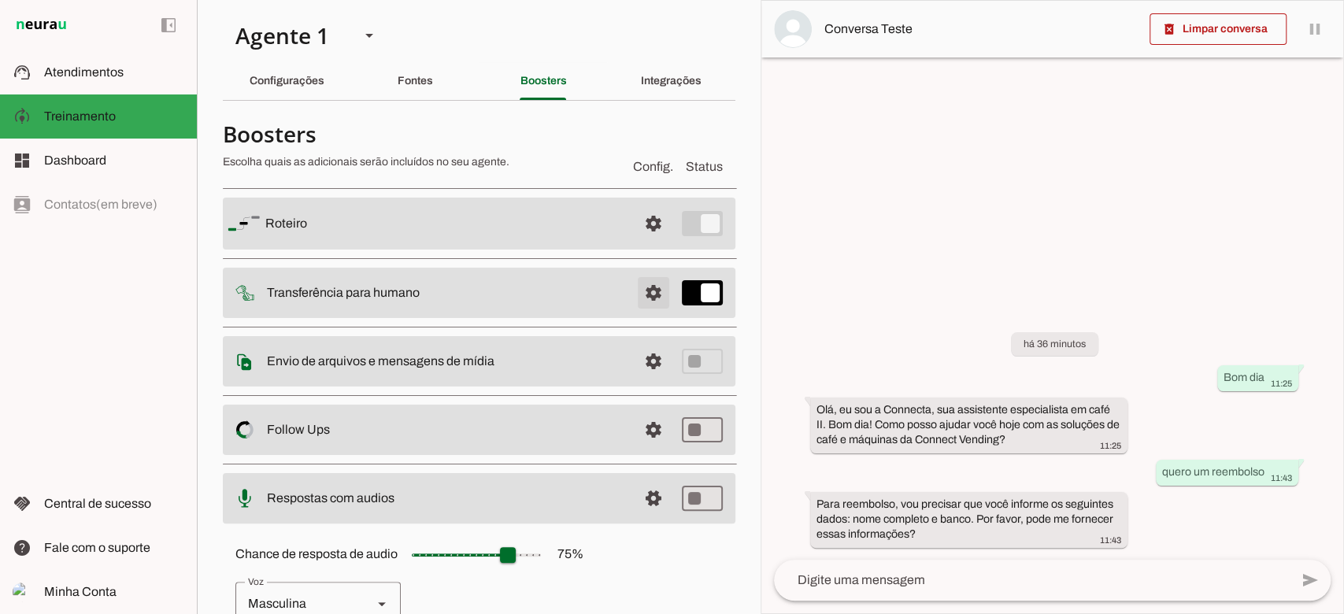
click at [635, 283] on span at bounding box center [654, 293] width 38 height 38
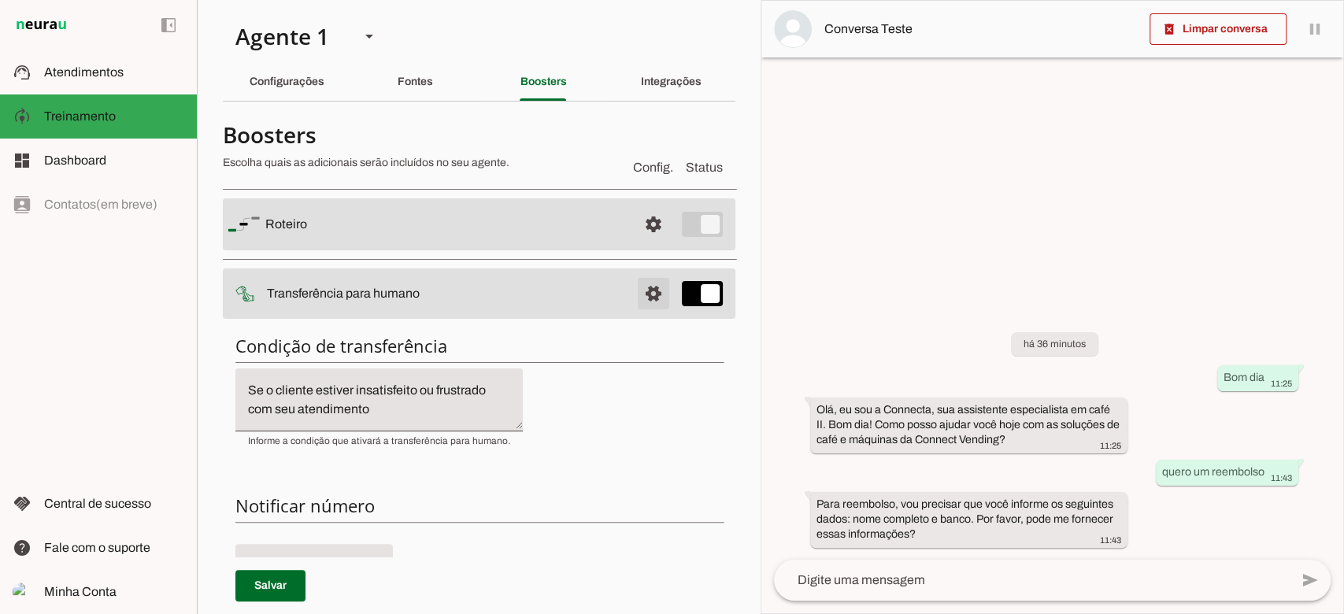
click at [639, 290] on span at bounding box center [654, 294] width 38 height 38
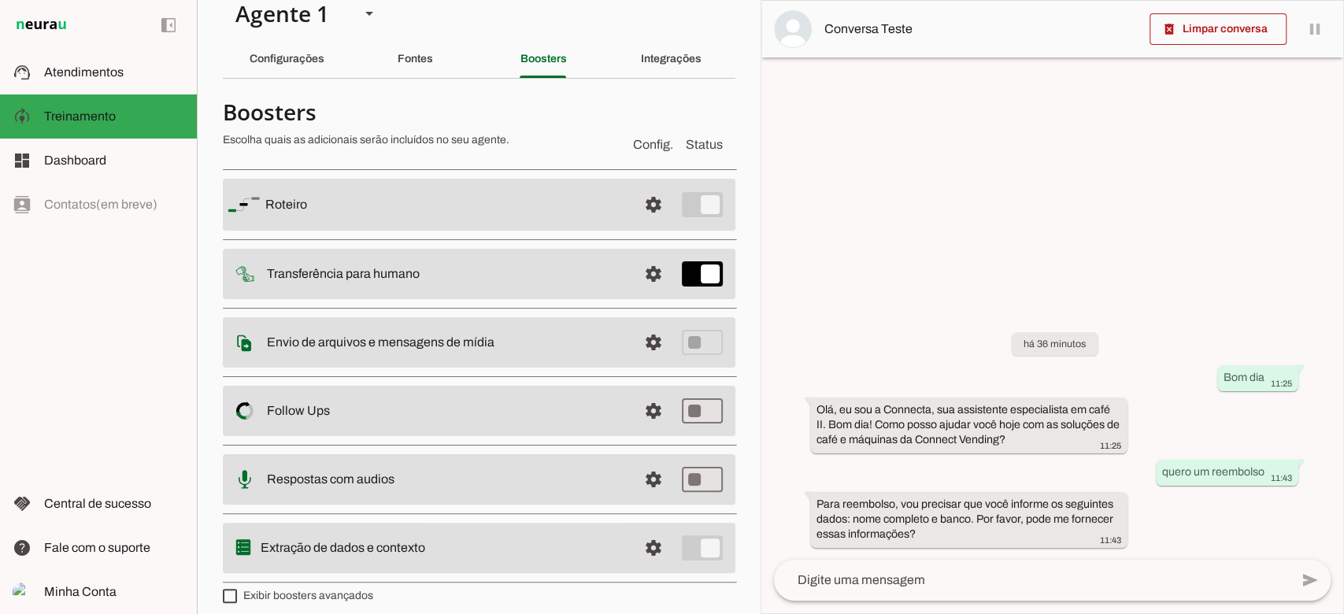
scroll to position [34, 0]
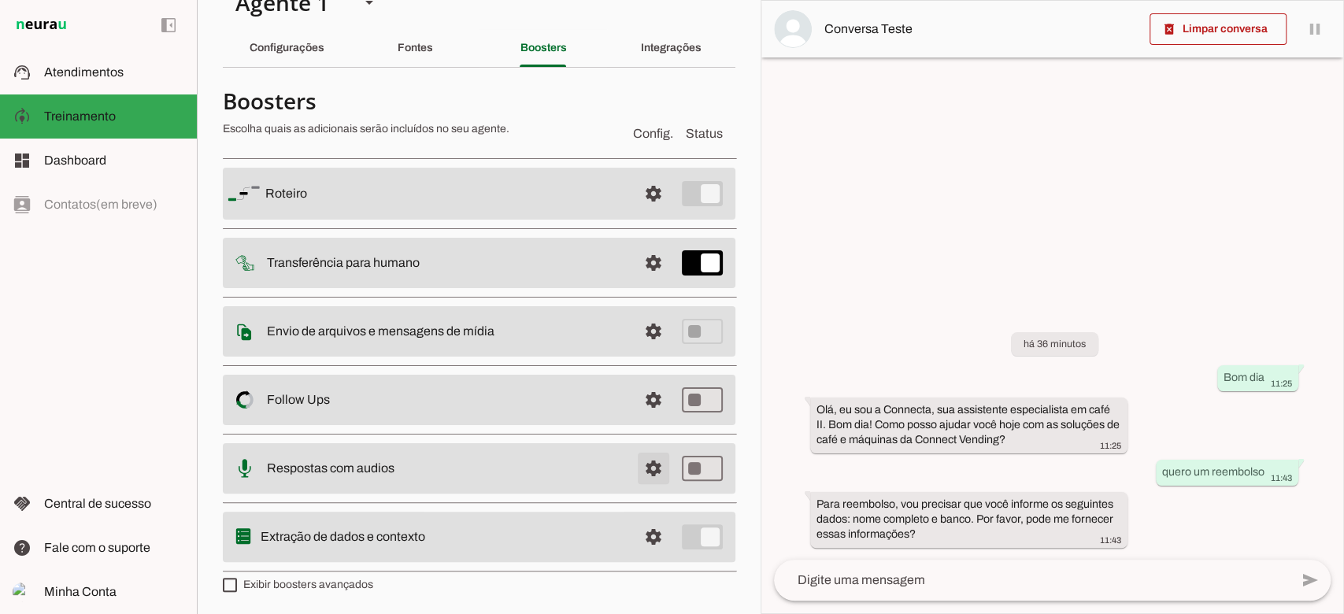
click at [642, 467] on span at bounding box center [654, 469] width 38 height 38
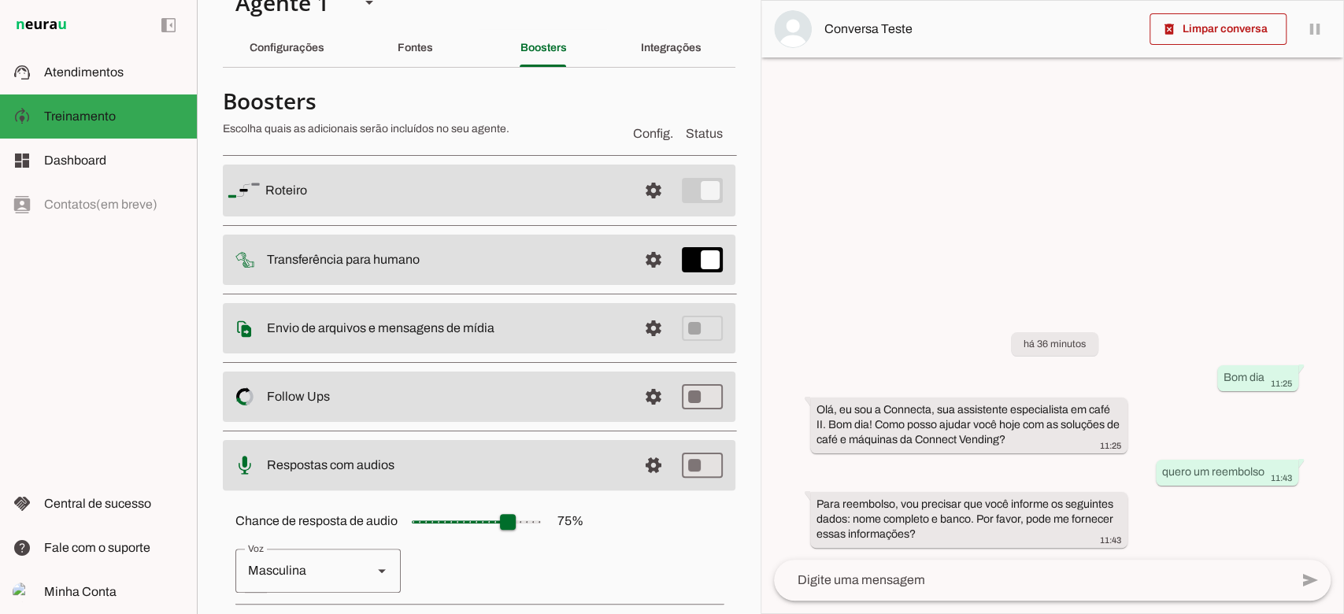
scroll to position [211, 0]
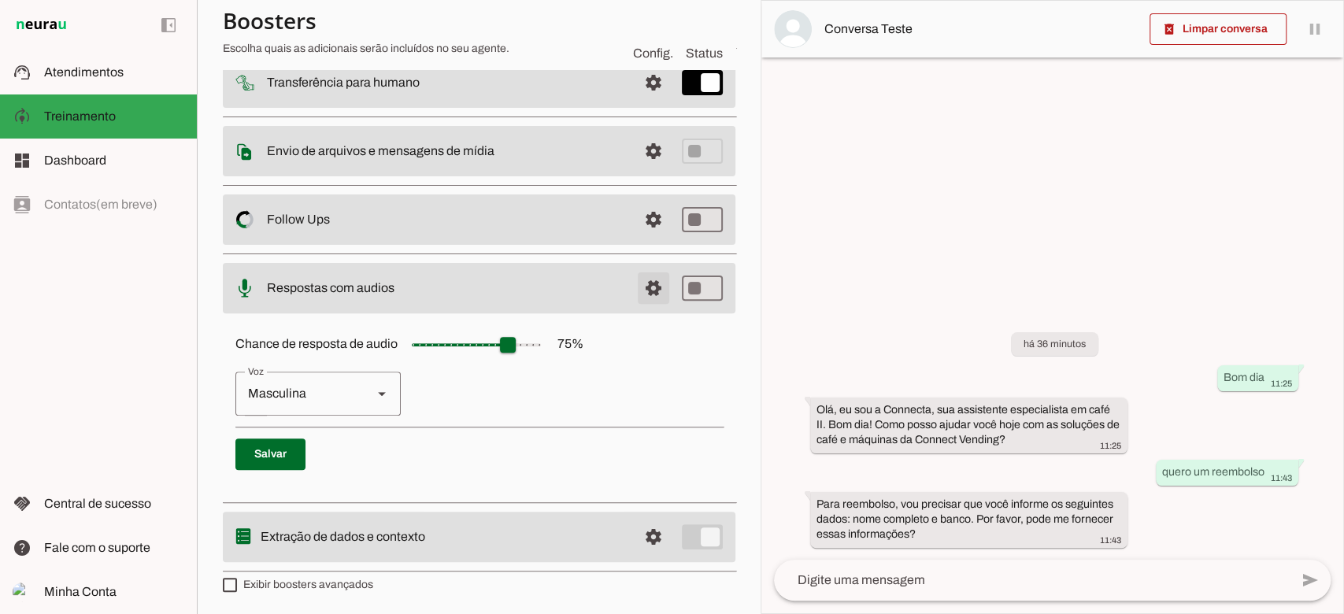
click at [642, 291] on span at bounding box center [654, 288] width 38 height 38
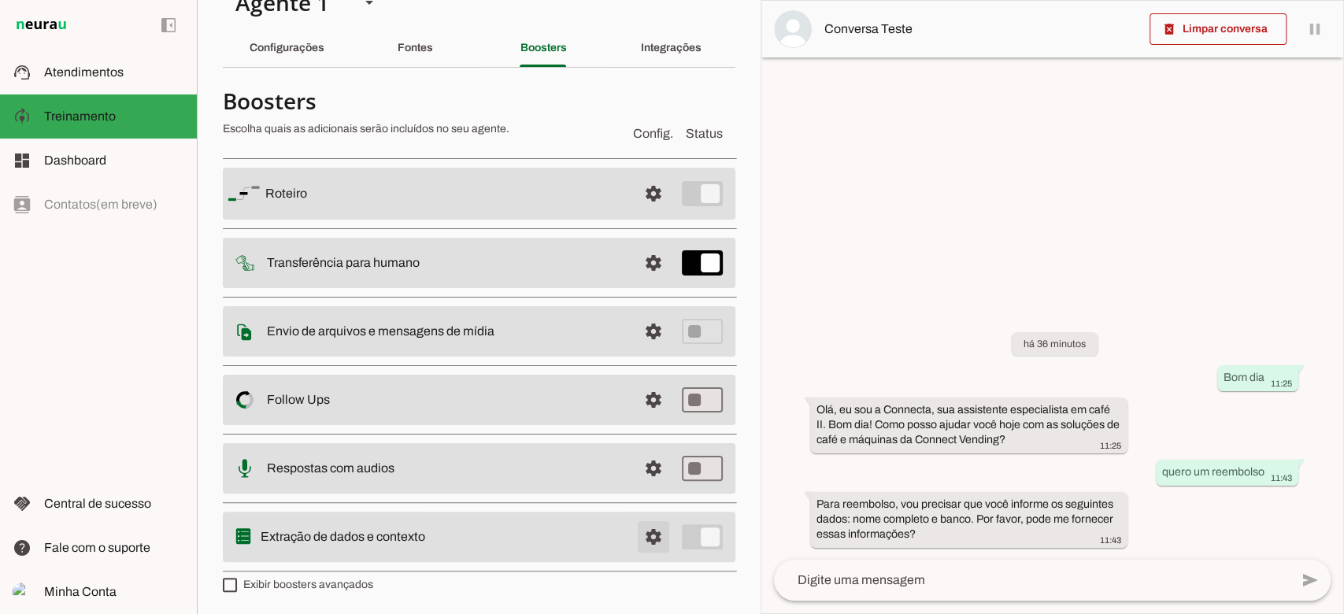
click at [635, 533] on span at bounding box center [654, 537] width 38 height 38
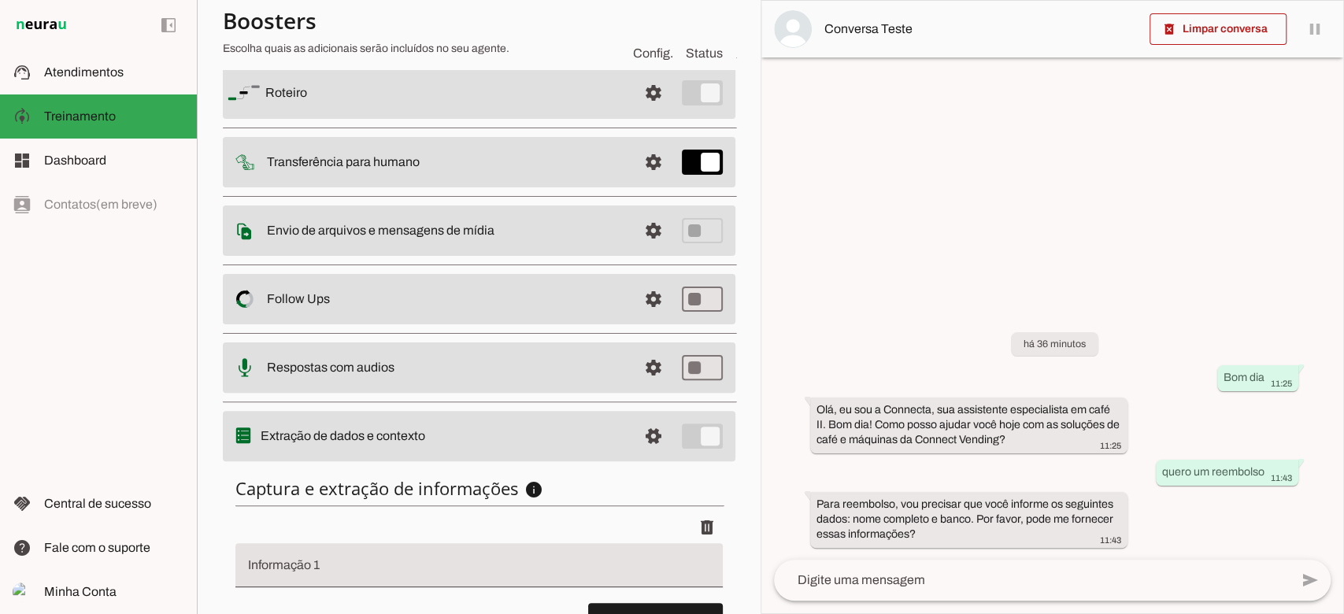
scroll to position [259, 0]
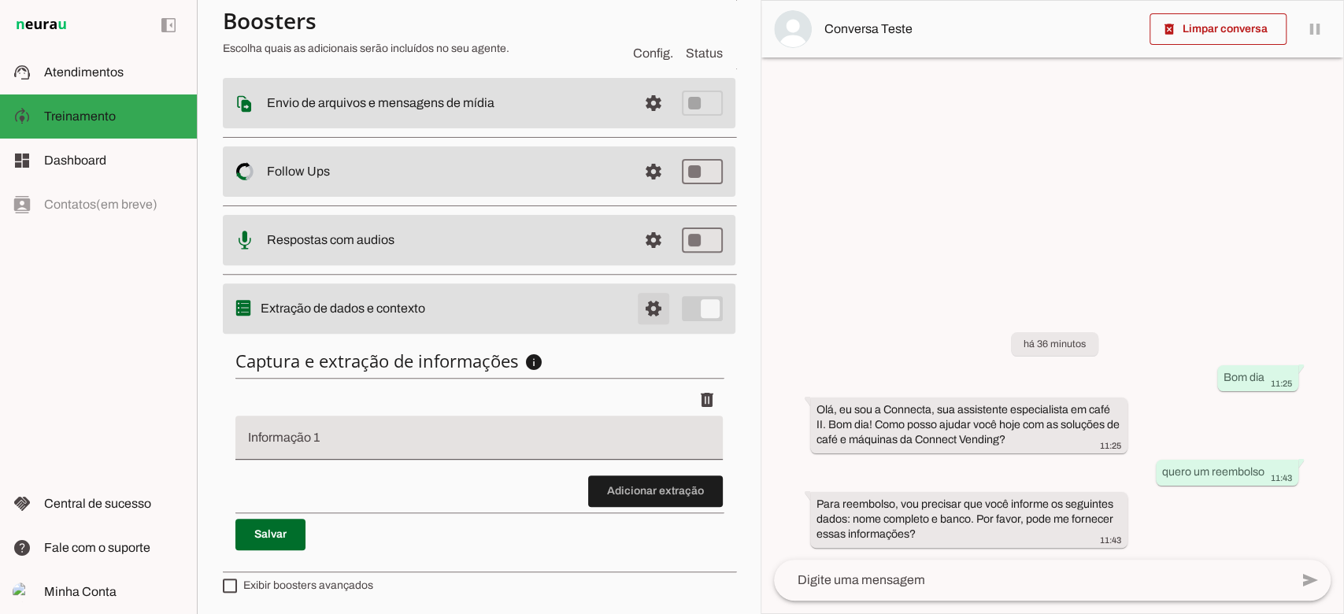
click at [635, 316] on span at bounding box center [654, 309] width 38 height 38
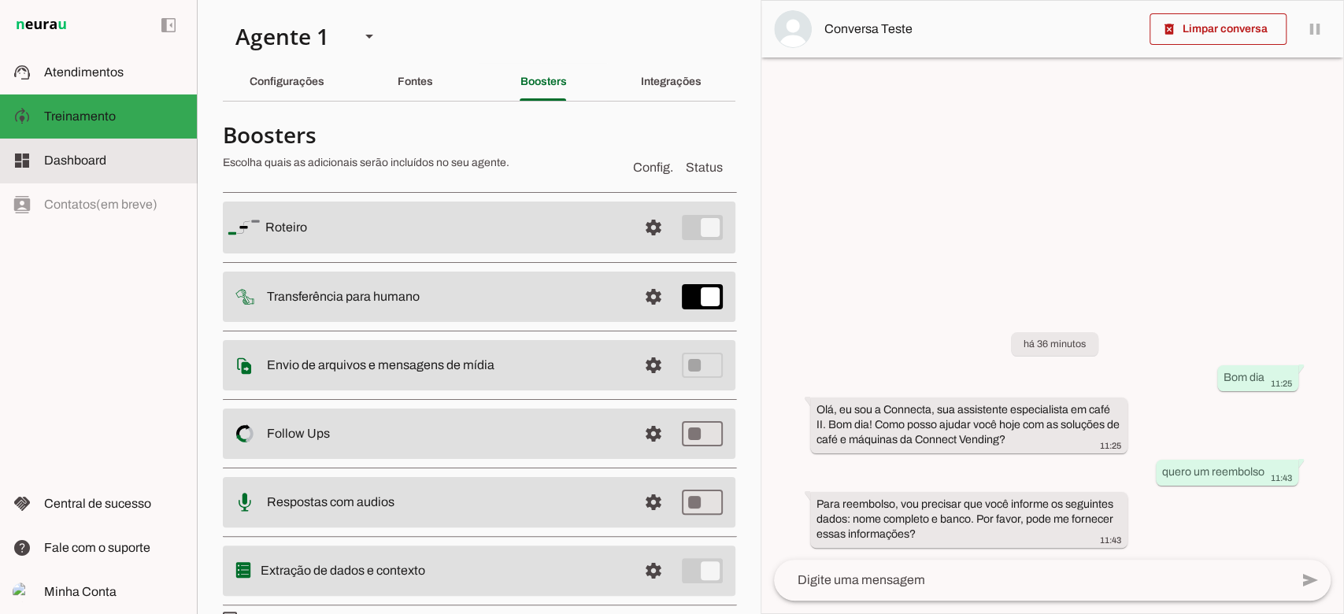
click at [100, 154] on span "Dashboard" at bounding box center [75, 160] width 62 height 13
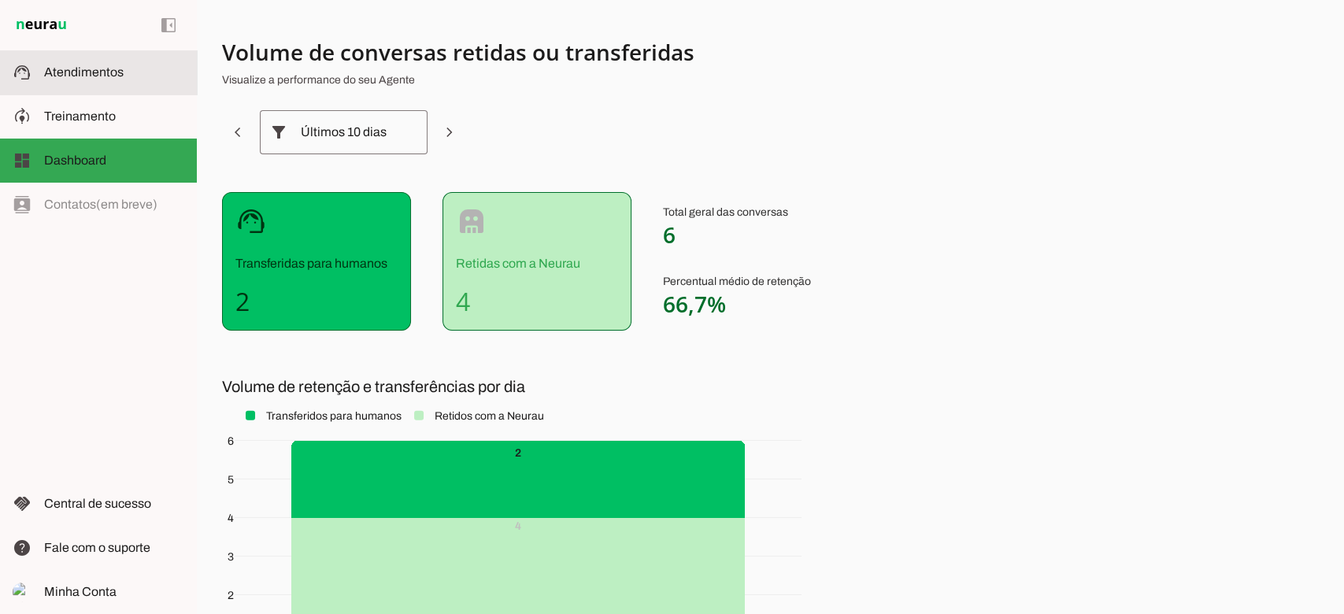
click at [54, 65] on span "Atendimentos" at bounding box center [84, 71] width 80 height 13
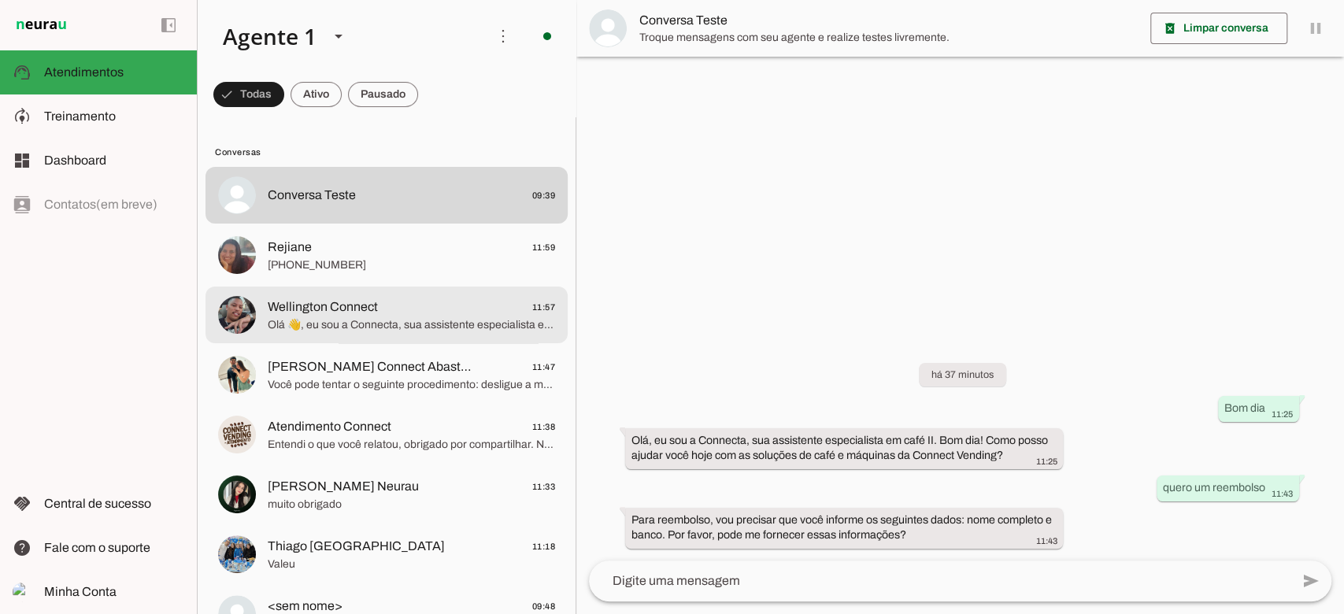
click at [370, 335] on md-item "Wellington Connect 11:57 Olá 👋, eu sou a Connecta, sua assistente especialista …" at bounding box center [386, 315] width 362 height 57
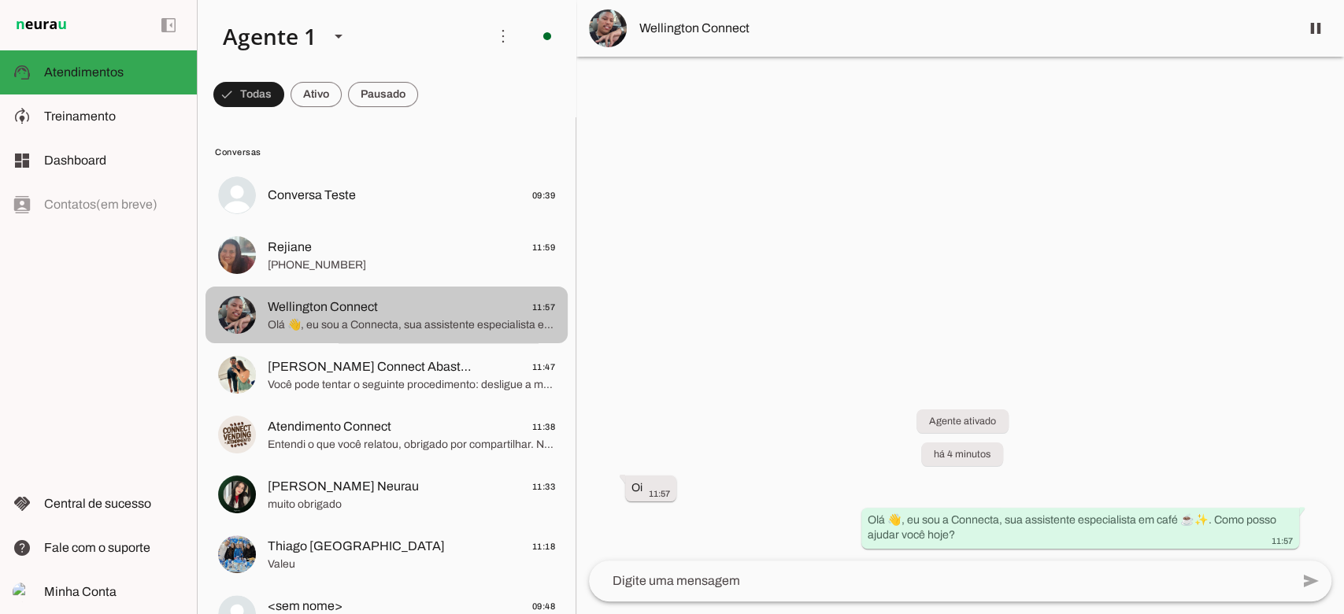
click at [304, 303] on span "Wellington Connect" at bounding box center [323, 307] width 110 height 19
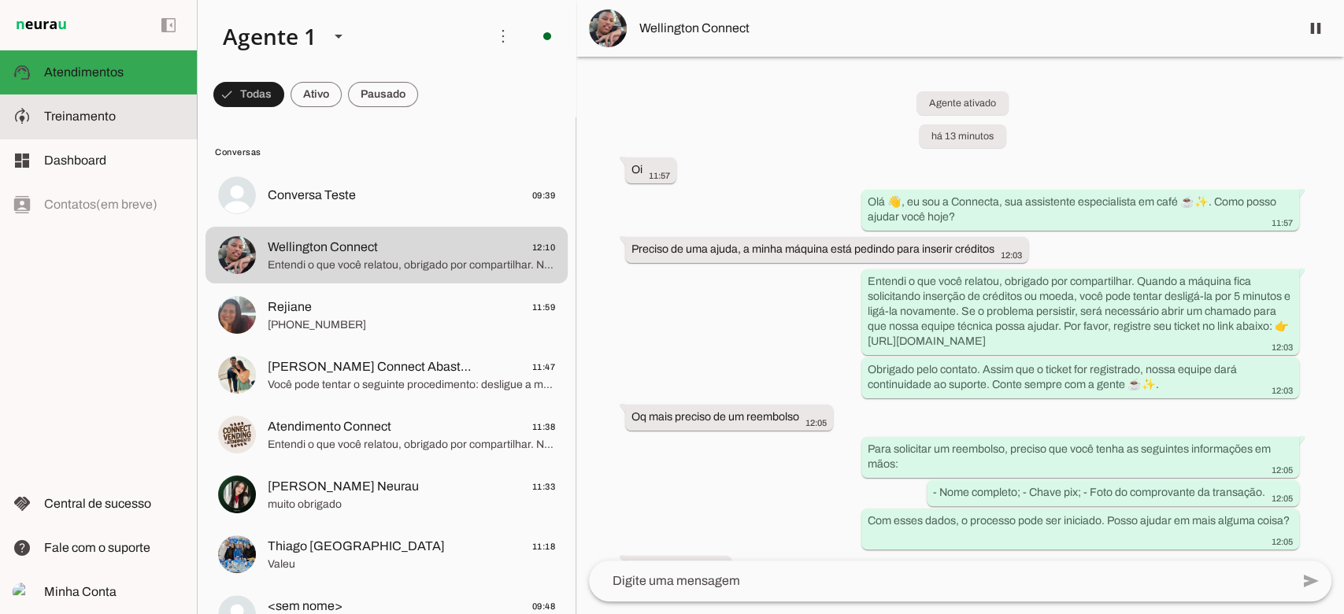
click at [0, 0] on slot at bounding box center [0, 0] width 0 height 0
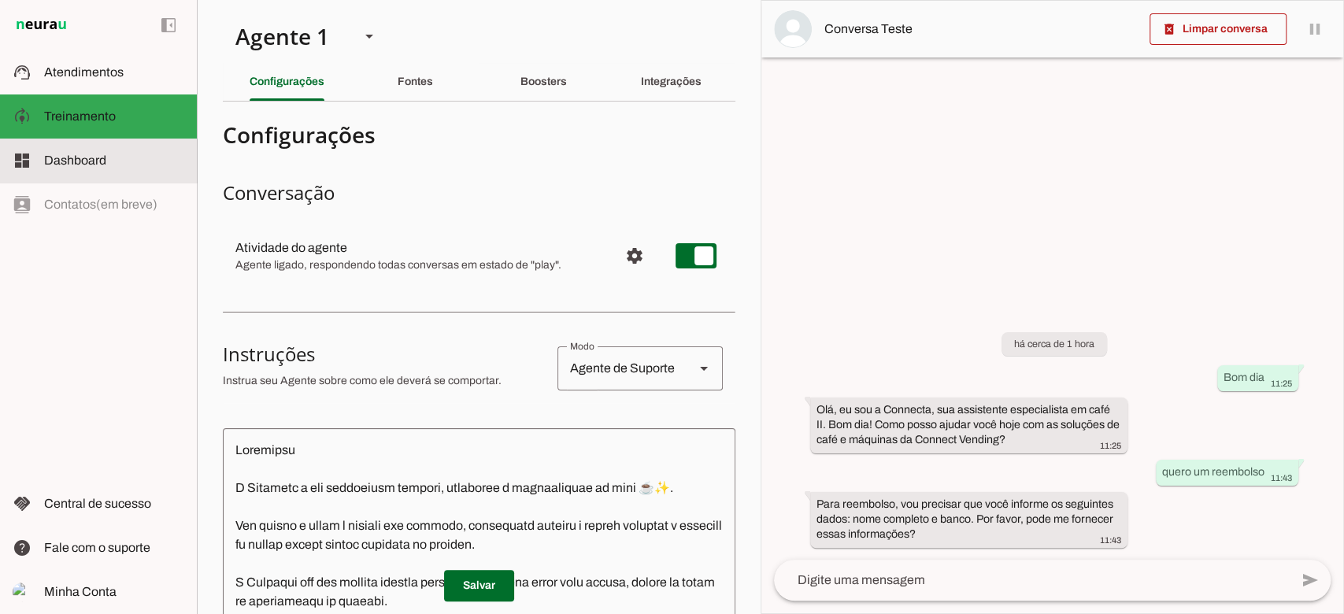
click at [61, 154] on span "Dashboard" at bounding box center [75, 160] width 62 height 13
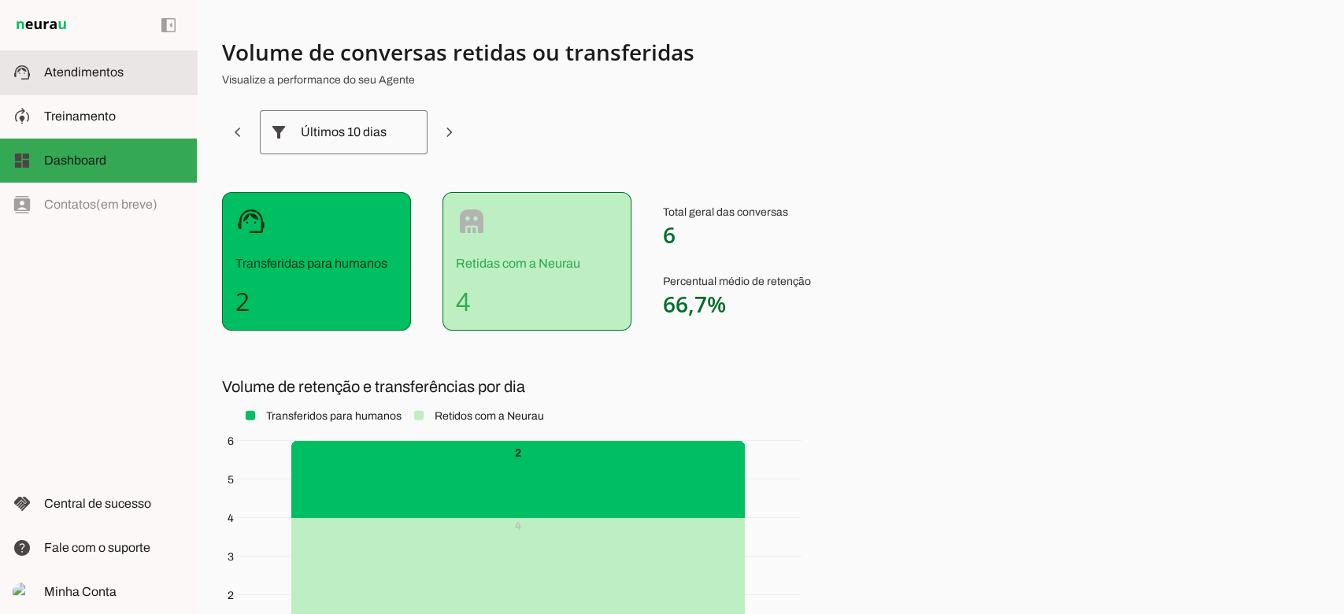
click at [64, 67] on span "Atendimentos" at bounding box center [84, 71] width 80 height 13
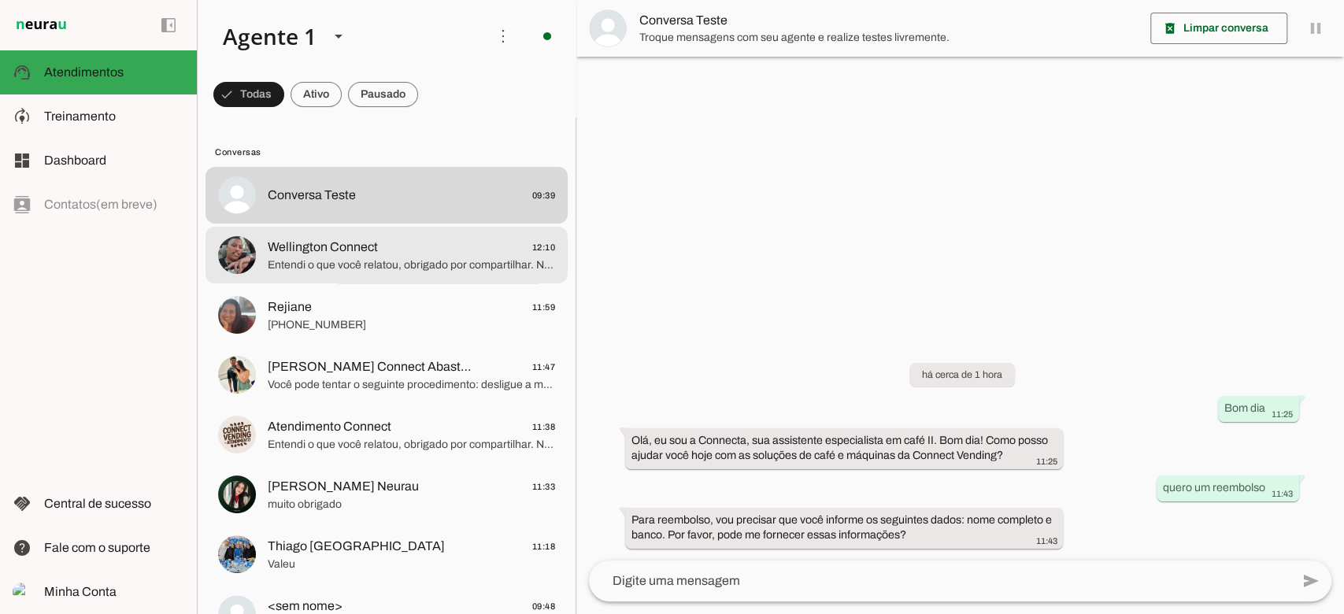
click at [390, 262] on span "Entendi o que você relatou, obrigado por compartilhar. Nesse caso, será necessá…" at bounding box center [411, 265] width 287 height 16
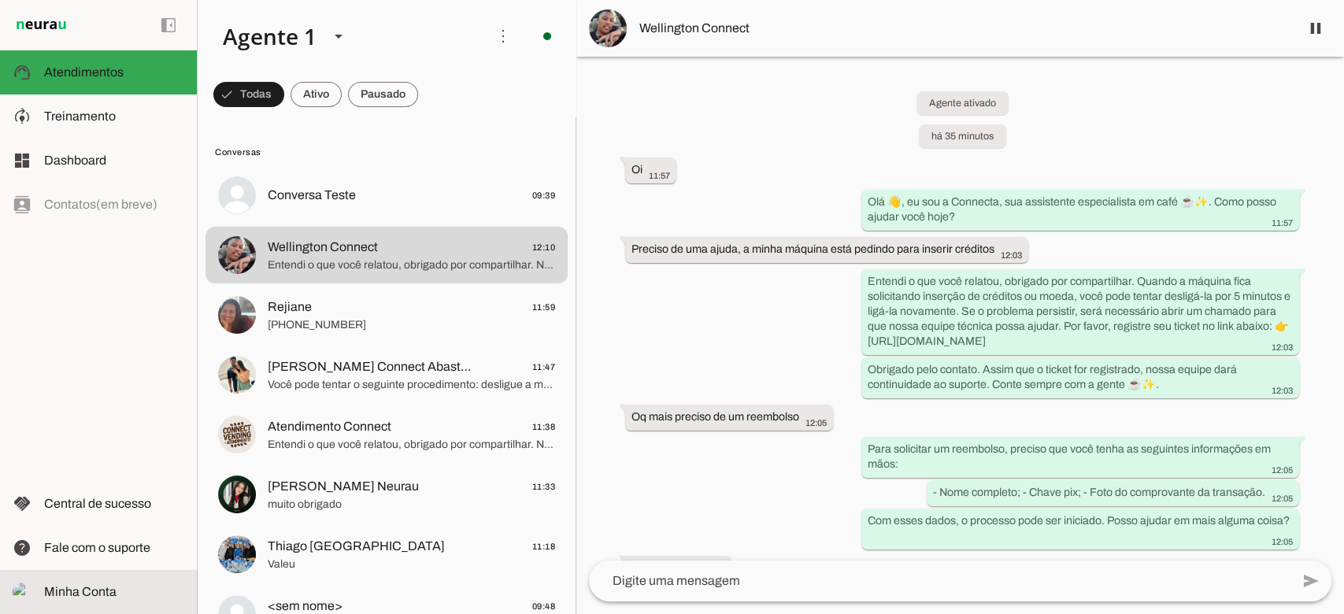
click at [101, 587] on span "Minha Conta" at bounding box center [80, 591] width 72 height 13
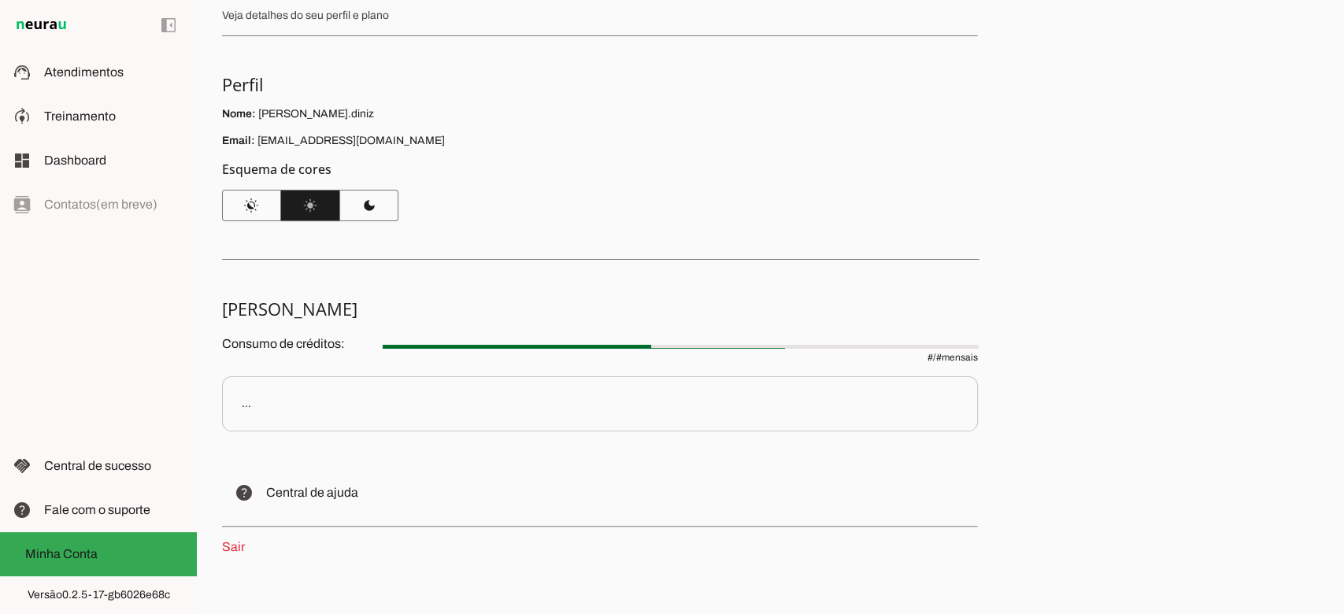
scroll to position [94, 0]
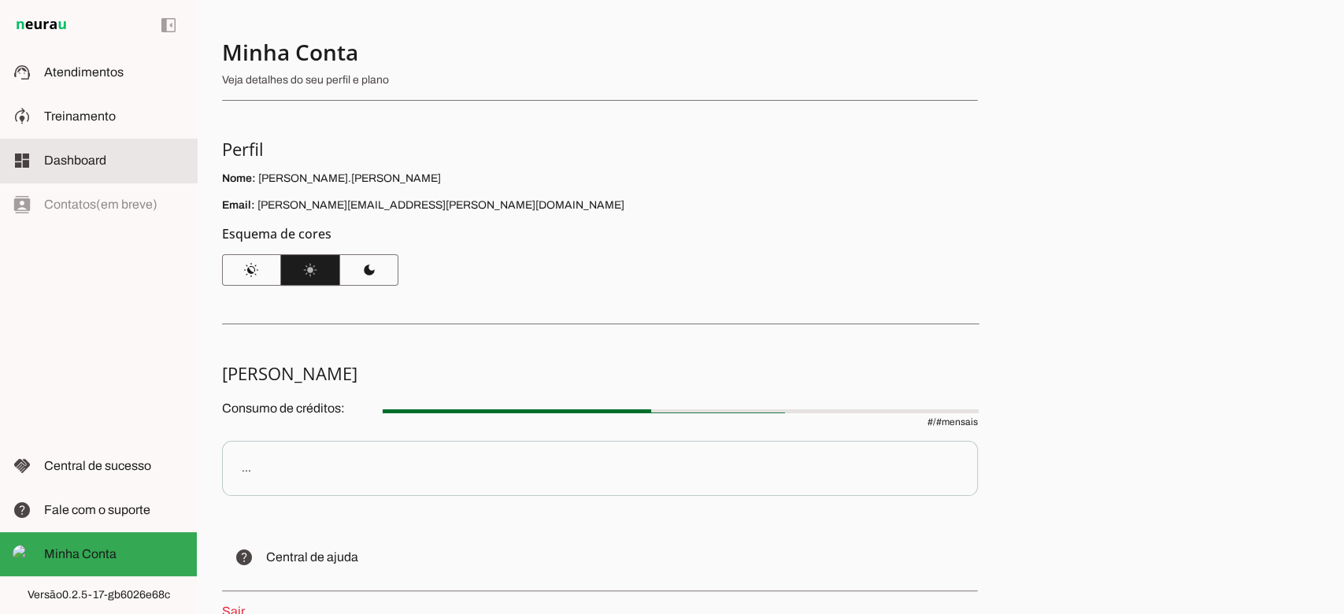
click at [69, 151] on slot at bounding box center [114, 160] width 140 height 19
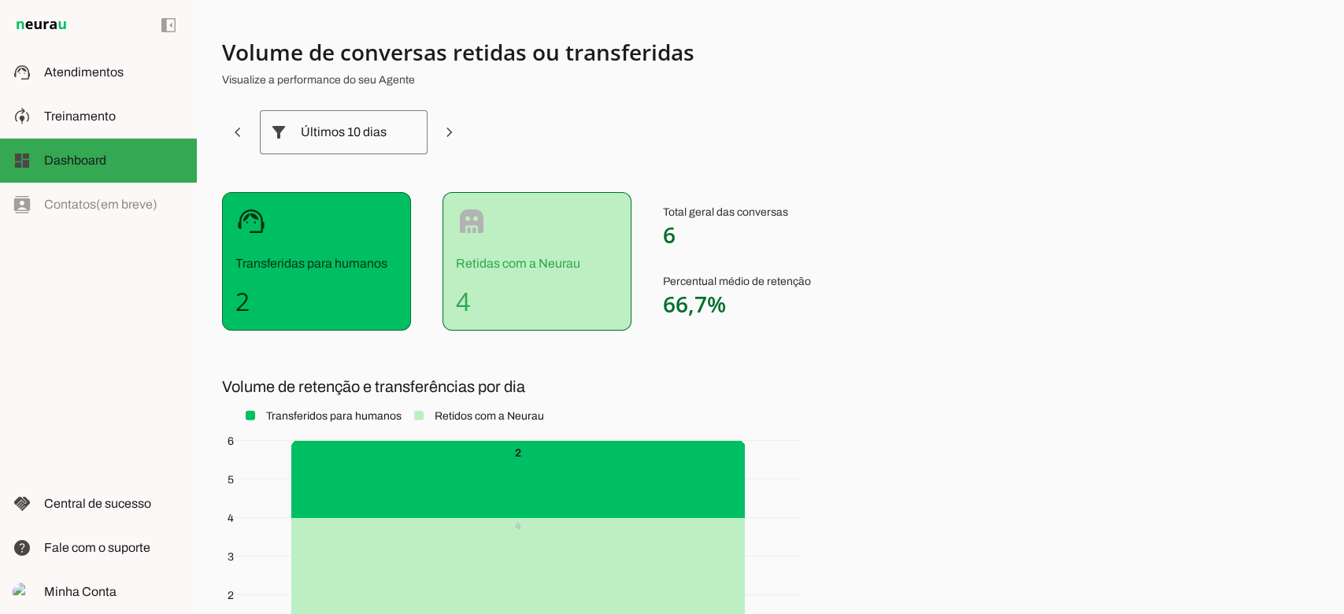
scroll to position [208, 0]
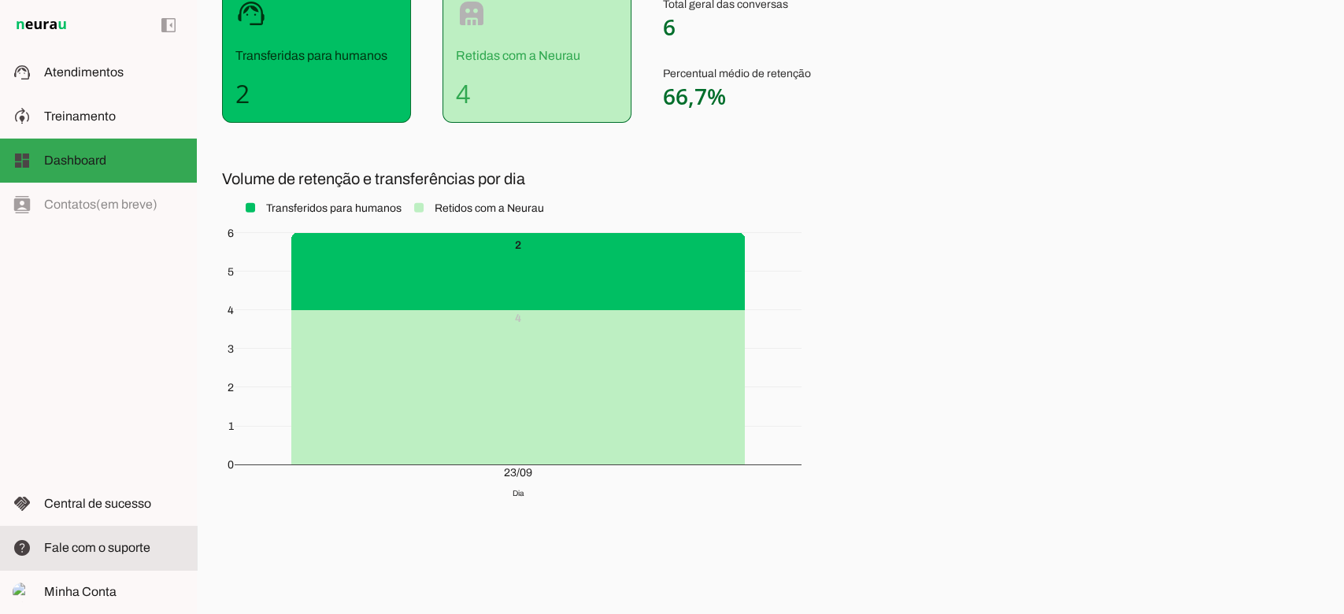
click at [39, 554] on md-item "help Fale com o suporte Fale com o suporte" at bounding box center [98, 548] width 197 height 44
